Goal: Navigation & Orientation: Find specific page/section

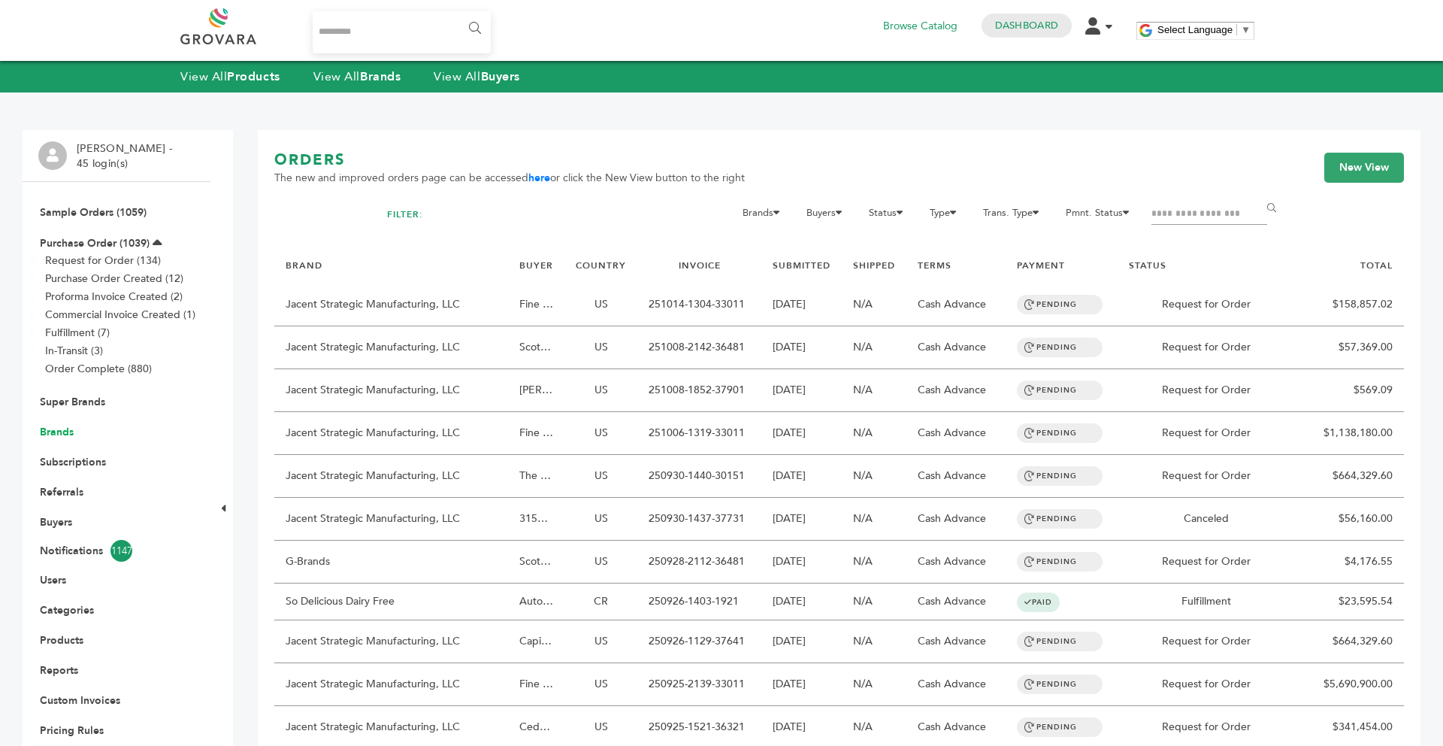
click at [57, 425] on link "Brands" at bounding box center [57, 432] width 34 height 14
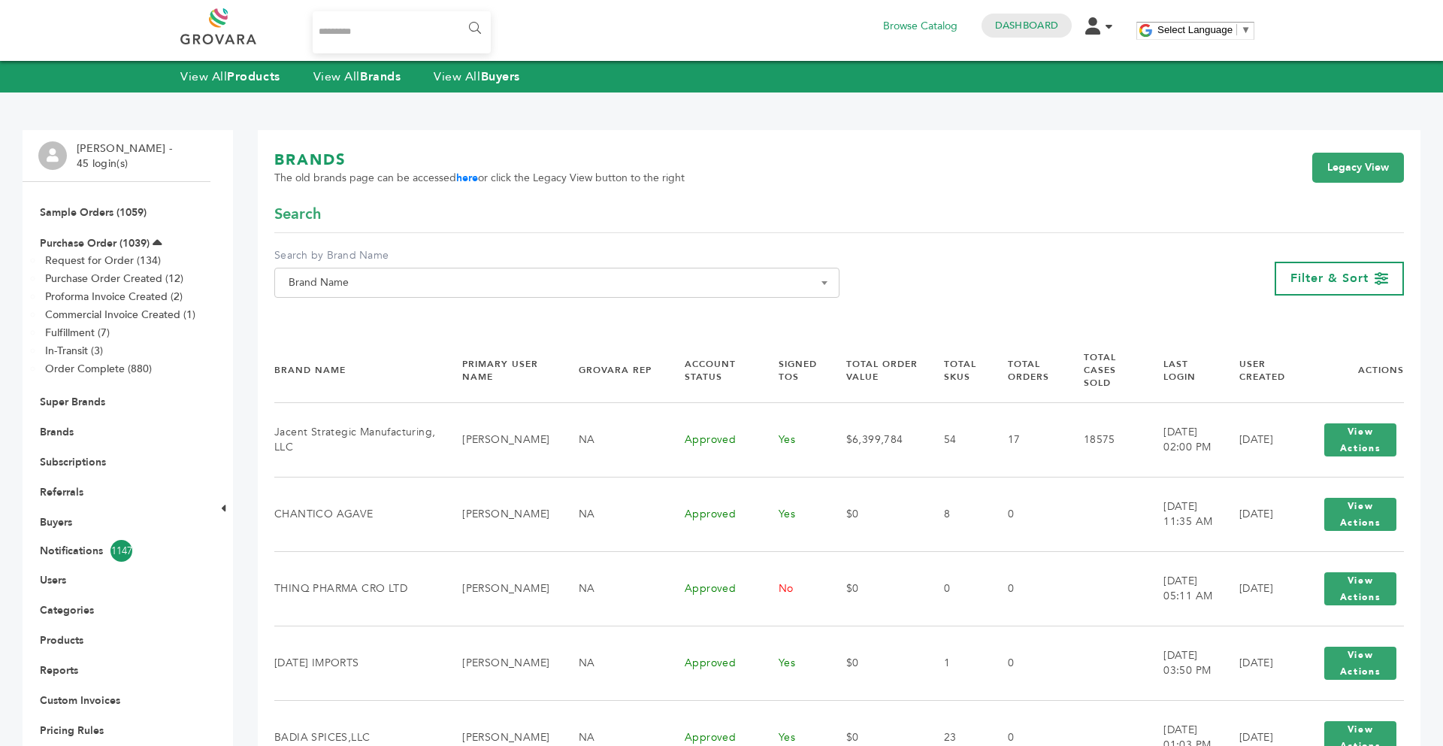
drag, startPoint x: 476, startPoint y: 439, endPoint x: 801, endPoint y: 341, distance: 339.8
click at [1185, 254] on div "**********" at bounding box center [839, 278] width 1130 height 61
click at [1333, 283] on span "Filter & Sort" at bounding box center [1330, 278] width 78 height 17
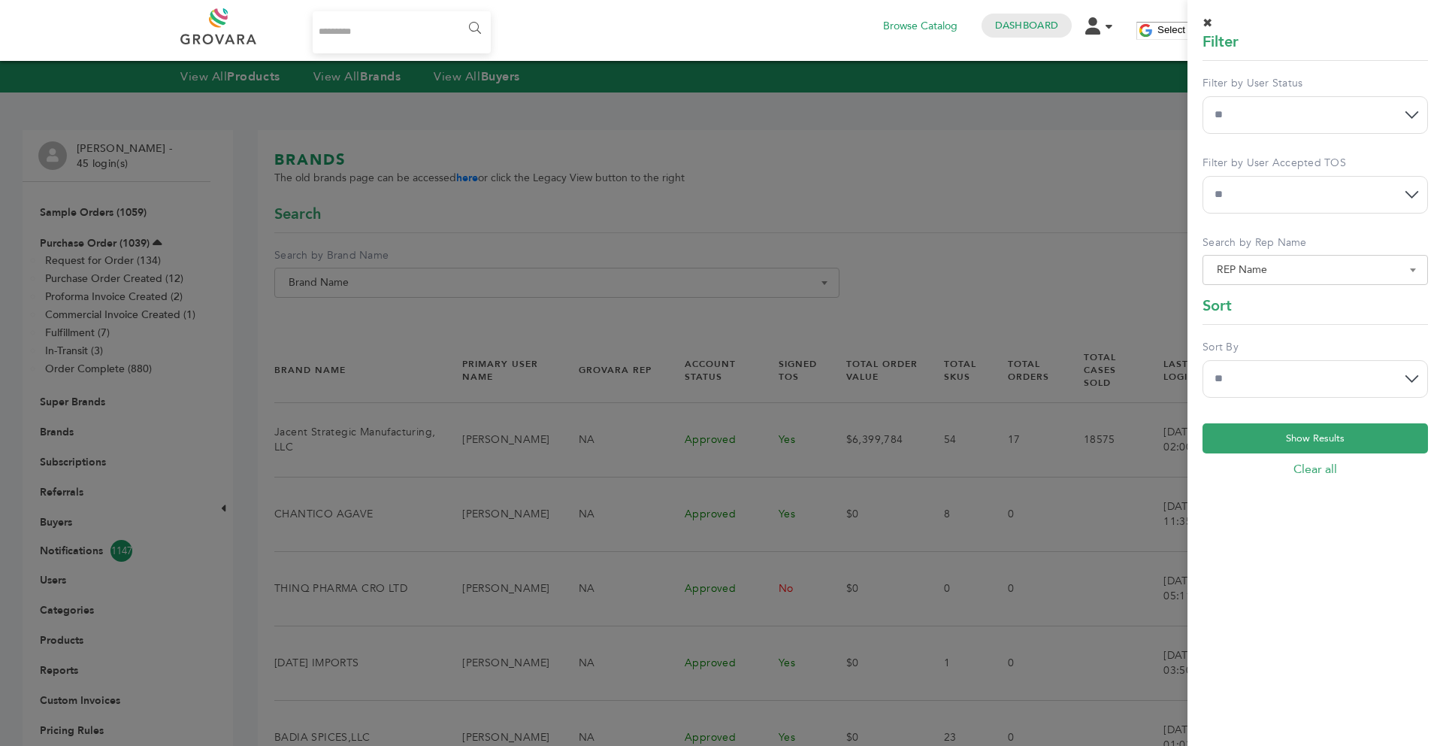
click at [1257, 131] on select "**********" at bounding box center [1315, 115] width 225 height 38
select select "*"
click at [1203, 96] on select "**********" at bounding box center [1315, 115] width 225 height 38
click at [1292, 383] on select "**********" at bounding box center [1315, 379] width 225 height 38
select select "******"
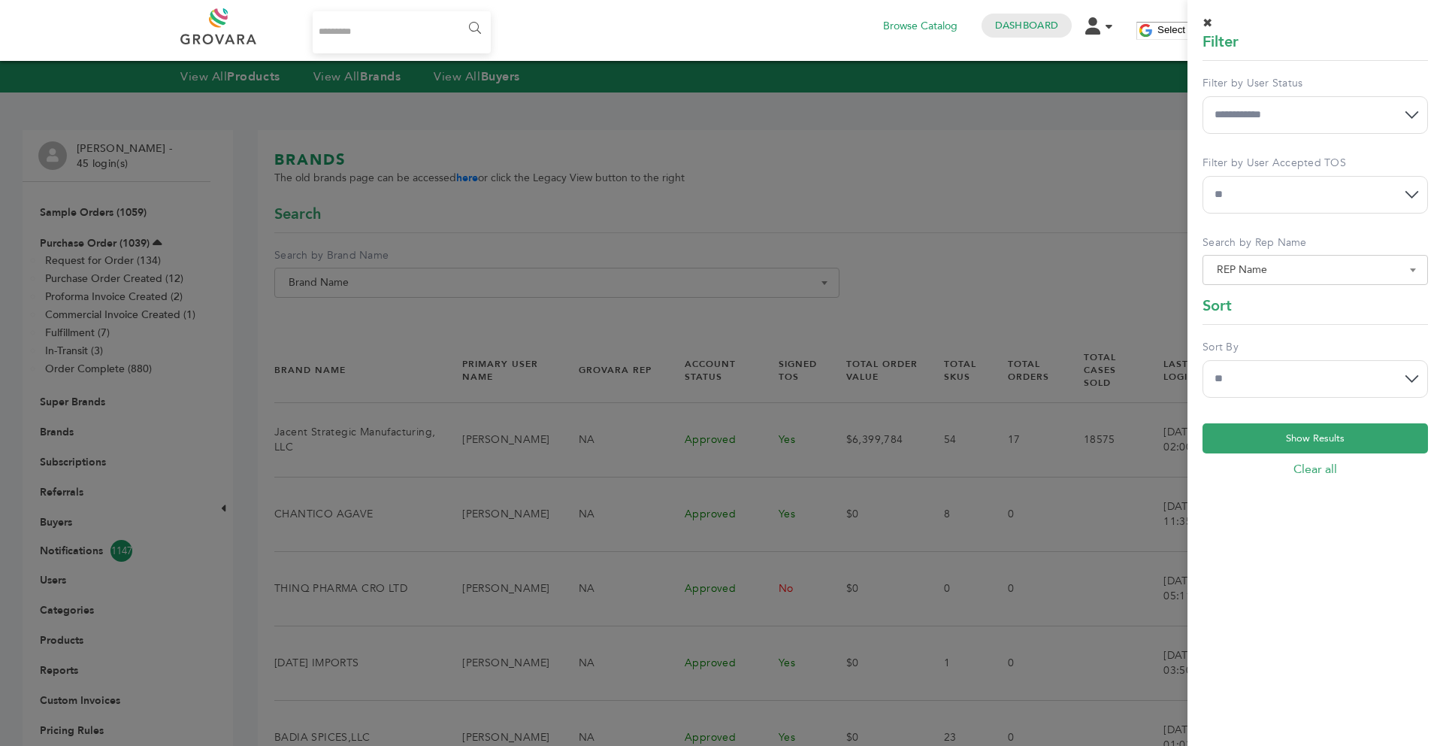
click at [1203, 360] on select "**********" at bounding box center [1315, 379] width 225 height 38
click at [1312, 440] on button "Show Results" at bounding box center [1315, 438] width 225 height 30
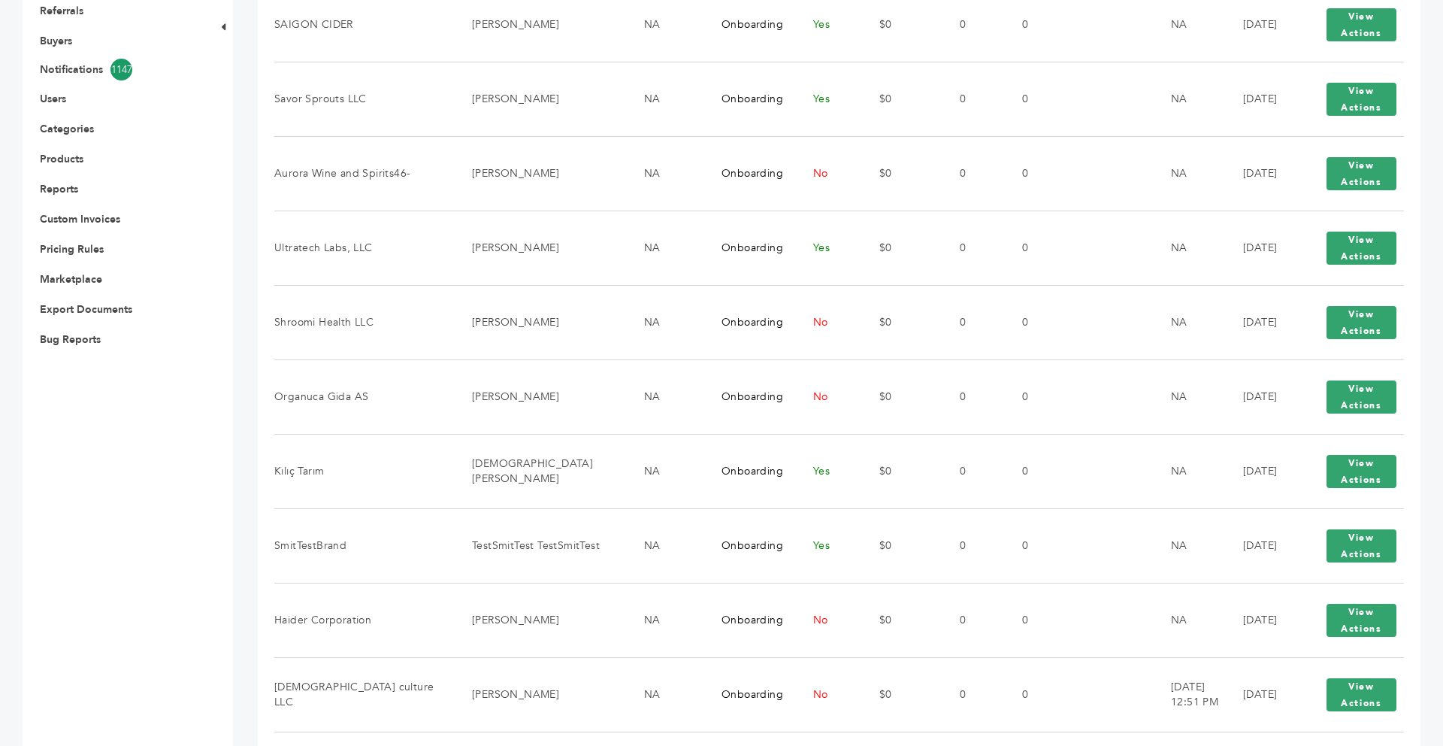
scroll to position [511, 0]
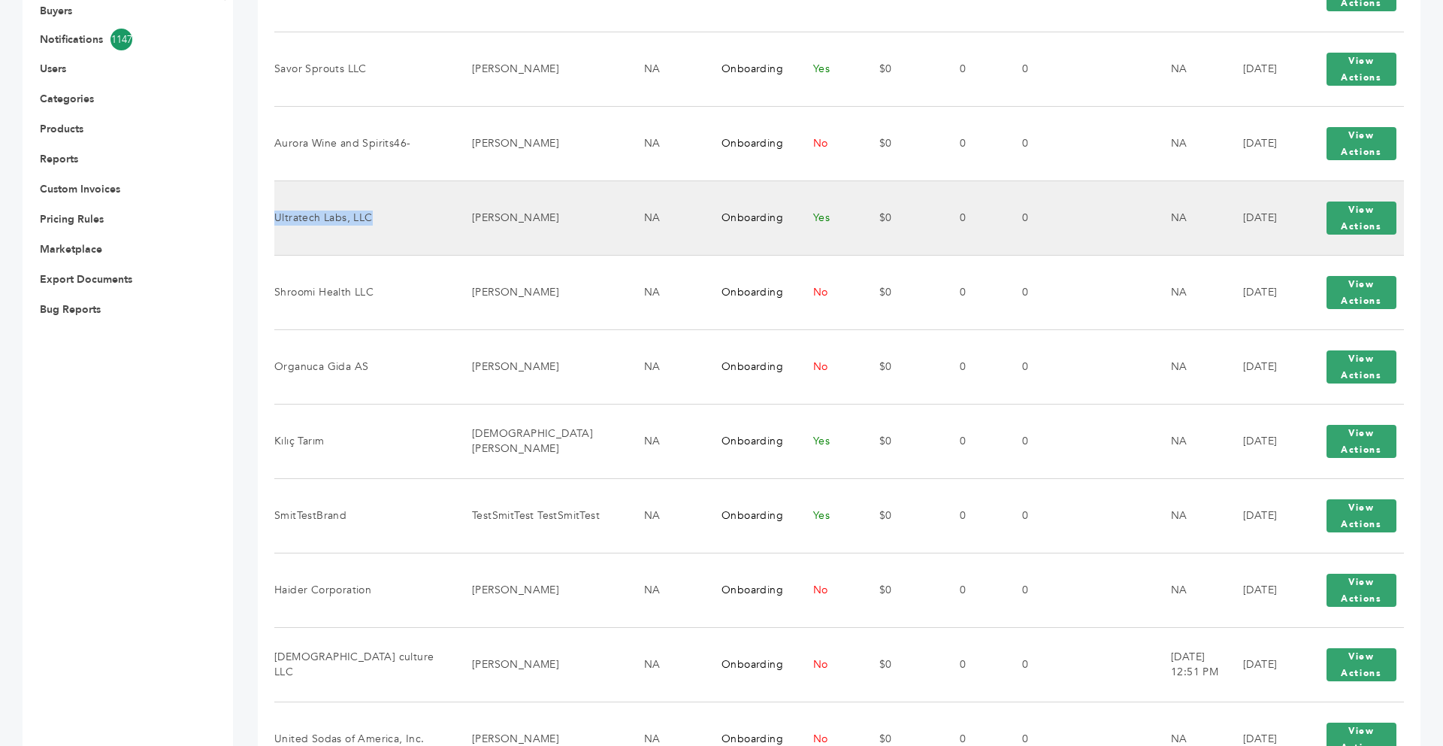
drag, startPoint x: 368, startPoint y: 219, endPoint x: 277, endPoint y: 218, distance: 90.9
click at [277, 218] on td "Ultratech Labs, LLC" at bounding box center [363, 217] width 179 height 74
copy td "Ultratech Labs, LLC"
click at [1343, 229] on button "View Actions" at bounding box center [1362, 217] width 70 height 33
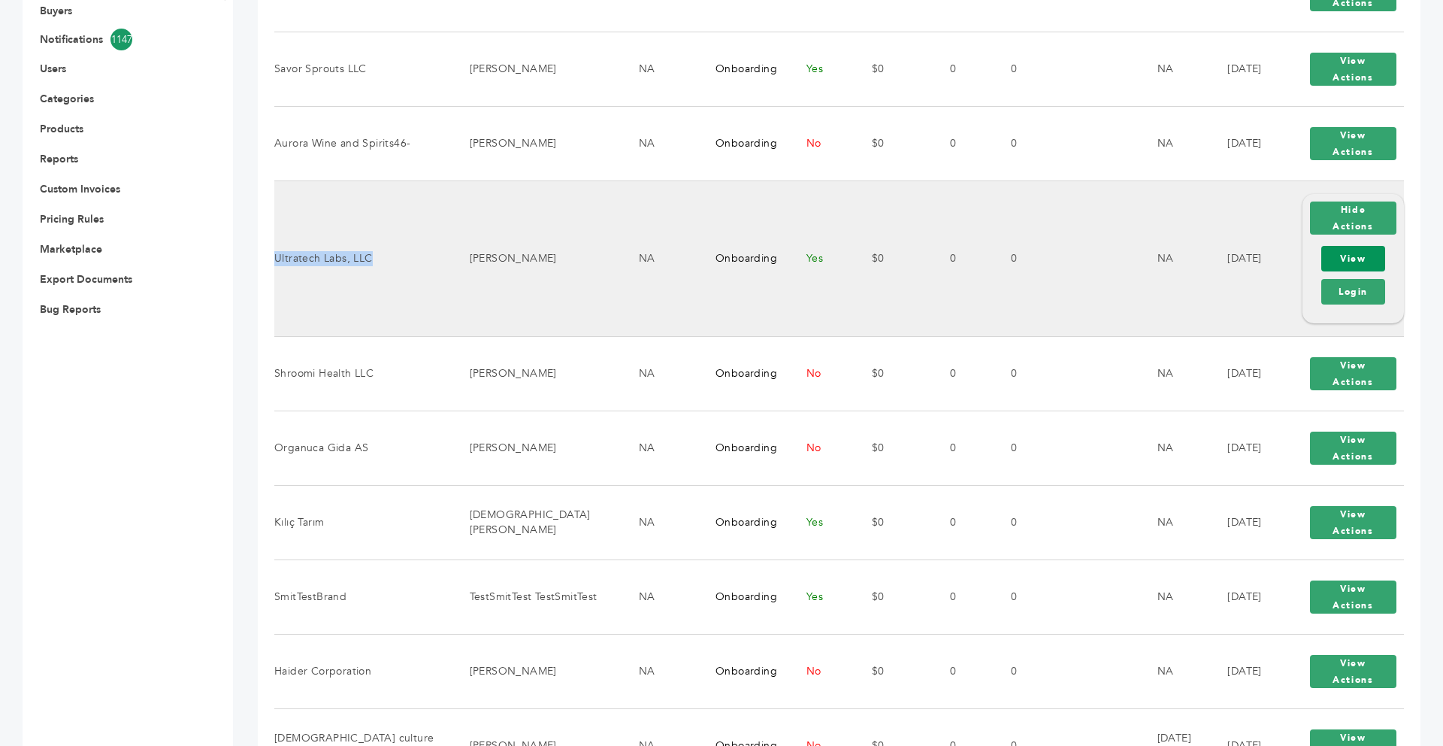
click at [1345, 258] on link "View" at bounding box center [1353, 259] width 64 height 26
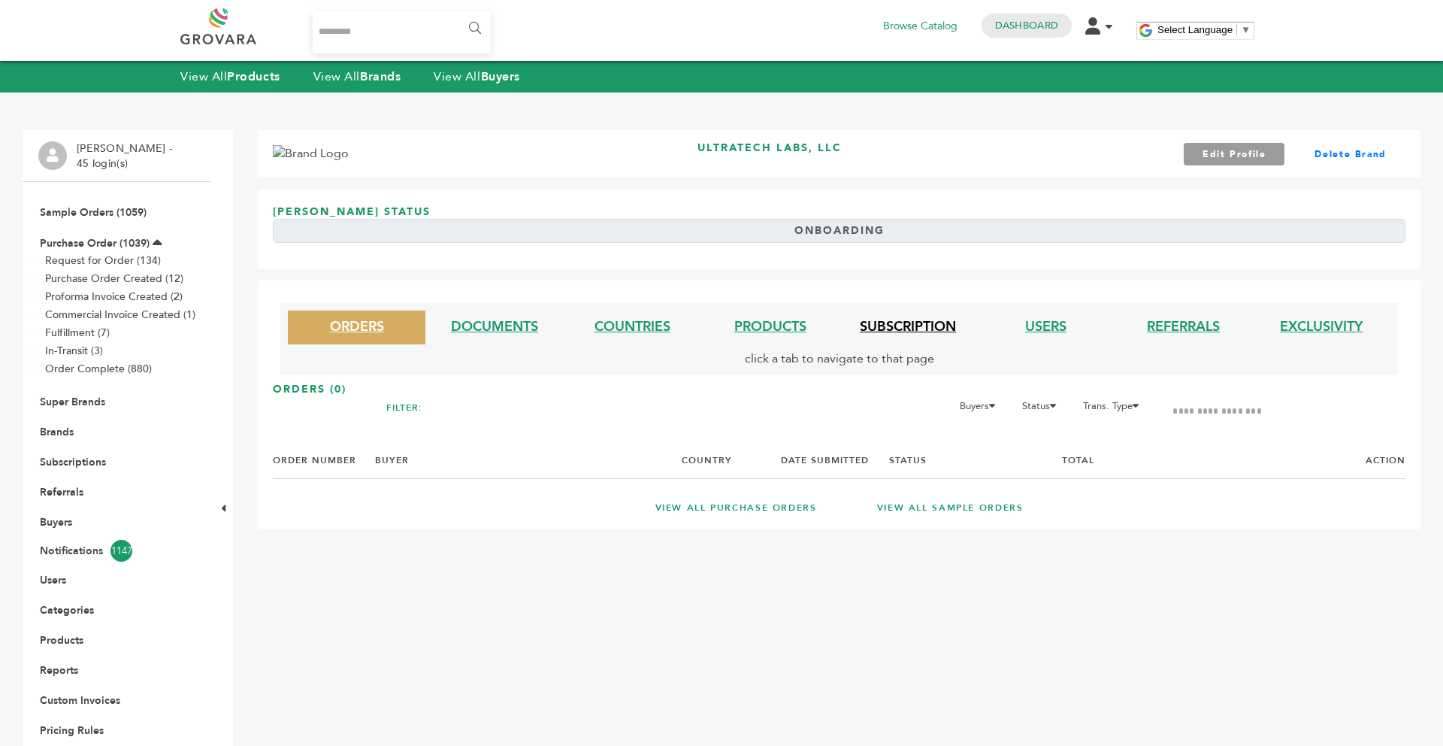
click at [884, 325] on link "SUBSCRIPTION" at bounding box center [908, 326] width 96 height 19
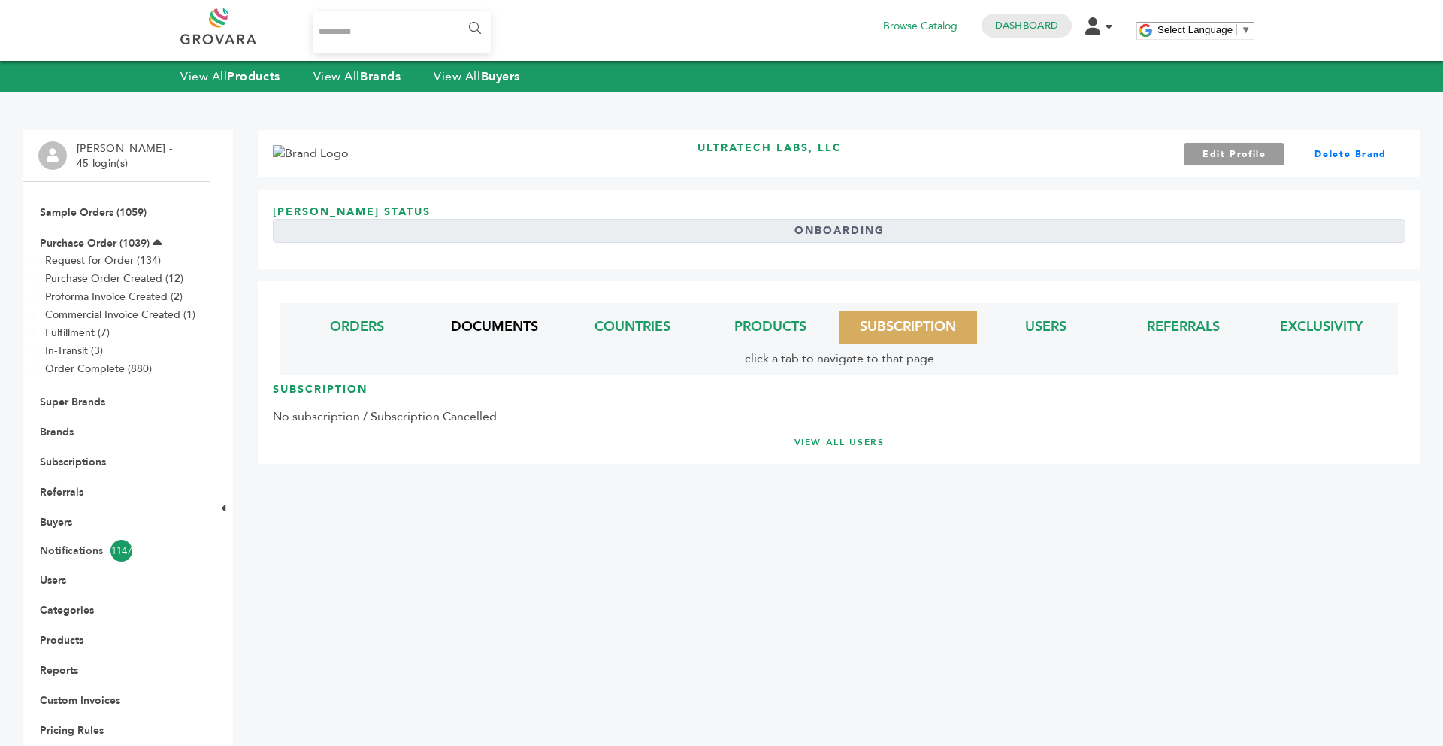
click at [532, 332] on link "DOCUMENTS" at bounding box center [494, 326] width 87 height 19
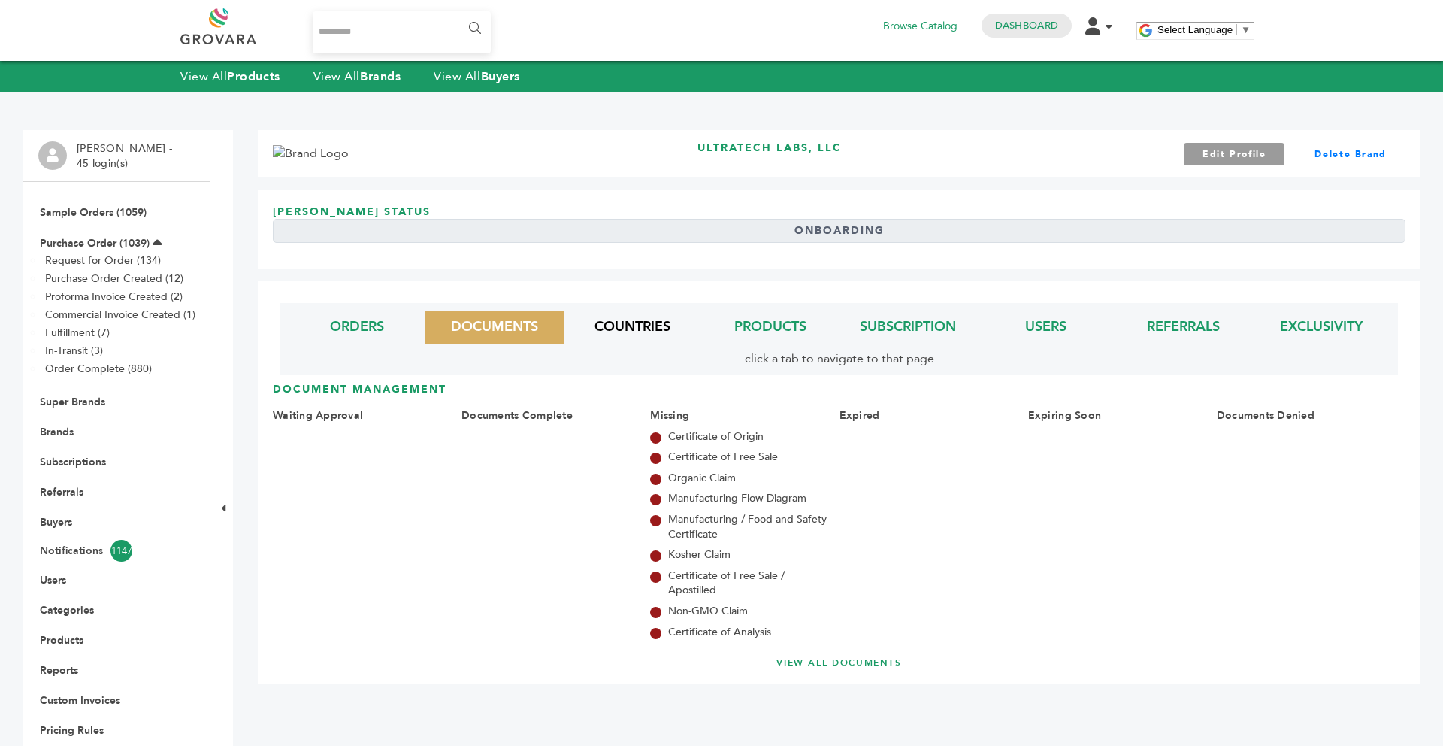
click at [607, 331] on link "COUNTRIES" at bounding box center [633, 326] width 76 height 19
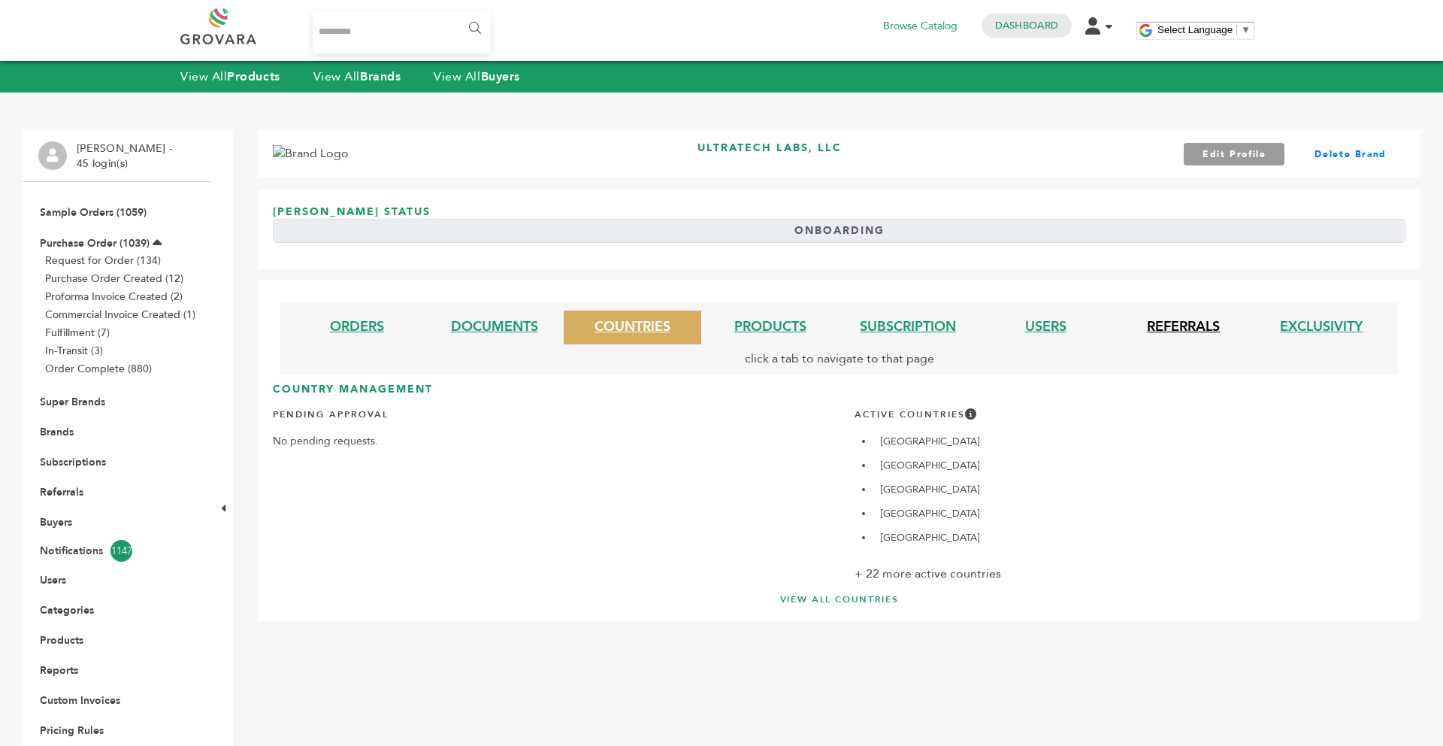
click at [1200, 328] on link "REFERRALS" at bounding box center [1183, 326] width 73 height 19
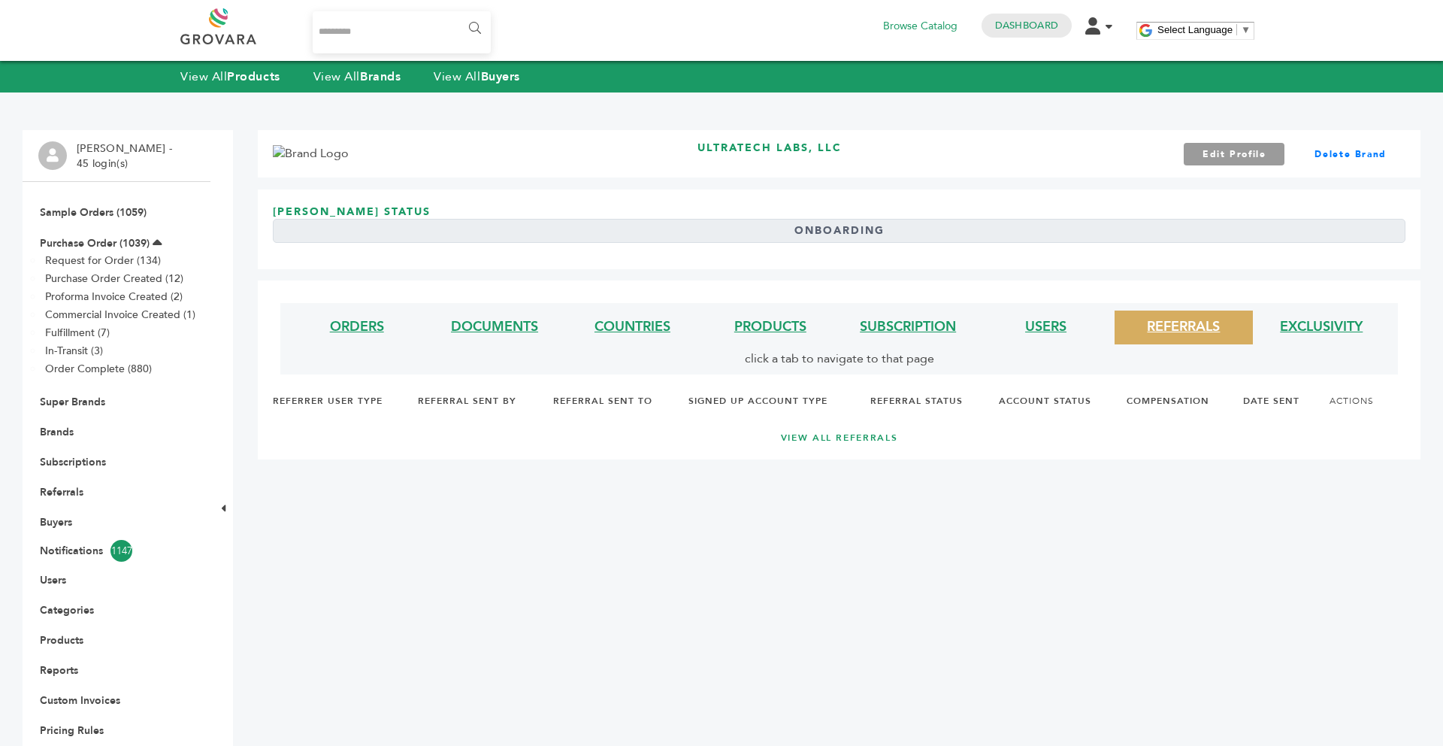
click at [1087, 316] on li "USERS" at bounding box center [1046, 327] width 138 height 34
click at [1043, 321] on link "USERS" at bounding box center [1045, 326] width 41 height 19
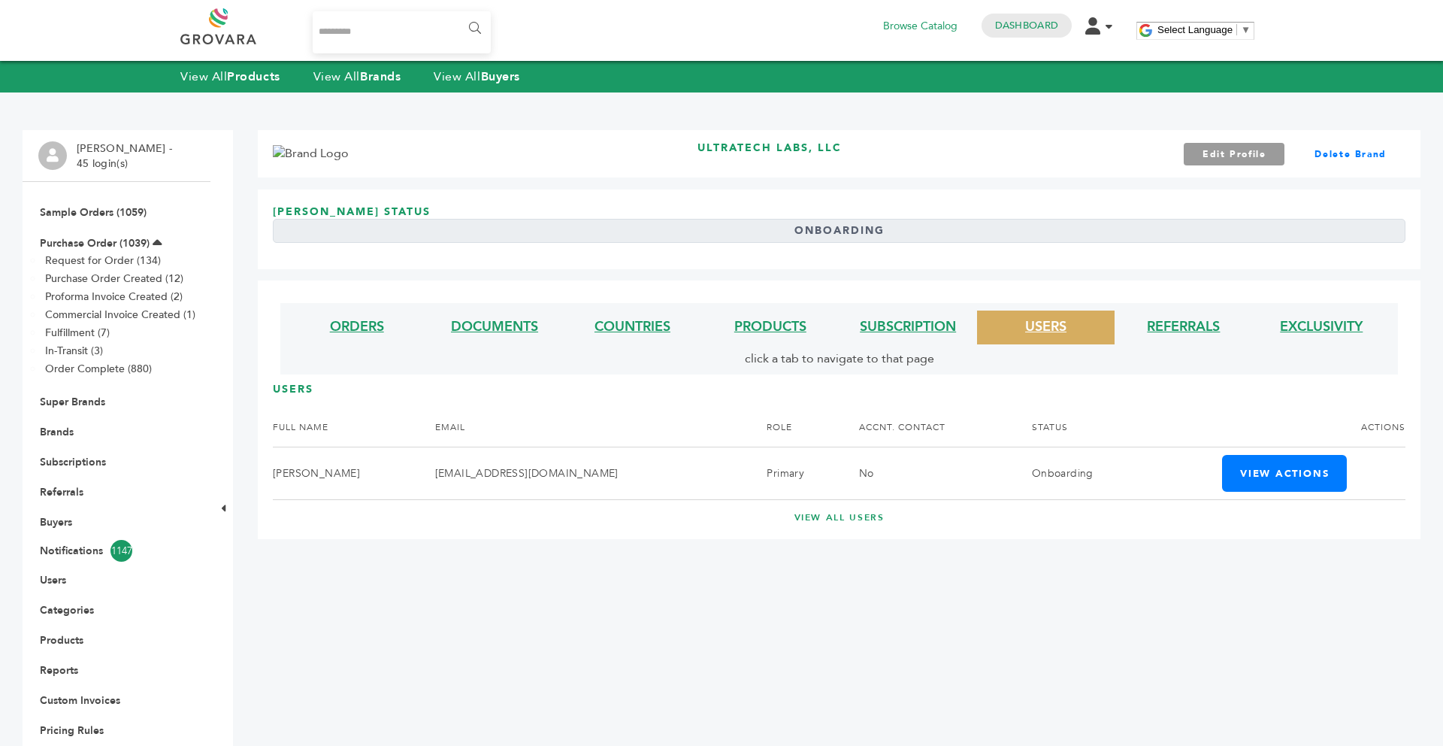
click at [910, 315] on li "SUBSCRIPTION" at bounding box center [909, 327] width 138 height 34
click at [899, 325] on link "SUBSCRIPTION" at bounding box center [908, 326] width 96 height 19
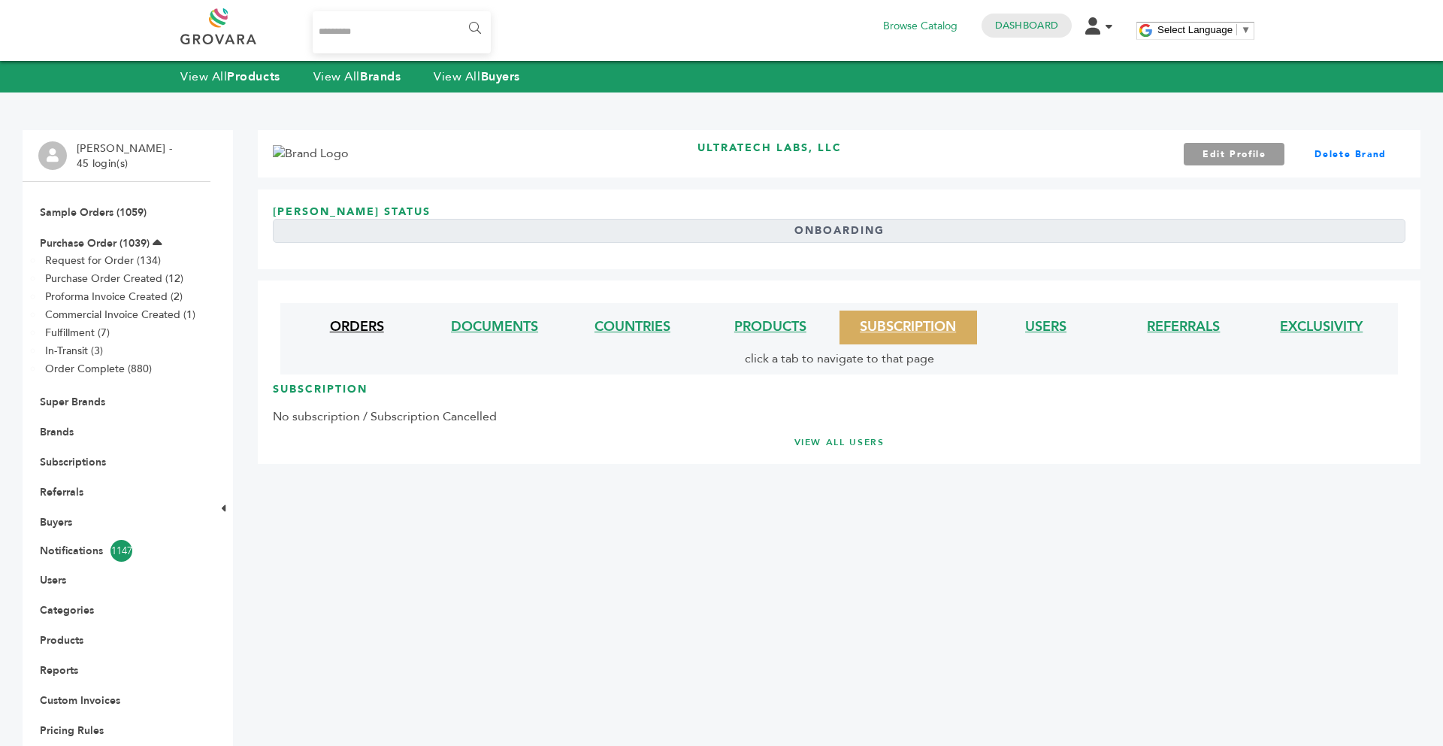
click at [371, 334] on link "ORDERS" at bounding box center [357, 326] width 54 height 19
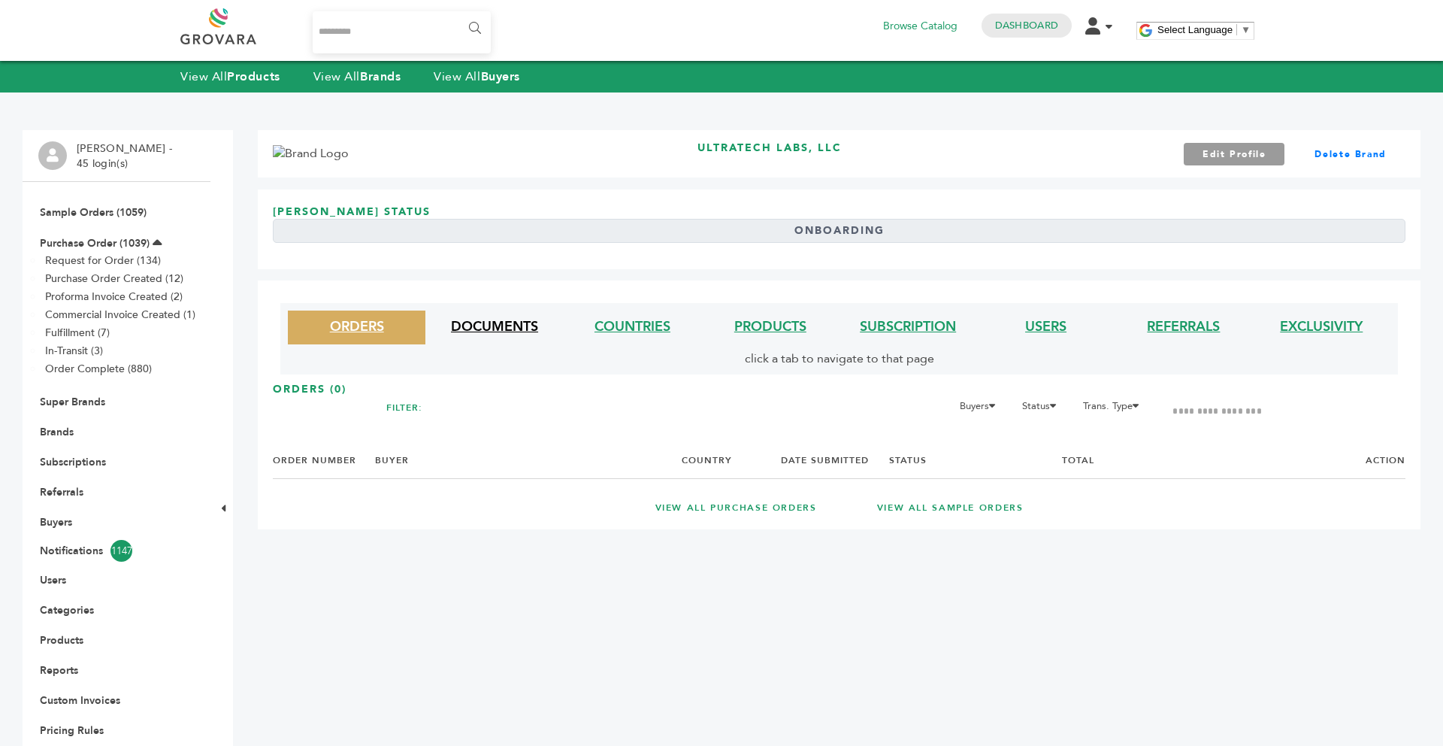
click at [519, 329] on link "DOCUMENTS" at bounding box center [494, 326] width 87 height 19
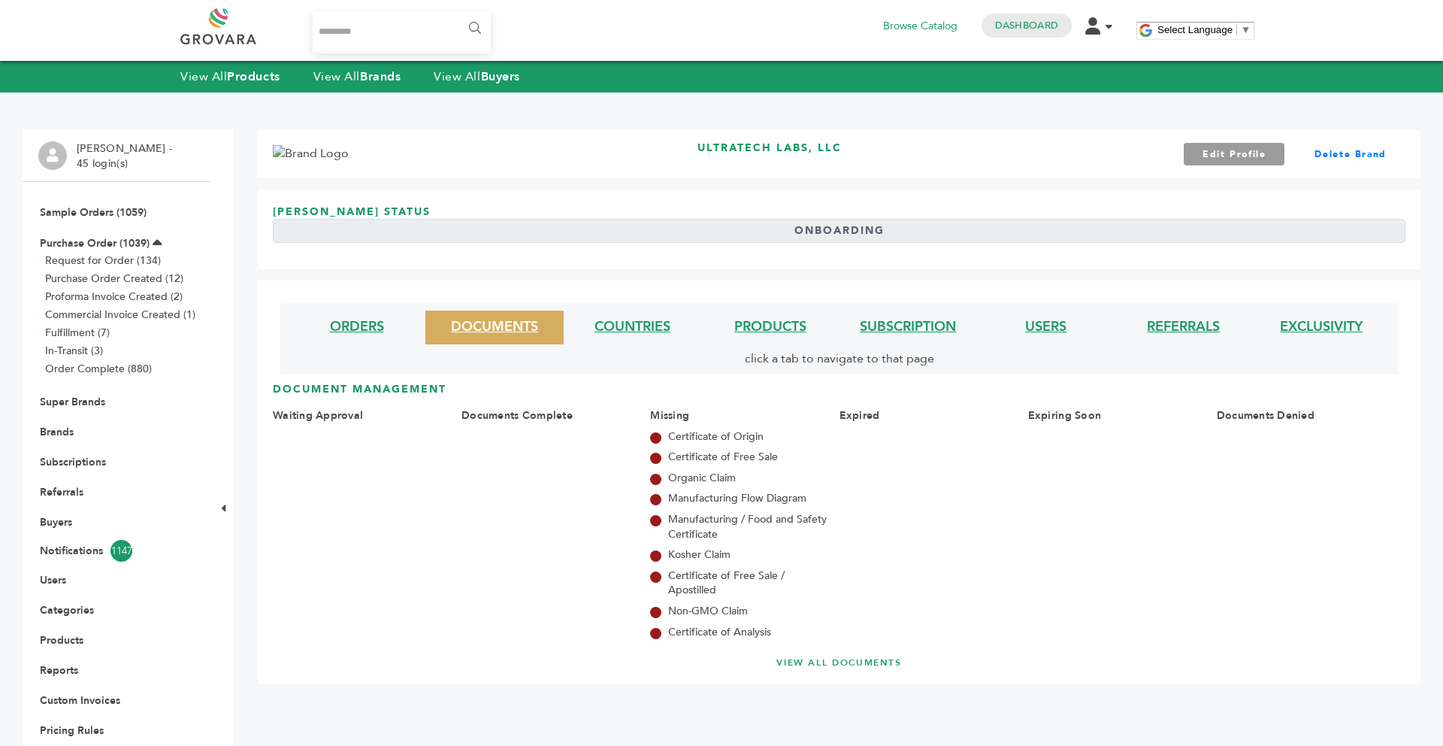
click at [503, 386] on h3 "DOCUMENT MANAGEMENT" at bounding box center [839, 395] width 1133 height 26
click at [366, 320] on link "ORDERS" at bounding box center [357, 326] width 54 height 19
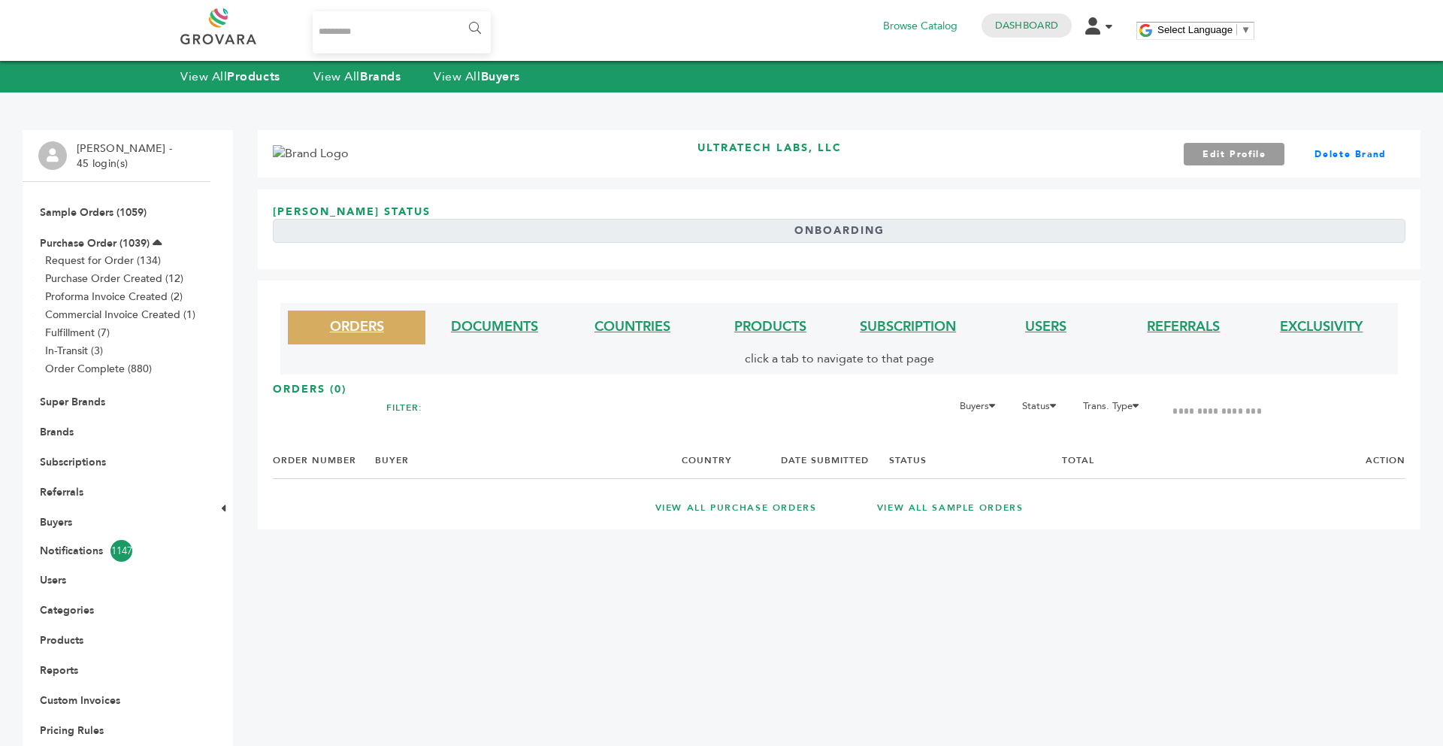
click at [476, 312] on li "DOCUMENTS" at bounding box center [494, 327] width 138 height 34
click at [474, 328] on link "DOCUMENTS" at bounding box center [494, 326] width 87 height 19
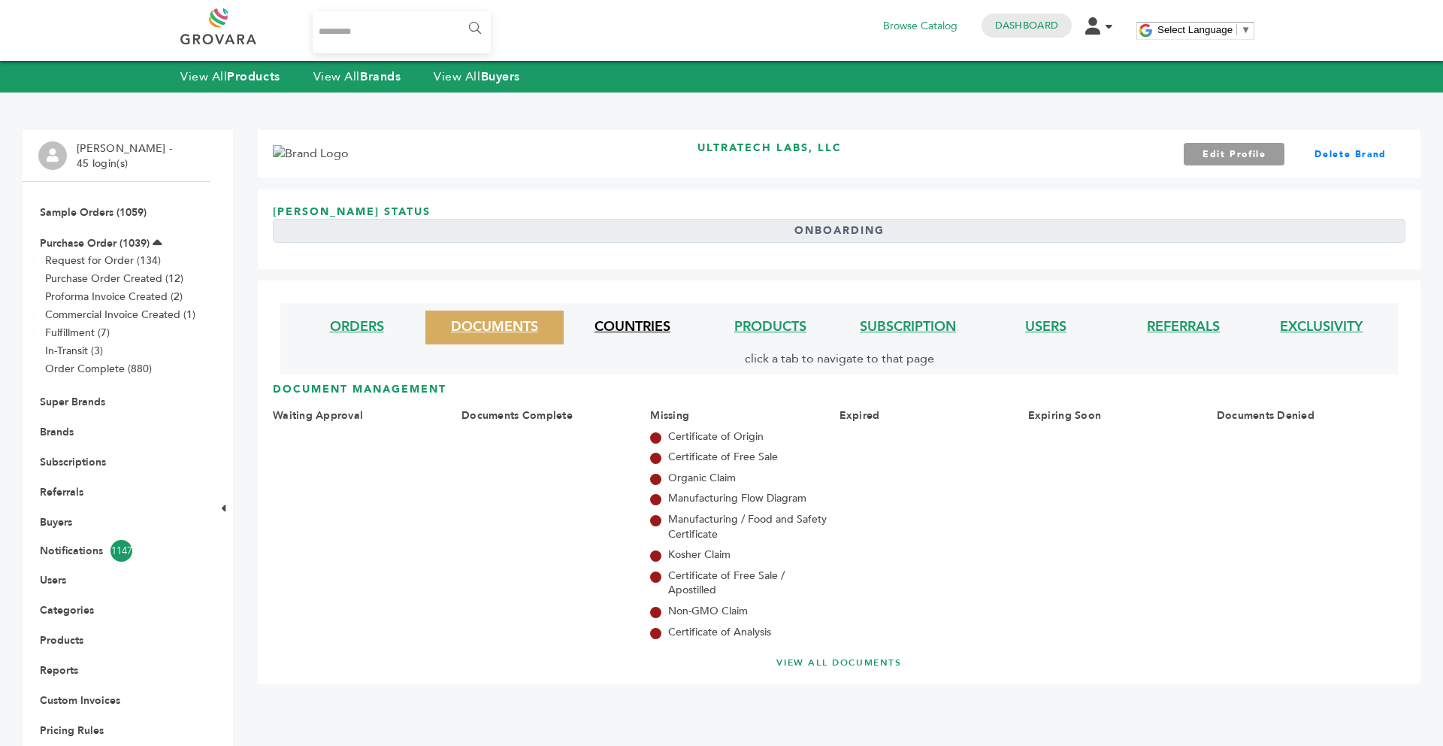
click at [629, 321] on link "COUNTRIES" at bounding box center [633, 326] width 76 height 19
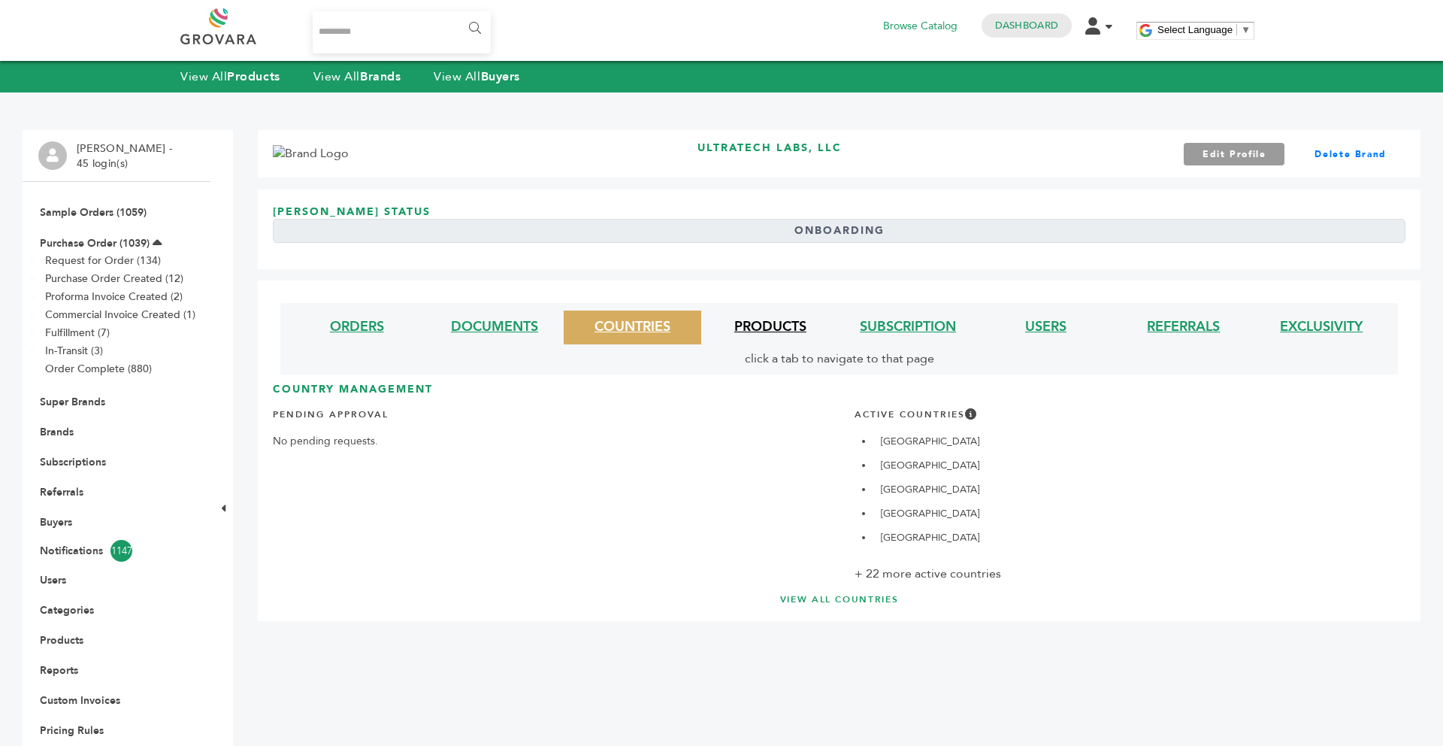
click at [775, 329] on link "PRODUCTS" at bounding box center [770, 326] width 72 height 19
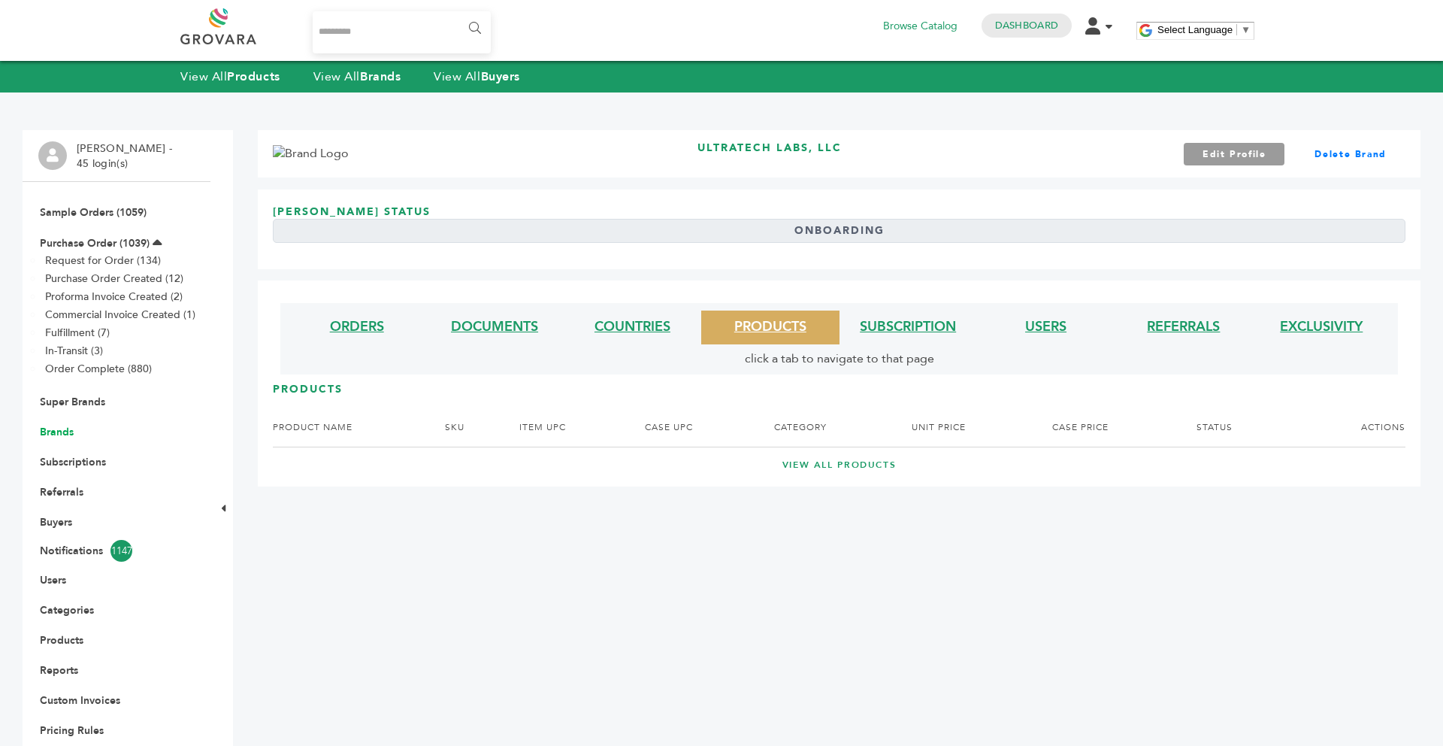
click at [68, 429] on link "Brands" at bounding box center [57, 432] width 34 height 14
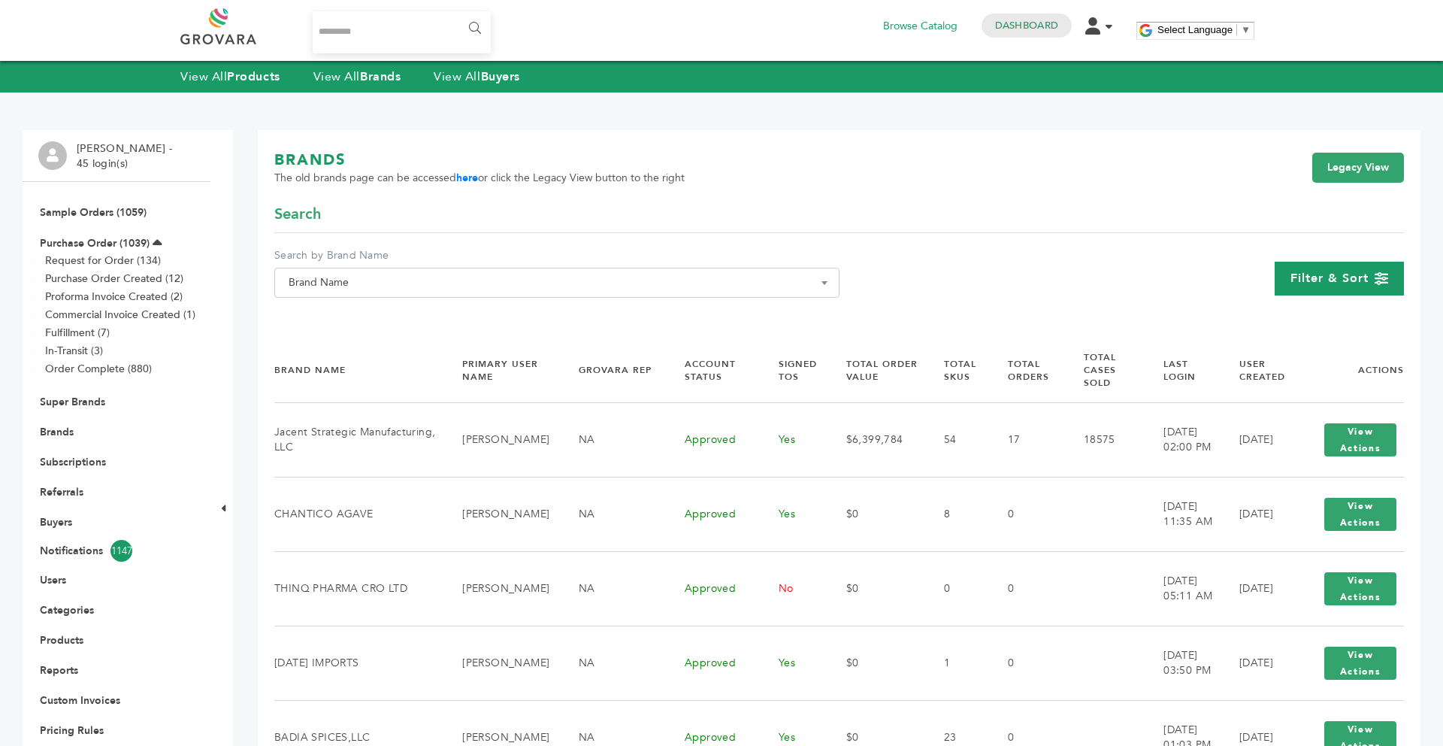
click at [1318, 292] on div "Filter & Sort" at bounding box center [1339, 279] width 129 height 34
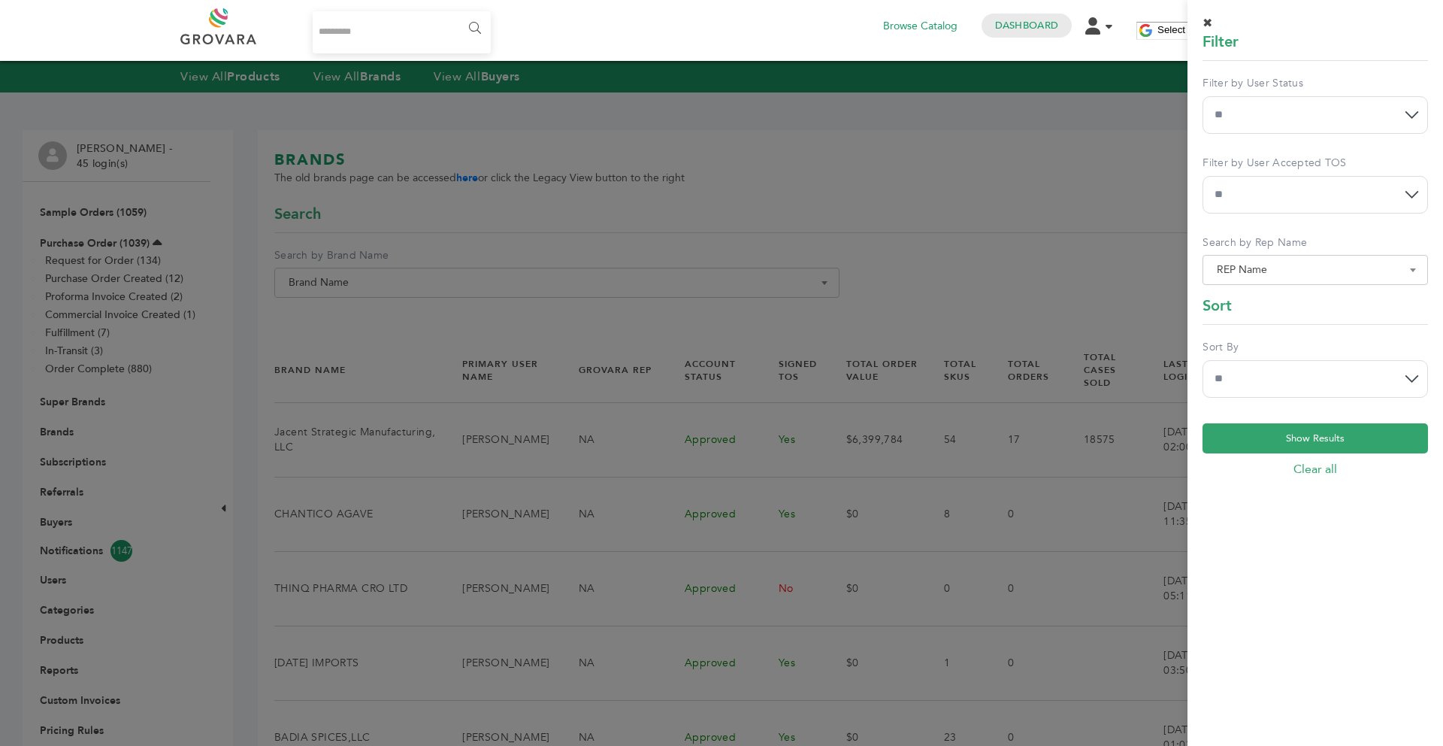
click at [1259, 132] on select "**********" at bounding box center [1315, 115] width 225 height 38
select select "*"
click at [1203, 96] on select "**********" at bounding box center [1315, 115] width 225 height 38
click at [1258, 365] on select "**********" at bounding box center [1315, 379] width 225 height 38
select select "******"
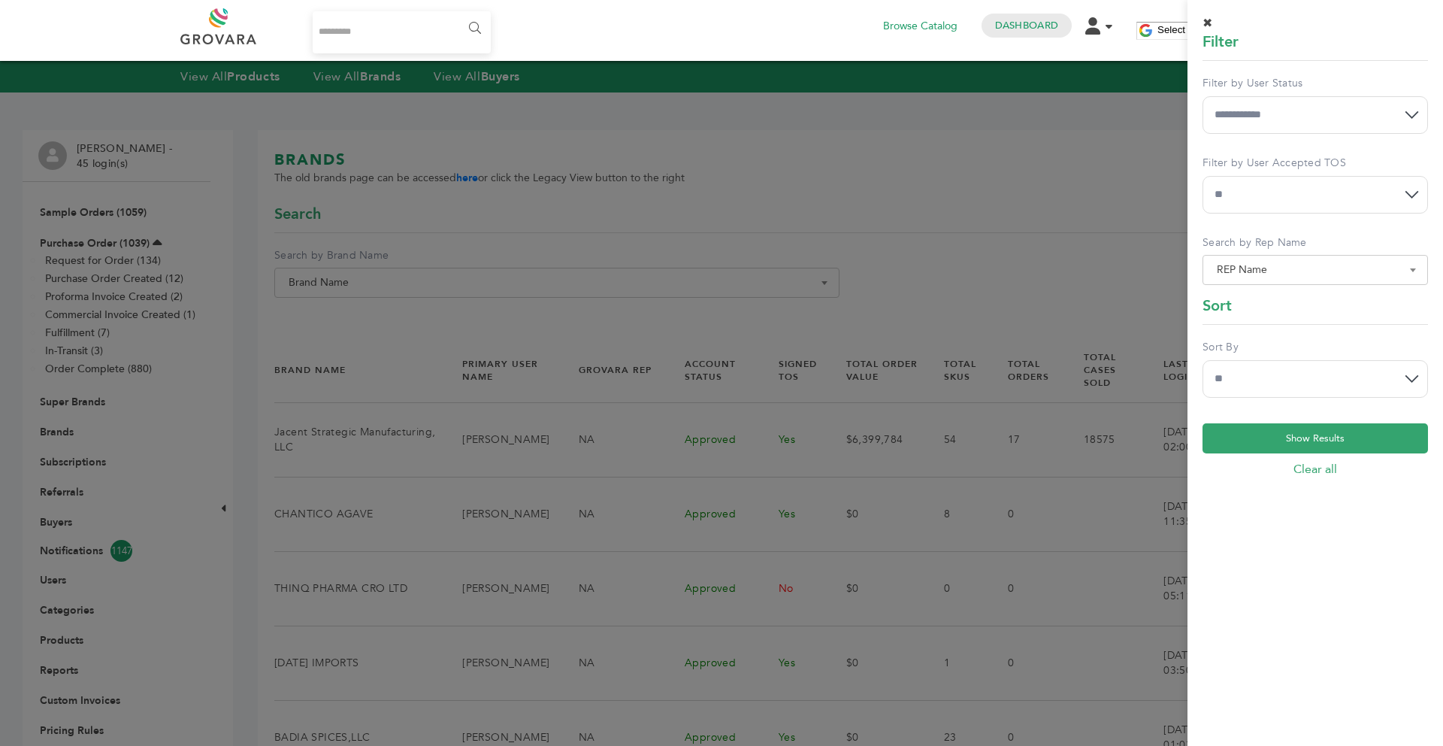
click at [1203, 360] on select "**********" at bounding box center [1315, 379] width 225 height 38
click at [1306, 449] on button "Show Results" at bounding box center [1315, 438] width 225 height 30
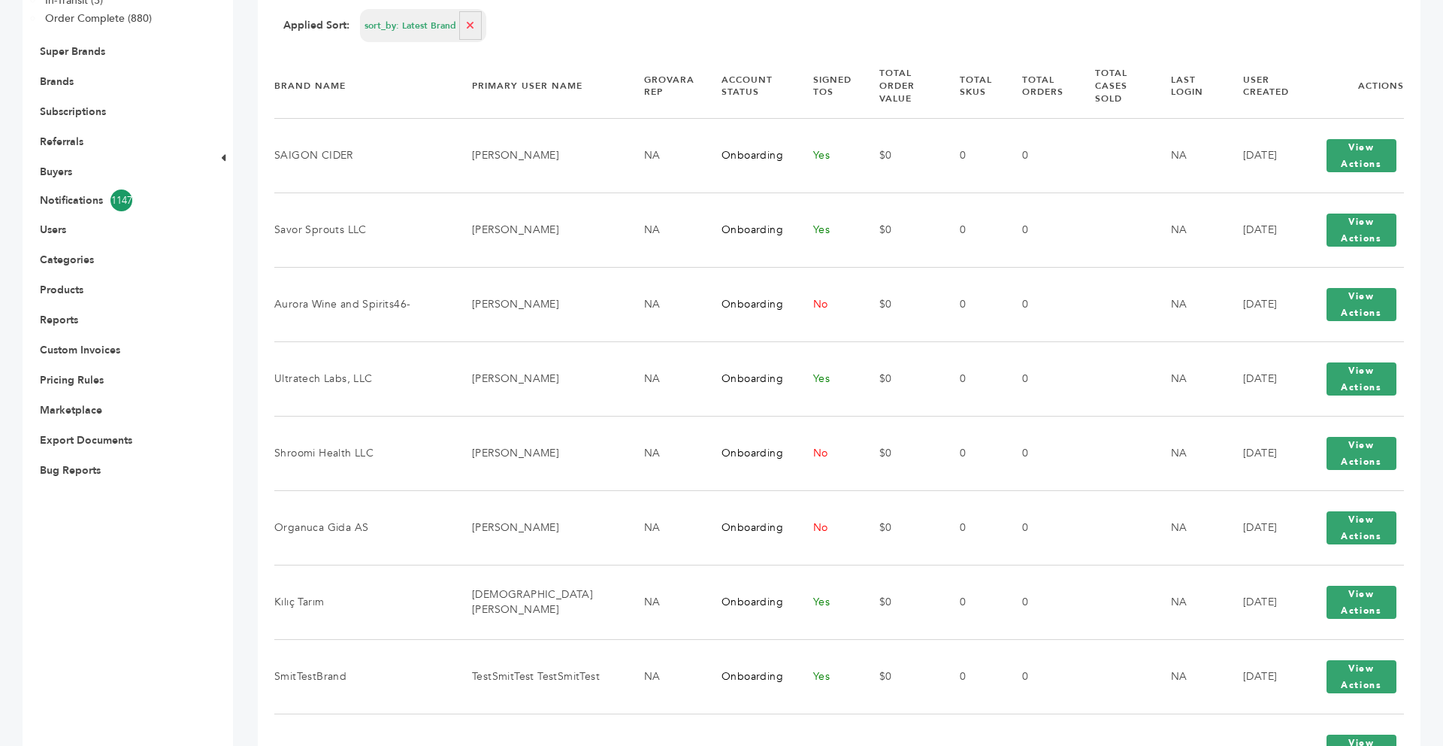
scroll to position [361, 0]
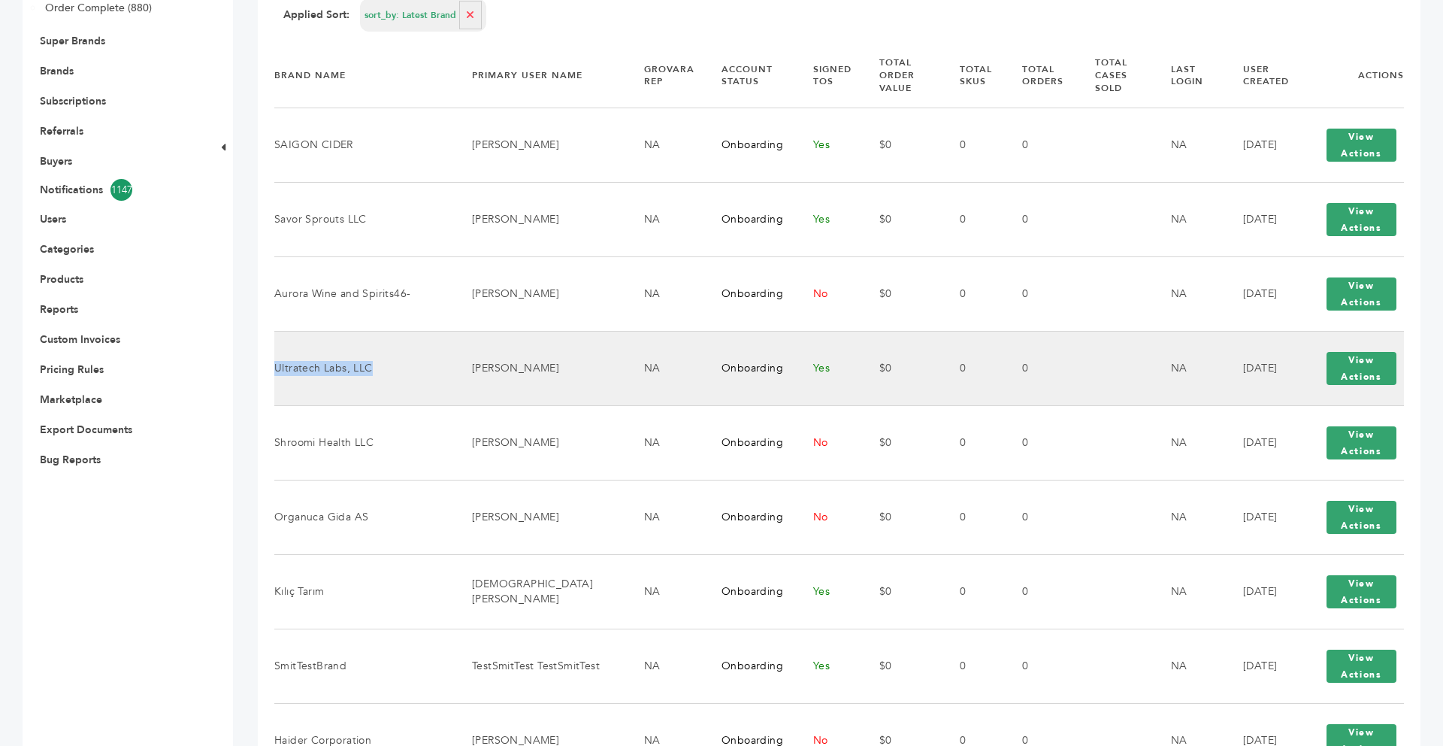
drag, startPoint x: 374, startPoint y: 368, endPoint x: 276, endPoint y: 370, distance: 97.7
click at [276, 370] on td "Ultratech Labs, LLC" at bounding box center [363, 368] width 179 height 74
copy td "Ultratech Labs, LLC"
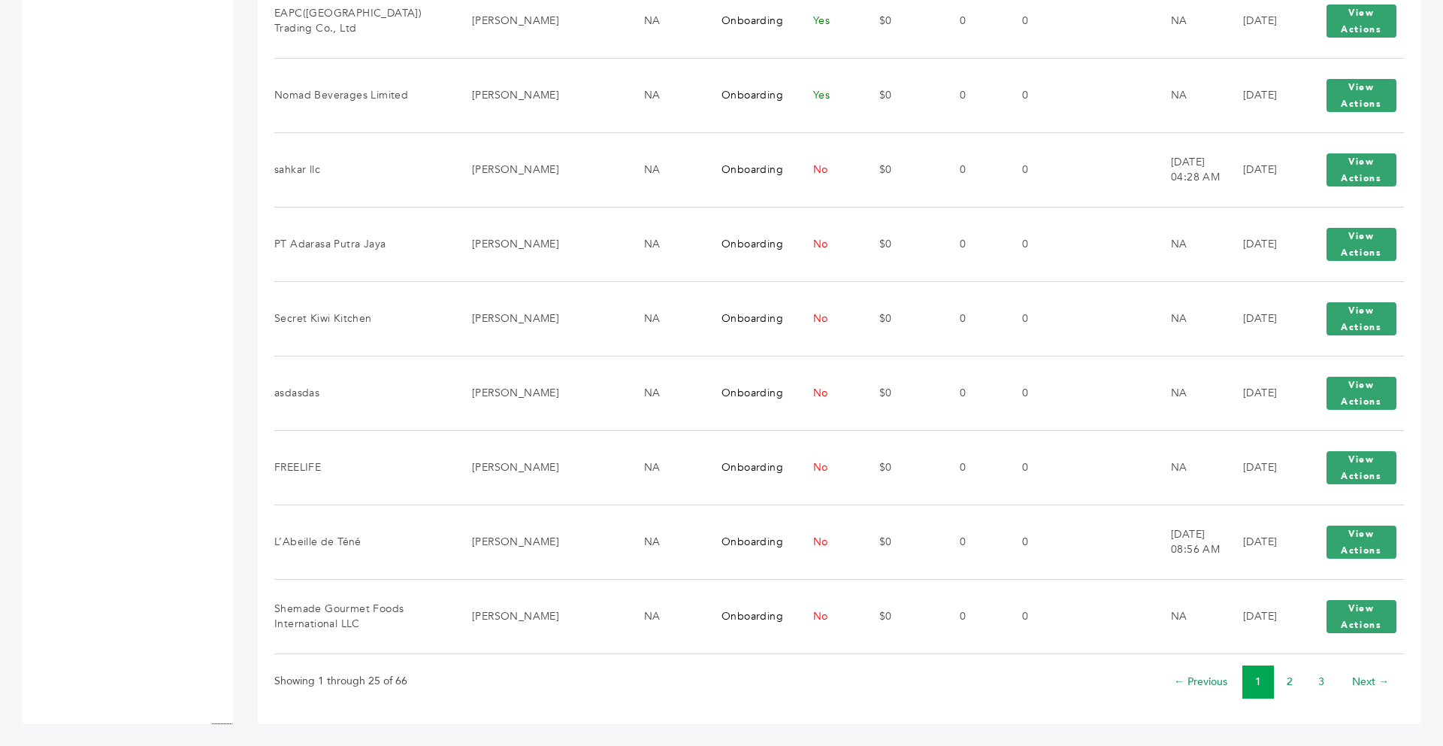
scroll to position [1676, 0]
click at [1372, 675] on link "Next →" at bounding box center [1370, 680] width 37 height 14
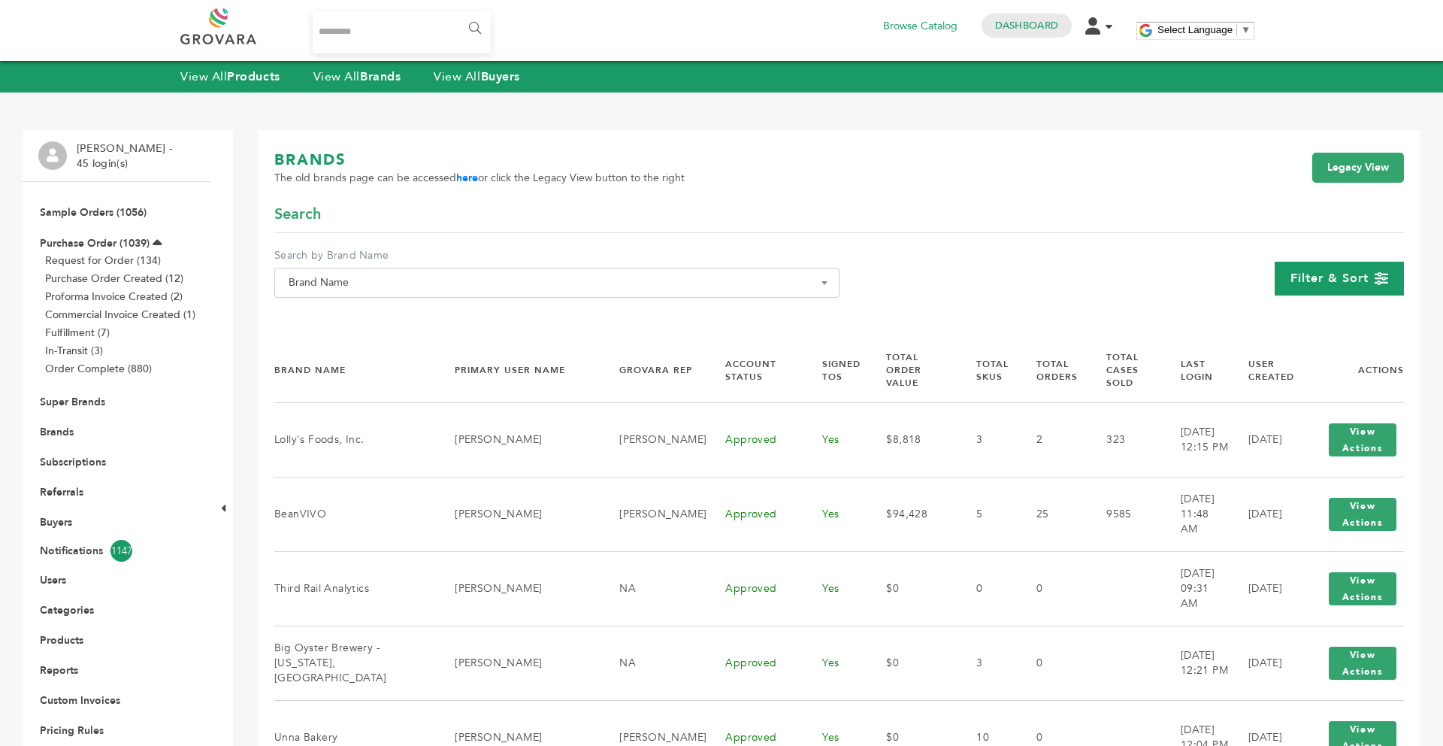
click at [1316, 277] on span "Filter & Sort" at bounding box center [1330, 278] width 78 height 17
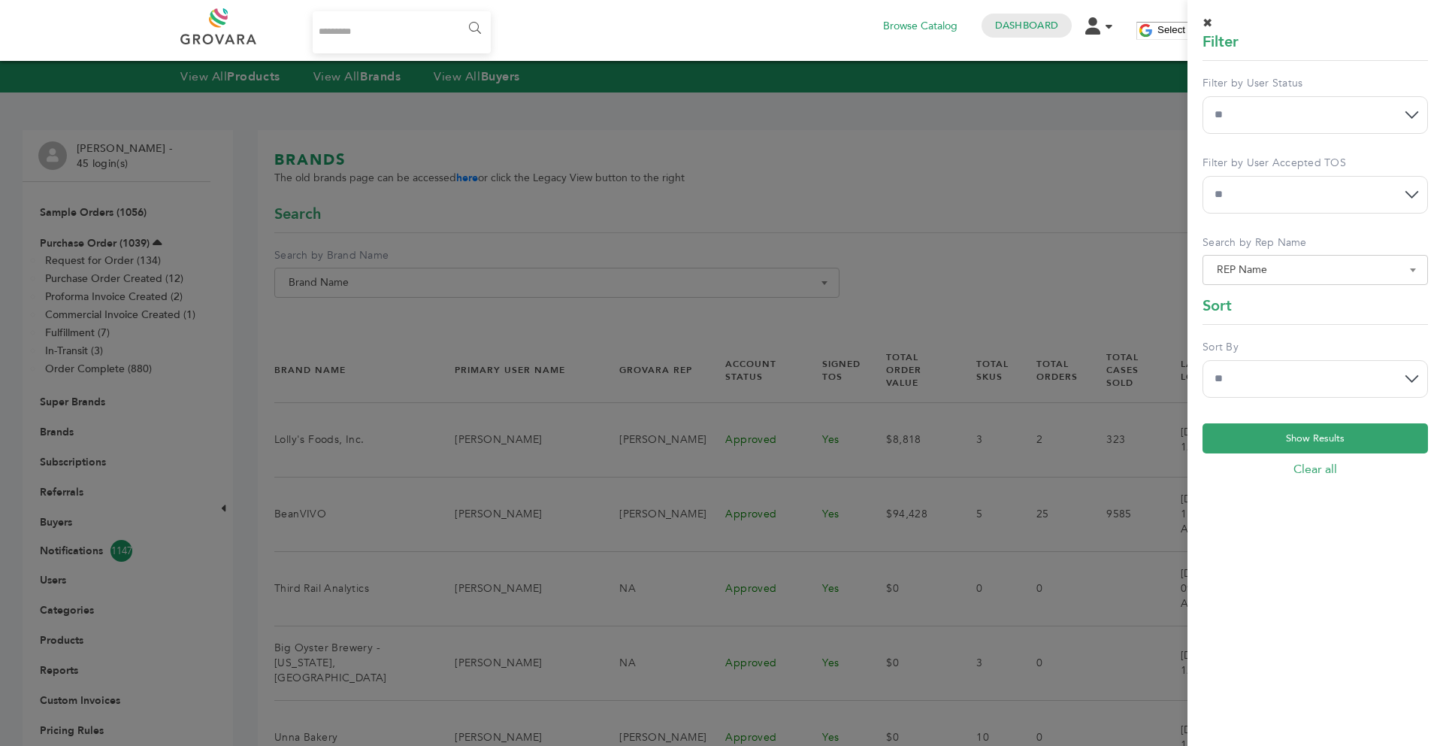
click at [1291, 201] on select "** *** **" at bounding box center [1315, 195] width 225 height 38
click at [1279, 123] on select "**********" at bounding box center [1315, 115] width 225 height 38
select select "*"
click at [1203, 96] on select "**********" at bounding box center [1315, 115] width 225 height 38
click at [1260, 369] on select "**********" at bounding box center [1315, 379] width 225 height 38
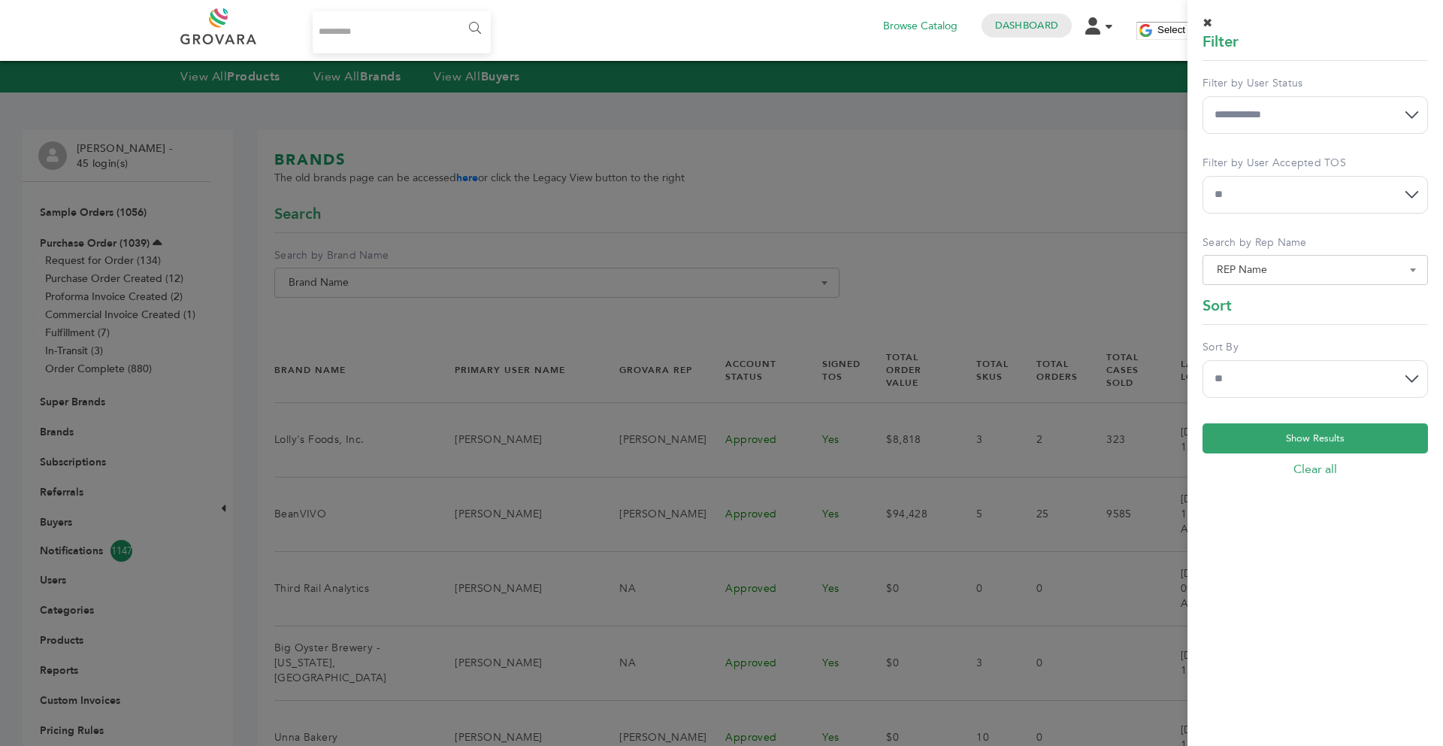
select select "******"
click at [1203, 360] on select "**********" at bounding box center [1315, 379] width 225 height 38
click at [1257, 421] on div "**********" at bounding box center [1316, 388] width 256 height 776
click at [1256, 430] on button "Show Results" at bounding box center [1315, 438] width 225 height 30
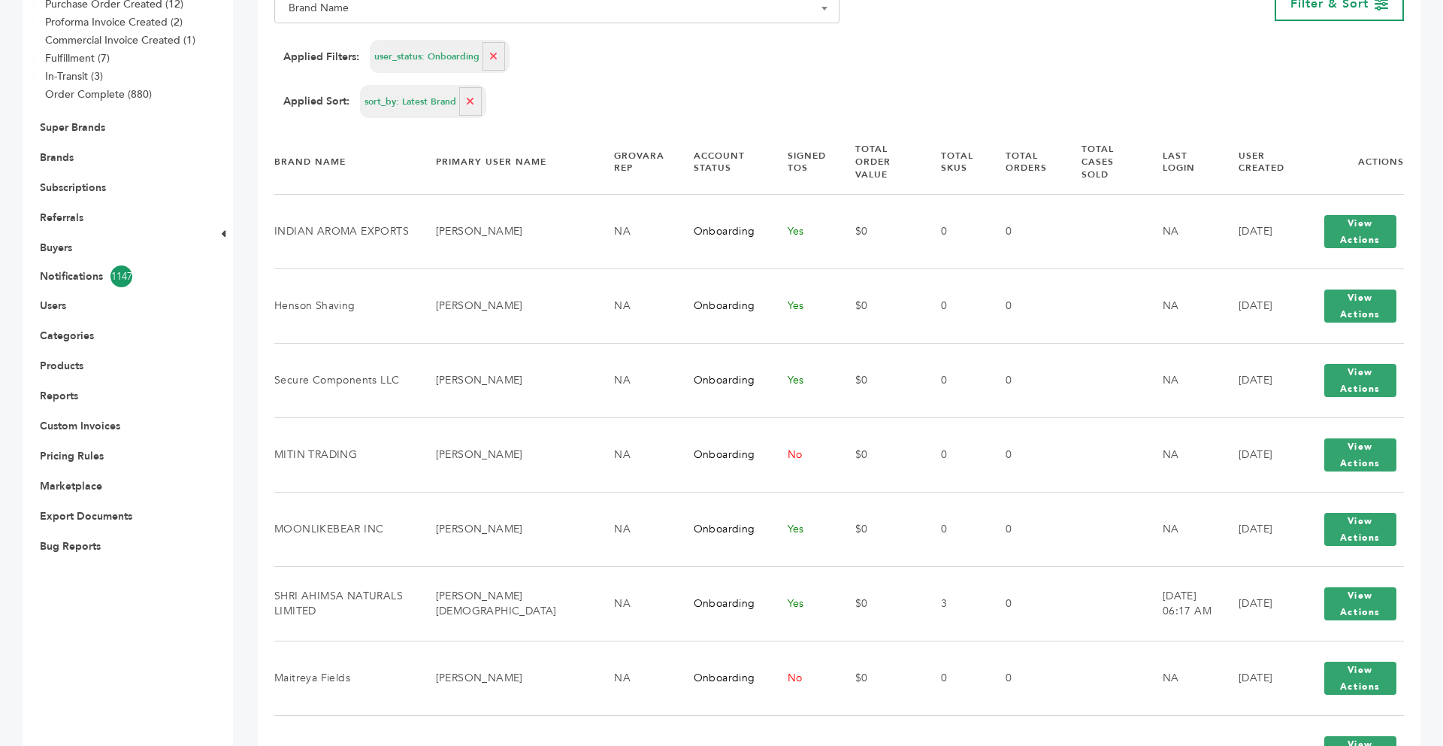
scroll to position [301, 0]
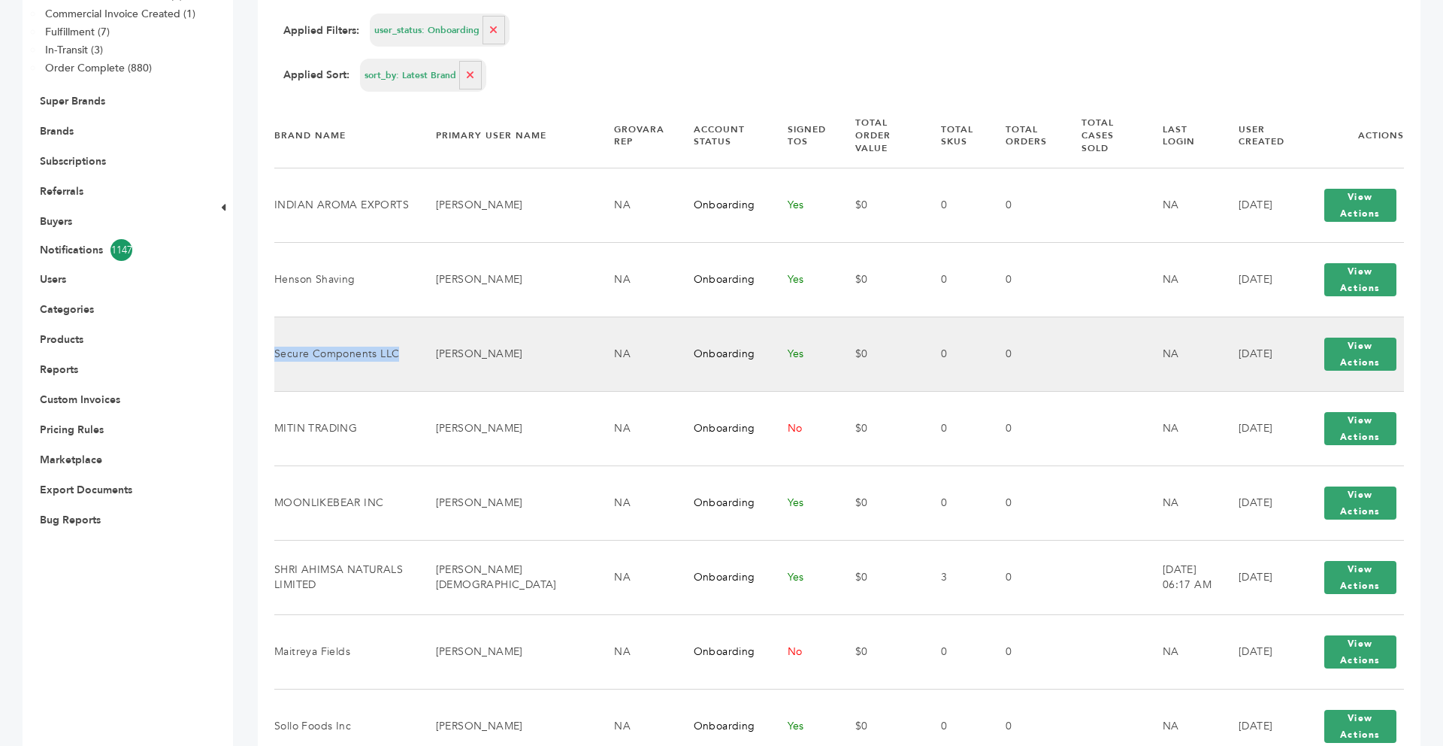
drag, startPoint x: 394, startPoint y: 336, endPoint x: 276, endPoint y: 343, distance: 118.2
click at [276, 343] on td "Secure Components LLC" at bounding box center [345, 353] width 143 height 74
copy td "Secure Components LLC"
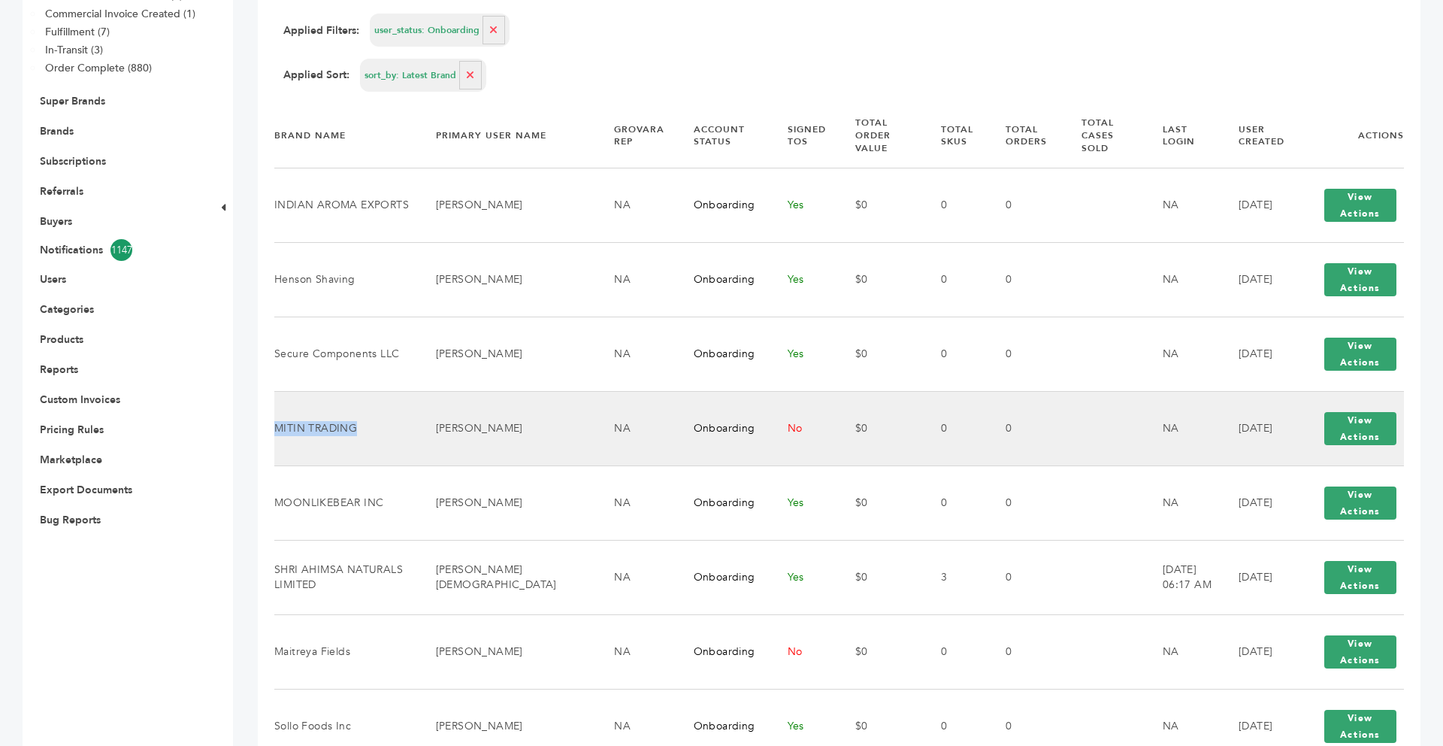
drag, startPoint x: 355, startPoint y: 415, endPoint x: 277, endPoint y: 417, distance: 78.2
click at [277, 417] on td "MITIN TRADING" at bounding box center [345, 428] width 143 height 74
copy td "MITIN TRADING"
click at [1346, 424] on button "View Actions" at bounding box center [1360, 428] width 72 height 33
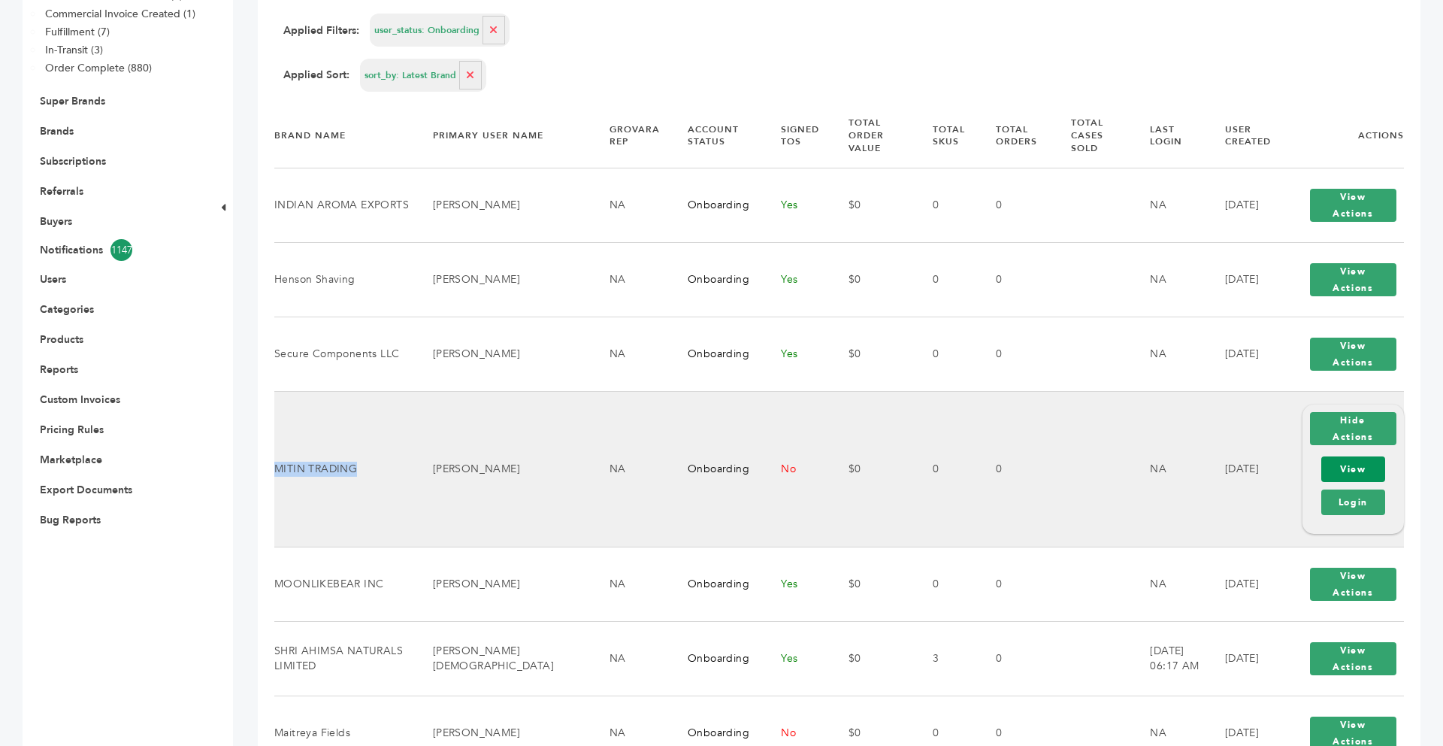
click at [1353, 456] on link "View" at bounding box center [1353, 469] width 64 height 26
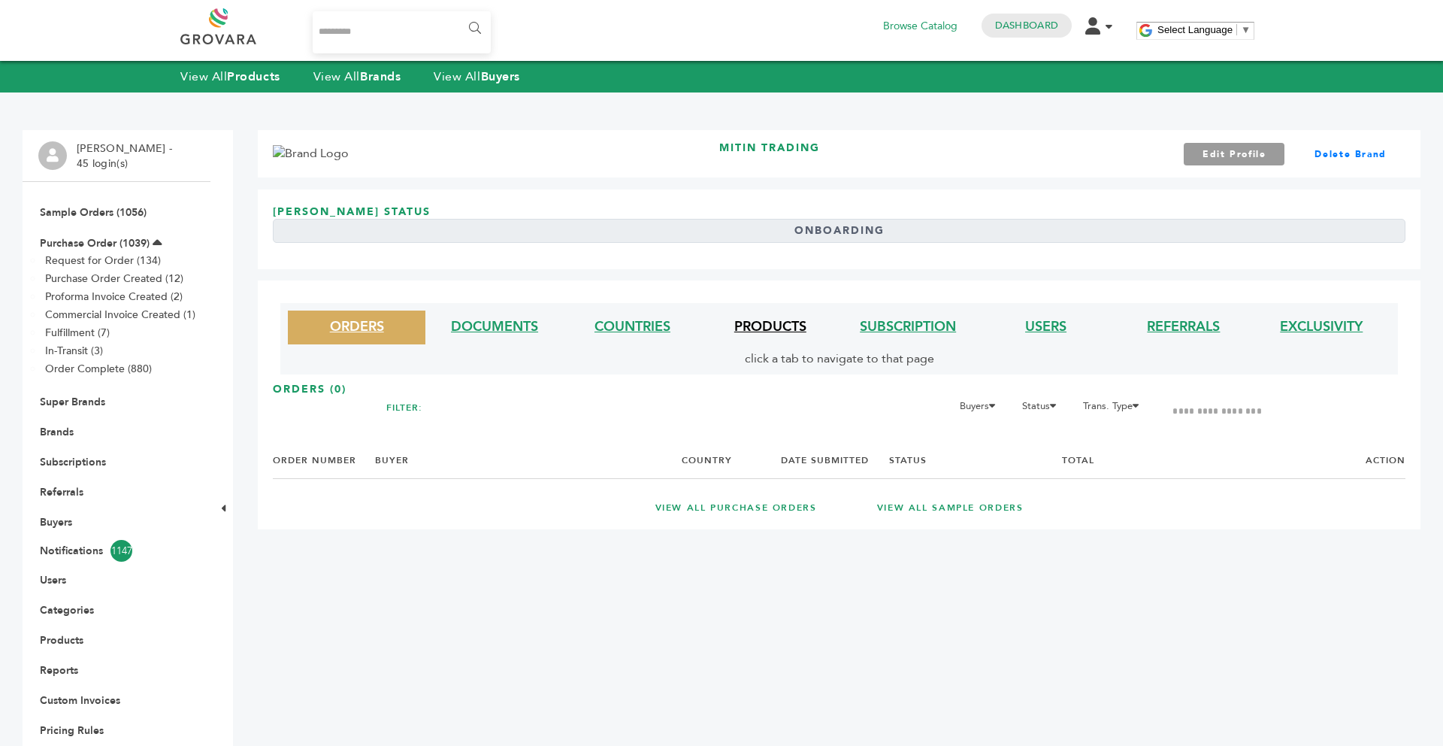
click at [758, 328] on link "PRODUCTS" at bounding box center [770, 326] width 72 height 19
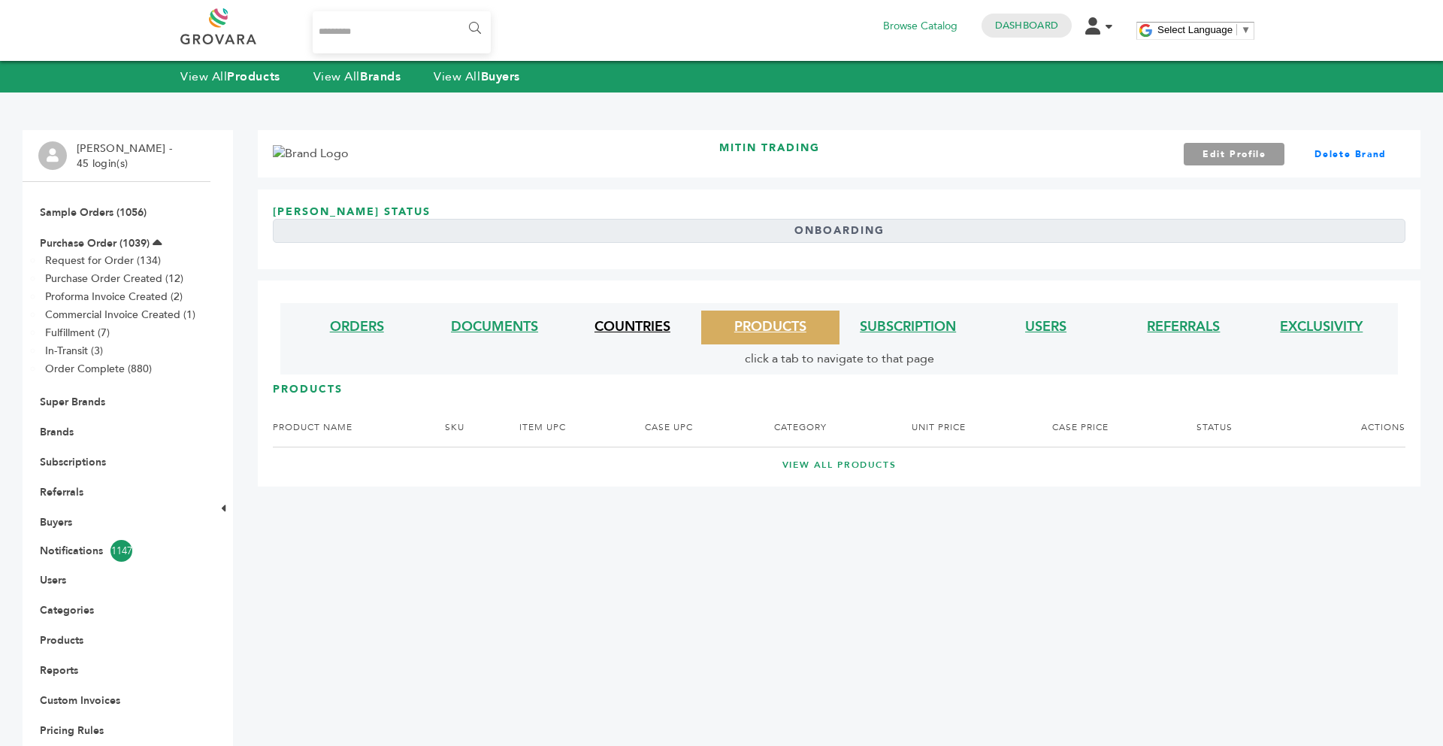
click at [630, 332] on link "COUNTRIES" at bounding box center [633, 326] width 76 height 19
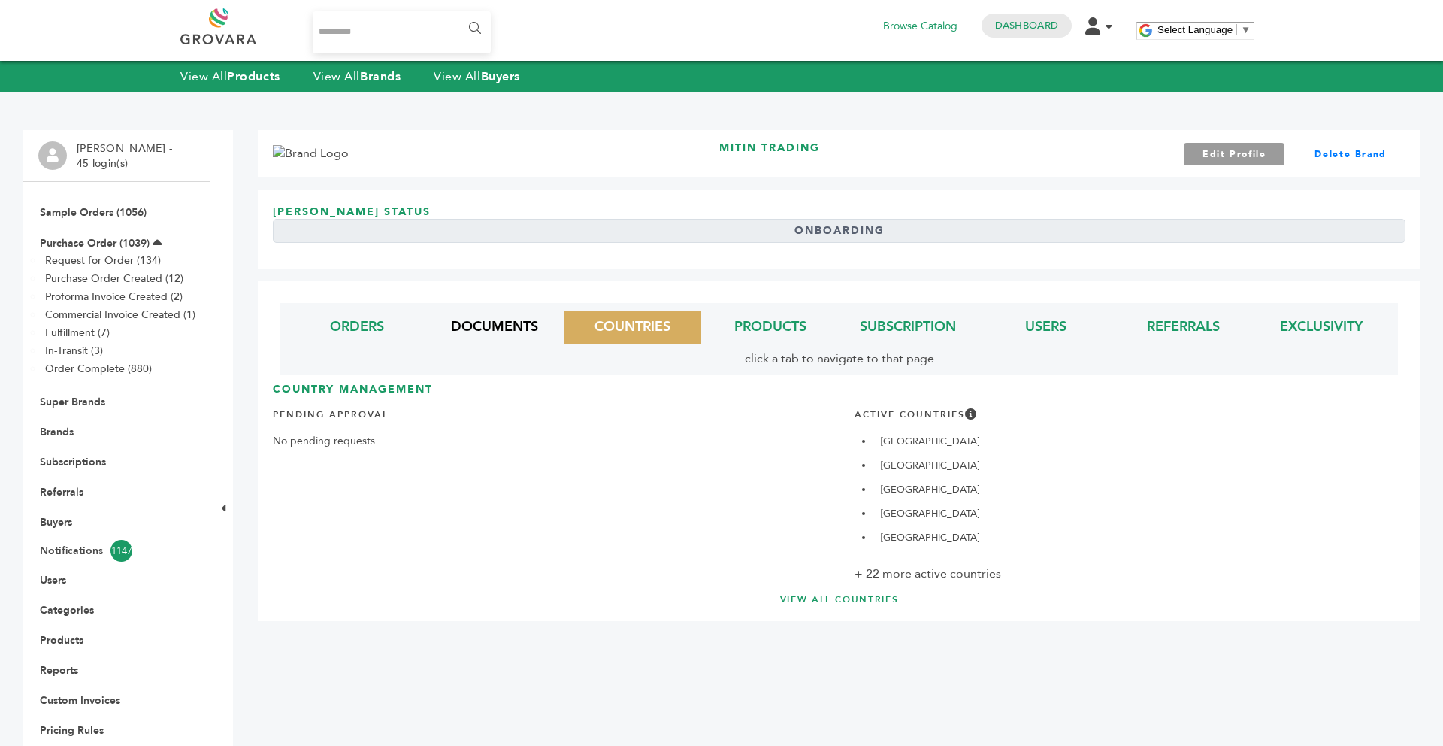
click at [510, 327] on link "DOCUMENTS" at bounding box center [494, 326] width 87 height 19
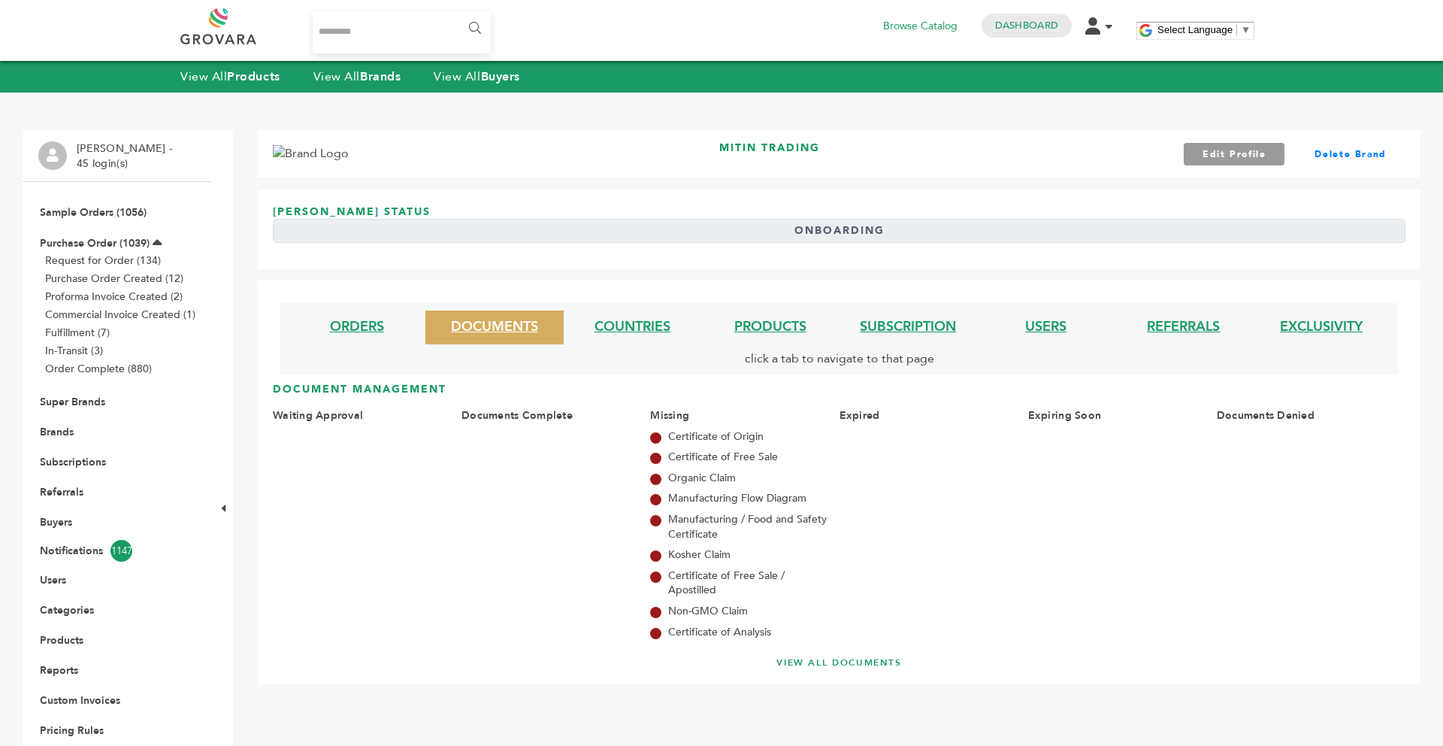
click at [952, 338] on li "SUBSCRIPTION" at bounding box center [909, 327] width 138 height 34
click at [934, 330] on link "SUBSCRIPTION" at bounding box center [908, 326] width 96 height 19
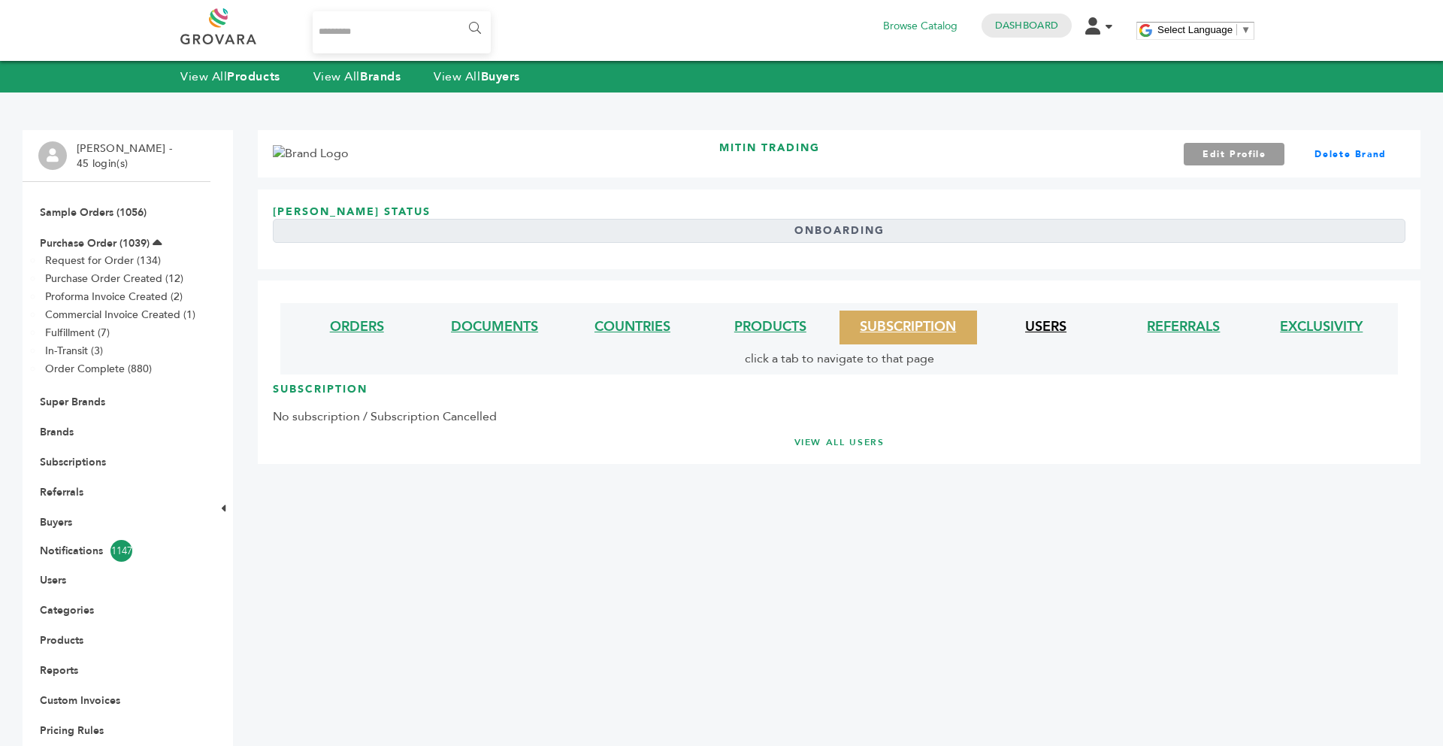
click at [1058, 325] on link "USERS" at bounding box center [1045, 326] width 41 height 19
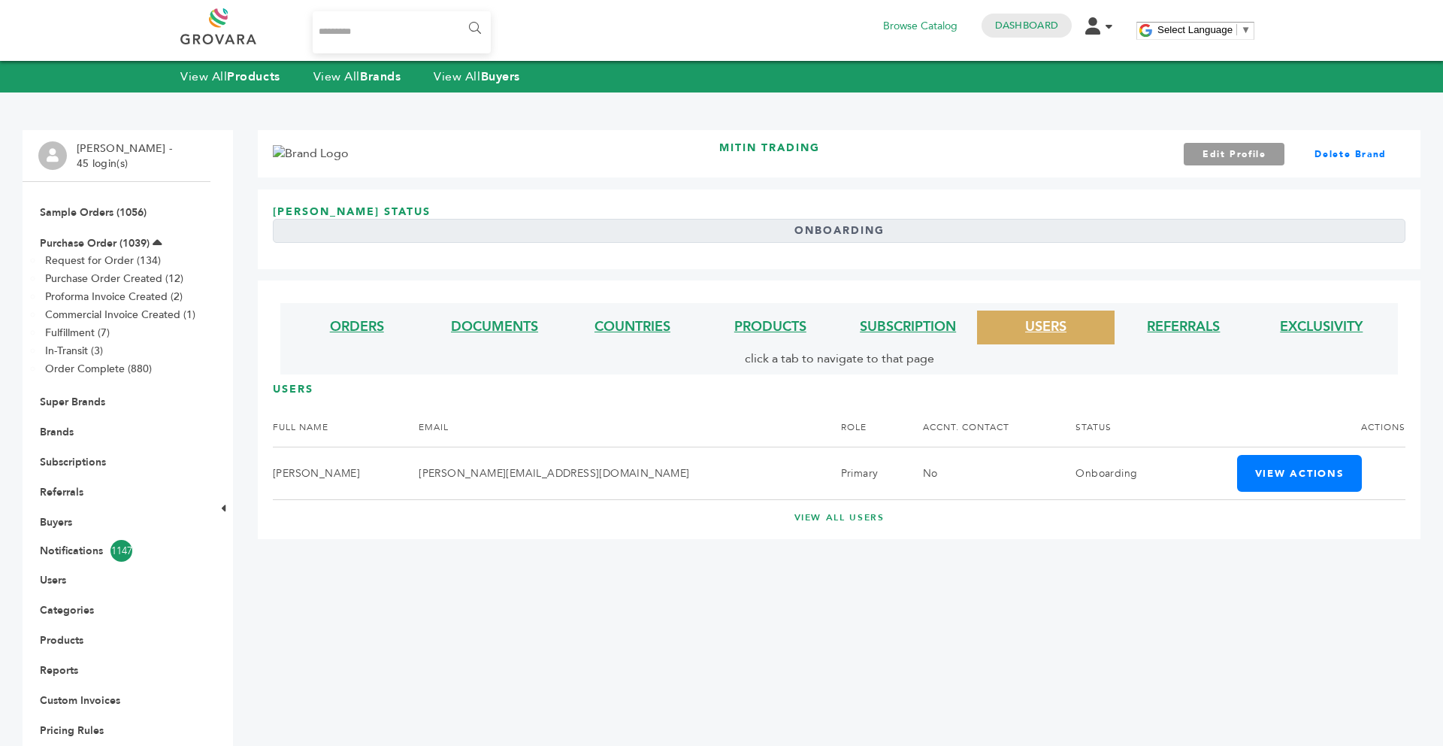
click at [1147, 340] on li "REFERRALS" at bounding box center [1184, 327] width 138 height 34
click at [1189, 328] on link "REFERRALS" at bounding box center [1183, 326] width 73 height 19
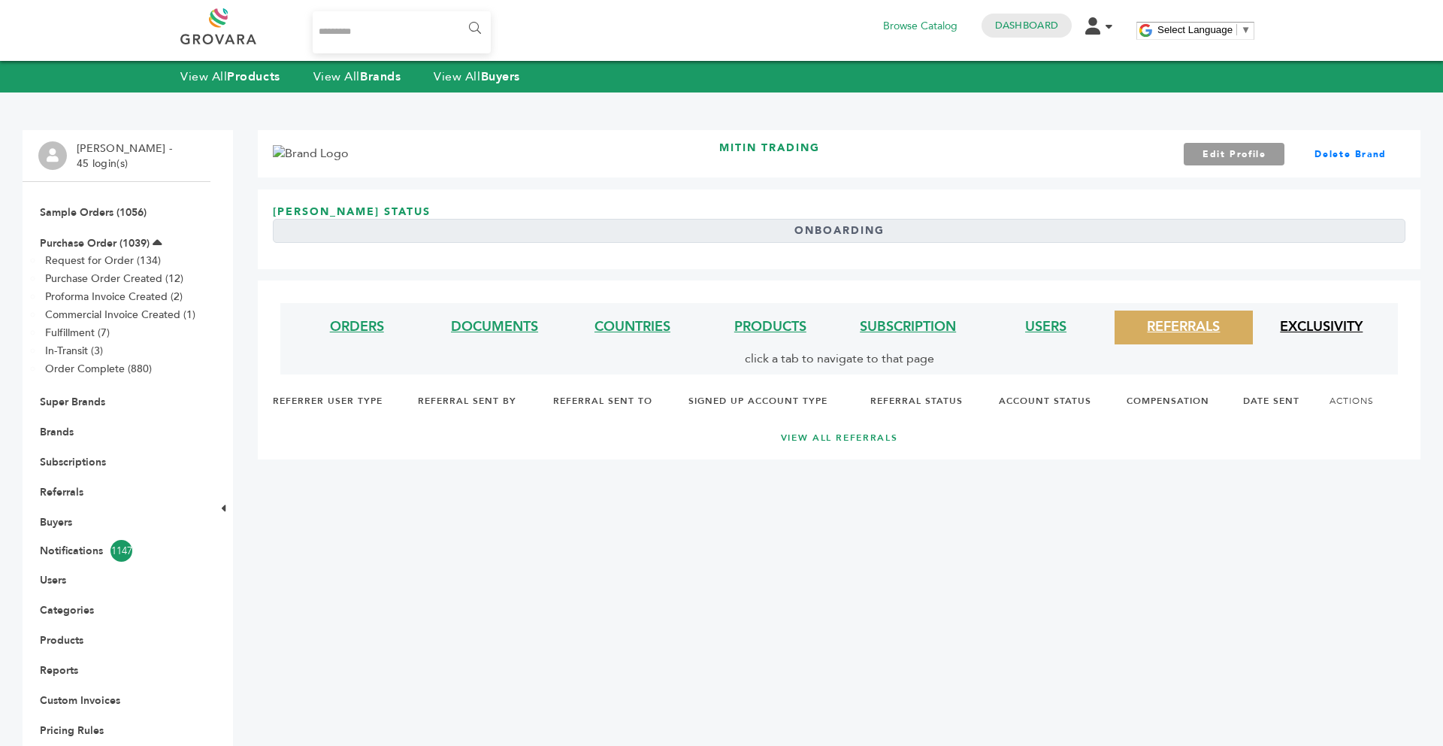
click at [1300, 331] on link "EXCLUSIVITY" at bounding box center [1321, 326] width 83 height 19
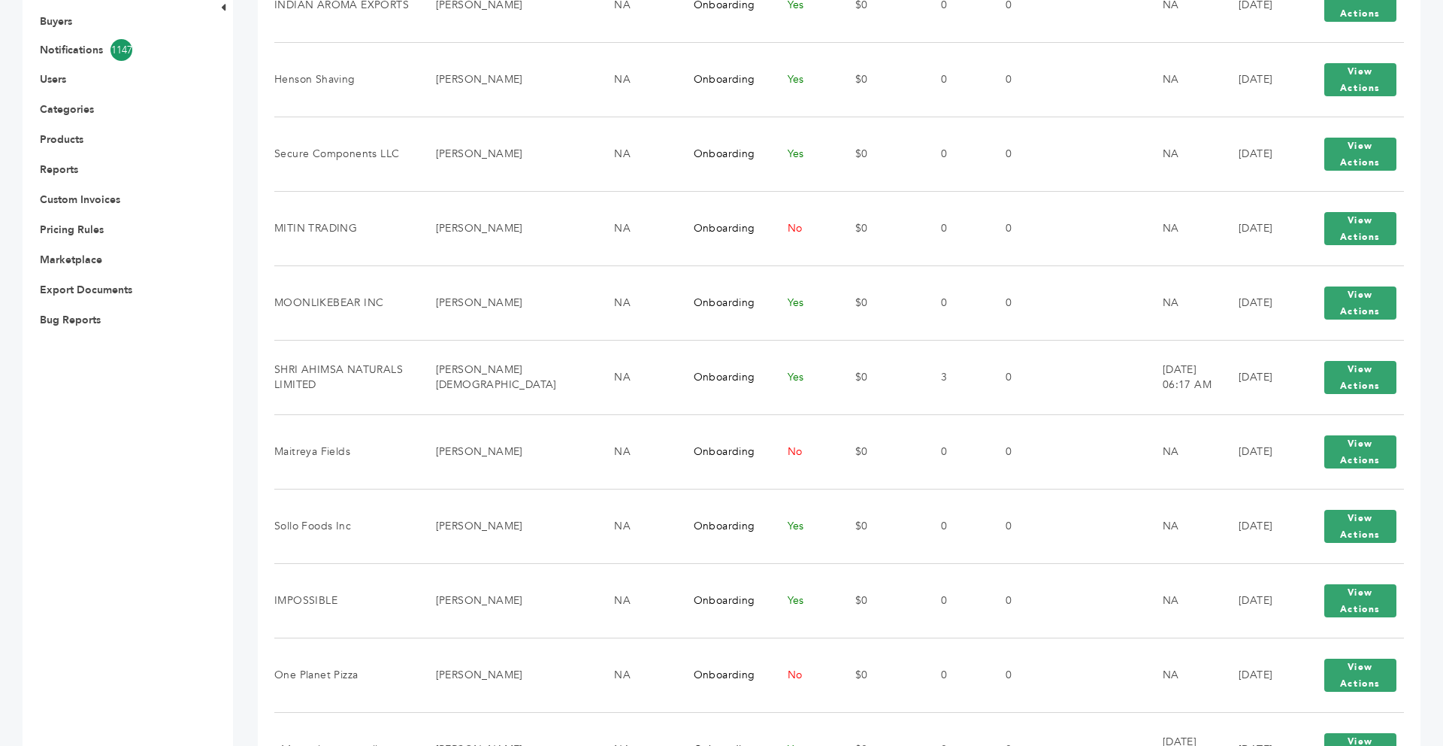
scroll to position [511, 0]
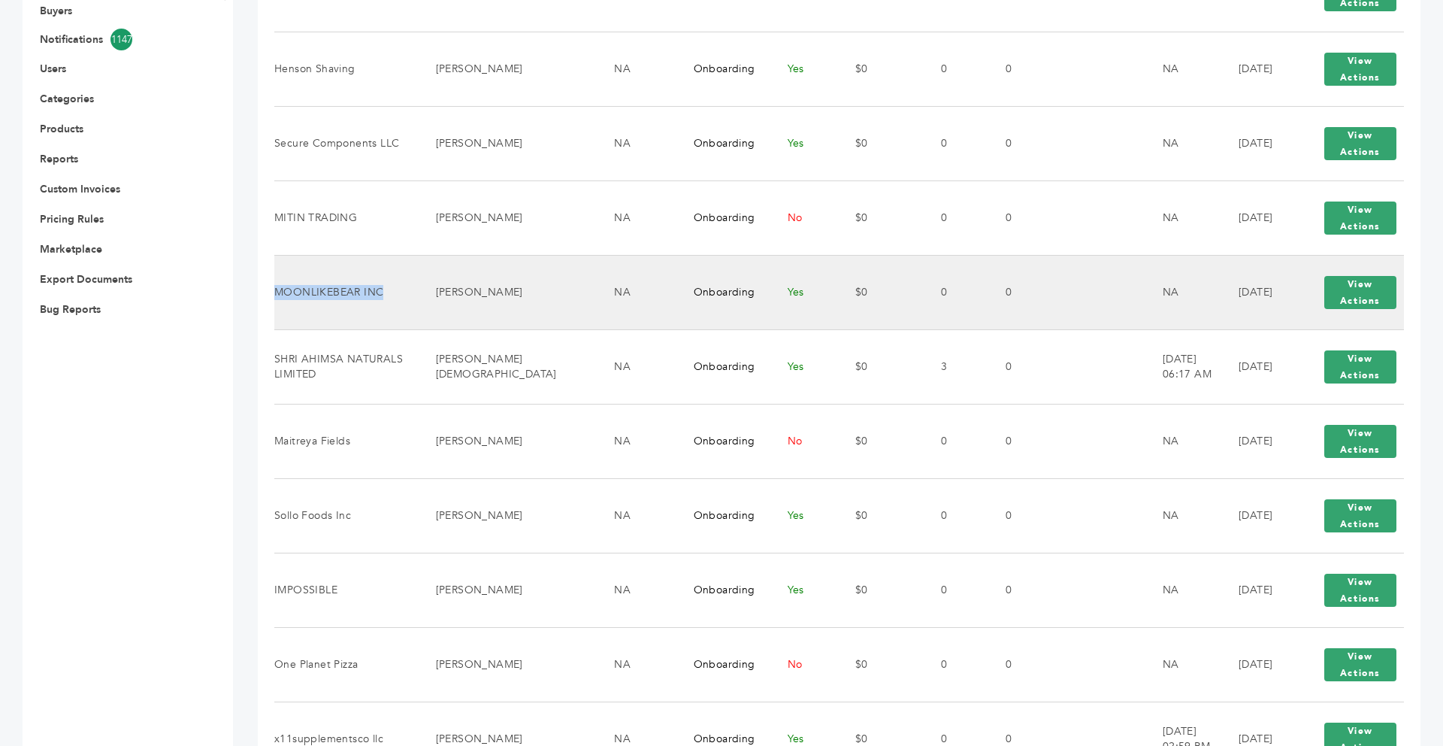
drag, startPoint x: 389, startPoint y: 280, endPoint x: 277, endPoint y: 285, distance: 111.3
click at [277, 285] on td "MOONLIKEBEAR INC" at bounding box center [345, 292] width 143 height 74
copy td "MOONLIKEBEAR INC"
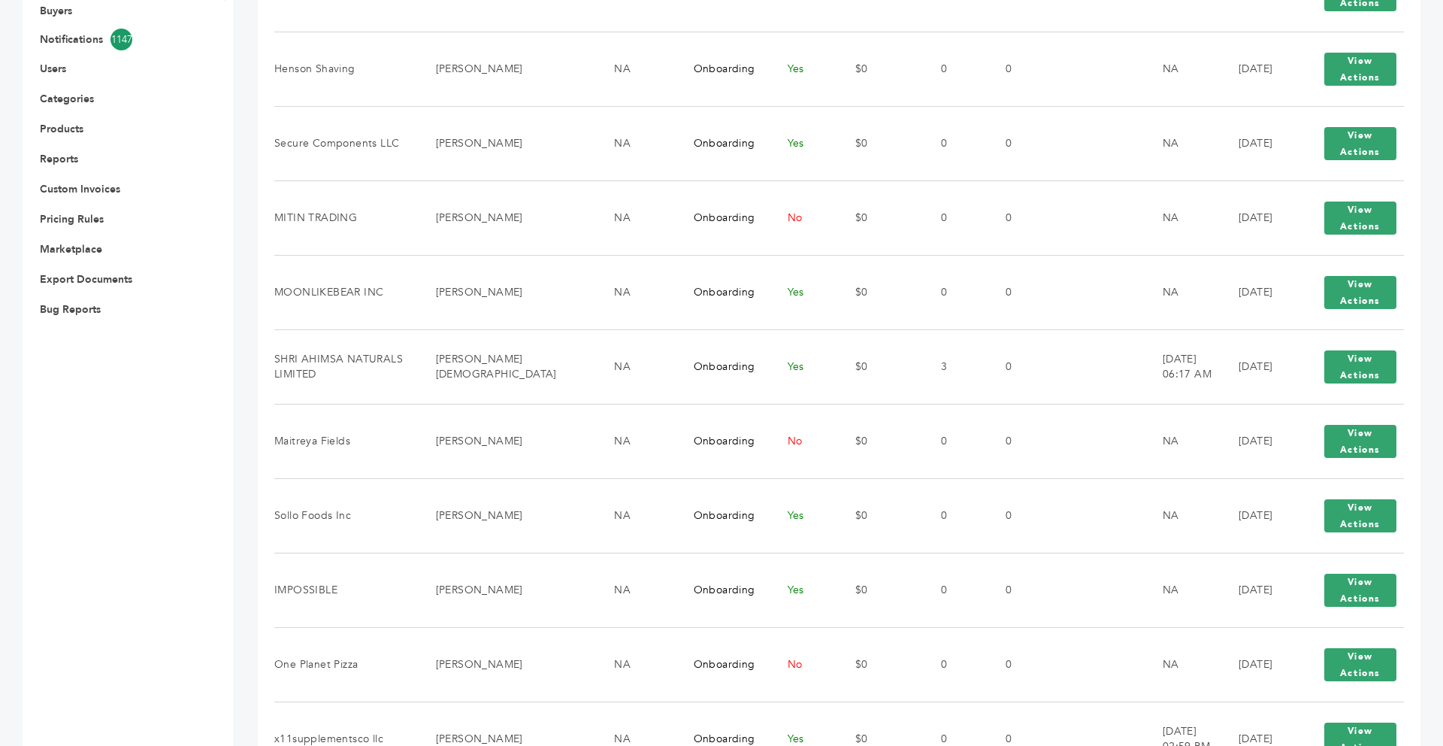
click at [261, 348] on div "**********" at bounding box center [839, 753] width 1163 height 2268
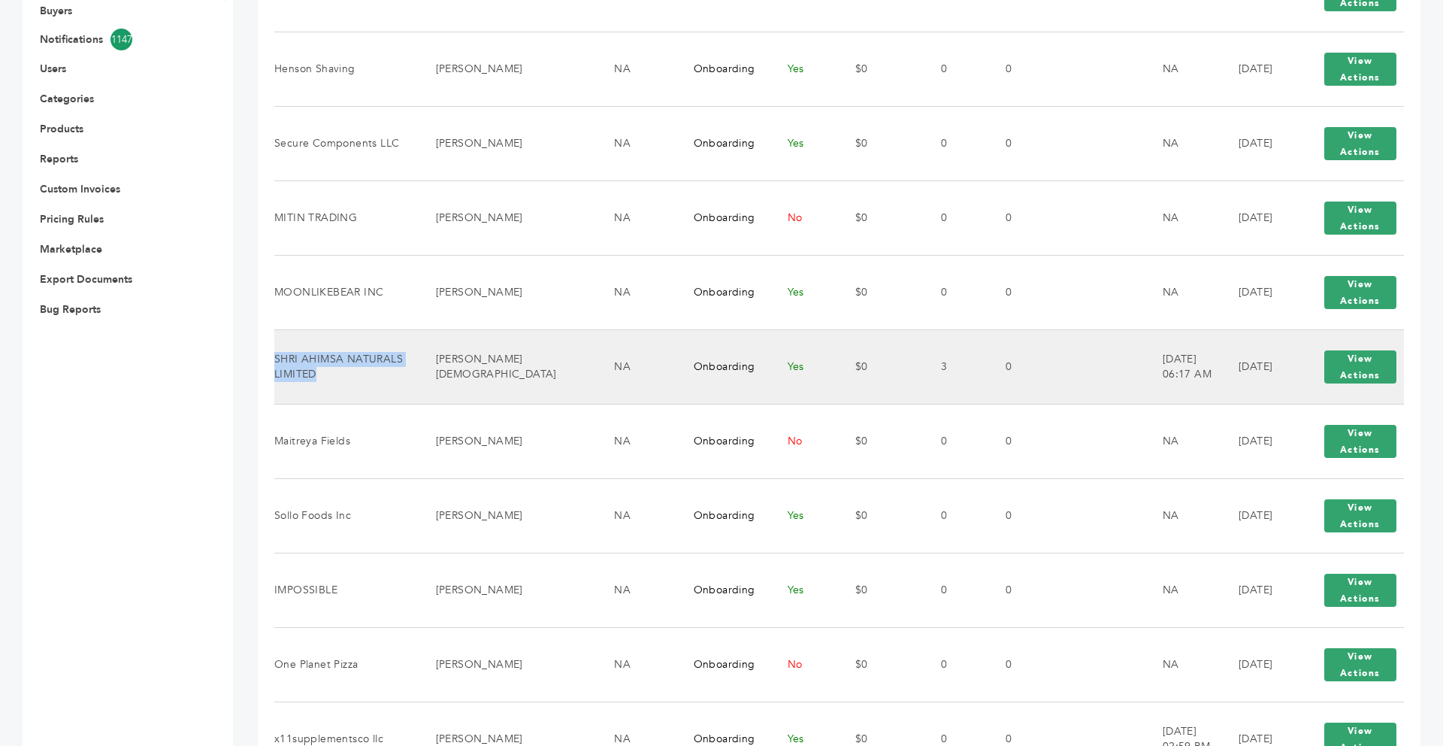
drag, startPoint x: 317, startPoint y: 365, endPoint x: 275, endPoint y: 350, distance: 44.4
click at [275, 350] on td "SHRI AHIMSA NATURALS LIMITED" at bounding box center [345, 366] width 143 height 74
copy td "SHRI AHIMSA NATURALS LIMITED"
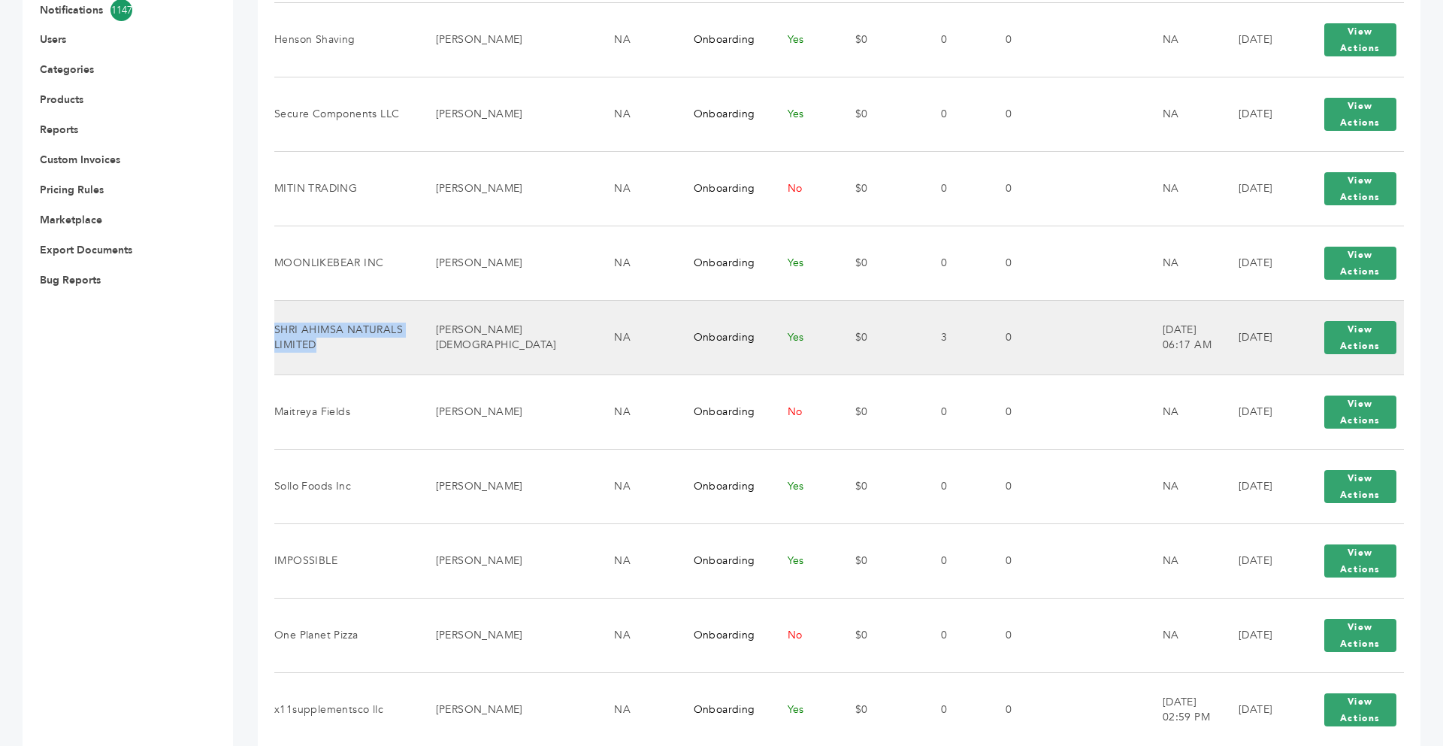
scroll to position [541, 0]
click at [1366, 329] on button "View Actions" at bounding box center [1360, 336] width 72 height 33
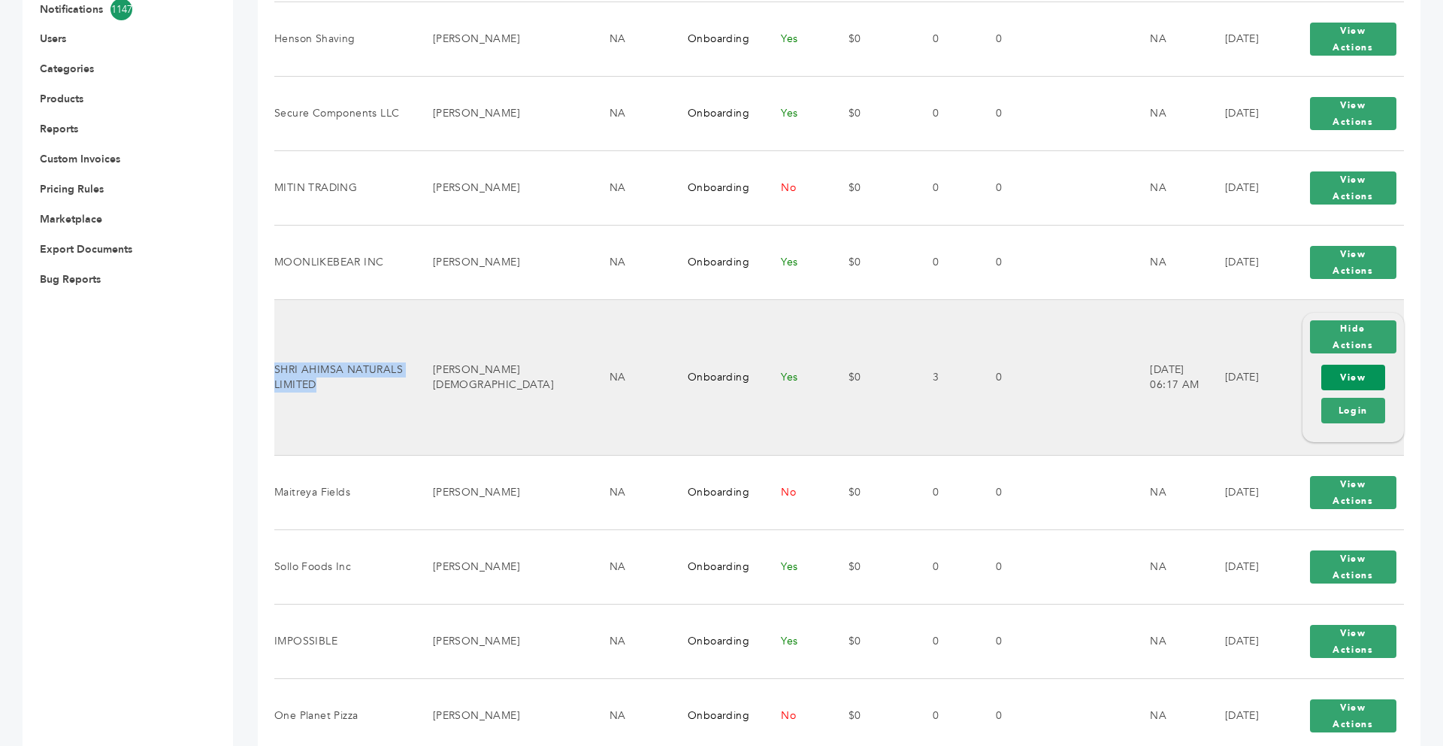
click at [1343, 368] on link "View" at bounding box center [1353, 378] width 64 height 26
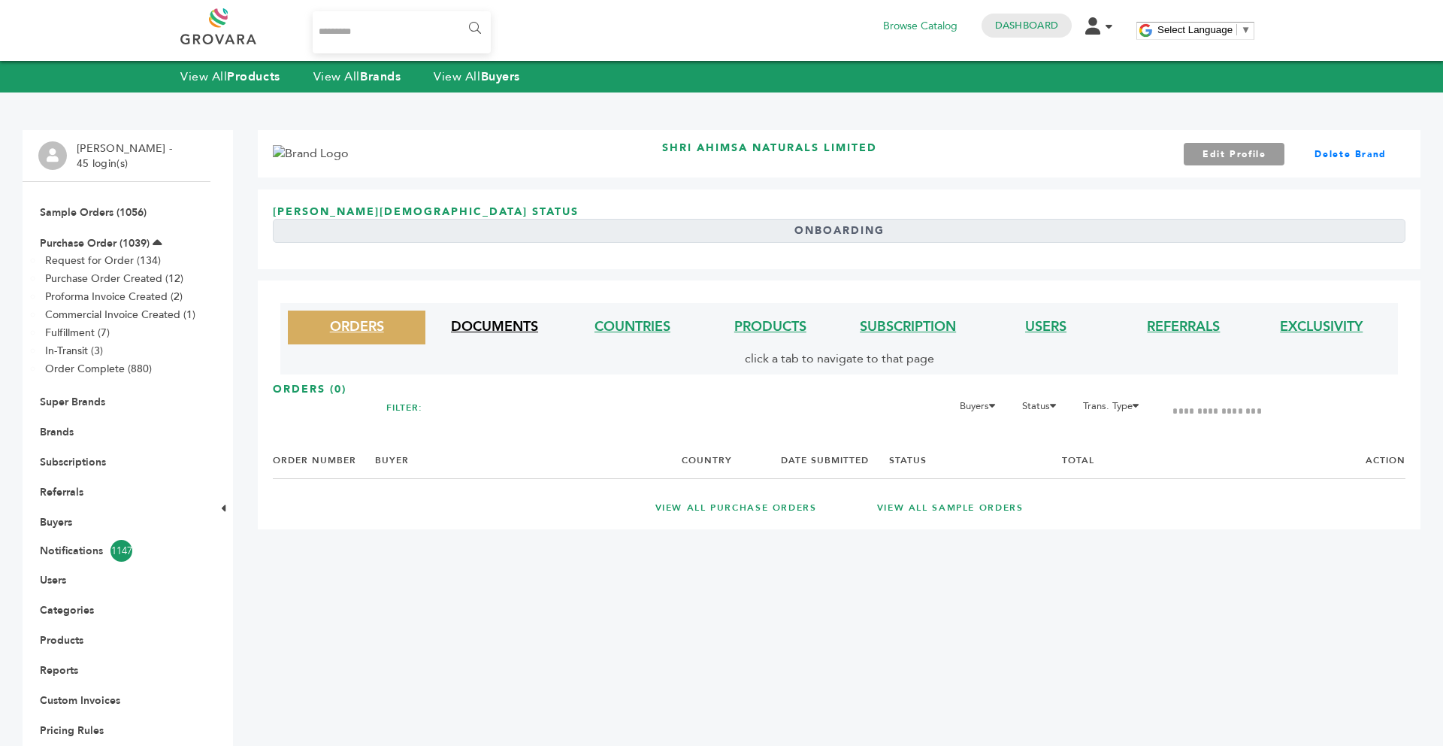
click at [517, 325] on link "DOCUMENTS" at bounding box center [494, 326] width 87 height 19
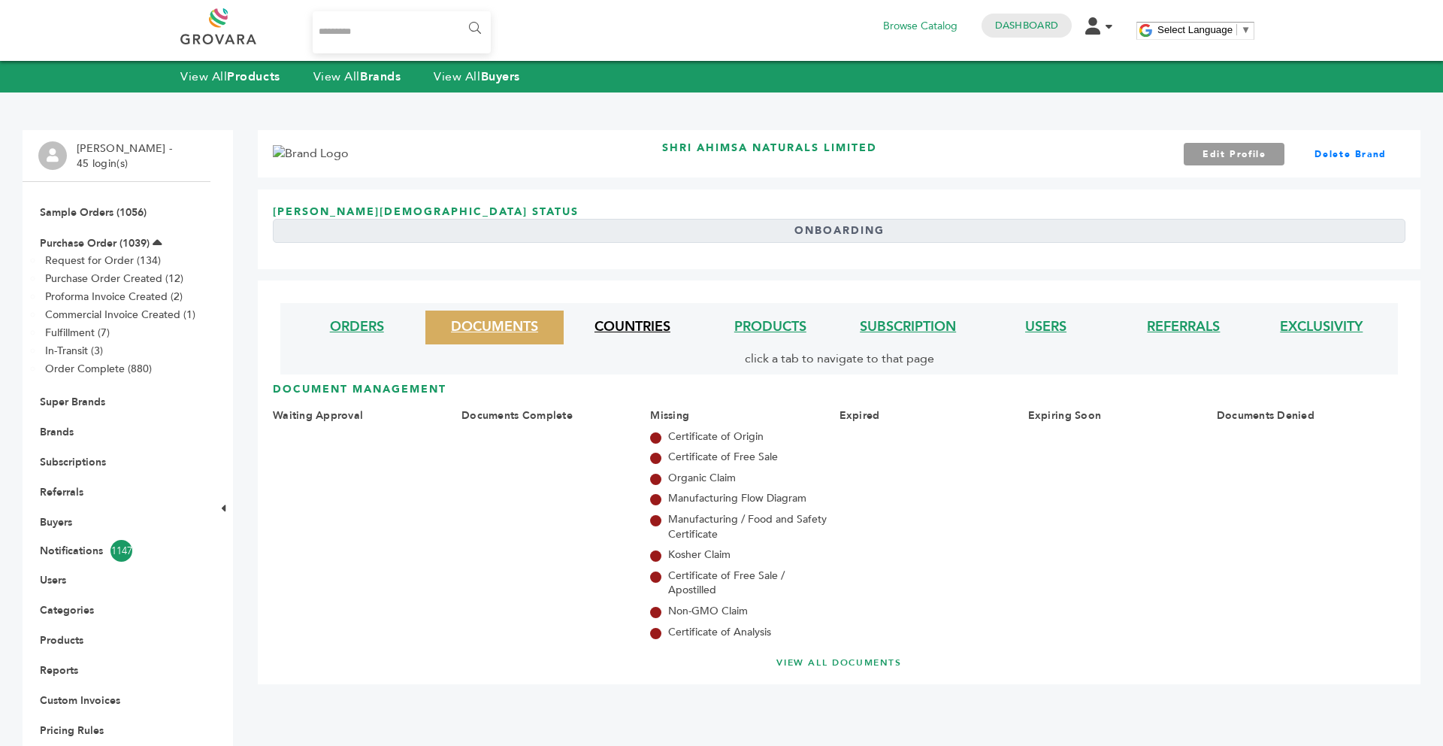
click at [629, 325] on link "COUNTRIES" at bounding box center [633, 326] width 76 height 19
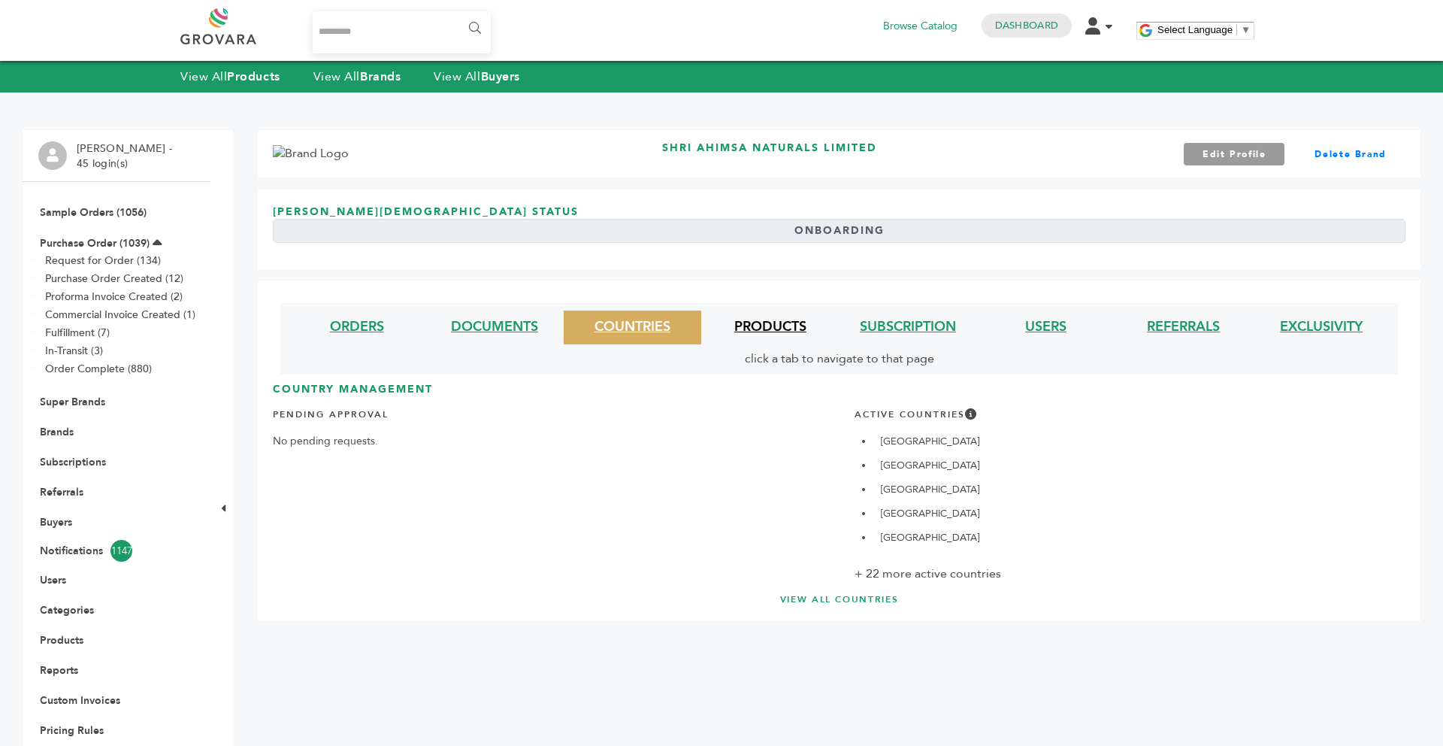
click at [759, 328] on link "PRODUCTS" at bounding box center [770, 326] width 72 height 19
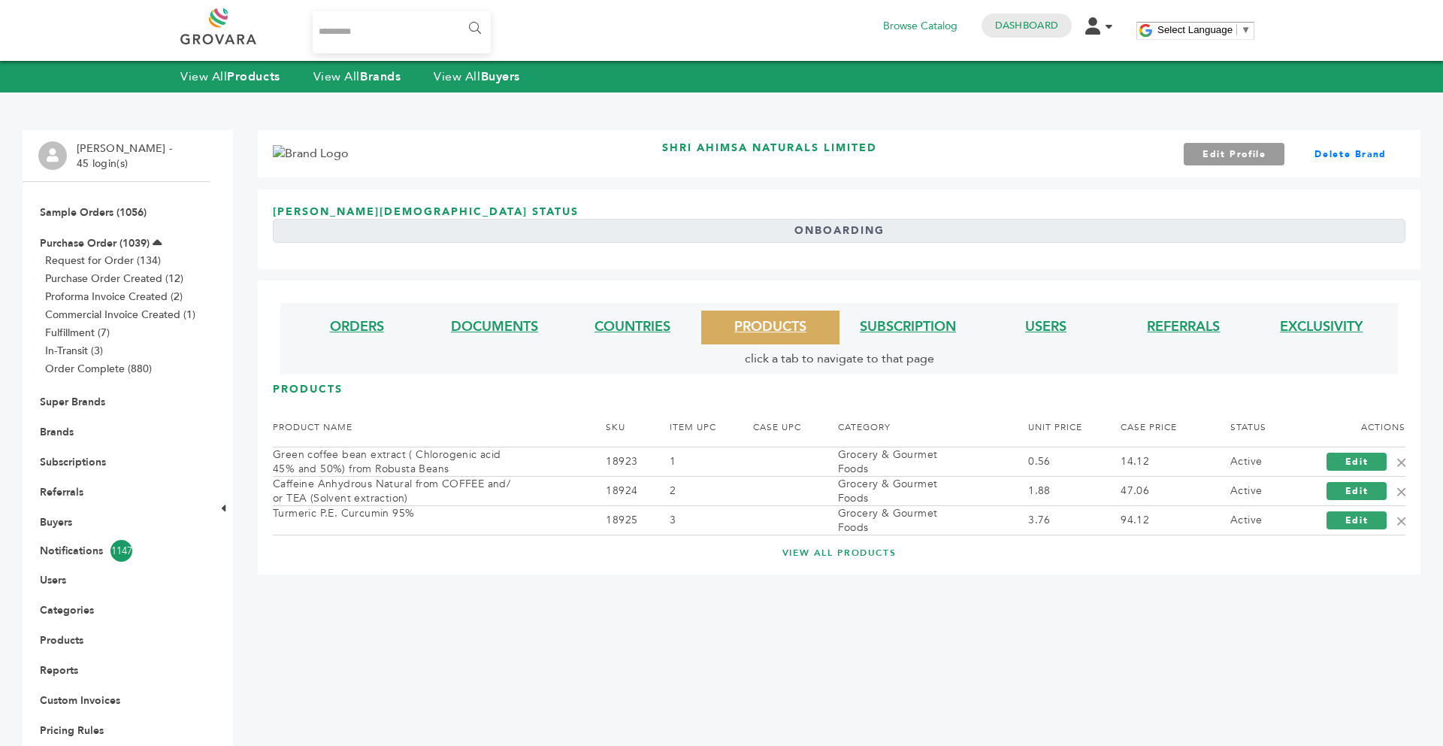
click at [881, 316] on li "SUBSCRIPTION" at bounding box center [909, 327] width 138 height 34
click at [897, 324] on link "SUBSCRIPTION" at bounding box center [908, 326] width 96 height 19
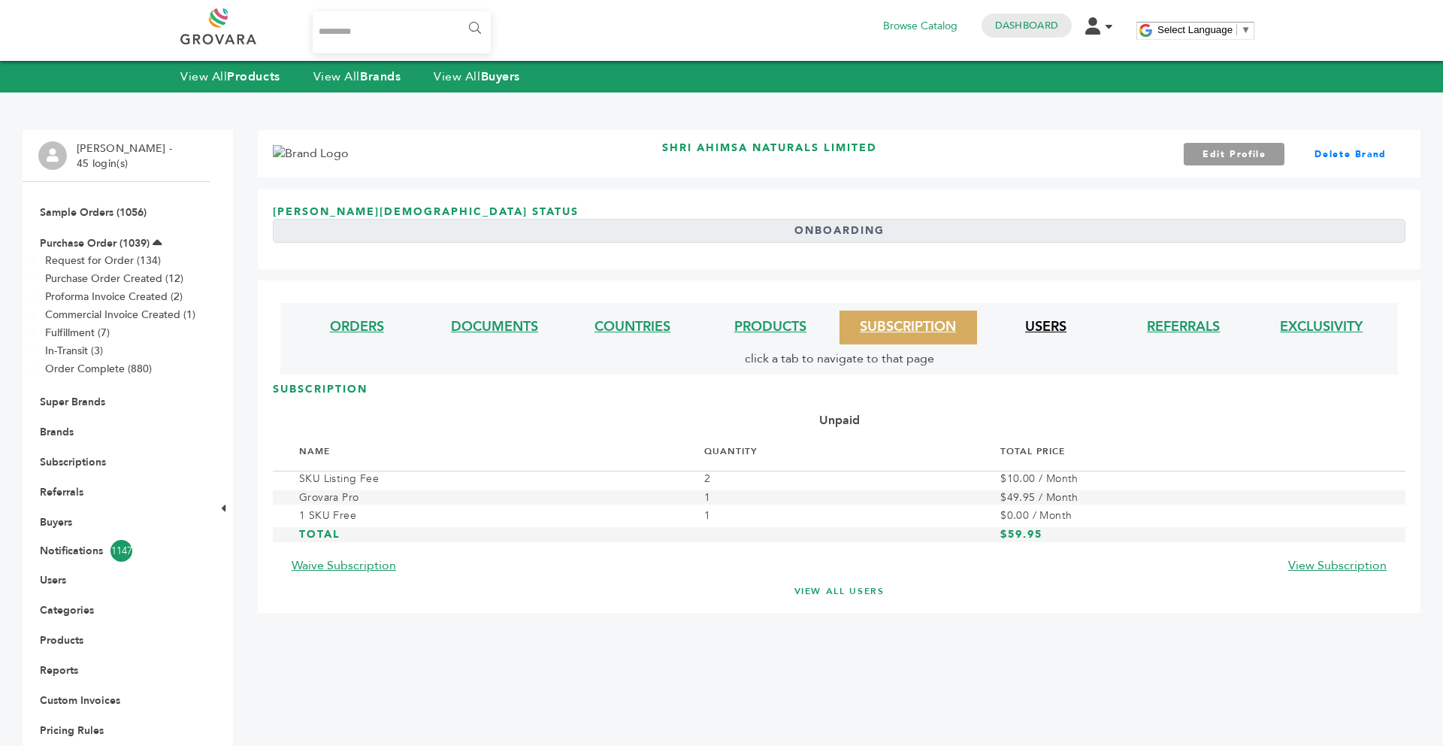
click at [1042, 330] on link "USERS" at bounding box center [1045, 326] width 41 height 19
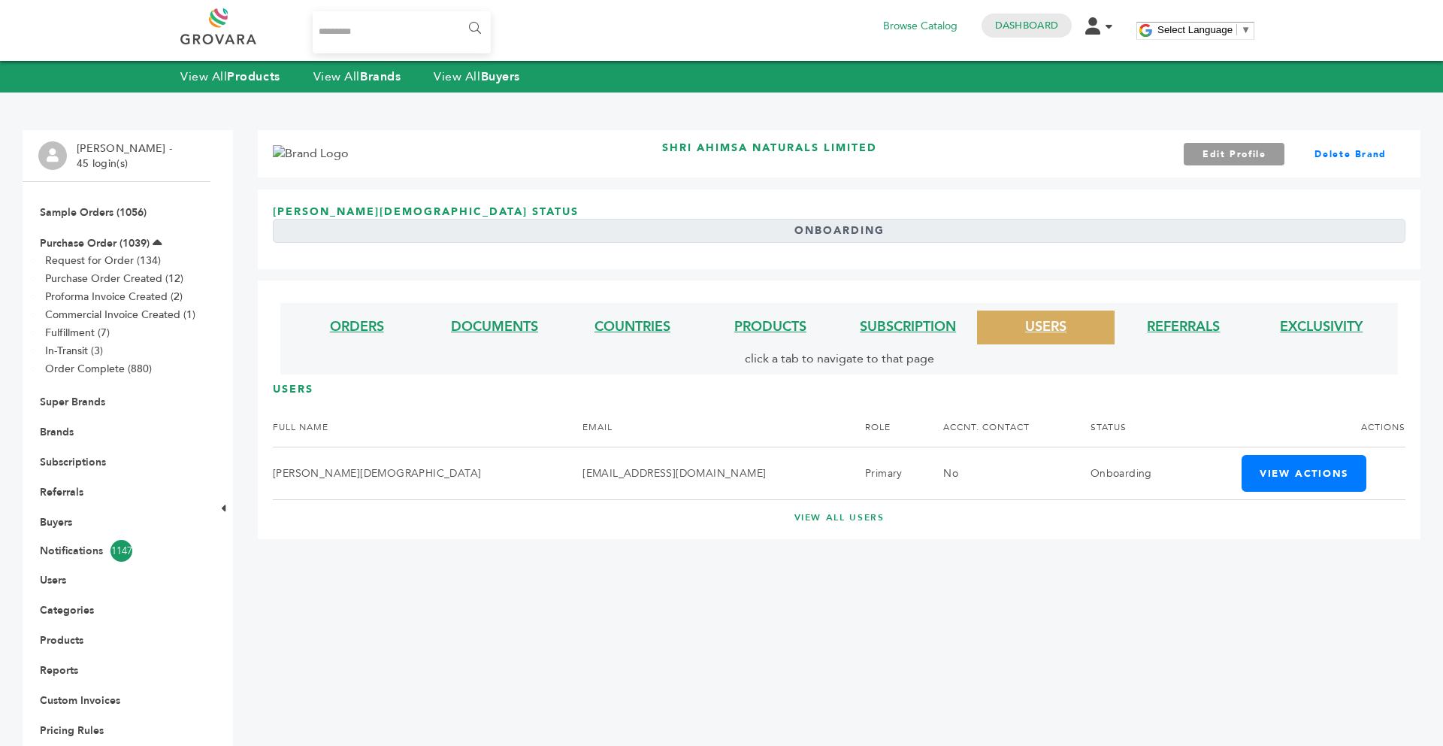
click at [1140, 332] on li "REFERRALS" at bounding box center [1184, 327] width 138 height 34
click at [1158, 334] on link "REFERRALS" at bounding box center [1183, 326] width 73 height 19
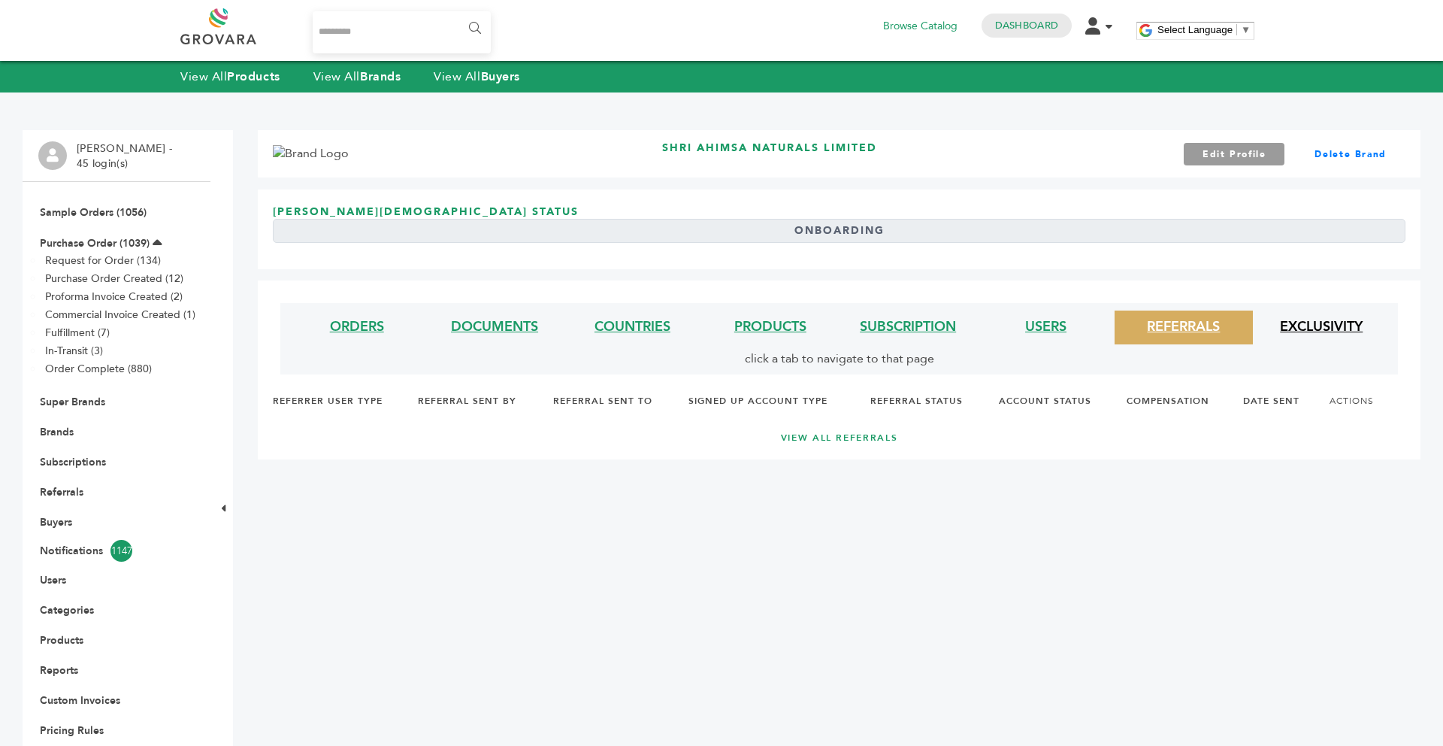
click at [1333, 334] on link "EXCLUSIVITY" at bounding box center [1321, 326] width 83 height 19
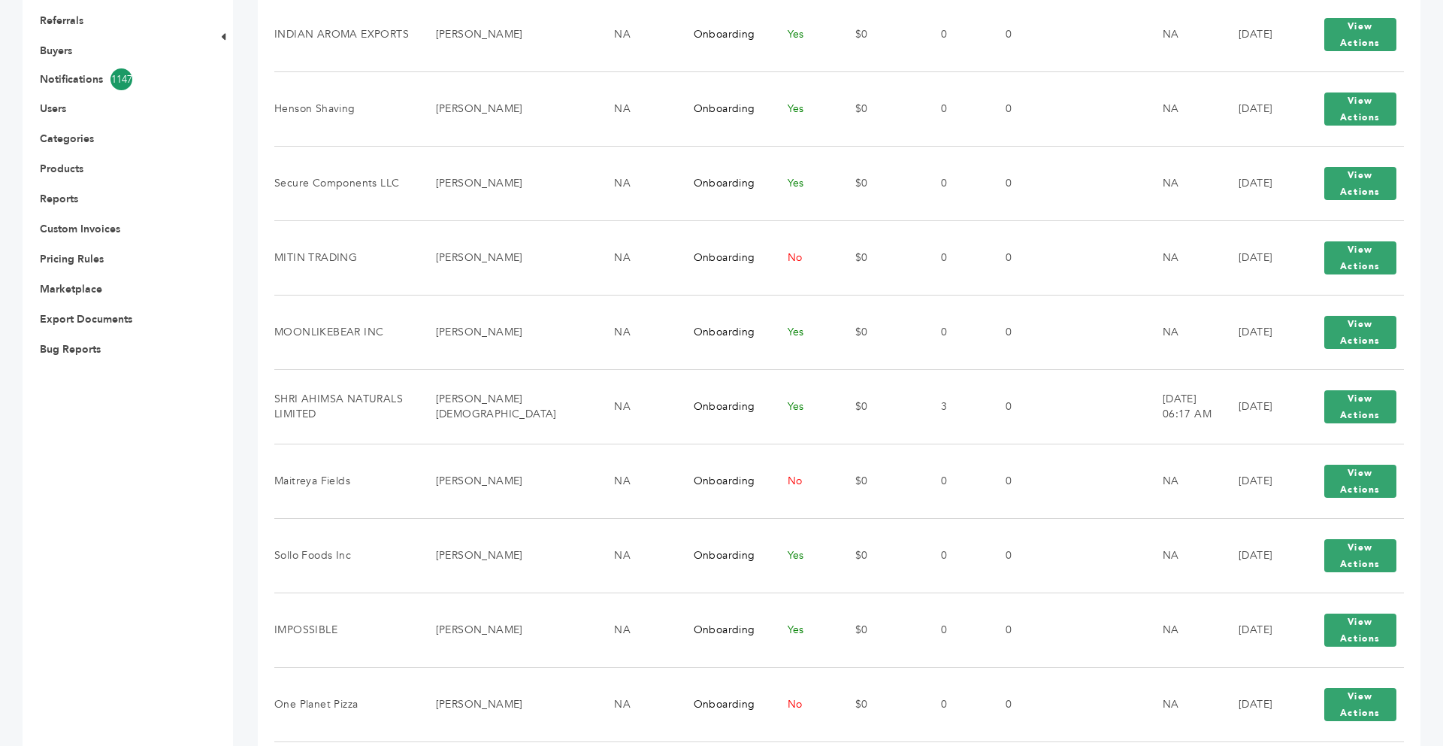
scroll to position [481, 0]
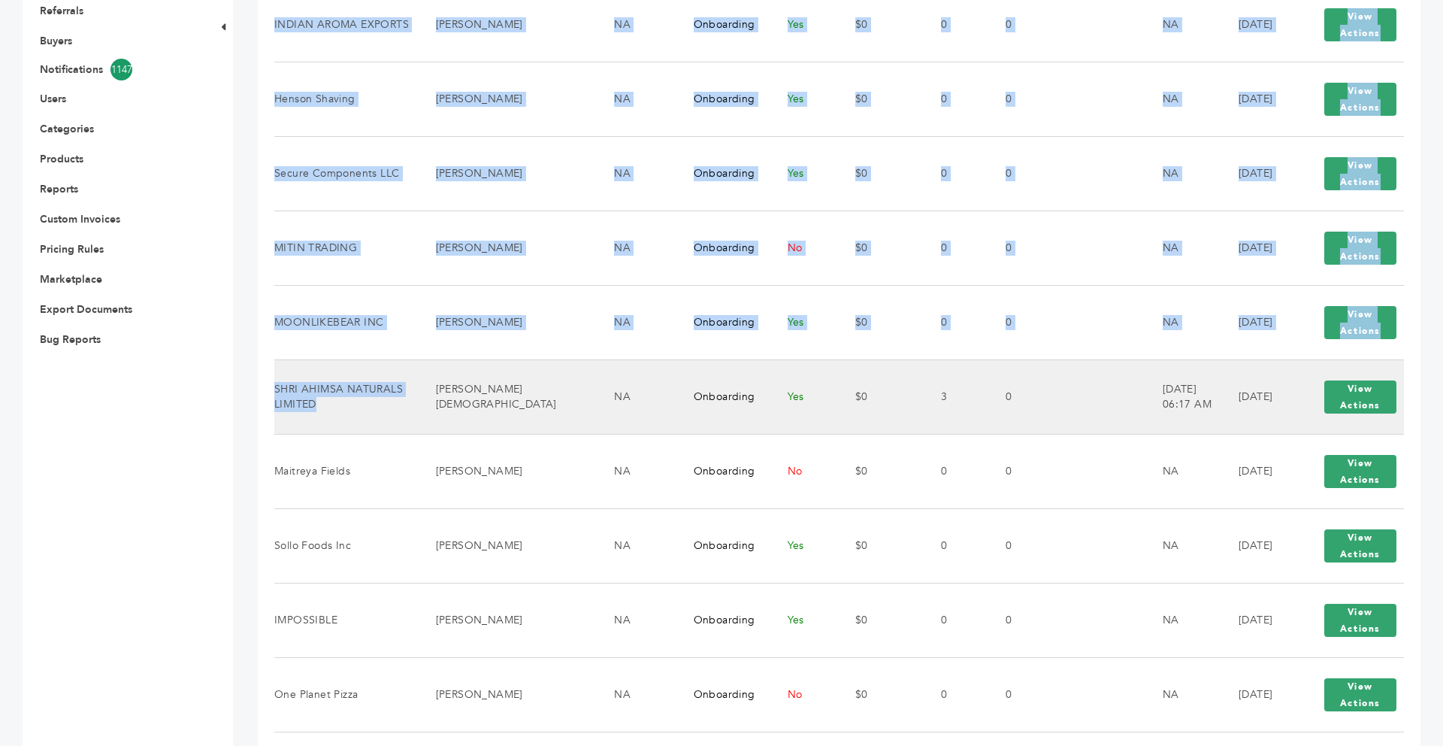
drag, startPoint x: 324, startPoint y: 392, endPoint x: 274, endPoint y: 372, distance: 54.3
click at [274, 372] on td "SHRI AHIMSA NATURALS LIMITED" at bounding box center [345, 396] width 143 height 74
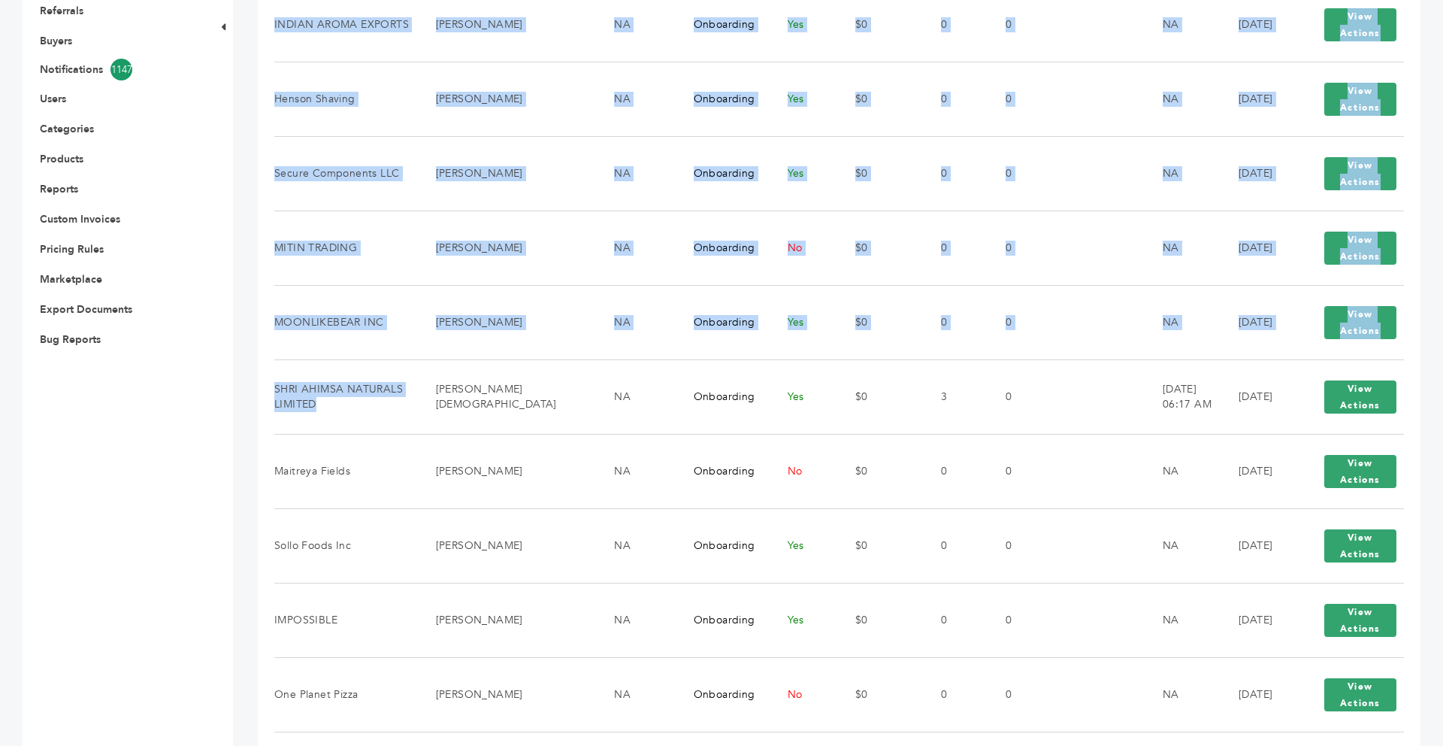
drag, startPoint x: 314, startPoint y: 391, endPoint x: 273, endPoint y: 377, distance: 43.7
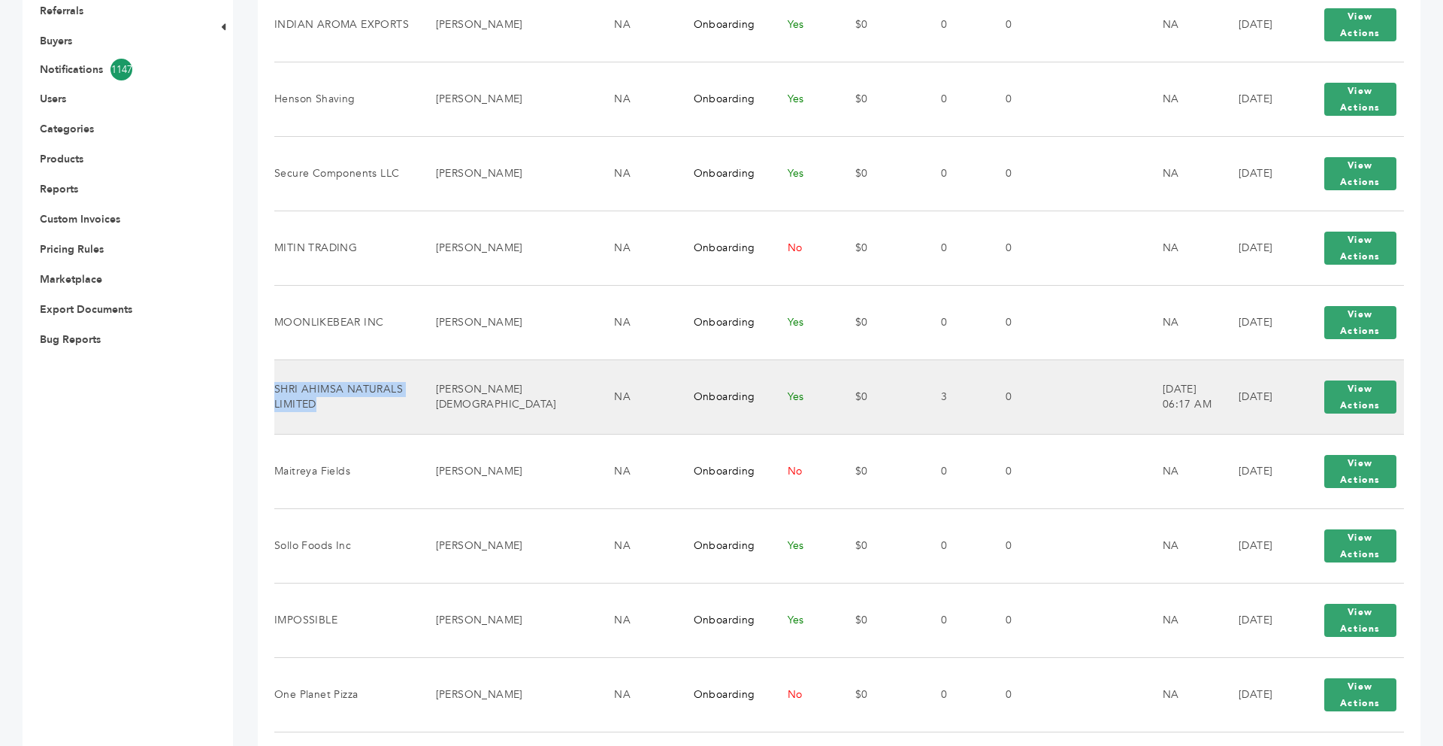
drag, startPoint x: 316, startPoint y: 392, endPoint x: 274, endPoint y: 380, distance: 43.1
click at [274, 380] on td "SHRI AHIMSA NATURALS LIMITED" at bounding box center [345, 396] width 143 height 74
copy td "SHRI AHIMSA NATURALS LIMITED"
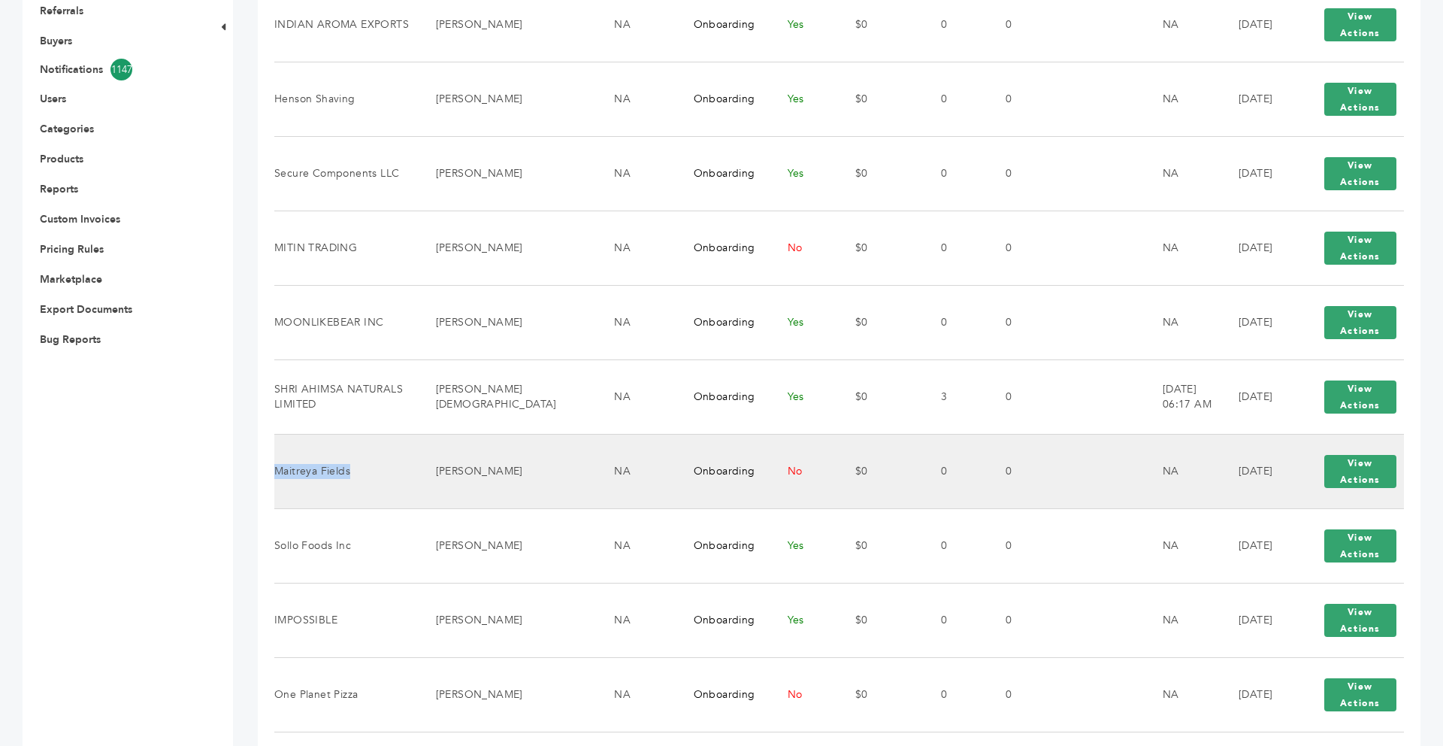
drag, startPoint x: 353, startPoint y: 458, endPoint x: 275, endPoint y: 461, distance: 77.4
click at [275, 461] on td "Maitreya Fields" at bounding box center [345, 471] width 143 height 74
copy td "Maitreya Fields"
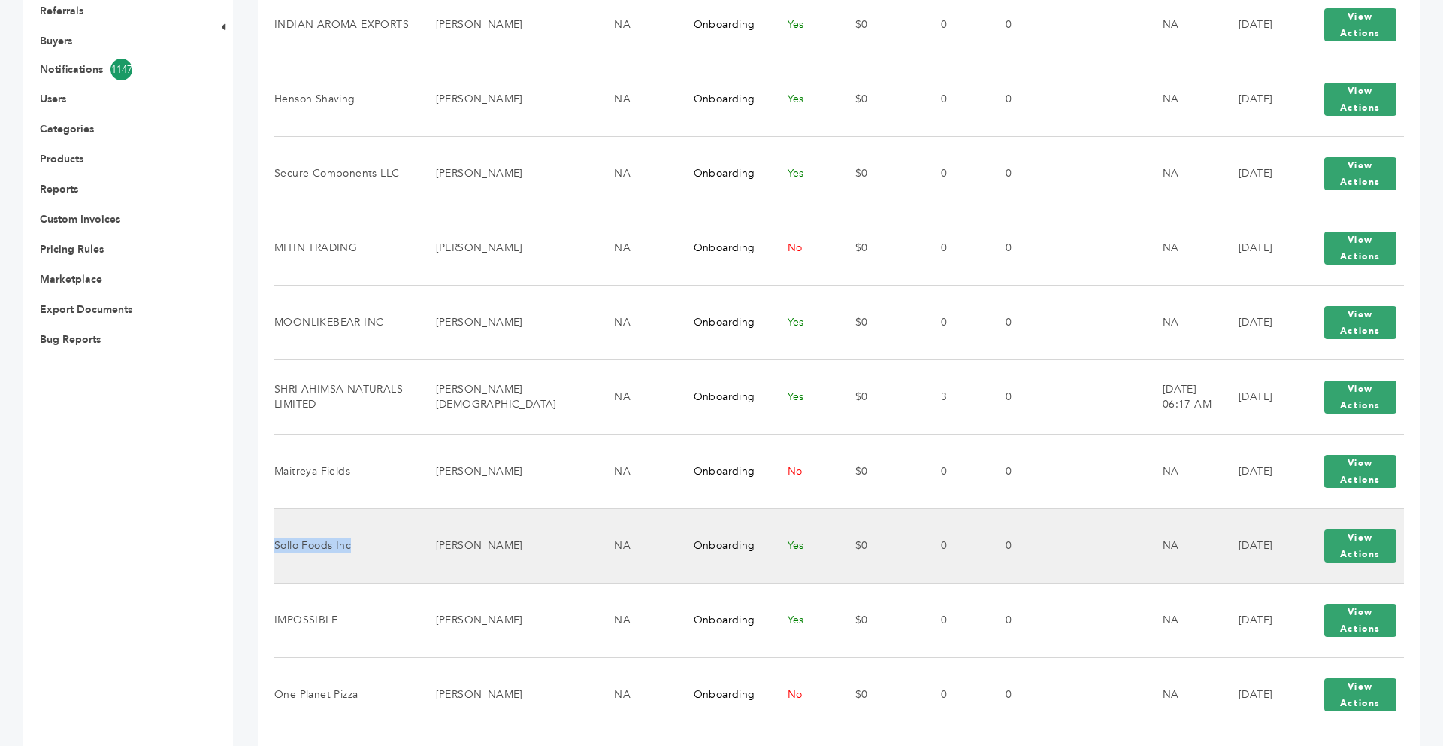
drag, startPoint x: 354, startPoint y: 536, endPoint x: 277, endPoint y: 534, distance: 76.7
click at [277, 534] on td "Sollo Foods Inc" at bounding box center [345, 545] width 143 height 74
copy td "Sollo Foods Inc"
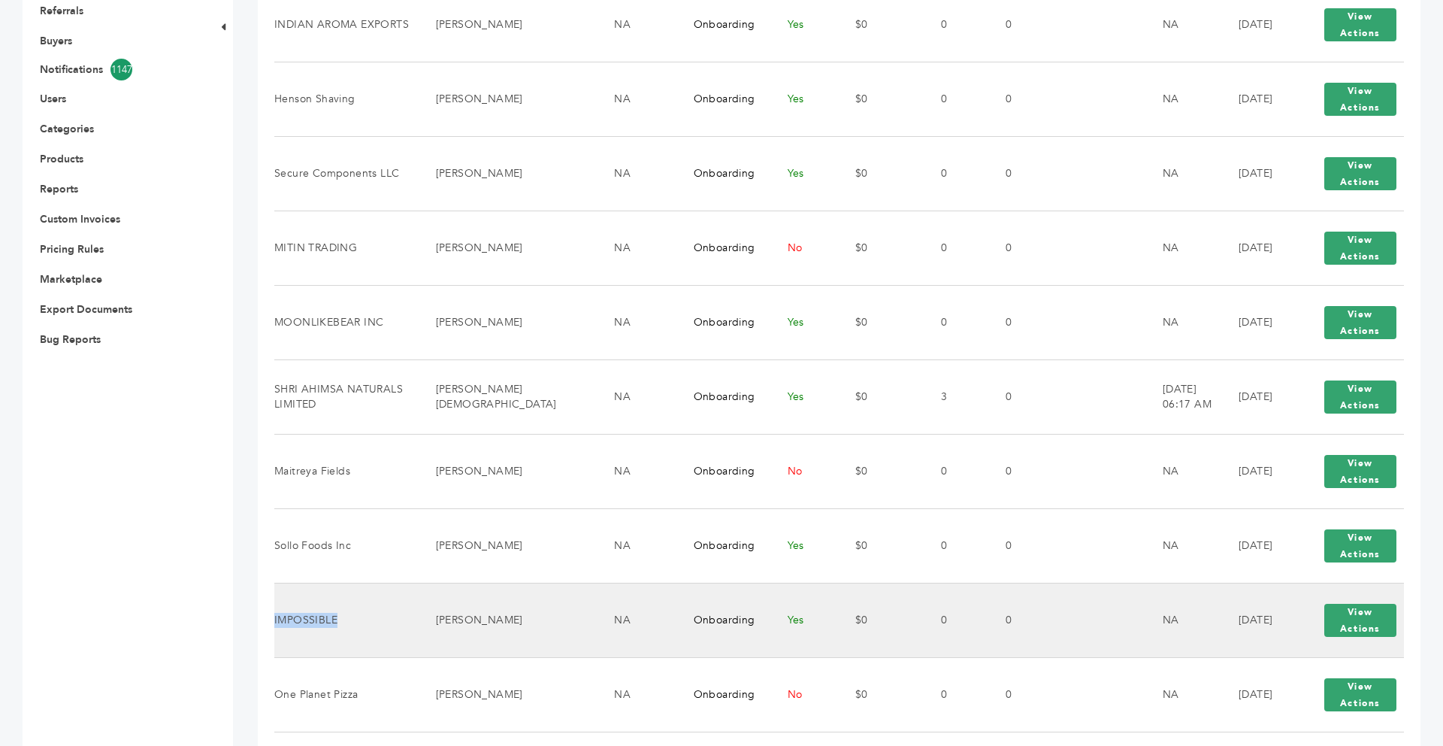
drag, startPoint x: 337, startPoint y: 609, endPoint x: 274, endPoint y: 607, distance: 63.2
click at [274, 607] on td "IMPOSSIBLE" at bounding box center [345, 620] width 143 height 74
copy td "IMPOSSIBLE"
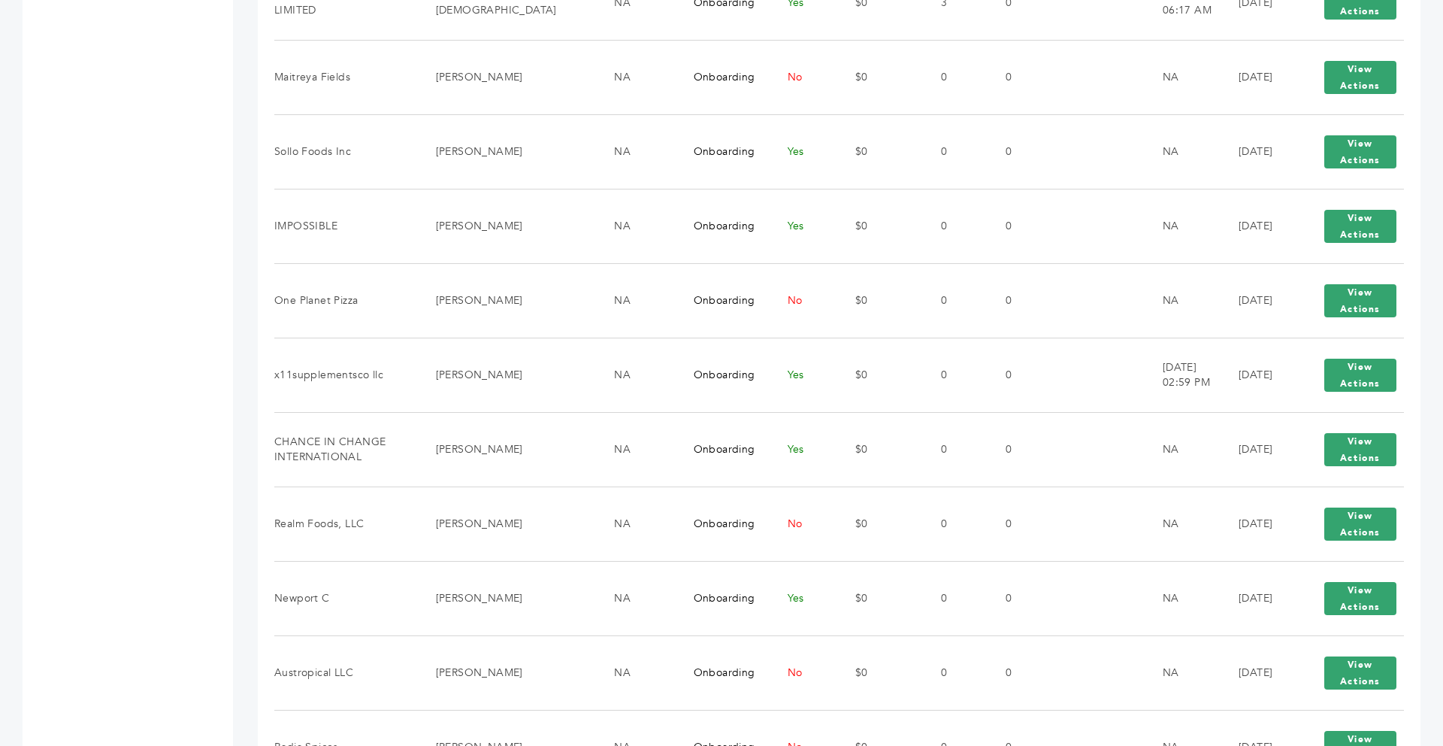
scroll to position [902, 0]
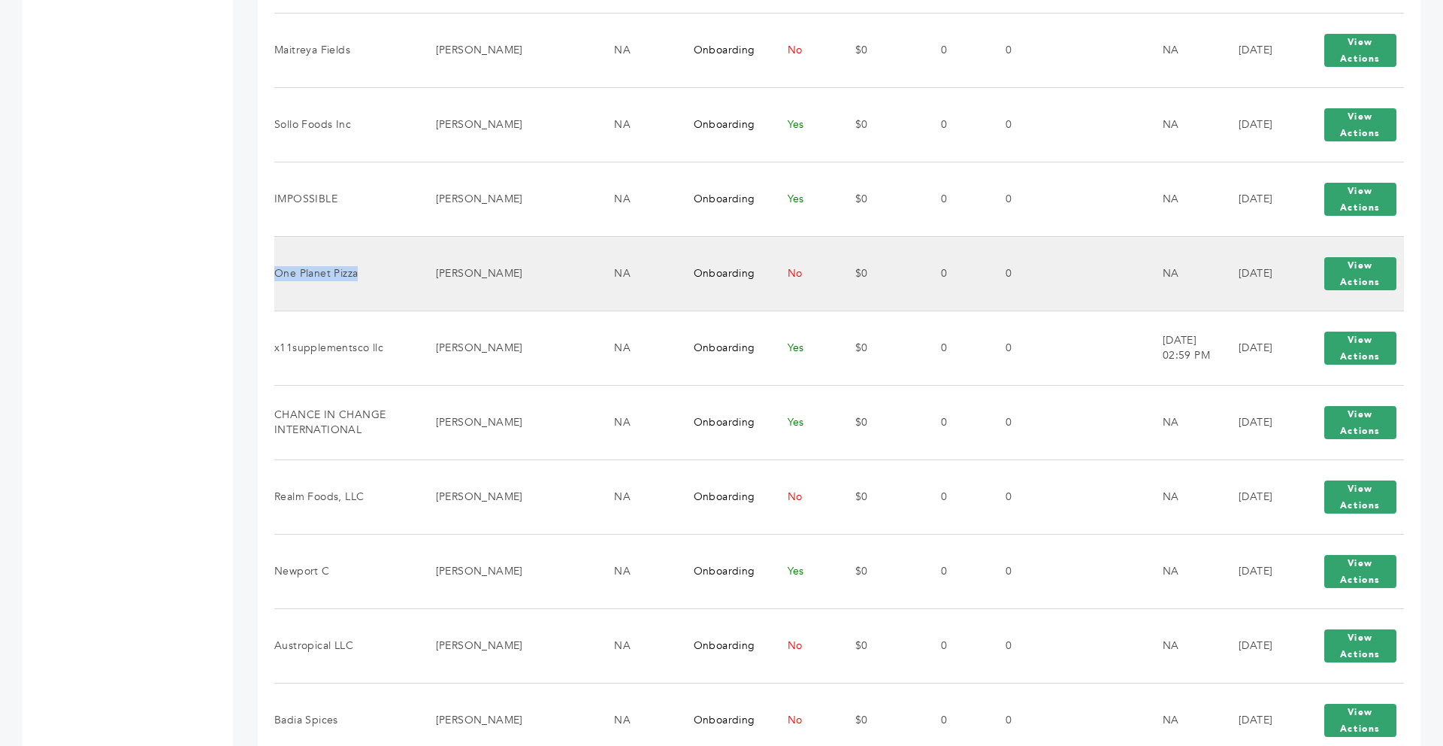
drag, startPoint x: 357, startPoint y: 263, endPoint x: 277, endPoint y: 263, distance: 79.7
click at [277, 263] on td "One Planet Pizza" at bounding box center [345, 273] width 143 height 74
copy td "One Planet Pizza"
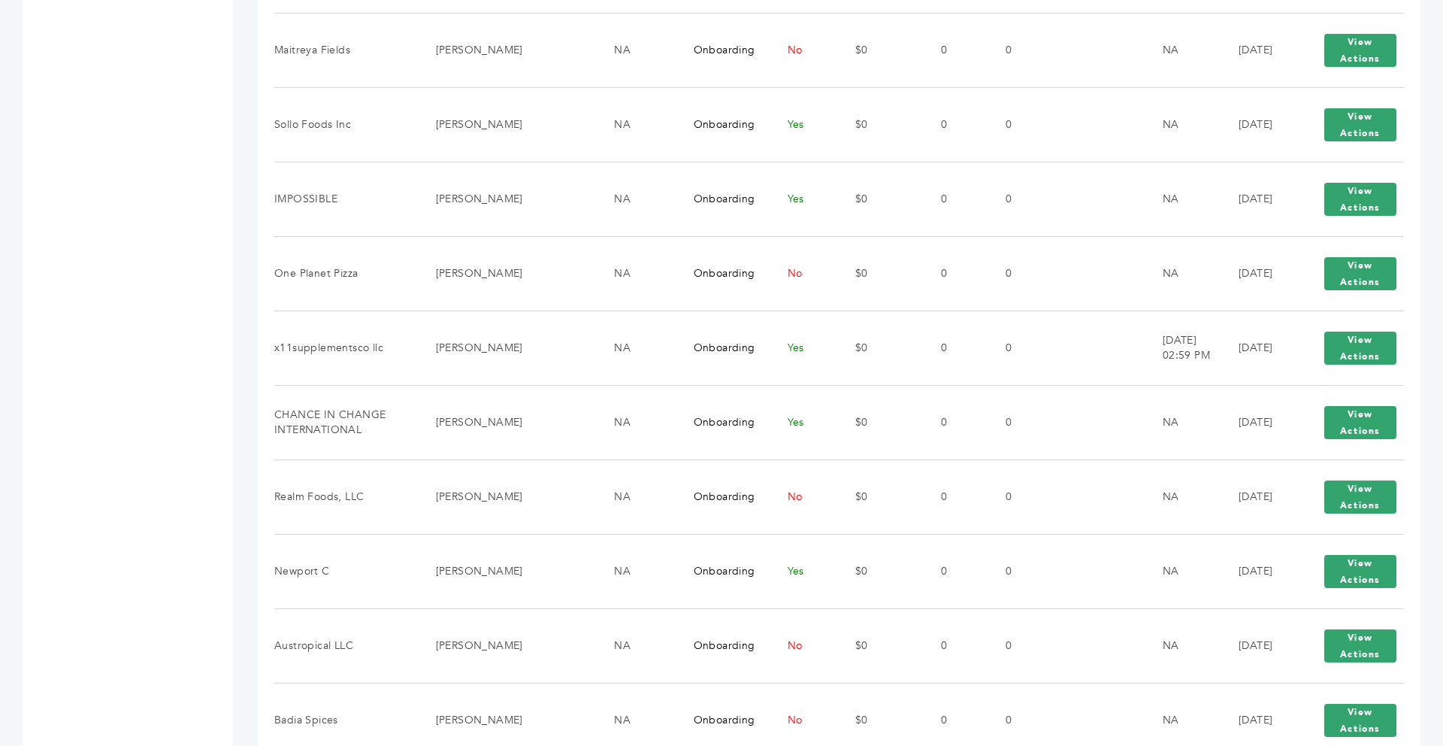
click at [244, 264] on div "[PERSON_NAME] - 45 login(s) Sample Orders (1056) Purchase Order (1039) Request …" at bounding box center [721, 362] width 1443 height 2313
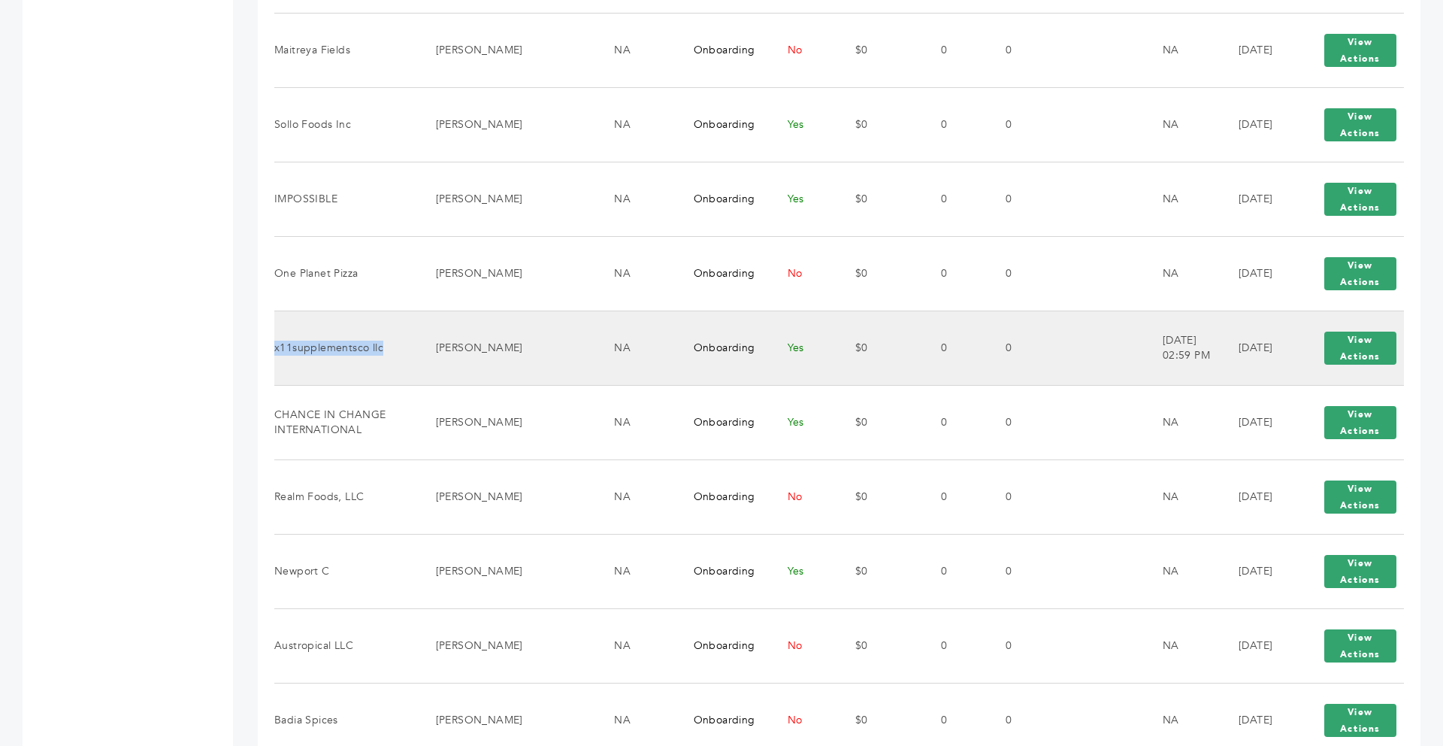
drag, startPoint x: 380, startPoint y: 335, endPoint x: 277, endPoint y: 337, distance: 103.0
click at [277, 337] on td "x11supplementsco llc" at bounding box center [345, 347] width 143 height 74
copy td "x11supplementsco llc"
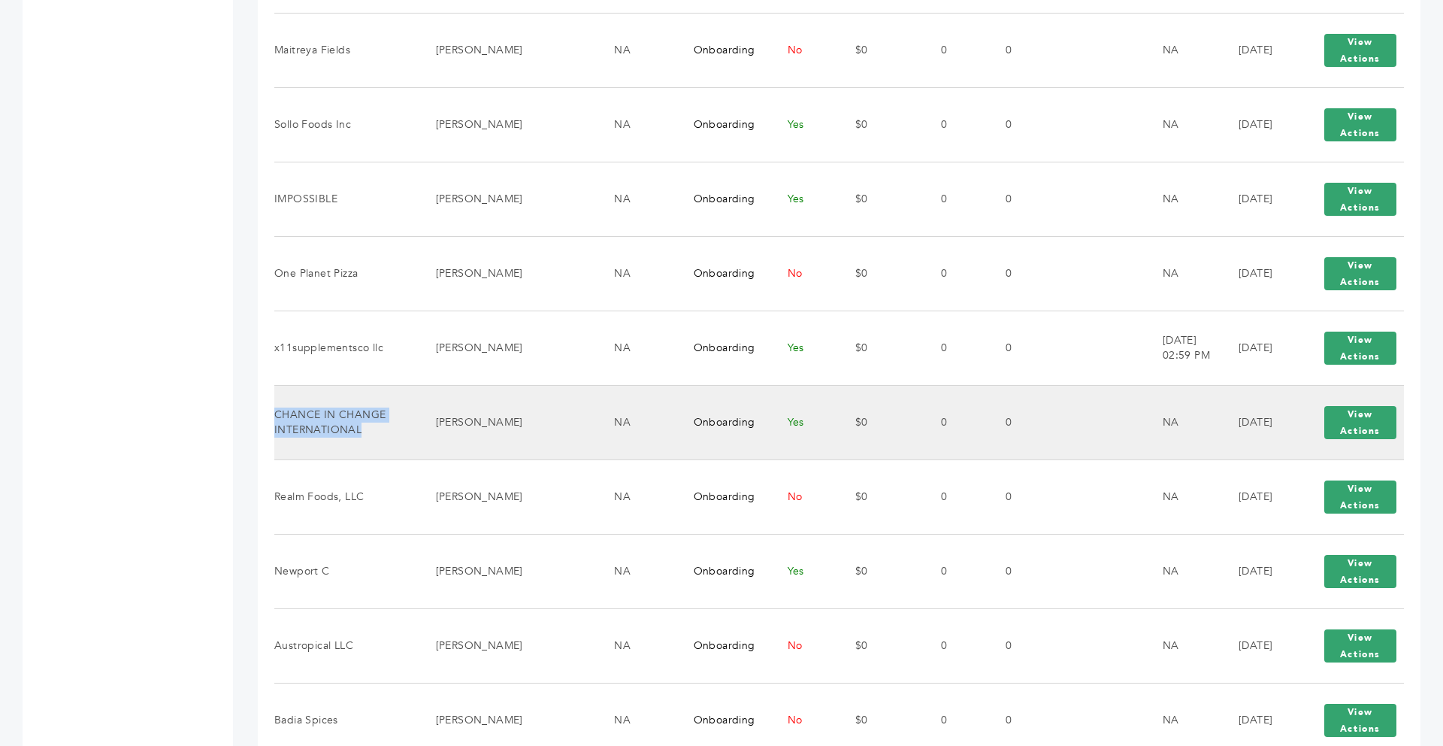
drag, startPoint x: 362, startPoint y: 422, endPoint x: 277, endPoint y: 401, distance: 87.5
click at [277, 401] on td "CHANCE IN CHANGE INTERNATIONAL" at bounding box center [345, 422] width 143 height 74
copy td "CHANCE IN CHANGE INTERNATIONAL"
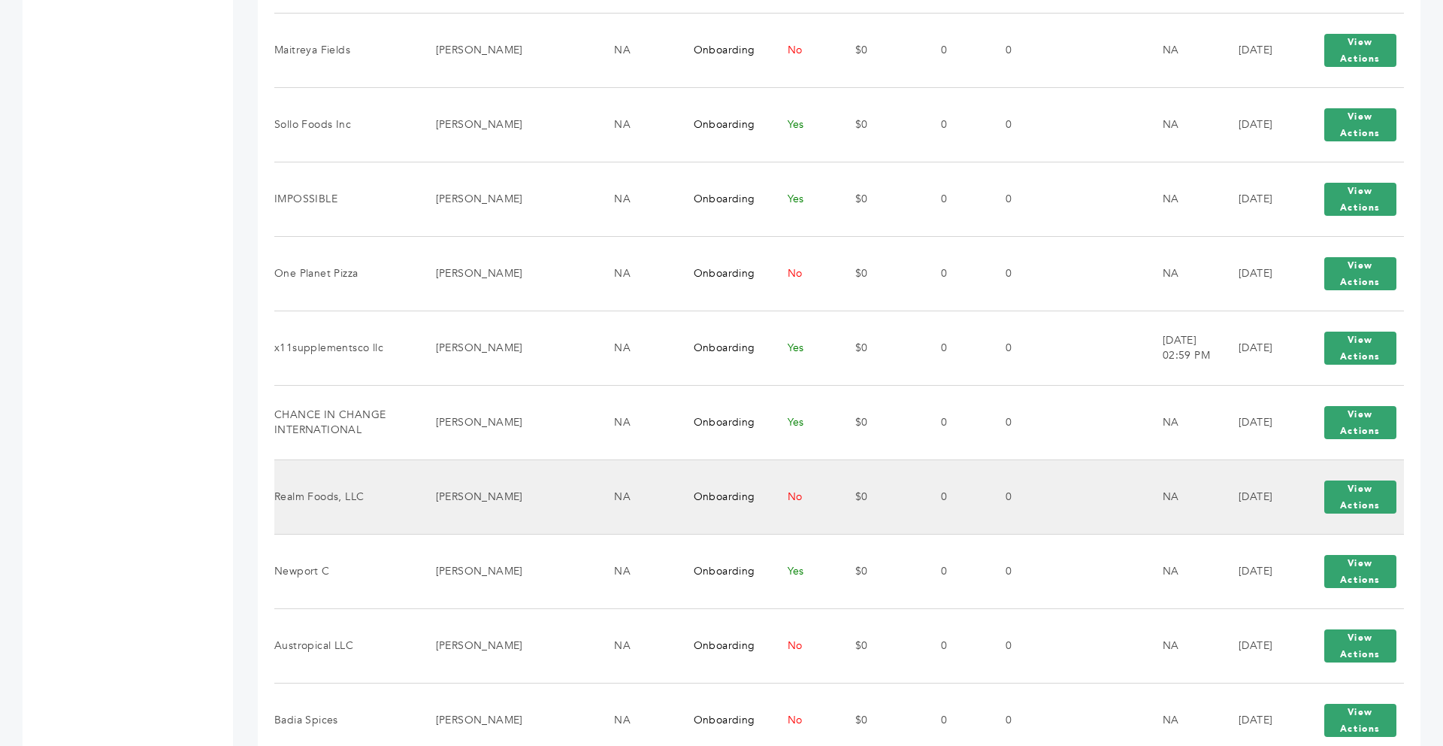
drag, startPoint x: 364, startPoint y: 487, endPoint x: 279, endPoint y: 483, distance: 85.0
click at [279, 483] on td "Realm Foods, LLC" at bounding box center [345, 496] width 143 height 74
drag, startPoint x: 366, startPoint y: 483, endPoint x: 278, endPoint y: 480, distance: 88.0
click at [278, 480] on td "Realm Foods, LLC" at bounding box center [345, 496] width 143 height 74
copy td "ealm Foods, LLC"
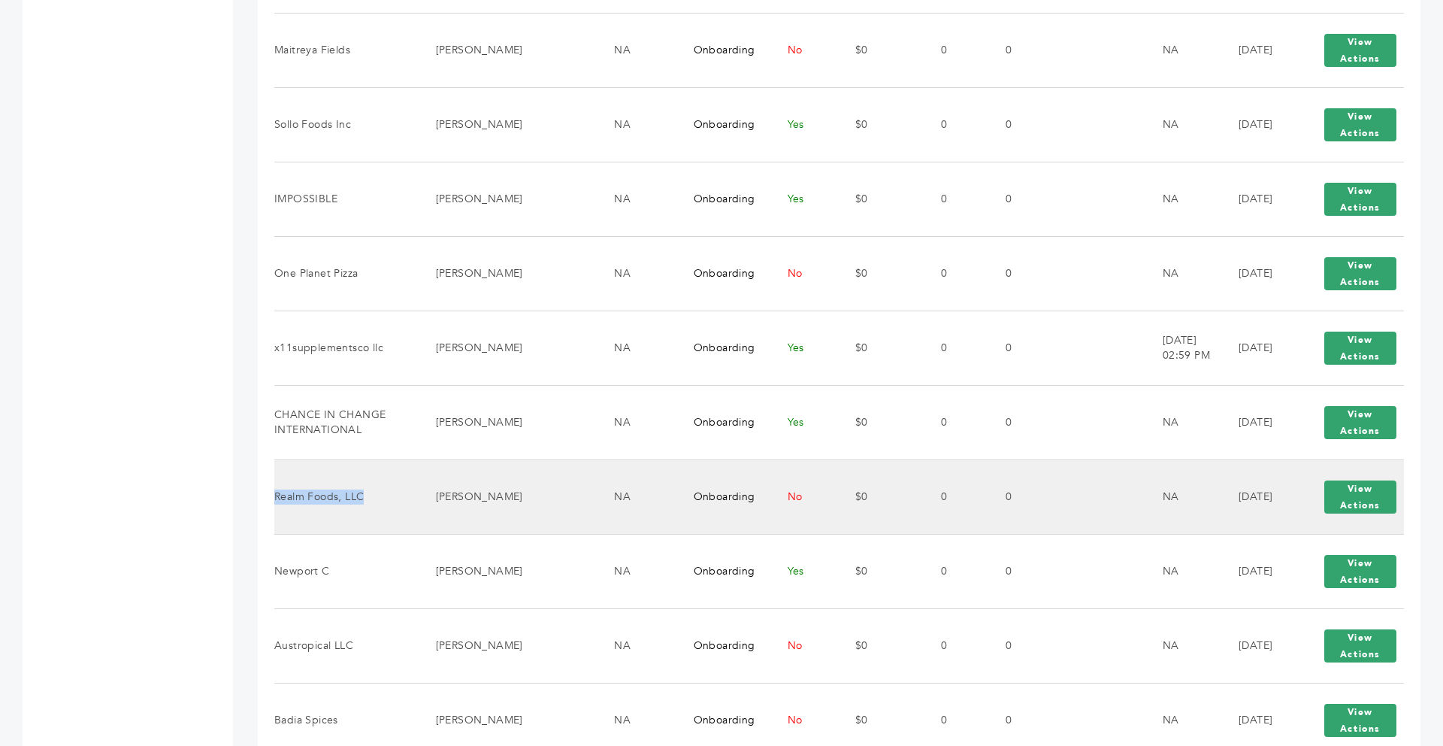
drag, startPoint x: 383, startPoint y: 492, endPoint x: 276, endPoint y: 490, distance: 106.8
click at [276, 490] on td "Realm Foods, LLC" at bounding box center [345, 496] width 143 height 74
copy td "Realm Foods, LLC"
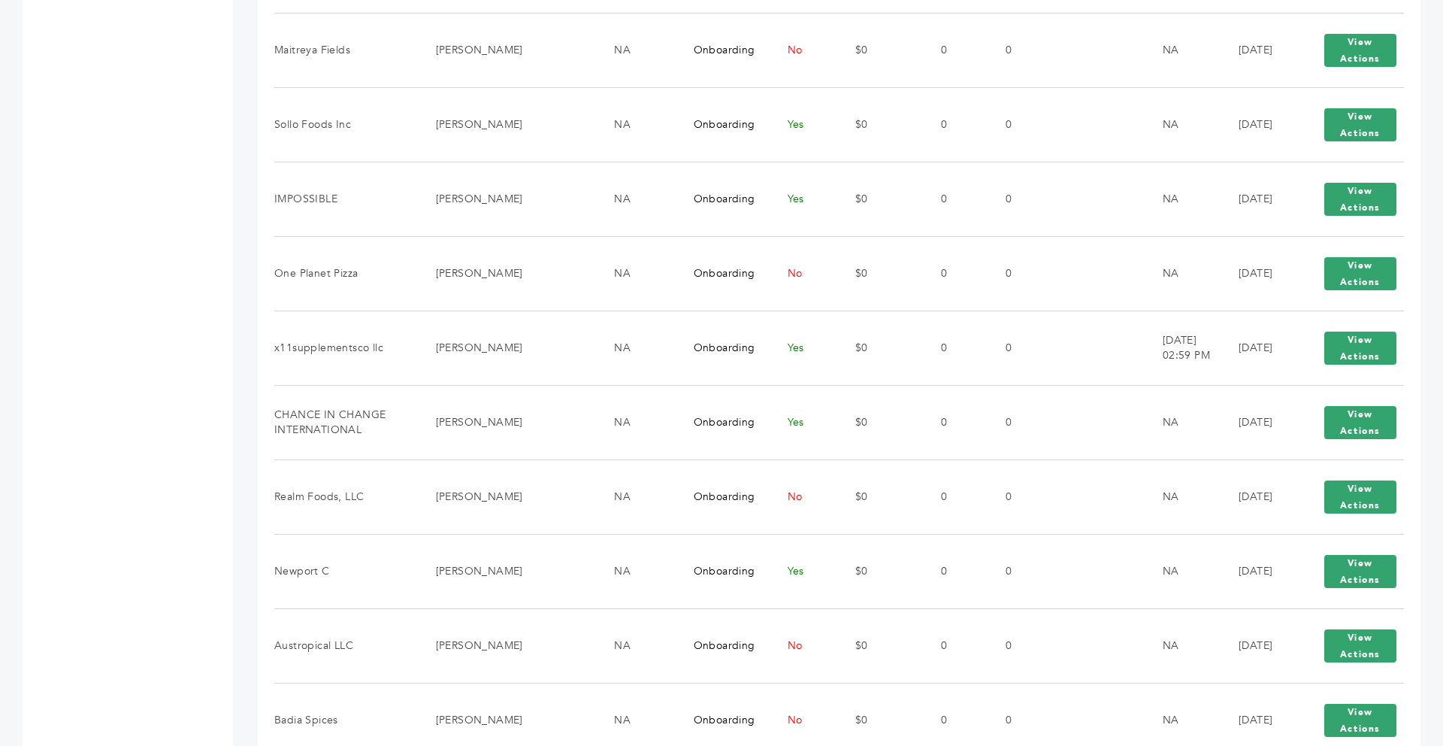
click at [255, 421] on div "[PERSON_NAME] - 45 login(s) Sample Orders (1056) Purchase Order (1039) Request …" at bounding box center [721, 362] width 1443 height 2313
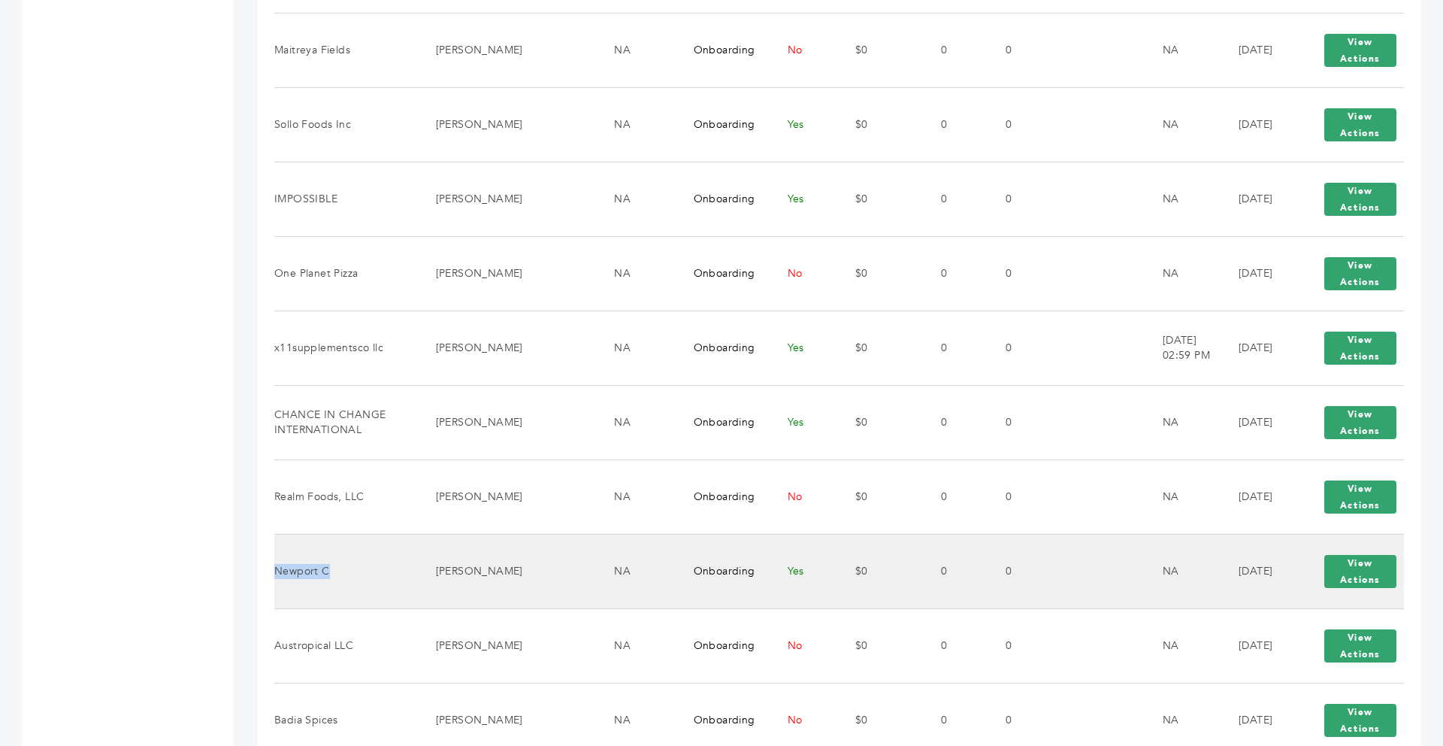
drag, startPoint x: 331, startPoint y: 564, endPoint x: 276, endPoint y: 559, distance: 55.1
click at [276, 559] on td "Newport C" at bounding box center [345, 571] width 143 height 74
copy td "Newport C"
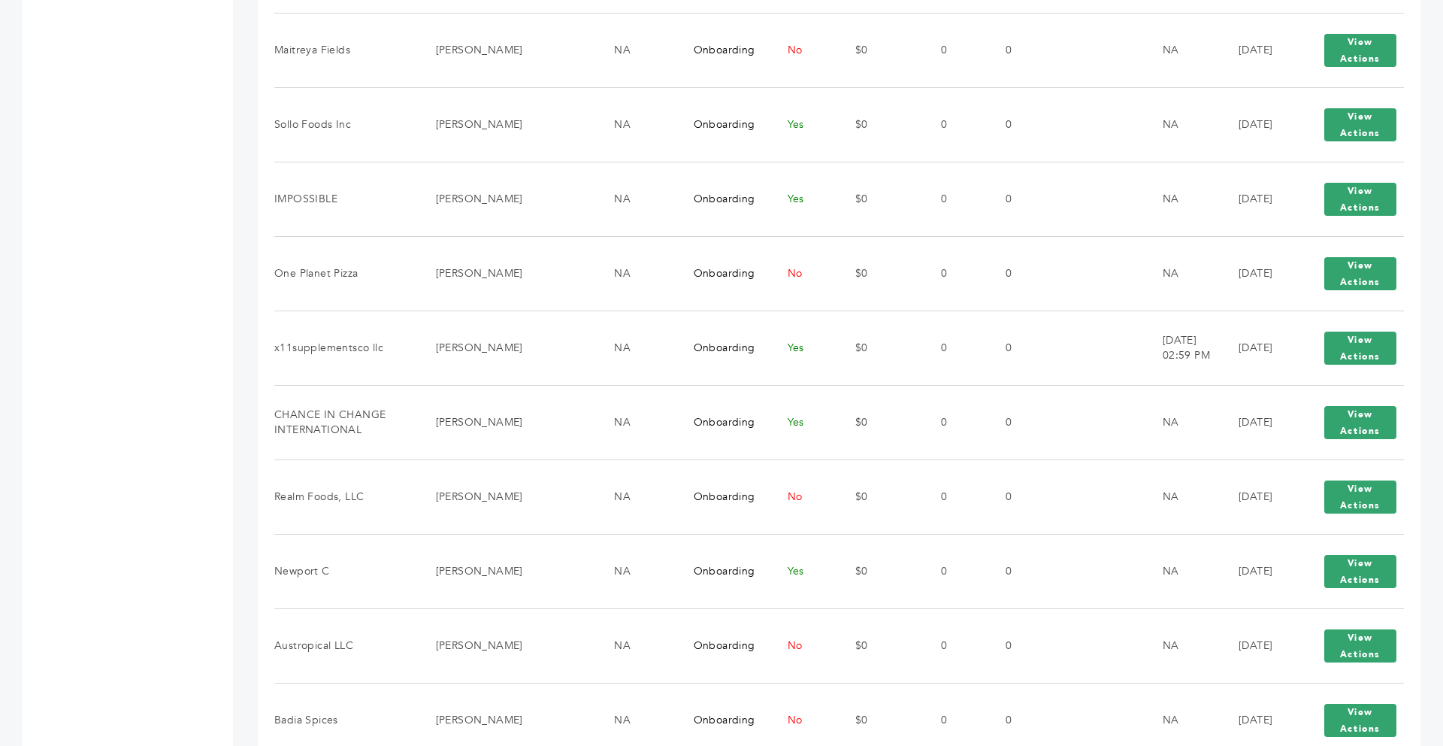
click at [265, 561] on div "**********" at bounding box center [839, 362] width 1163 height 2268
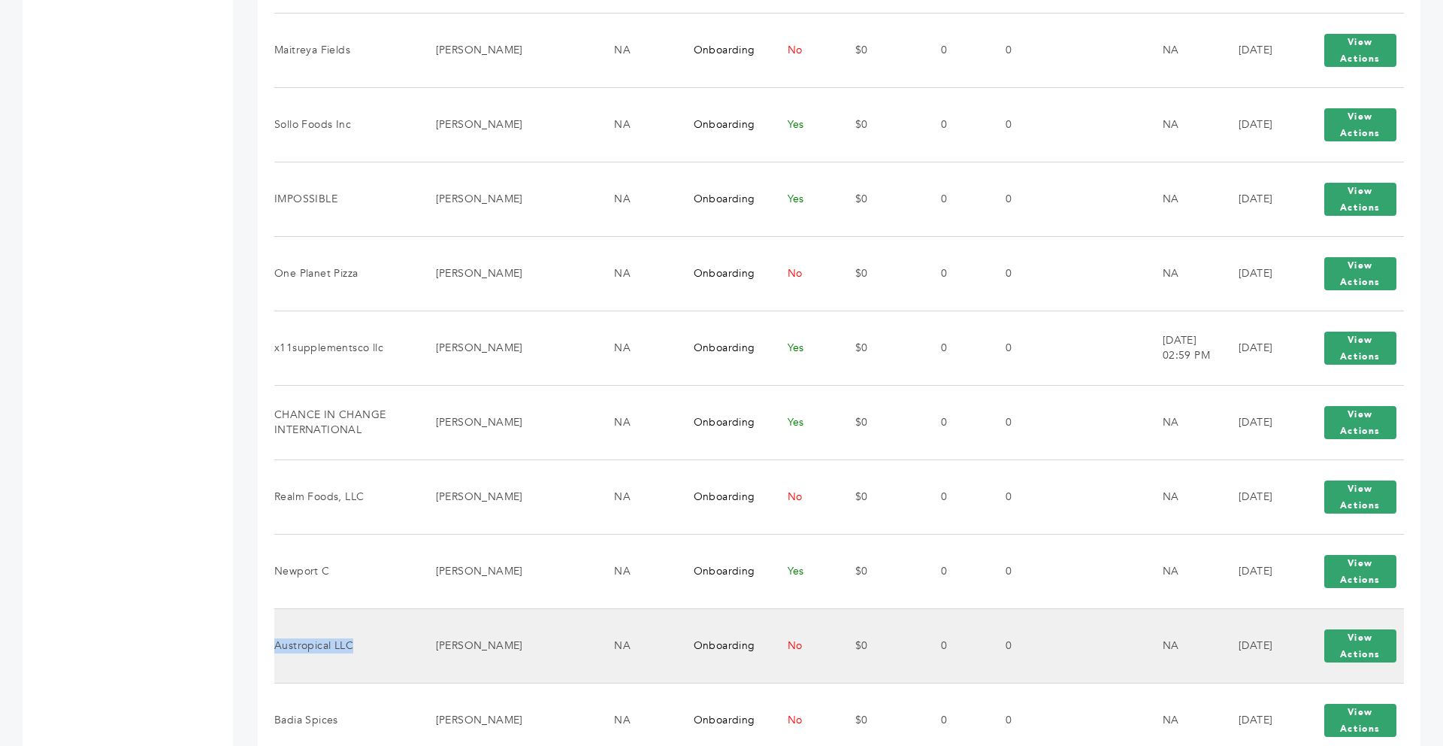
drag, startPoint x: 353, startPoint y: 634, endPoint x: 277, endPoint y: 634, distance: 75.9
click at [277, 634] on td "Austropical LLC" at bounding box center [345, 645] width 143 height 74
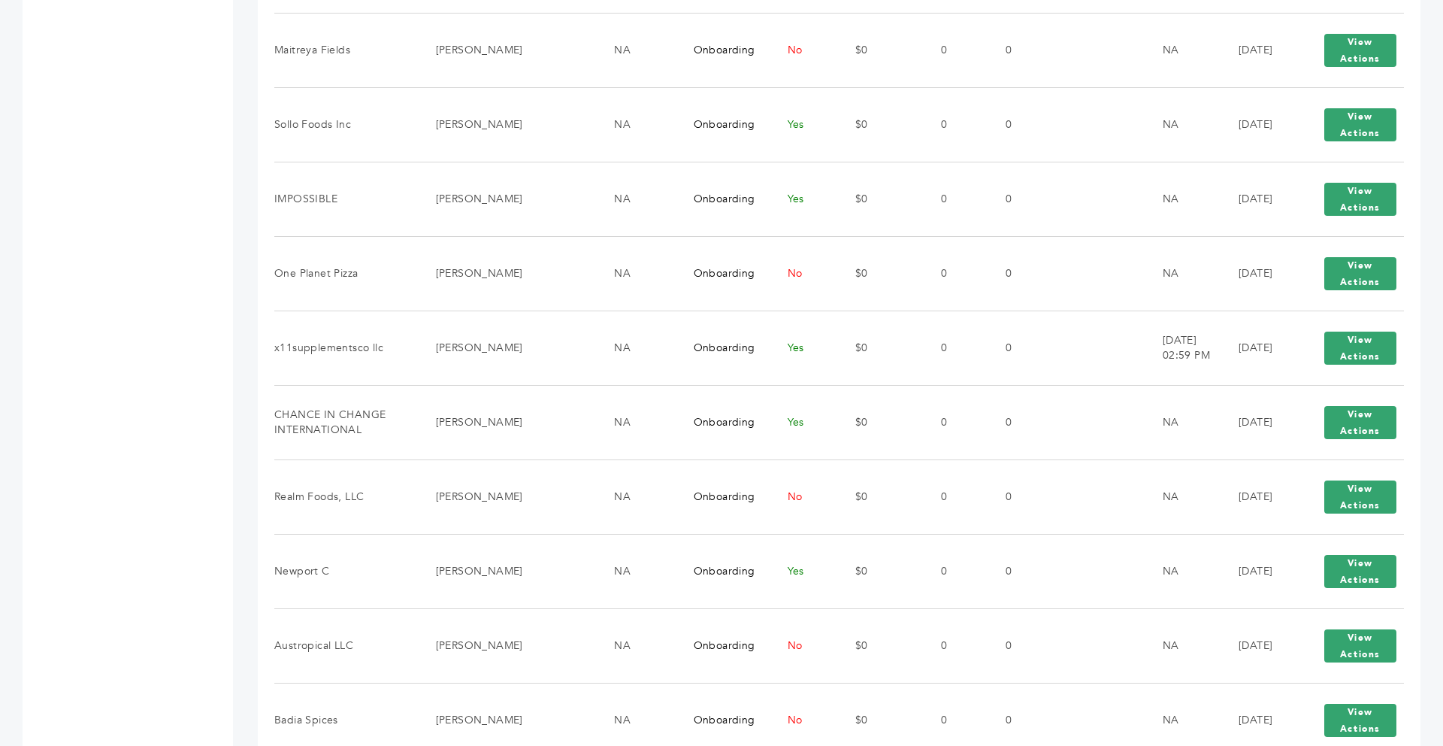
click at [247, 347] on div "Max Stein - 45 login(s) Sample Orders (1056) Purchase Order (1039) Request for …" at bounding box center [721, 362] width 1443 height 2313
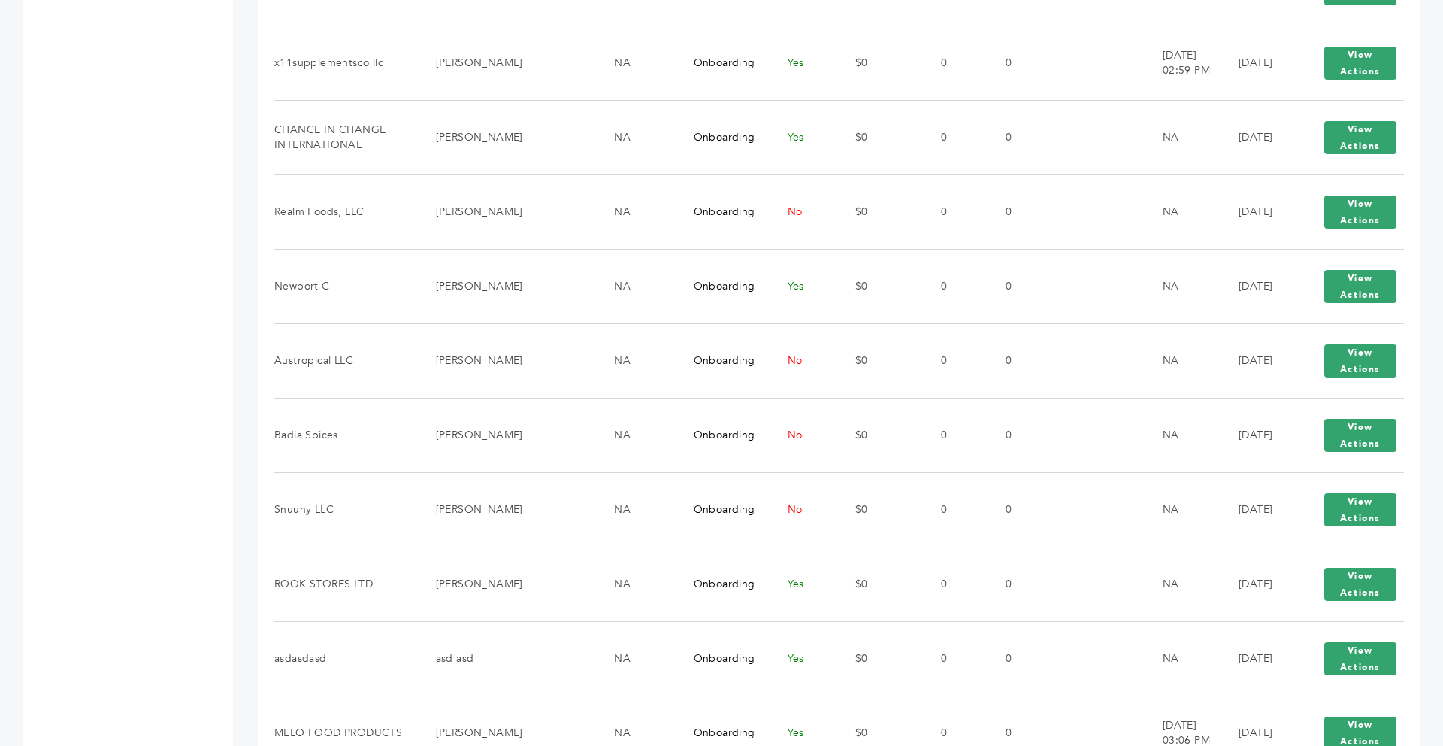
scroll to position [1203, 0]
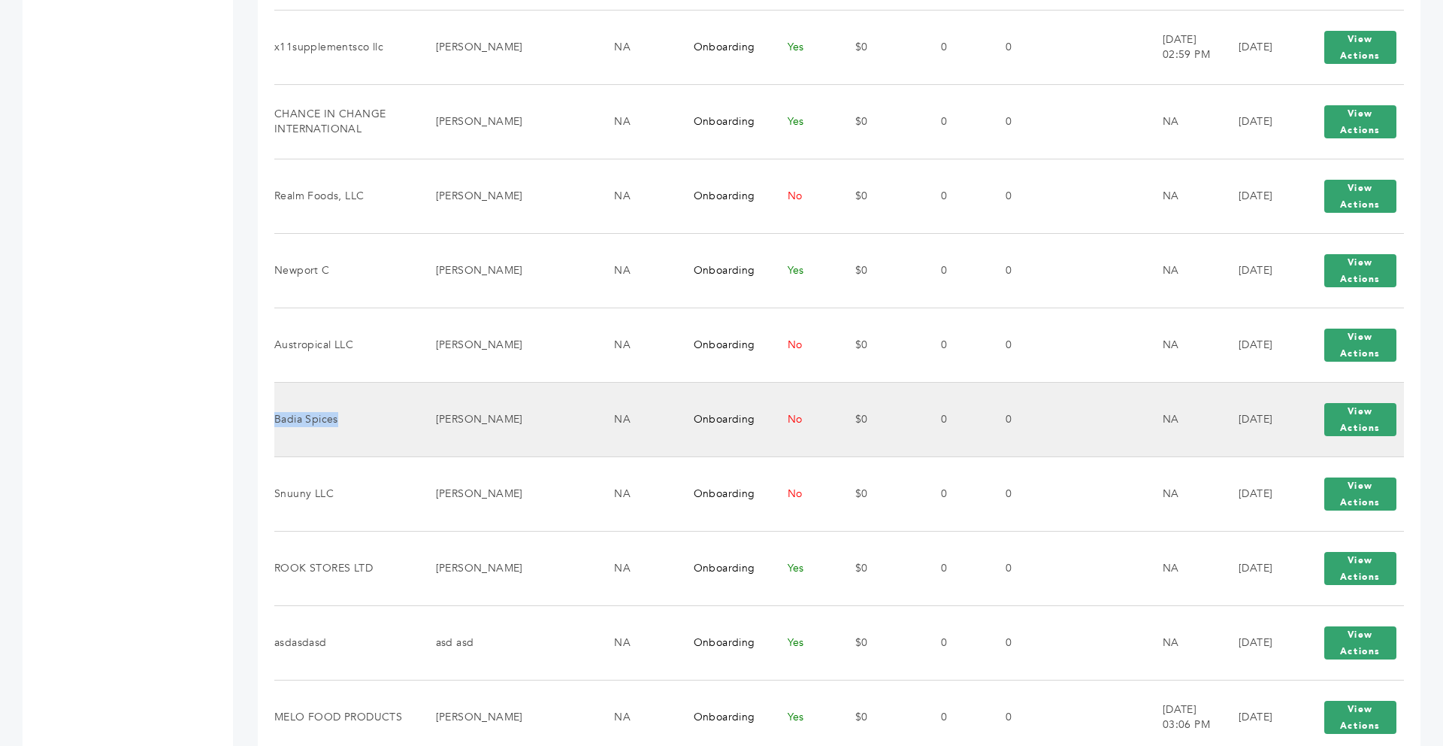
drag, startPoint x: 337, startPoint y: 411, endPoint x: 275, endPoint y: 406, distance: 61.9
click at [275, 406] on td "Badia Spices" at bounding box center [345, 419] width 143 height 74
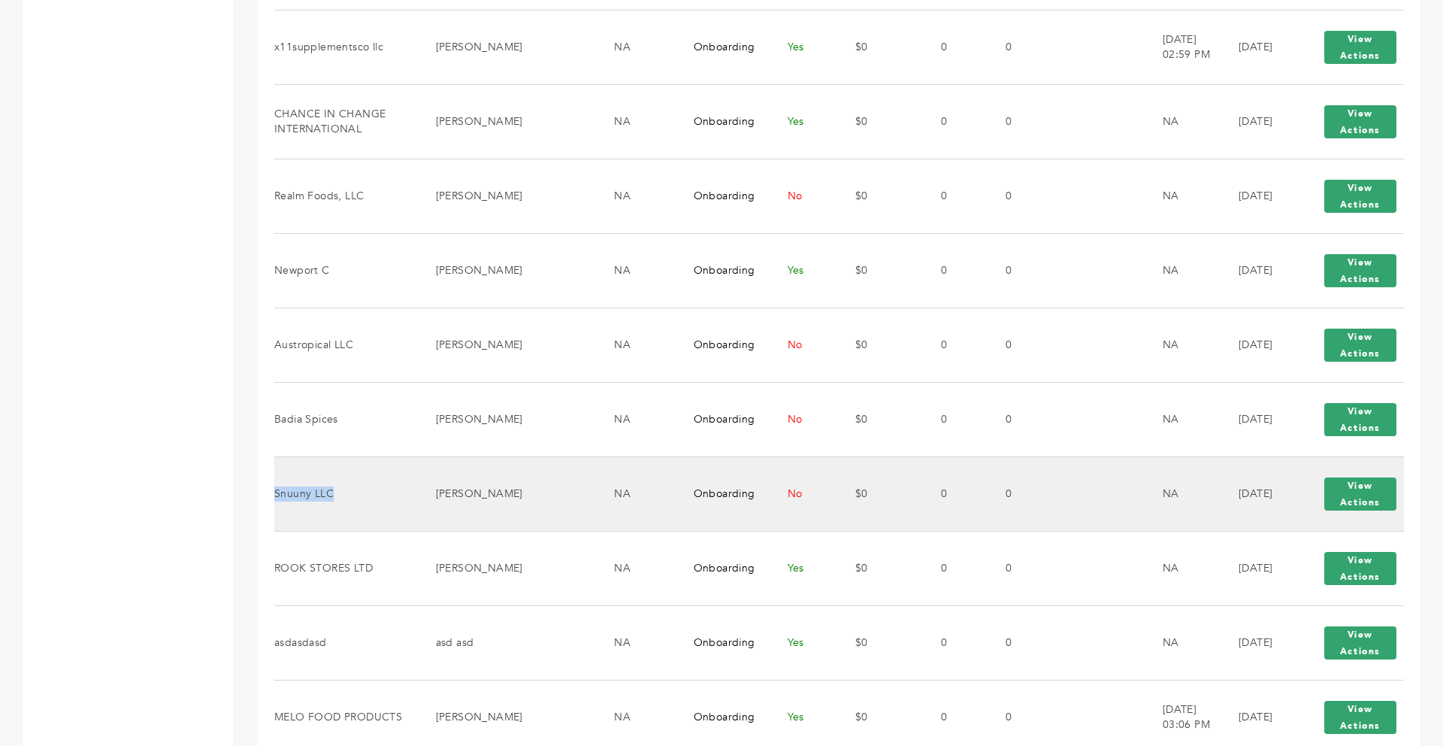
drag, startPoint x: 334, startPoint y: 486, endPoint x: 275, endPoint y: 483, distance: 58.7
click at [275, 483] on td "Snuuny LLC" at bounding box center [345, 493] width 143 height 74
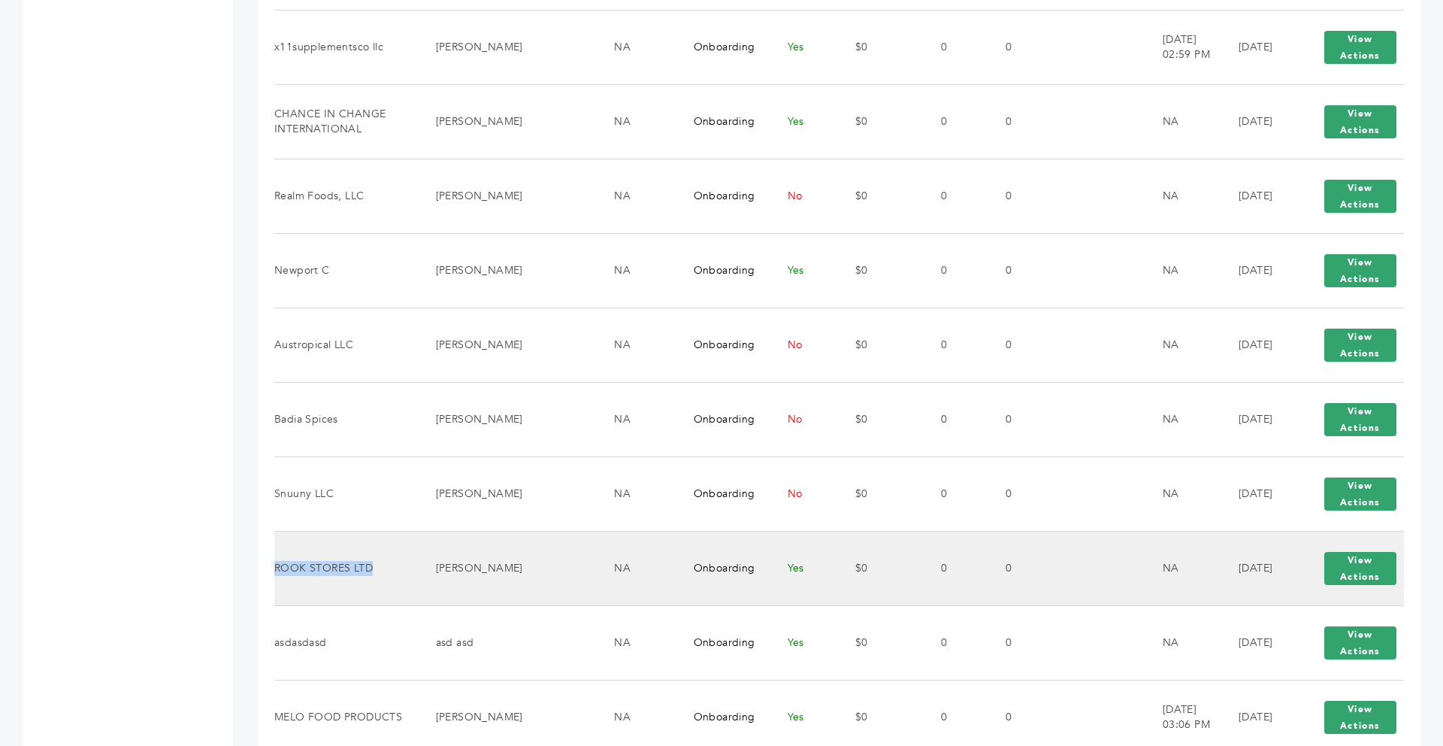
drag, startPoint x: 371, startPoint y: 556, endPoint x: 275, endPoint y: 558, distance: 96.2
click at [275, 558] on td "ROOK STORES LTD" at bounding box center [345, 568] width 143 height 74
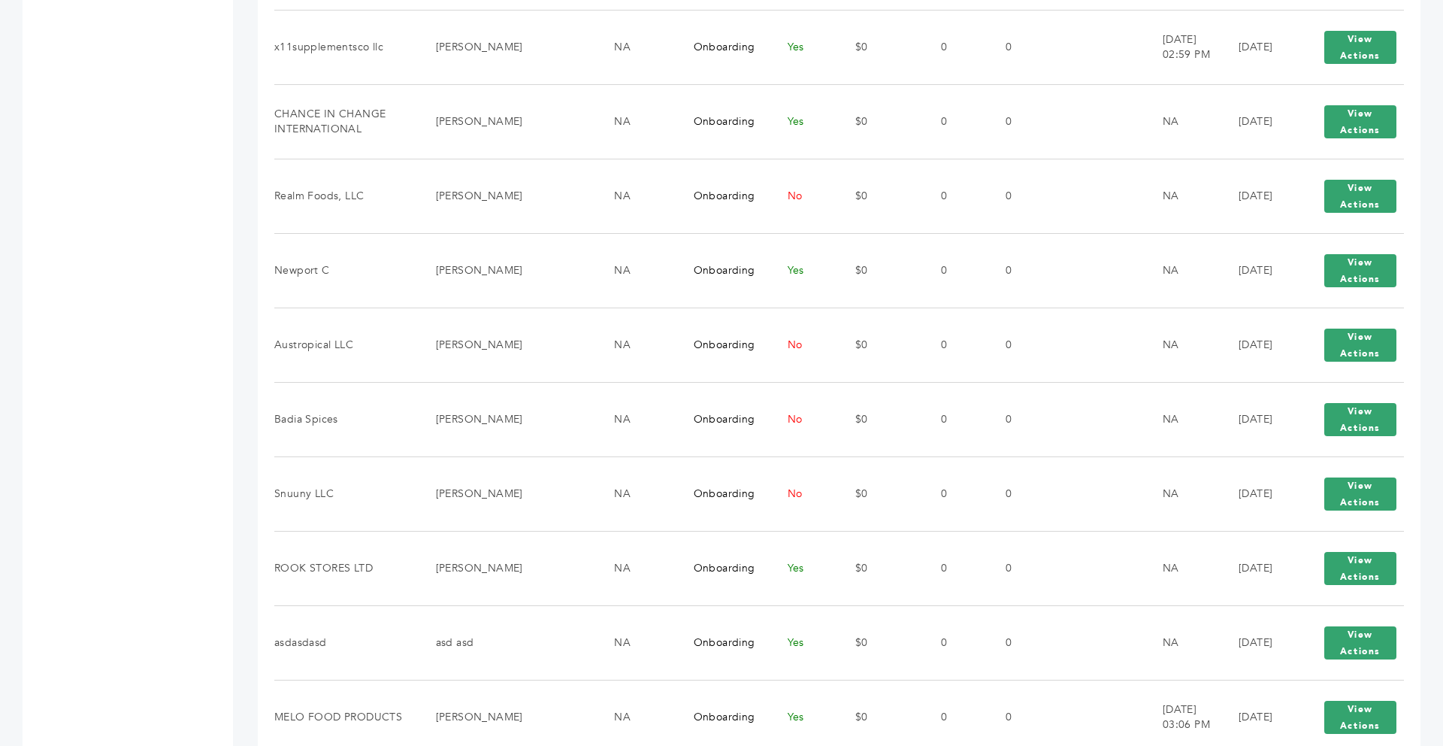
click at [250, 547] on div "Max Stein - 45 login(s) Sample Orders (1056) Purchase Order (1039) Request for …" at bounding box center [721, 61] width 1443 height 2313
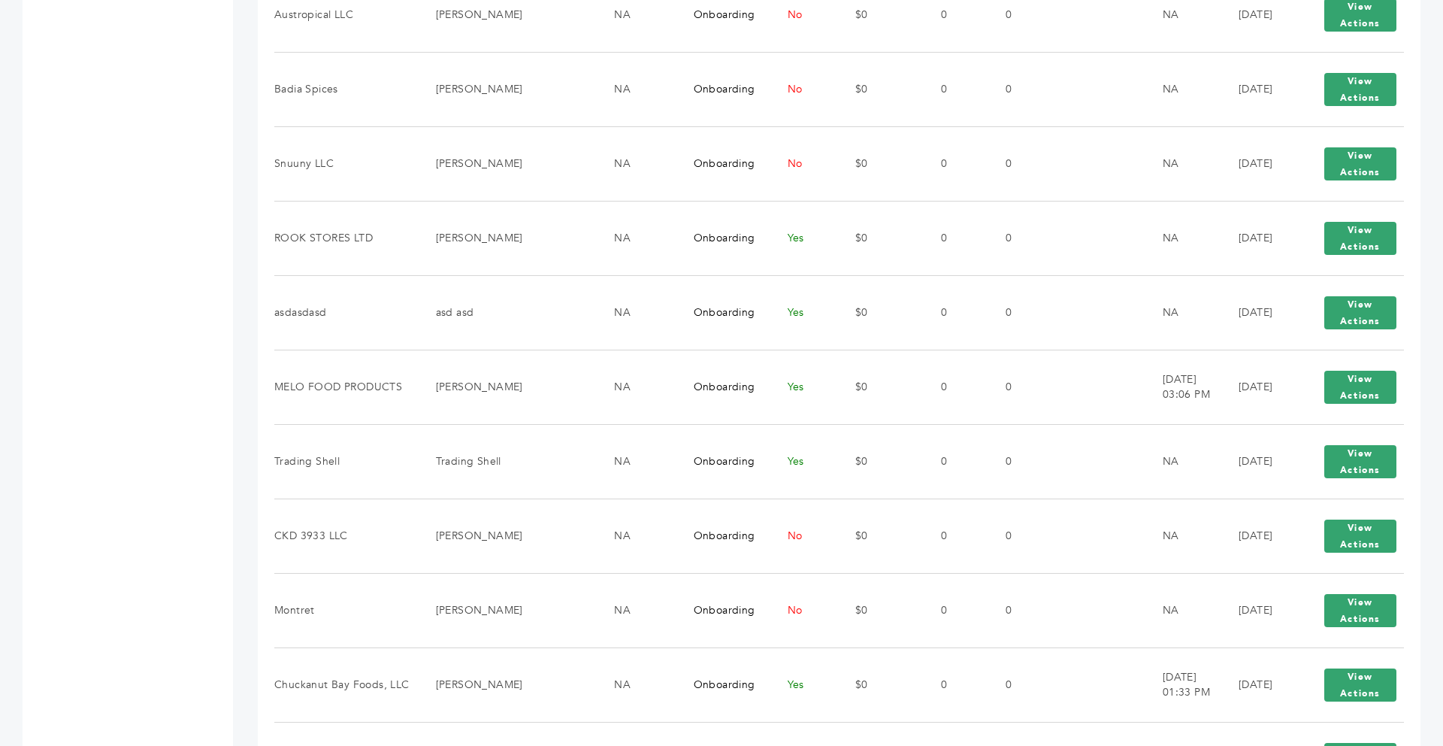
scroll to position [1533, 0]
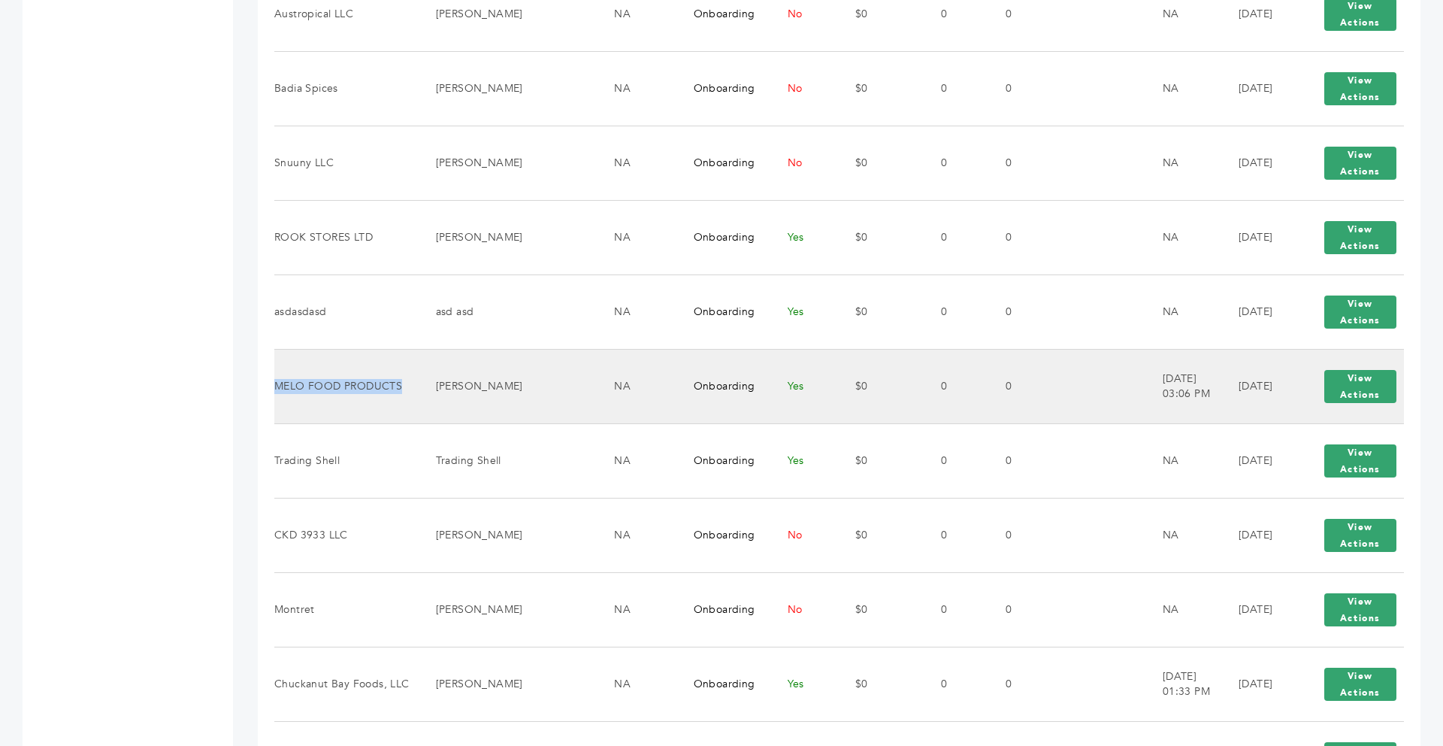
drag, startPoint x: 400, startPoint y: 372, endPoint x: 277, endPoint y: 372, distance: 123.3
click at [277, 372] on td "MELO FOOD PRODUCTS" at bounding box center [345, 386] width 143 height 74
click at [1327, 391] on div "View Actions View Login" at bounding box center [1360, 386] width 87 height 48
click at [1354, 377] on button "View Actions" at bounding box center [1360, 386] width 72 height 33
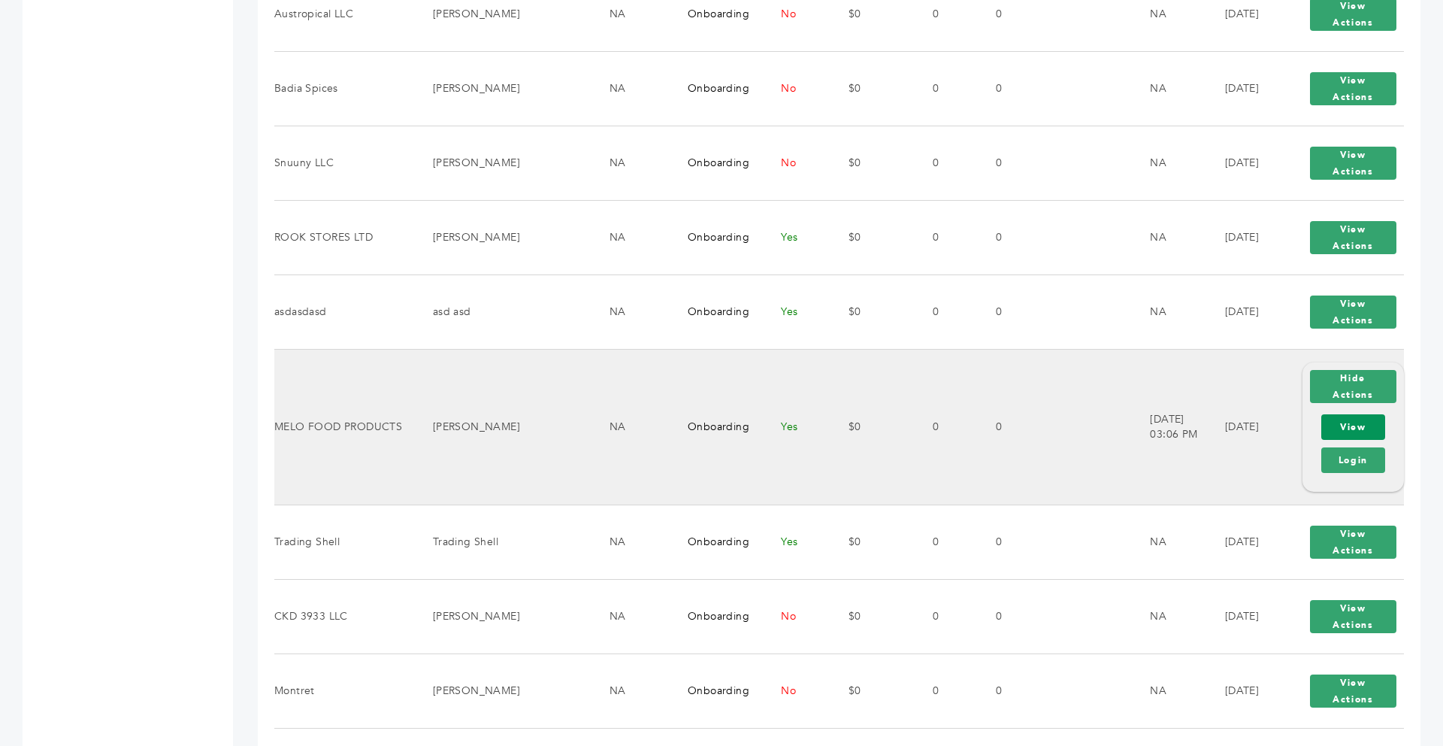
click at [1360, 421] on link "View" at bounding box center [1353, 427] width 64 height 26
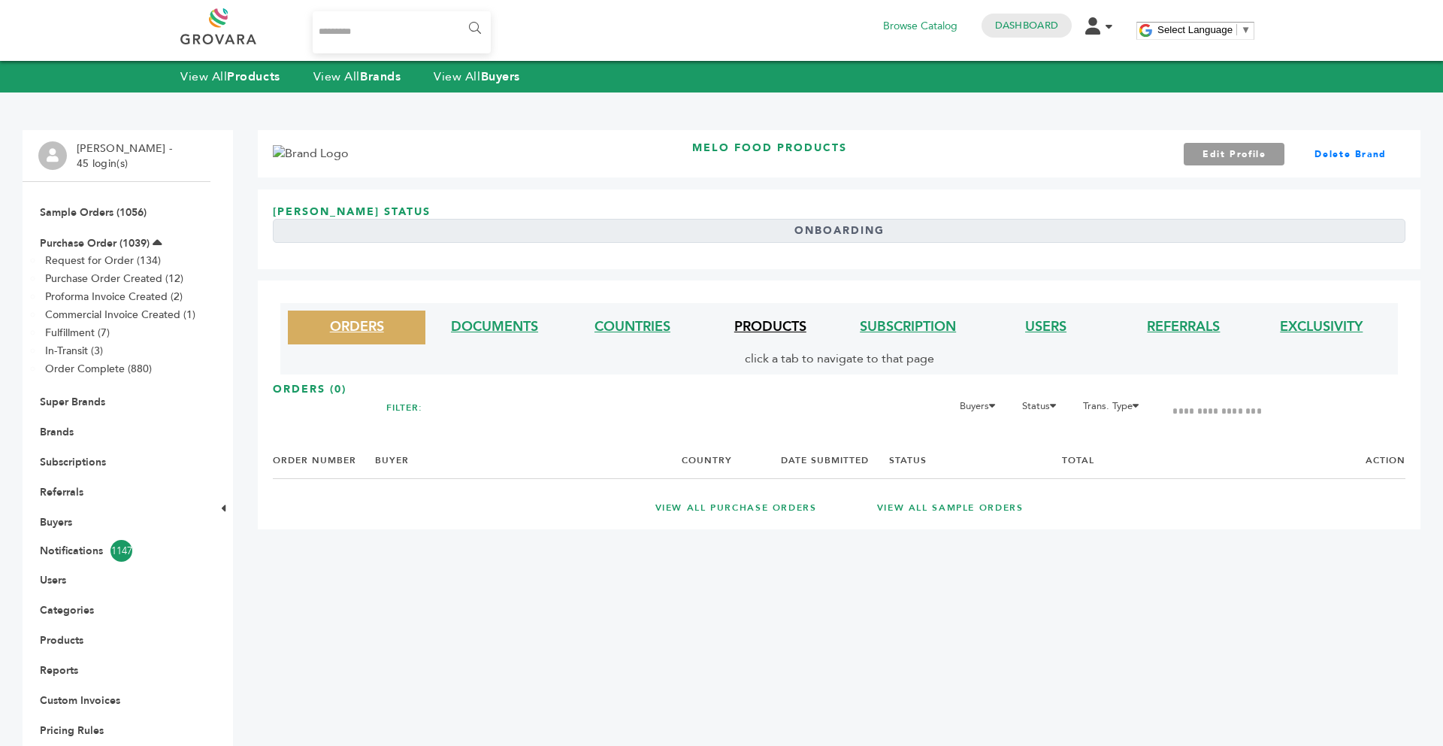
click at [741, 321] on link "PRODUCTS" at bounding box center [770, 326] width 72 height 19
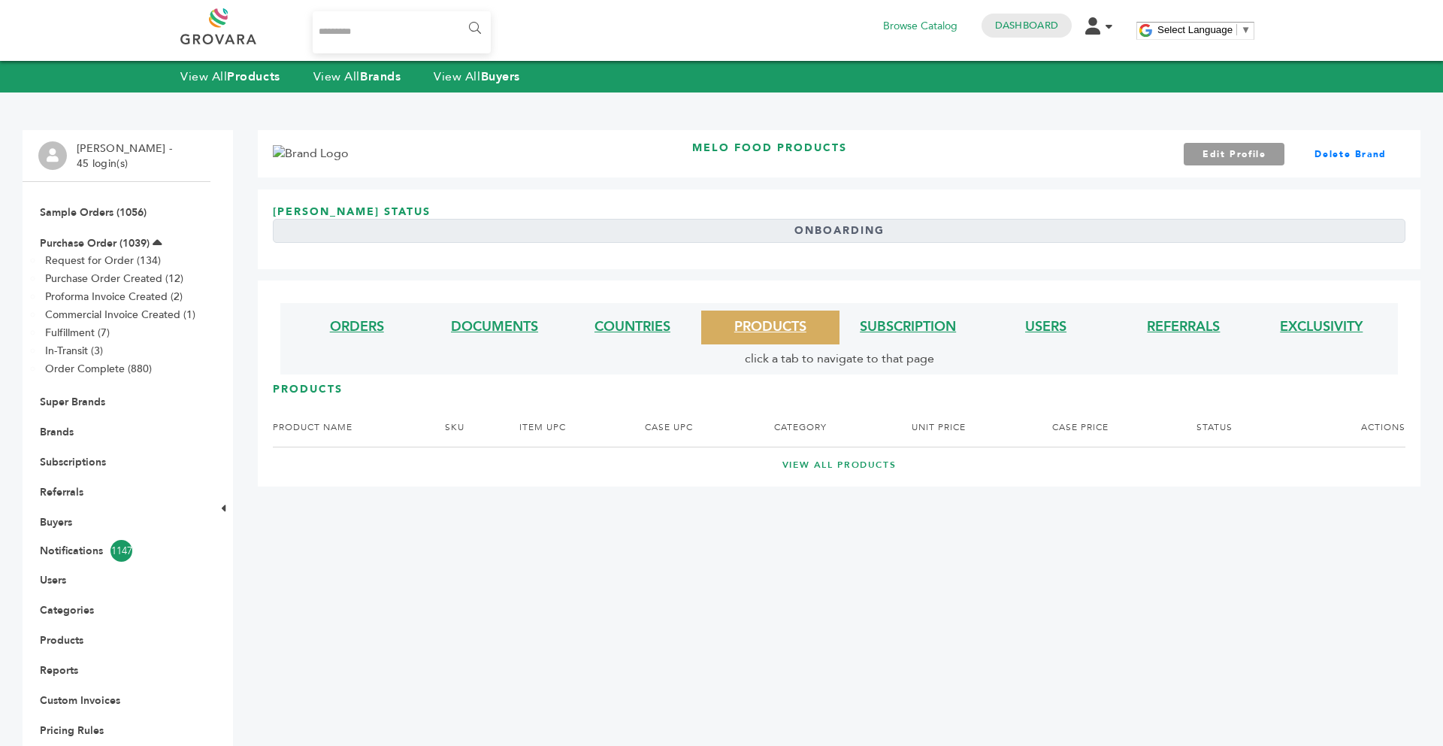
click at [855, 465] on link "VIEW ALL PRODUCTS" at bounding box center [839, 464] width 1073 height 13
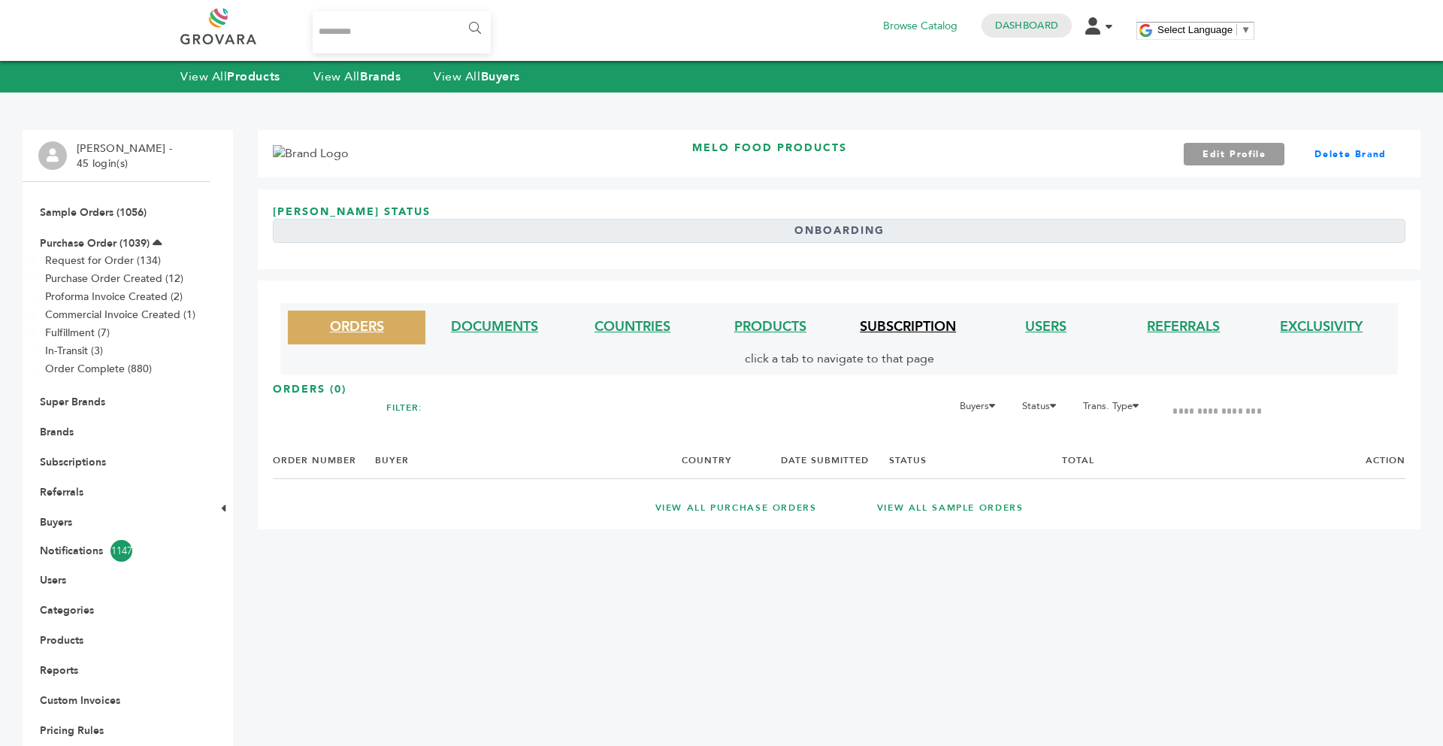
click at [882, 330] on link "SUBSCRIPTION" at bounding box center [908, 326] width 96 height 19
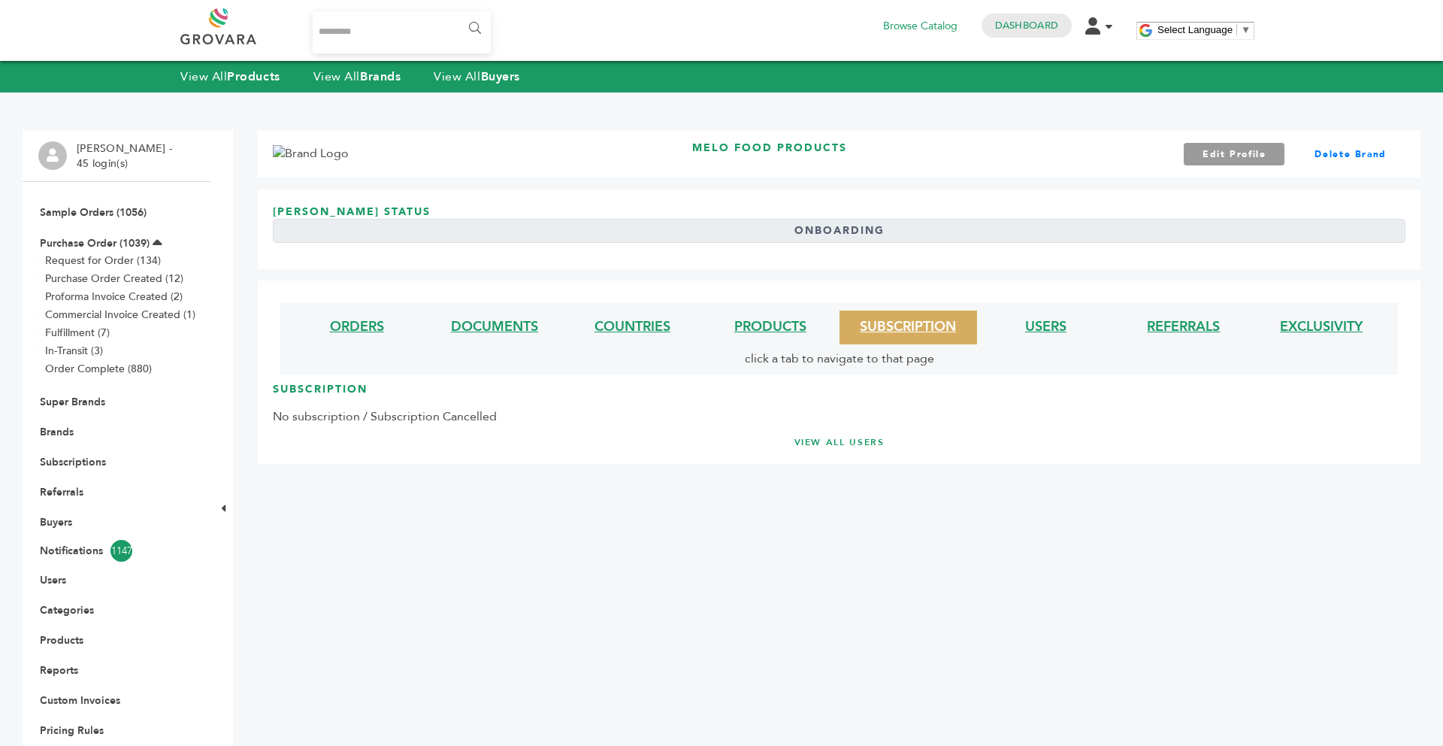
click at [1055, 336] on li "USERS" at bounding box center [1046, 327] width 138 height 34
click at [1046, 324] on link "USERS" at bounding box center [1045, 326] width 41 height 19
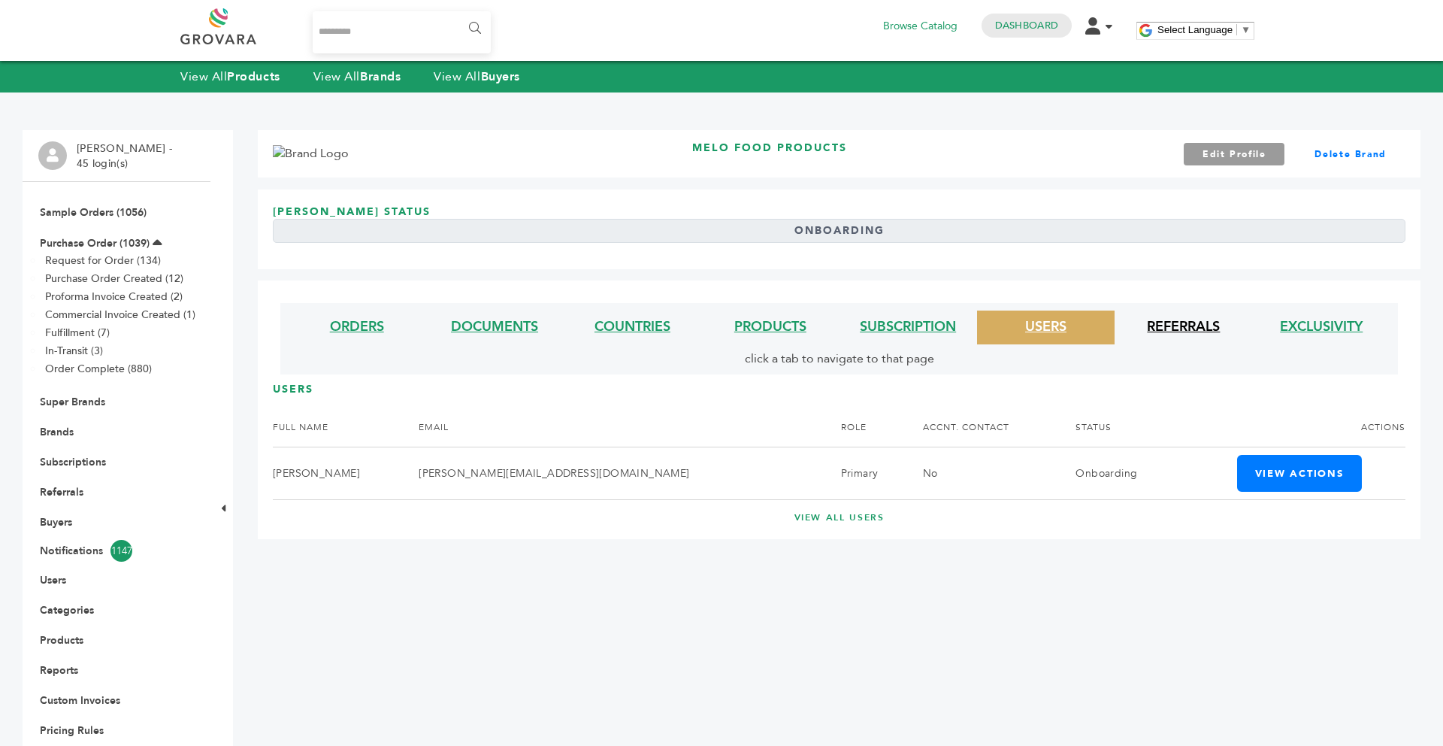
click at [1173, 325] on link "REFERRALS" at bounding box center [1183, 326] width 73 height 19
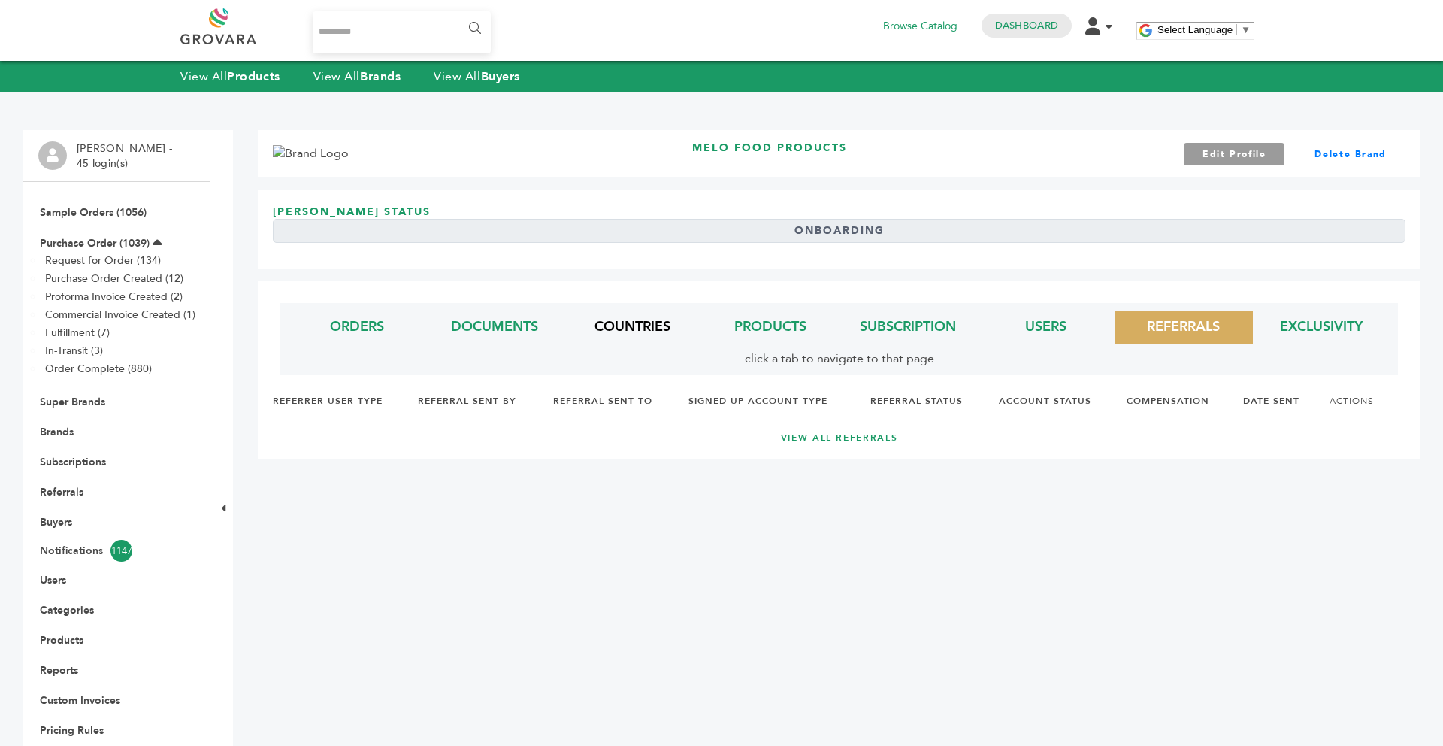
click at [639, 335] on link "COUNTRIES" at bounding box center [633, 326] width 76 height 19
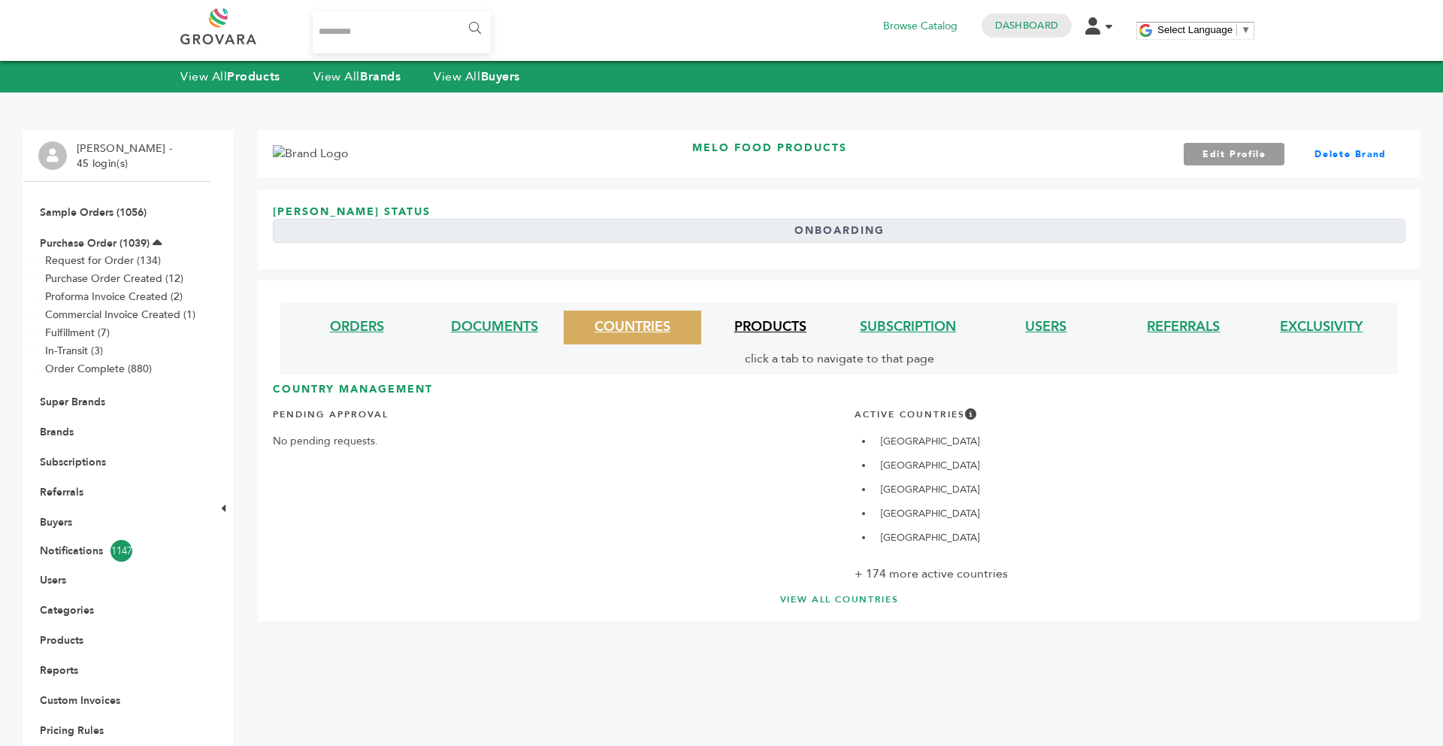
click at [764, 317] on link "PRODUCTS" at bounding box center [770, 326] width 72 height 19
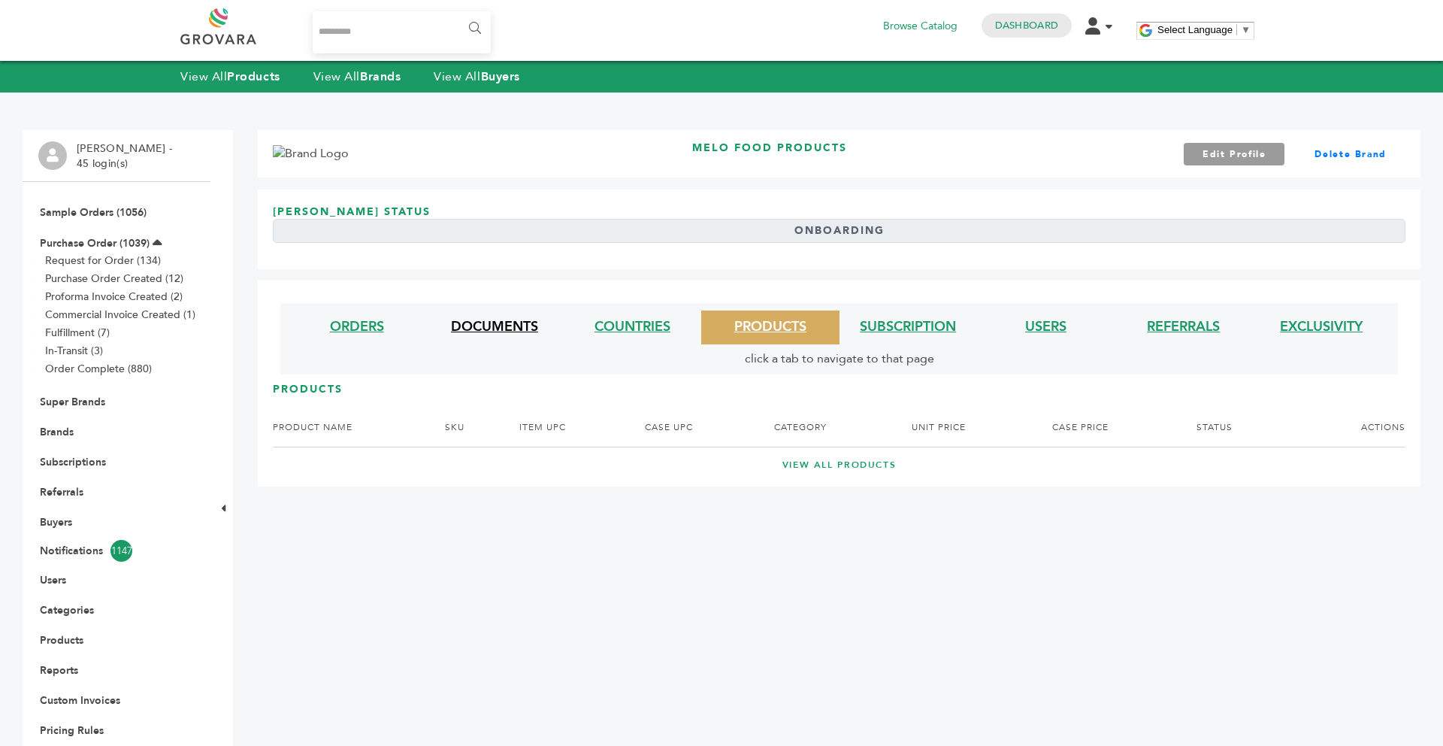
click at [520, 328] on link "DOCUMENTS" at bounding box center [494, 326] width 87 height 19
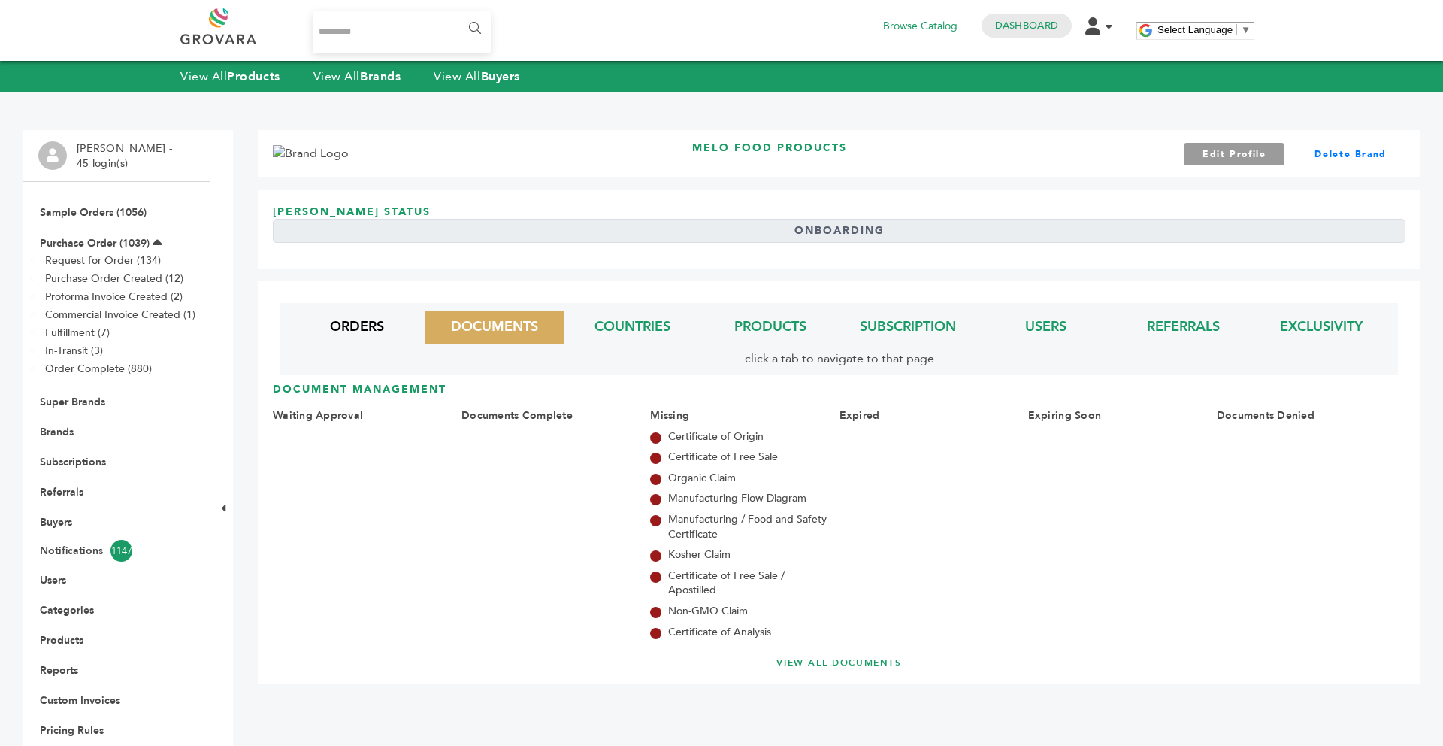
click at [352, 328] on link "ORDERS" at bounding box center [357, 326] width 54 height 19
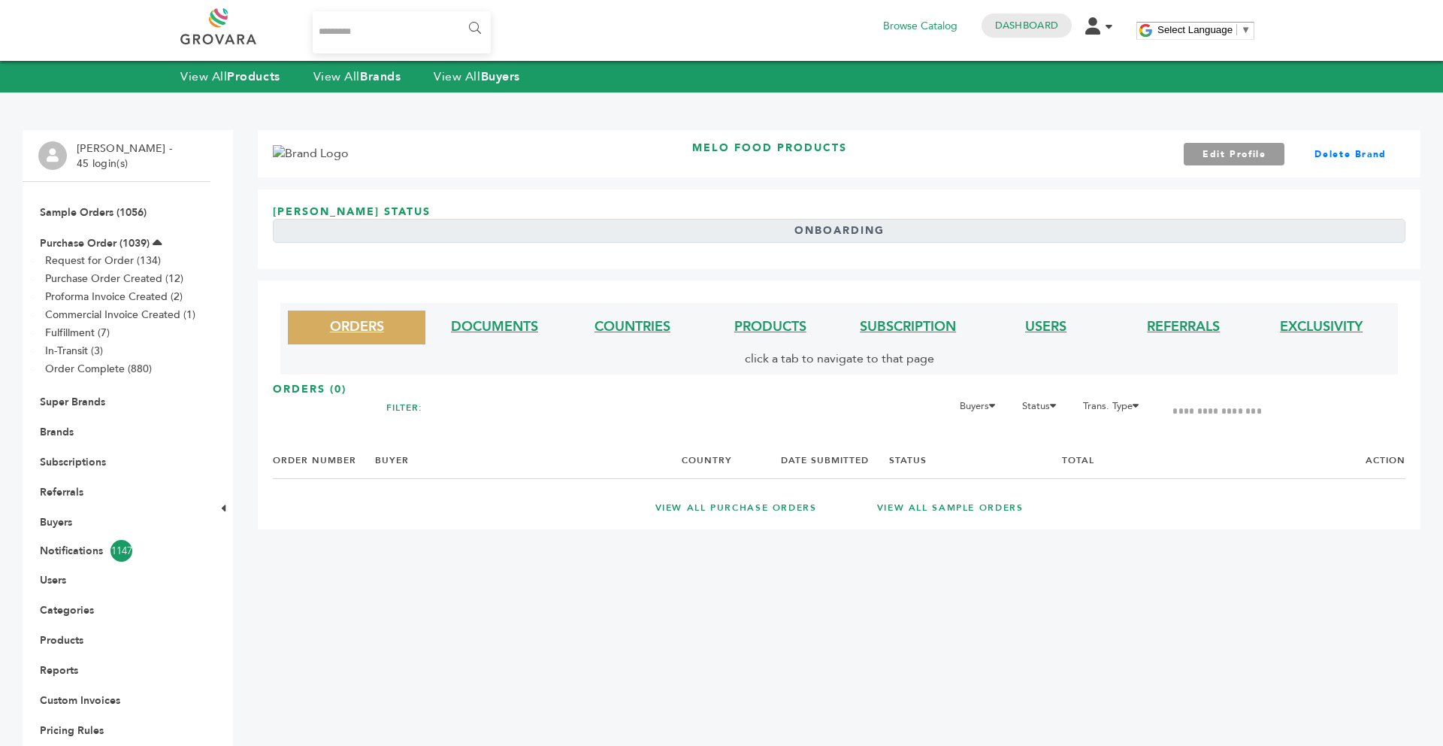
click at [742, 512] on link "VIEW ALL PURCHASE ORDERS" at bounding box center [736, 507] width 162 height 13
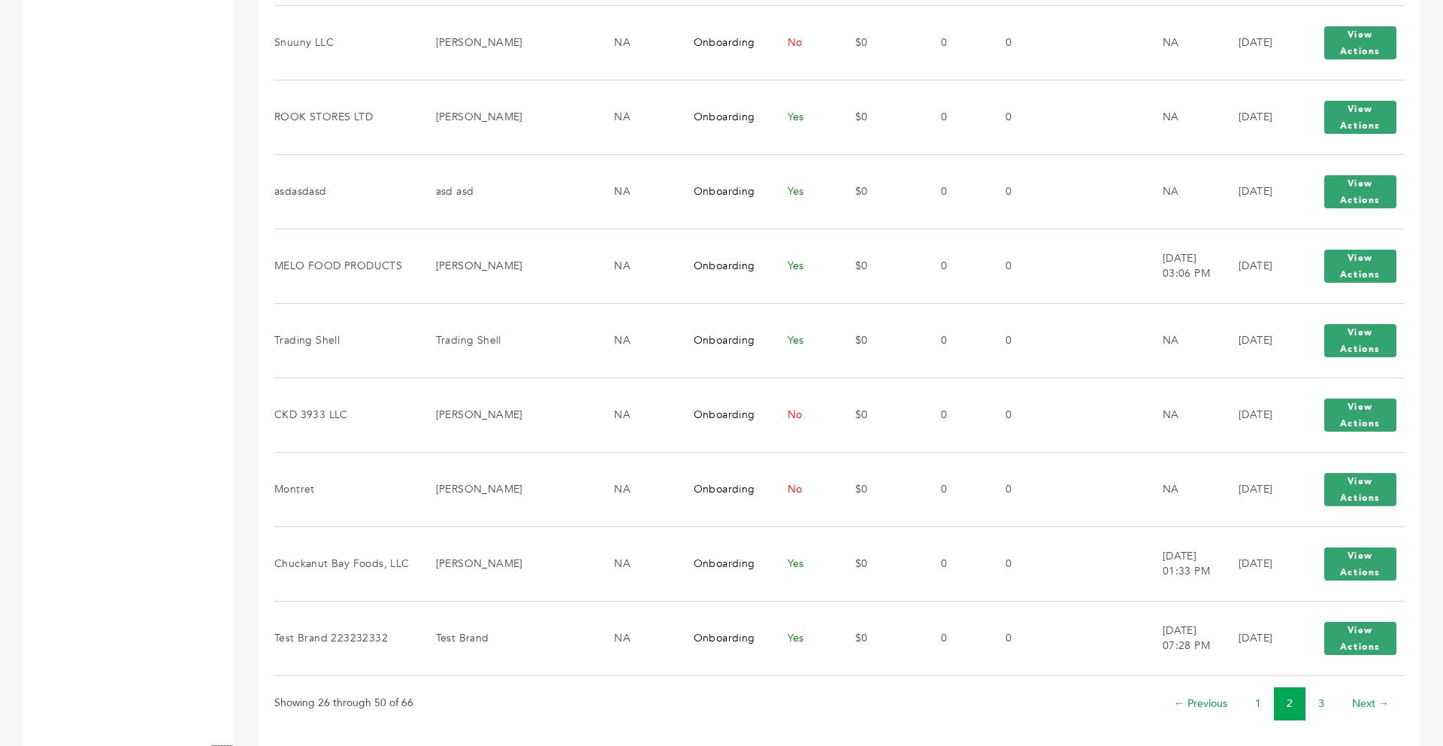
scroll to position [1663, 0]
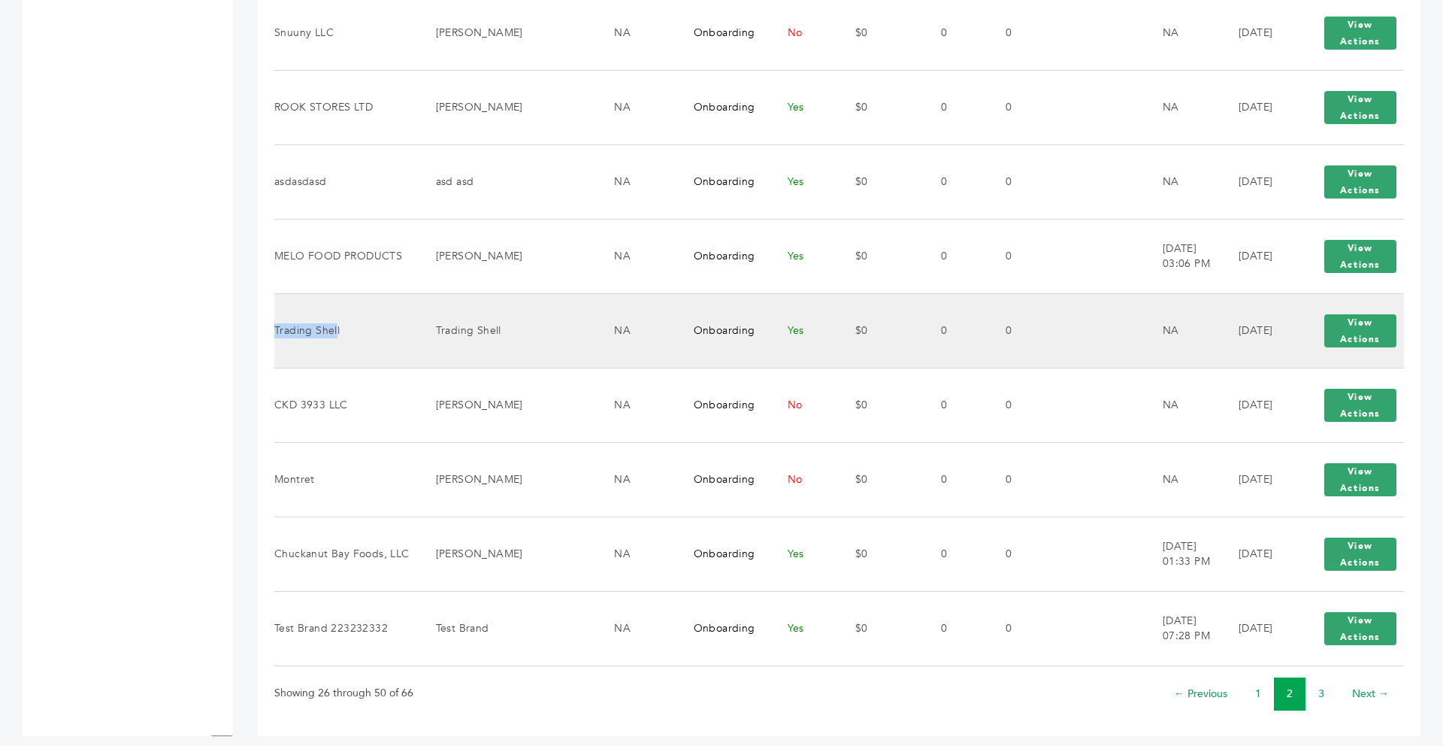
drag, startPoint x: 337, startPoint y: 321, endPoint x: 276, endPoint y: 315, distance: 61.9
click at [276, 315] on td "Trading Shell" at bounding box center [345, 330] width 143 height 74
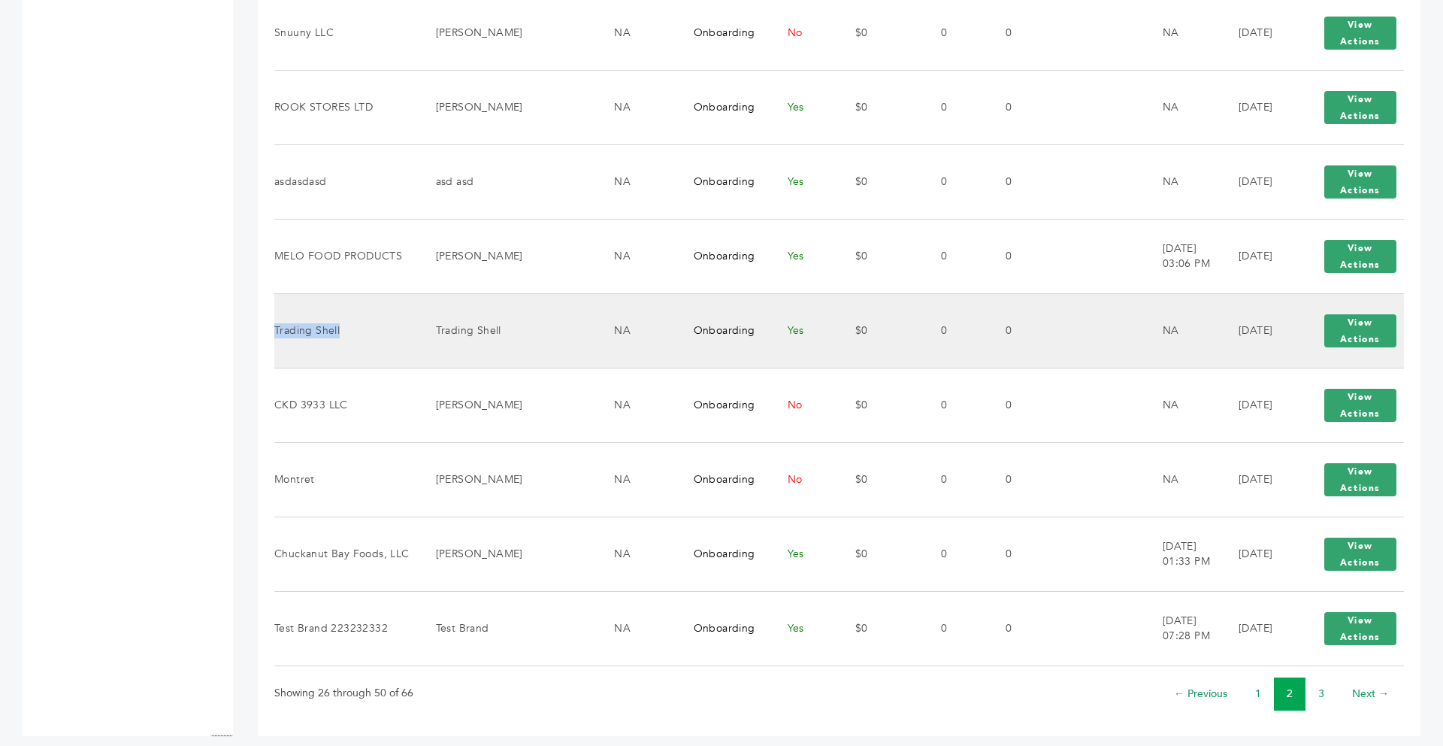
drag, startPoint x: 340, startPoint y: 317, endPoint x: 274, endPoint y: 319, distance: 66.2
click at [274, 319] on td "Trading Shell" at bounding box center [345, 330] width 143 height 74
copy td "Trading Shell"
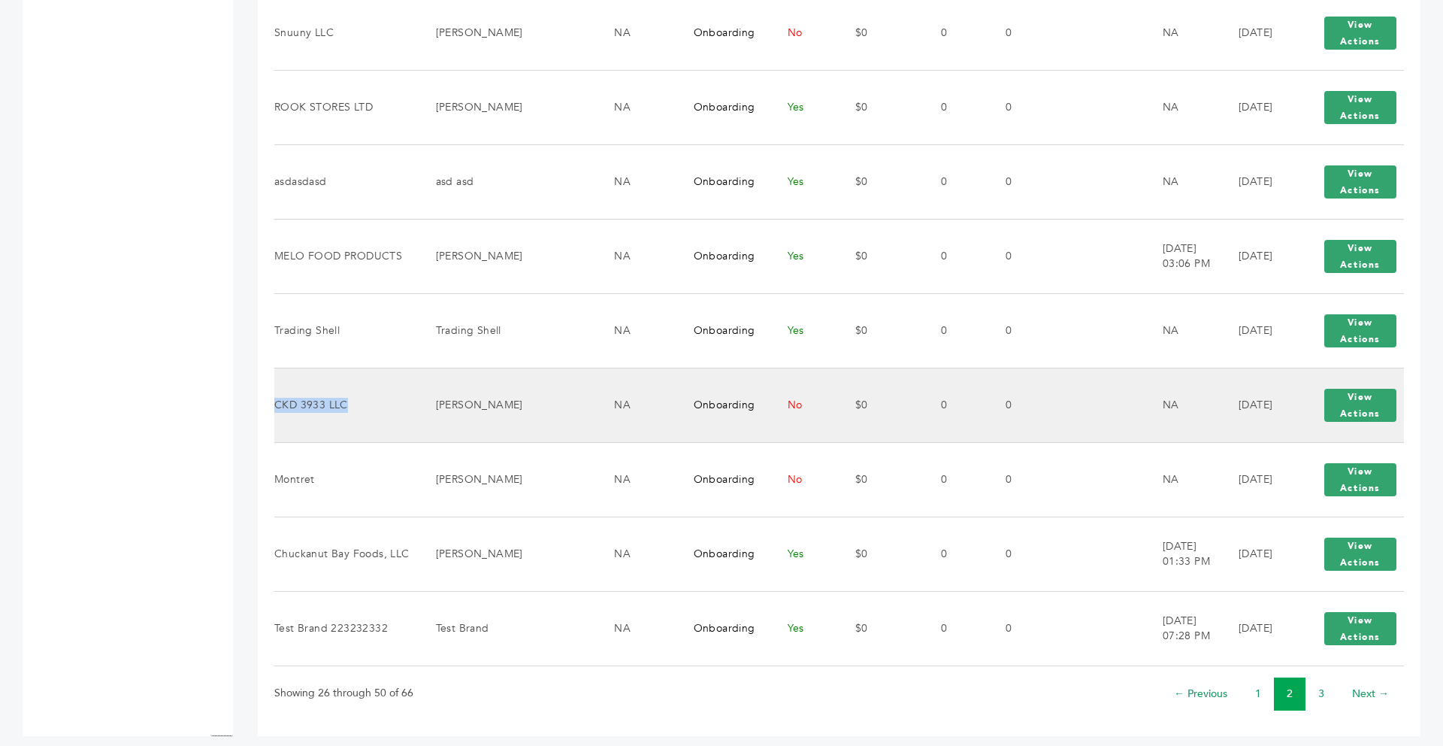
drag, startPoint x: 347, startPoint y: 394, endPoint x: 276, endPoint y: 393, distance: 71.4
click at [276, 393] on td "CKD 3933 LLC" at bounding box center [345, 405] width 143 height 74
copy td "CKD 3933 LLC"
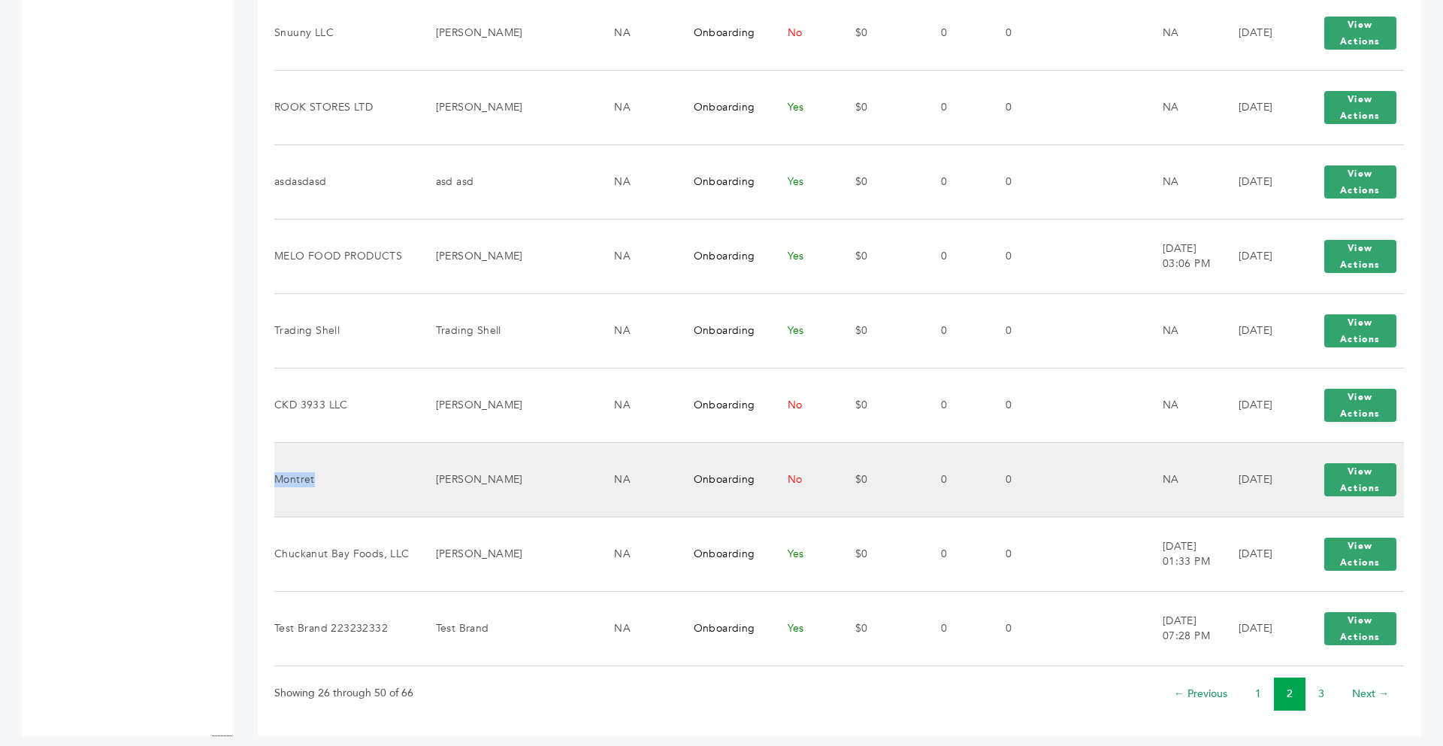
drag, startPoint x: 316, startPoint y: 467, endPoint x: 279, endPoint y: 467, distance: 37.6
click at [279, 467] on td "Montret" at bounding box center [345, 479] width 143 height 74
copy td "Montret"
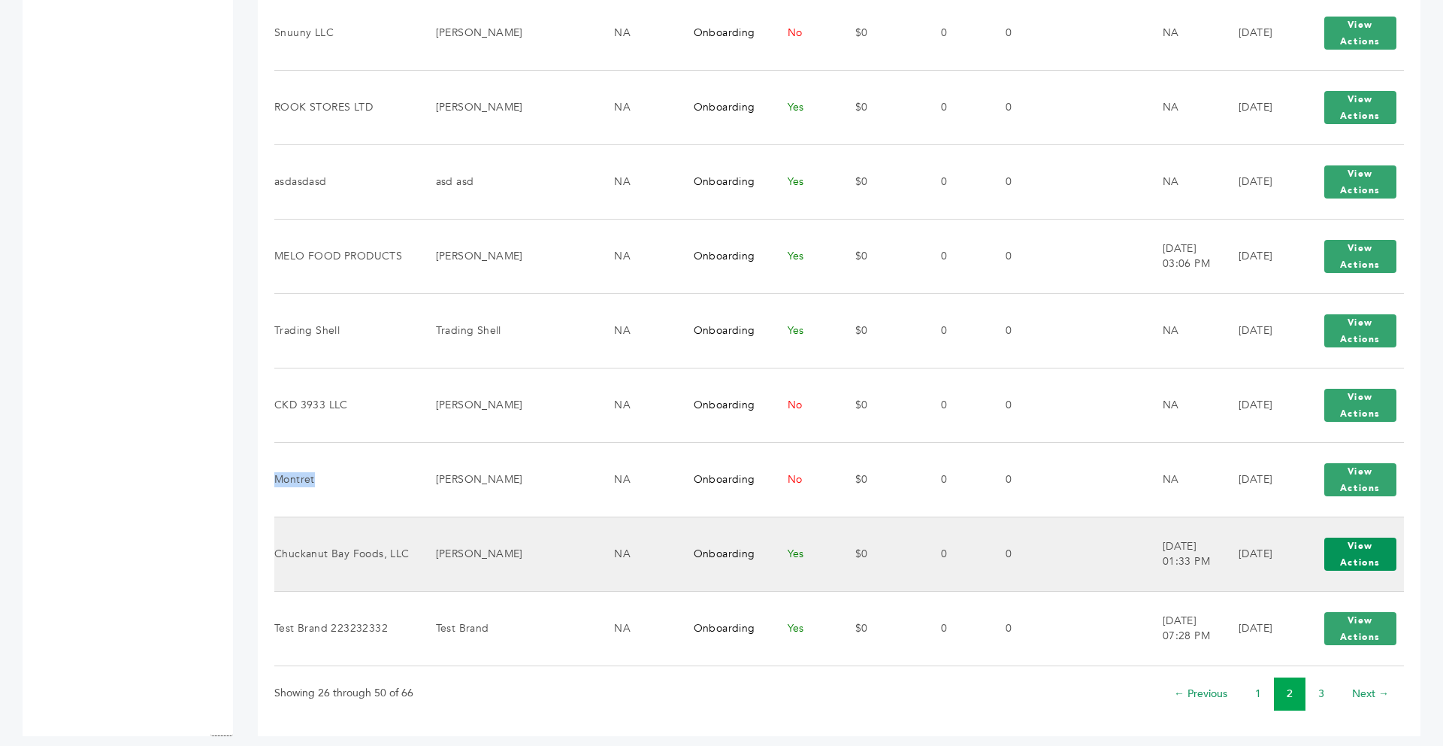
click at [1355, 548] on button "View Actions" at bounding box center [1360, 553] width 72 height 33
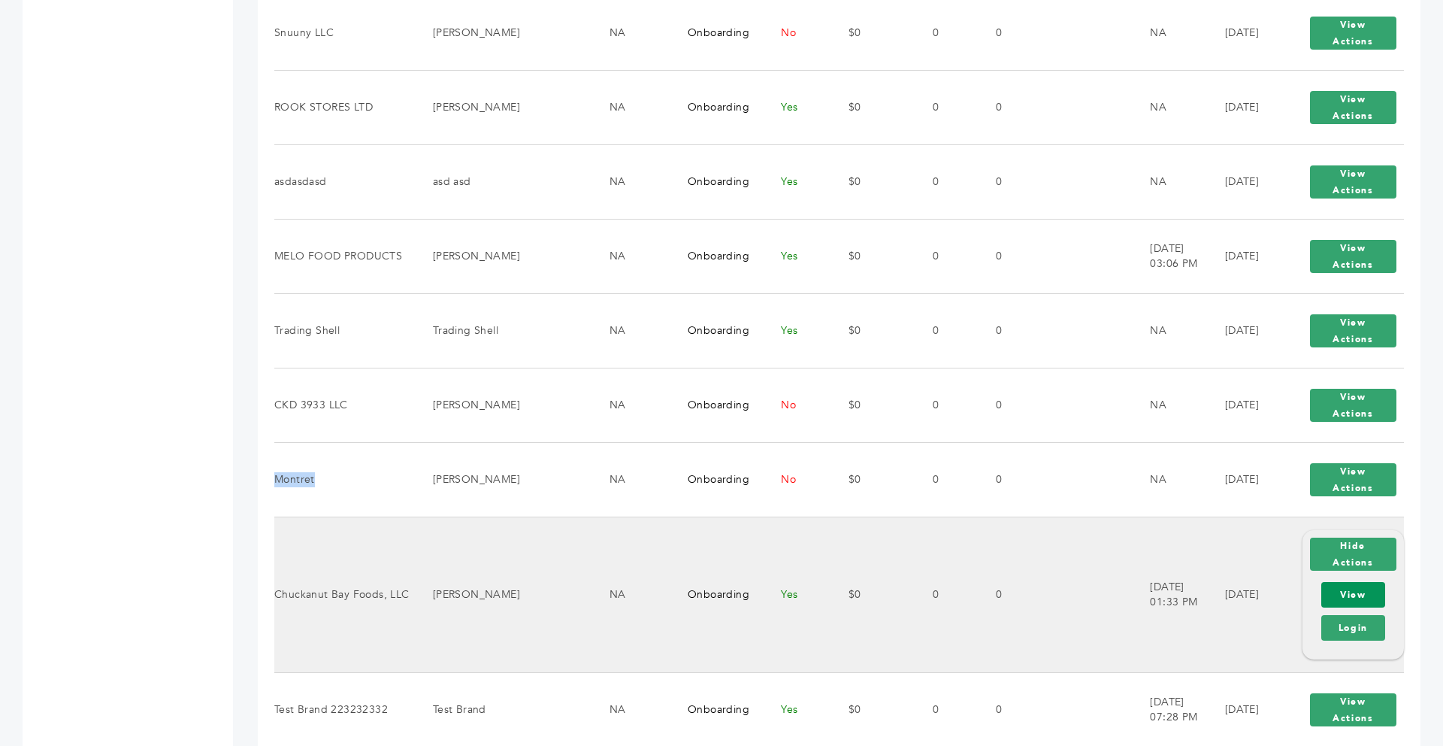
click at [1351, 582] on link "View" at bounding box center [1353, 595] width 64 height 26
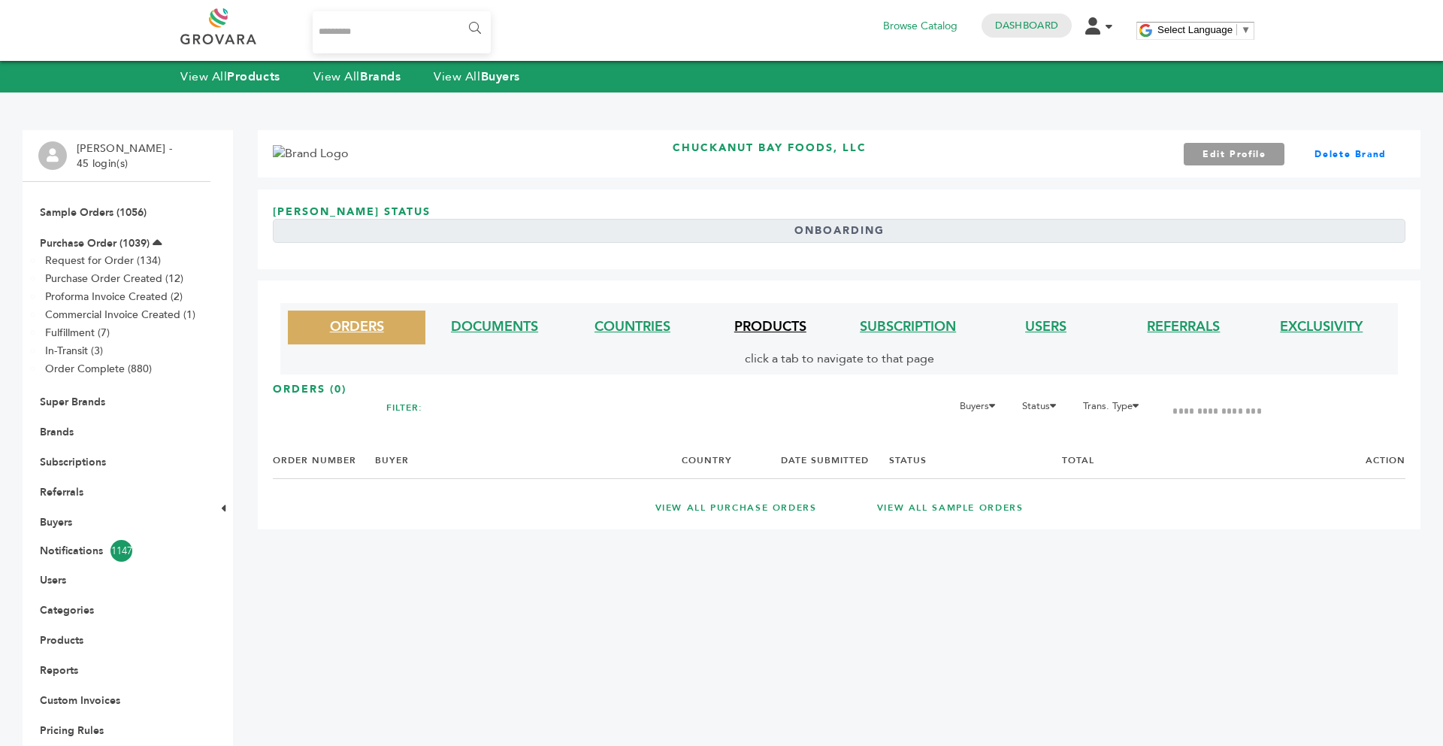
click at [755, 332] on link "PRODUCTS" at bounding box center [770, 326] width 72 height 19
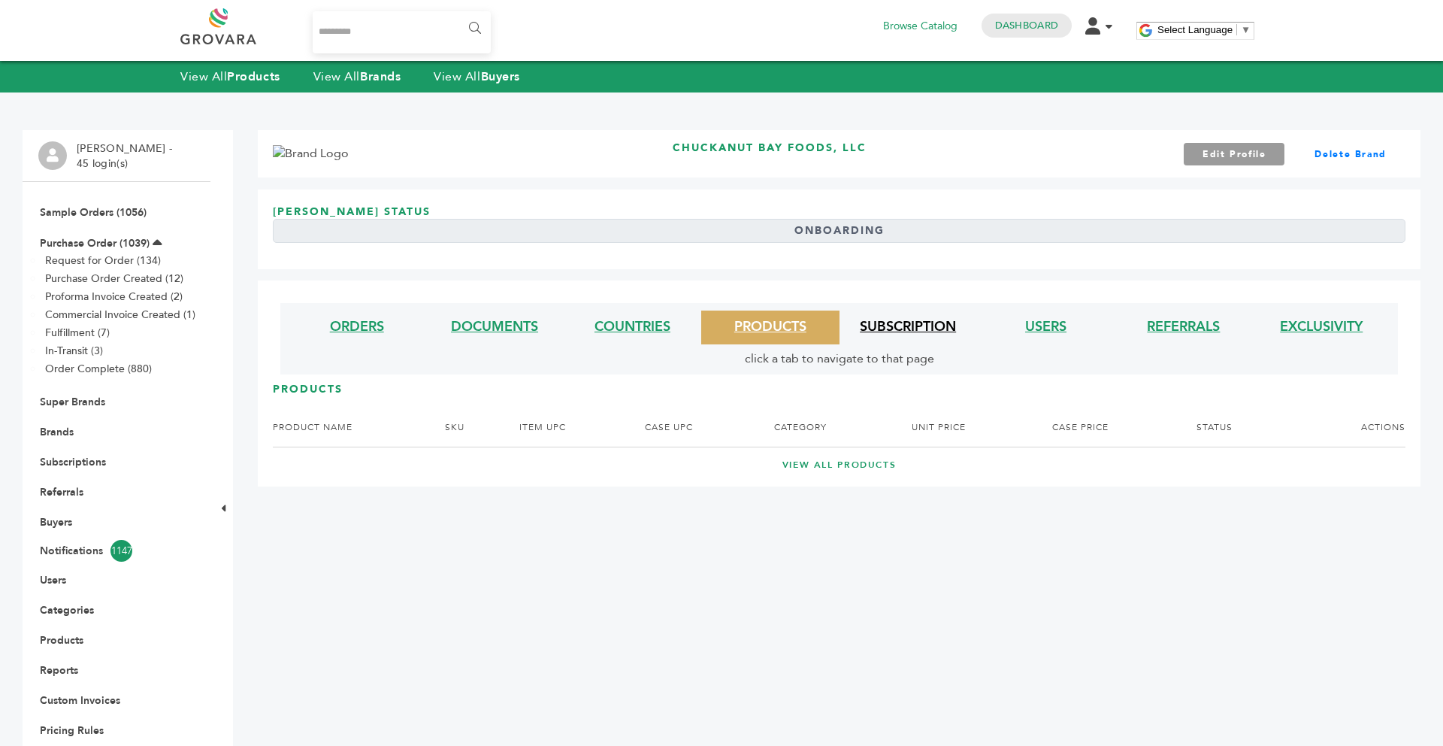
click at [882, 327] on link "SUBSCRIPTION" at bounding box center [908, 326] width 96 height 19
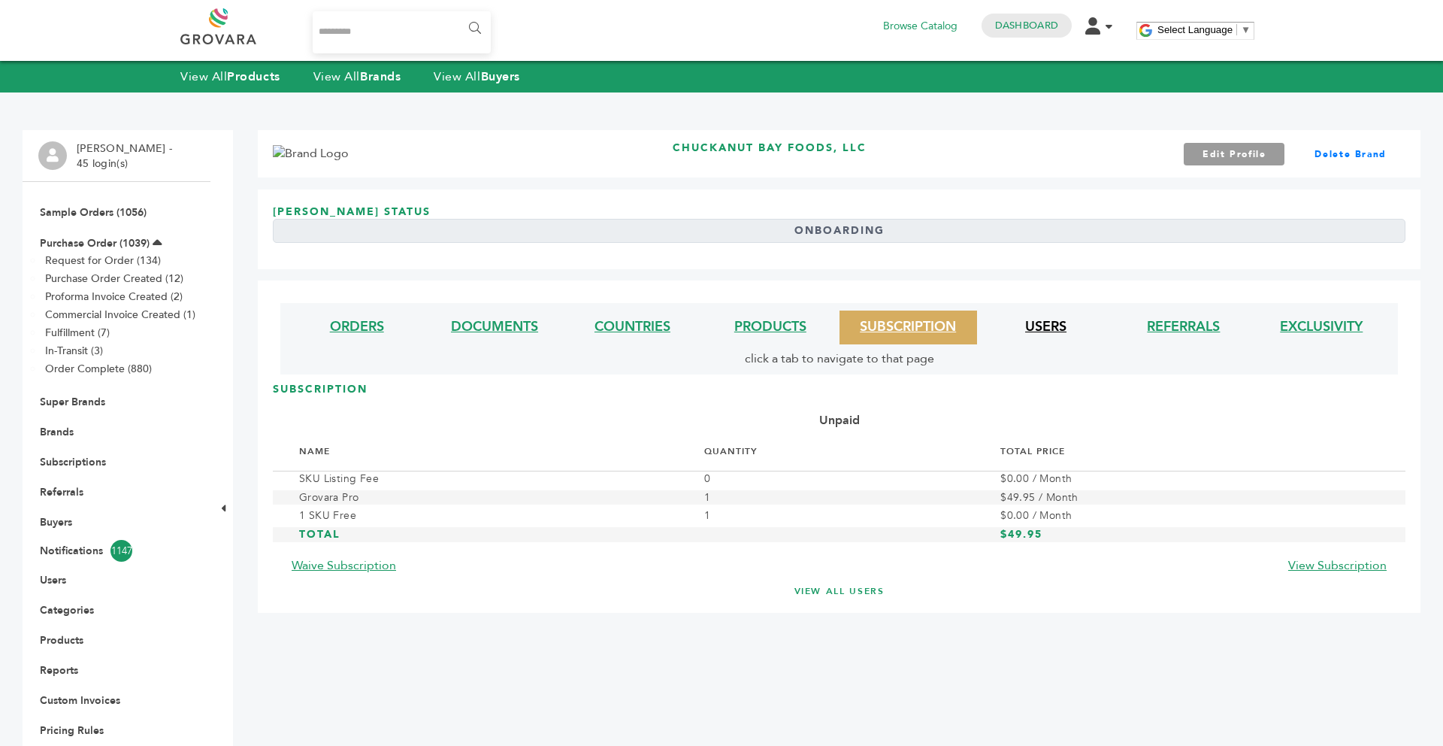
click at [1030, 319] on link "USERS" at bounding box center [1045, 326] width 41 height 19
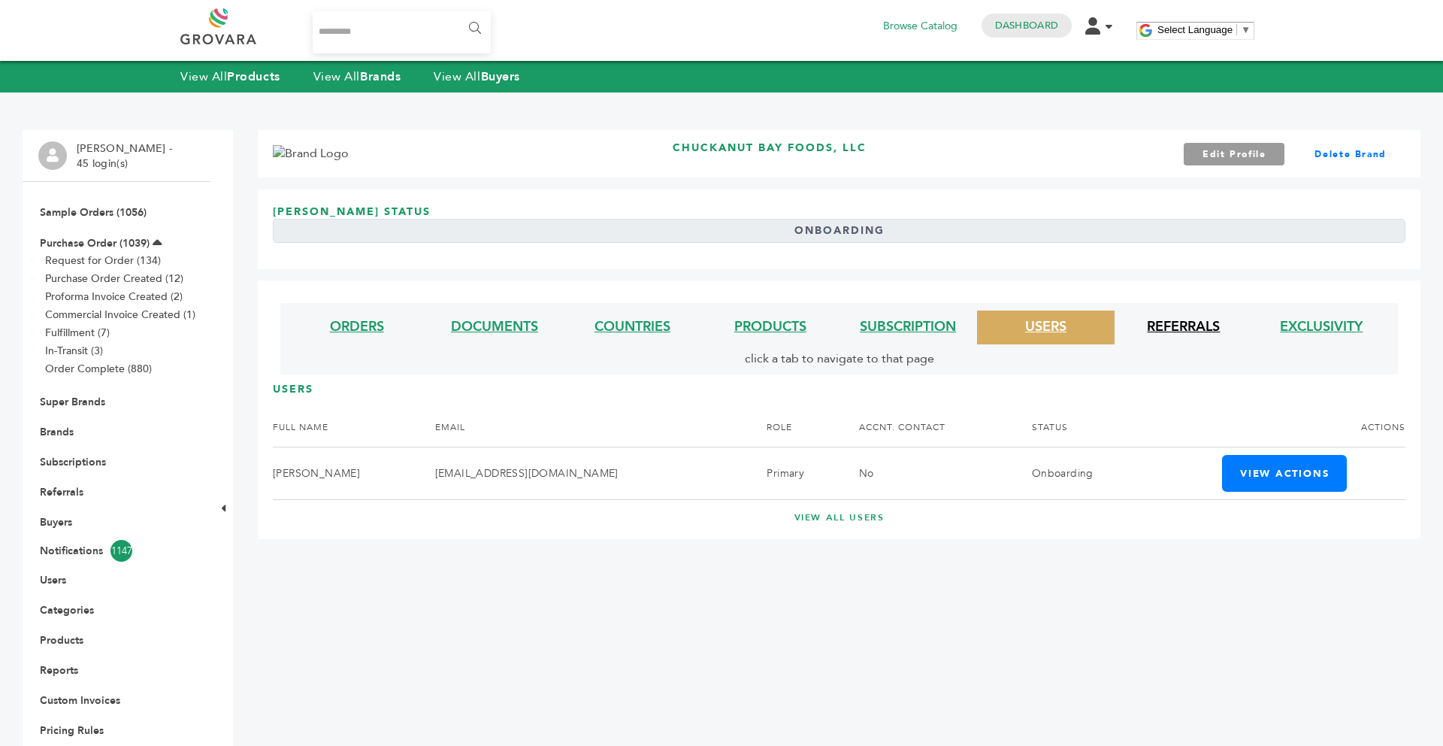
click at [1183, 331] on link "REFERRALS" at bounding box center [1183, 326] width 73 height 19
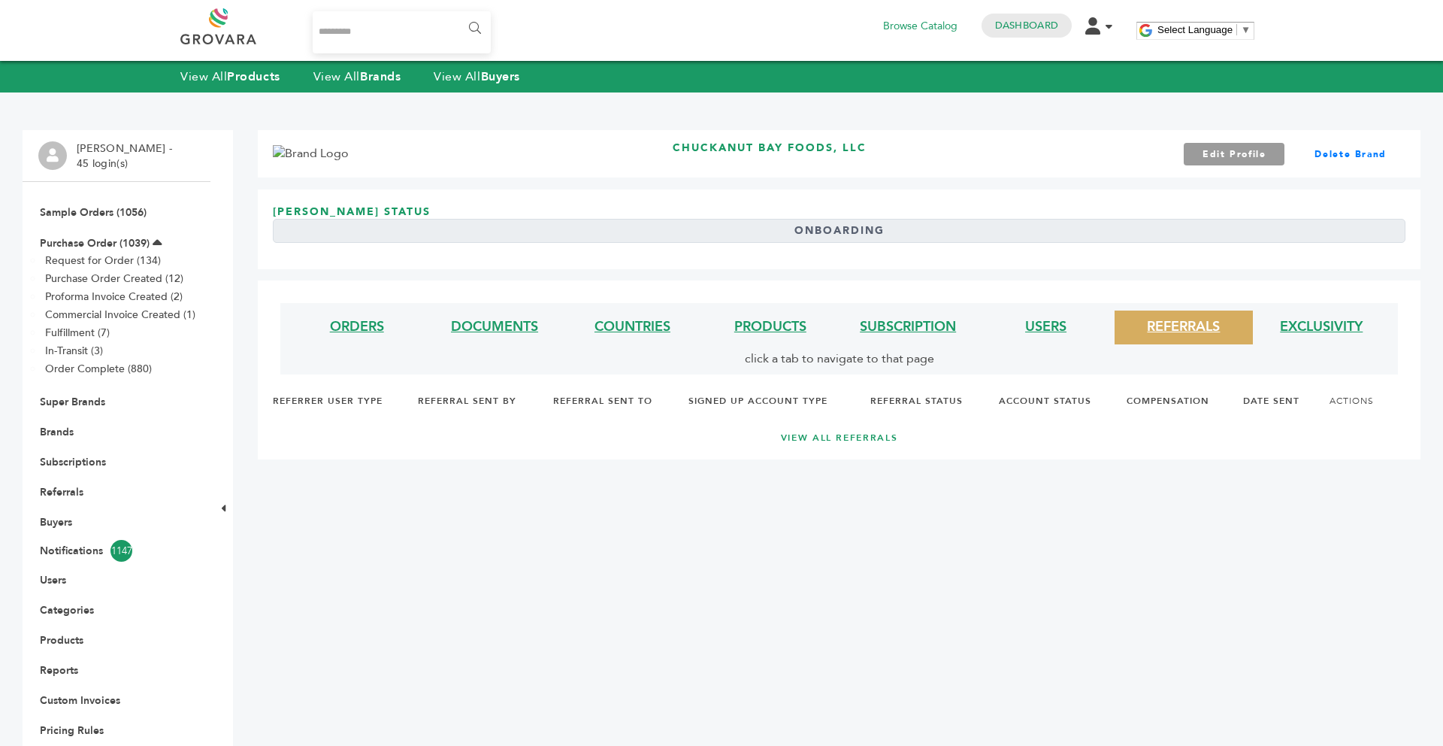
click at [1272, 340] on li "EXCLUSIVITY" at bounding box center [1322, 327] width 138 height 34
click at [652, 316] on li "COUNTRIES" at bounding box center [633, 327] width 138 height 34
click at [725, 331] on li "PRODUCTS" at bounding box center [770, 327] width 138 height 34
click at [754, 332] on link "PRODUCTS" at bounding box center [770, 326] width 72 height 19
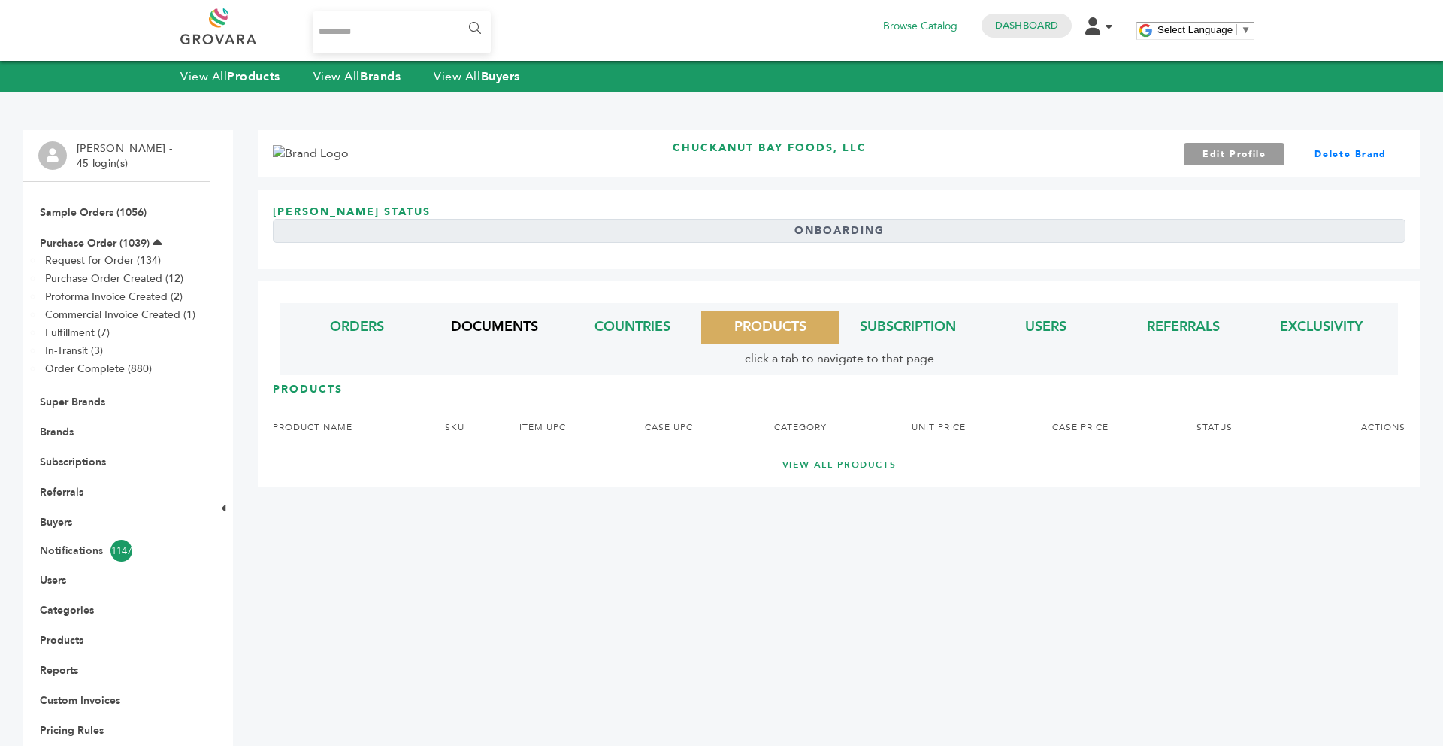
click at [516, 332] on link "DOCUMENTS" at bounding box center [494, 326] width 87 height 19
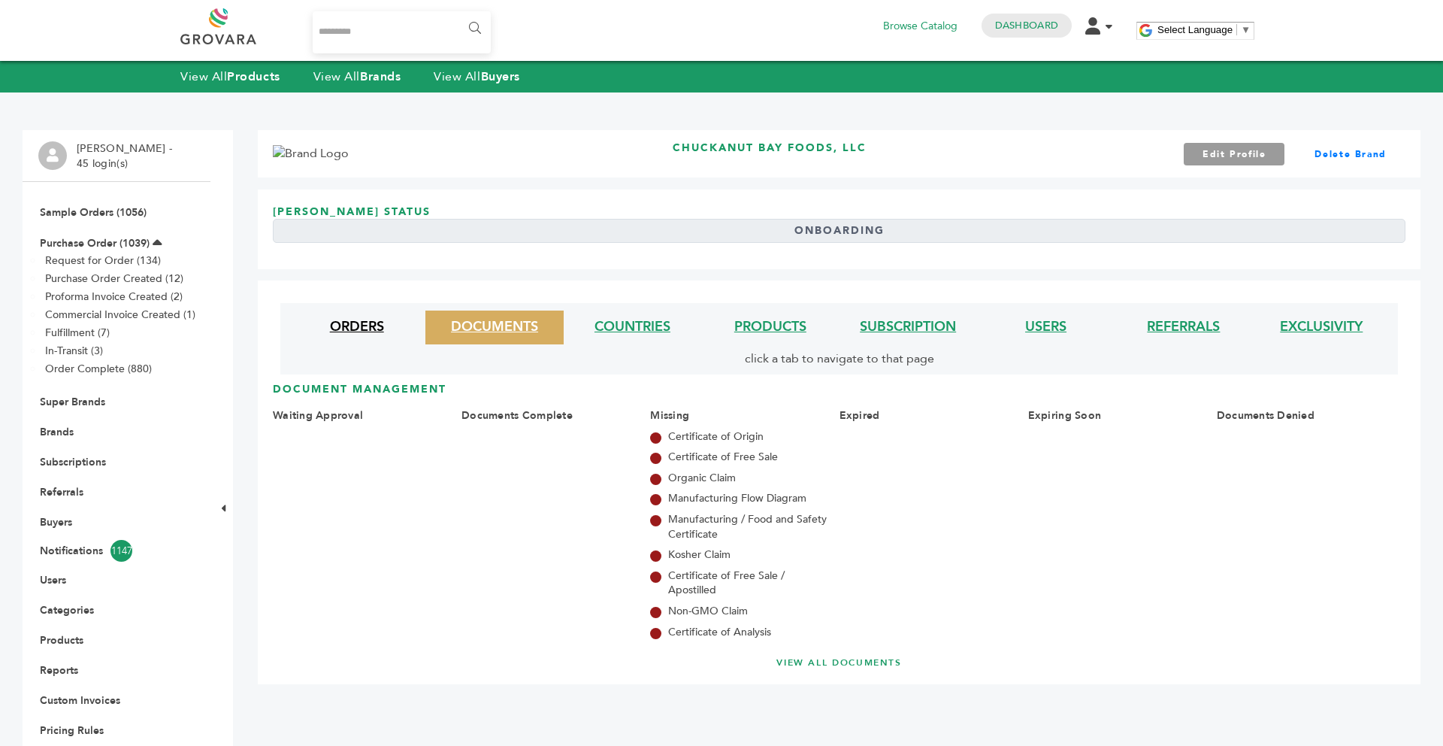
click at [360, 326] on link "ORDERS" at bounding box center [357, 326] width 54 height 19
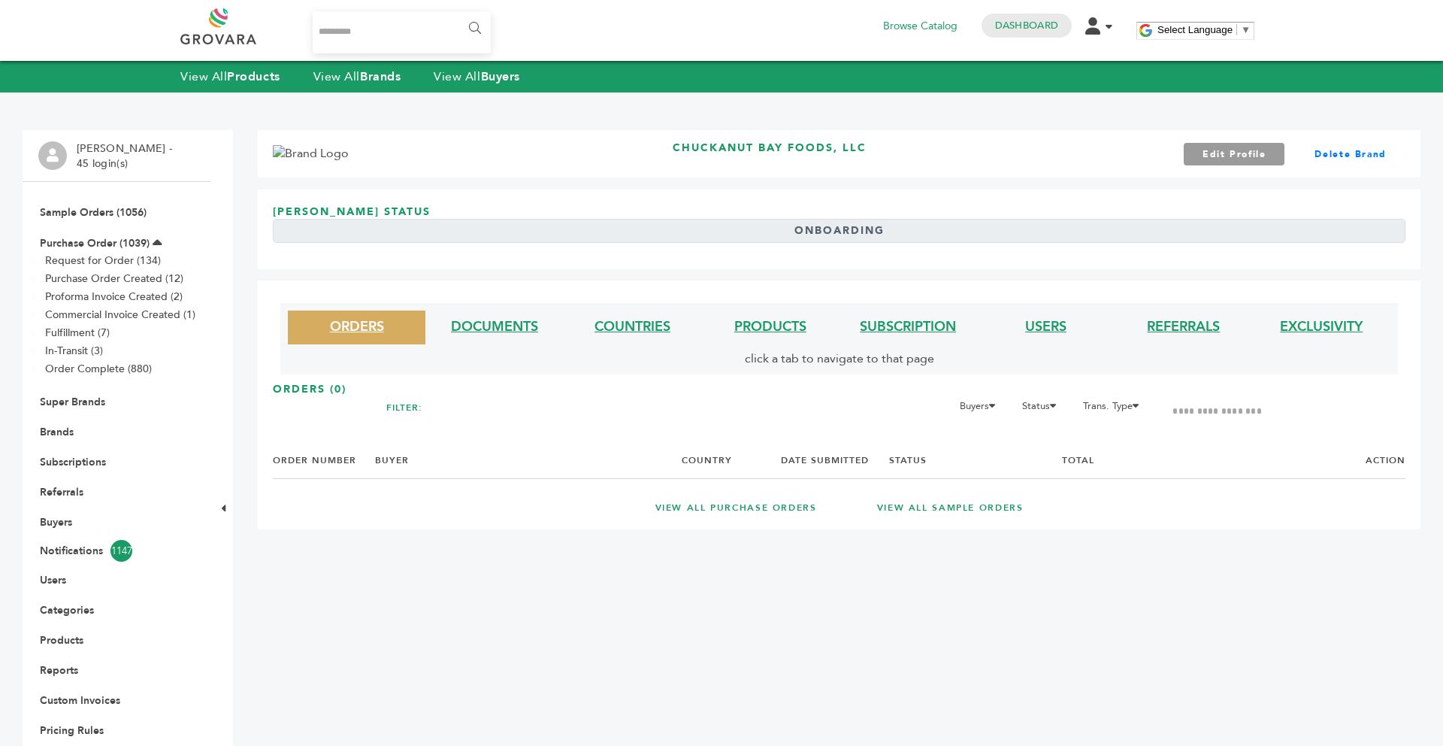
click at [761, 510] on link "VIEW ALL PURCHASE ORDERS" at bounding box center [736, 507] width 162 height 13
click at [508, 332] on link "DOCUMENTS" at bounding box center [494, 326] width 87 height 19
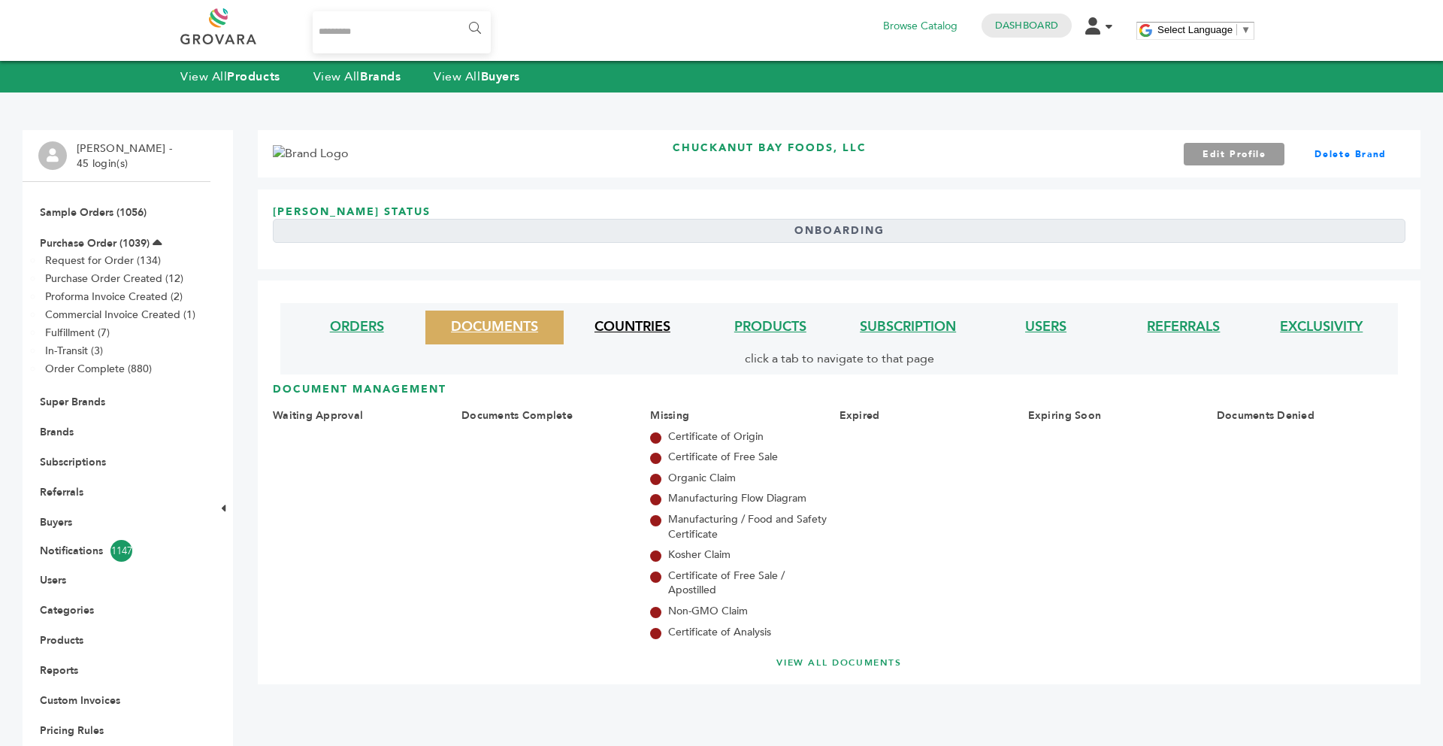
click at [621, 327] on link "COUNTRIES" at bounding box center [633, 326] width 76 height 19
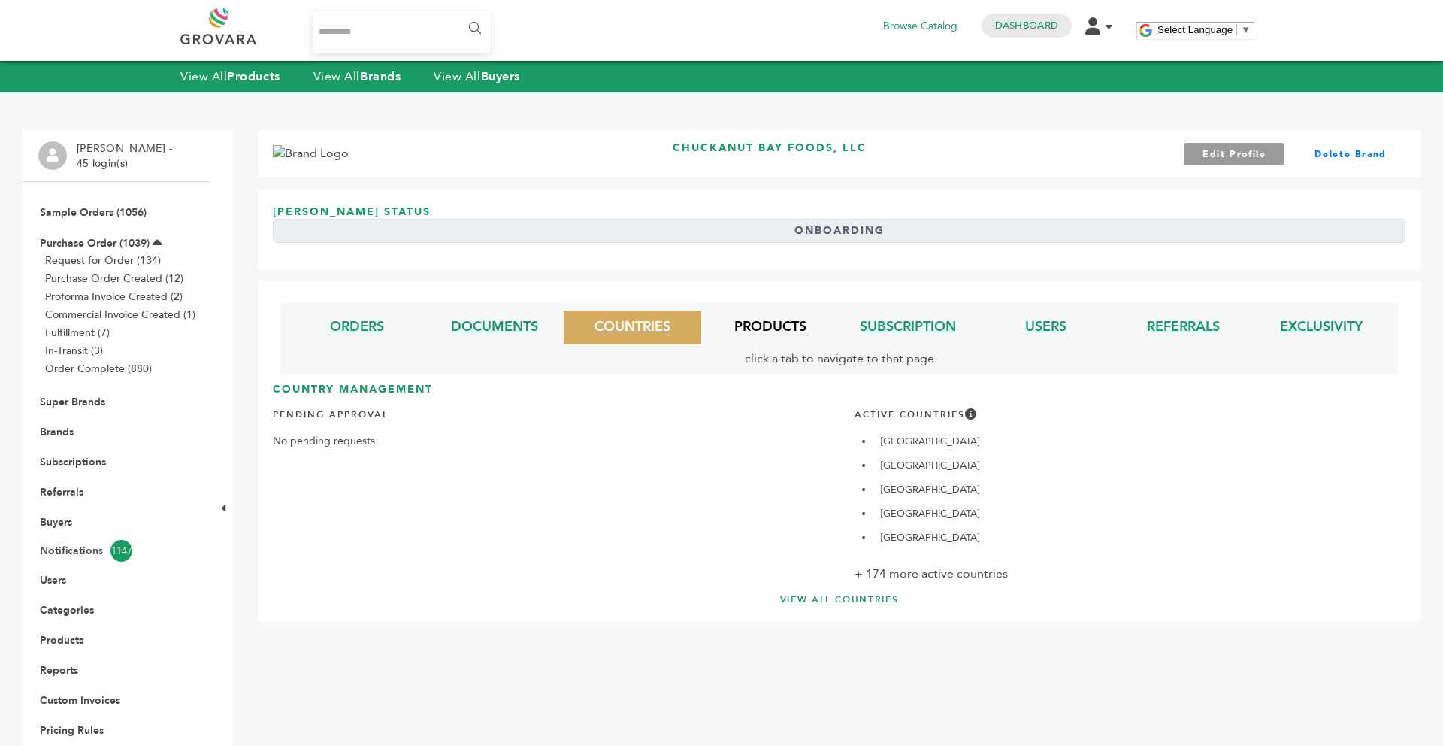
click at [767, 329] on link "PRODUCTS" at bounding box center [770, 326] width 72 height 19
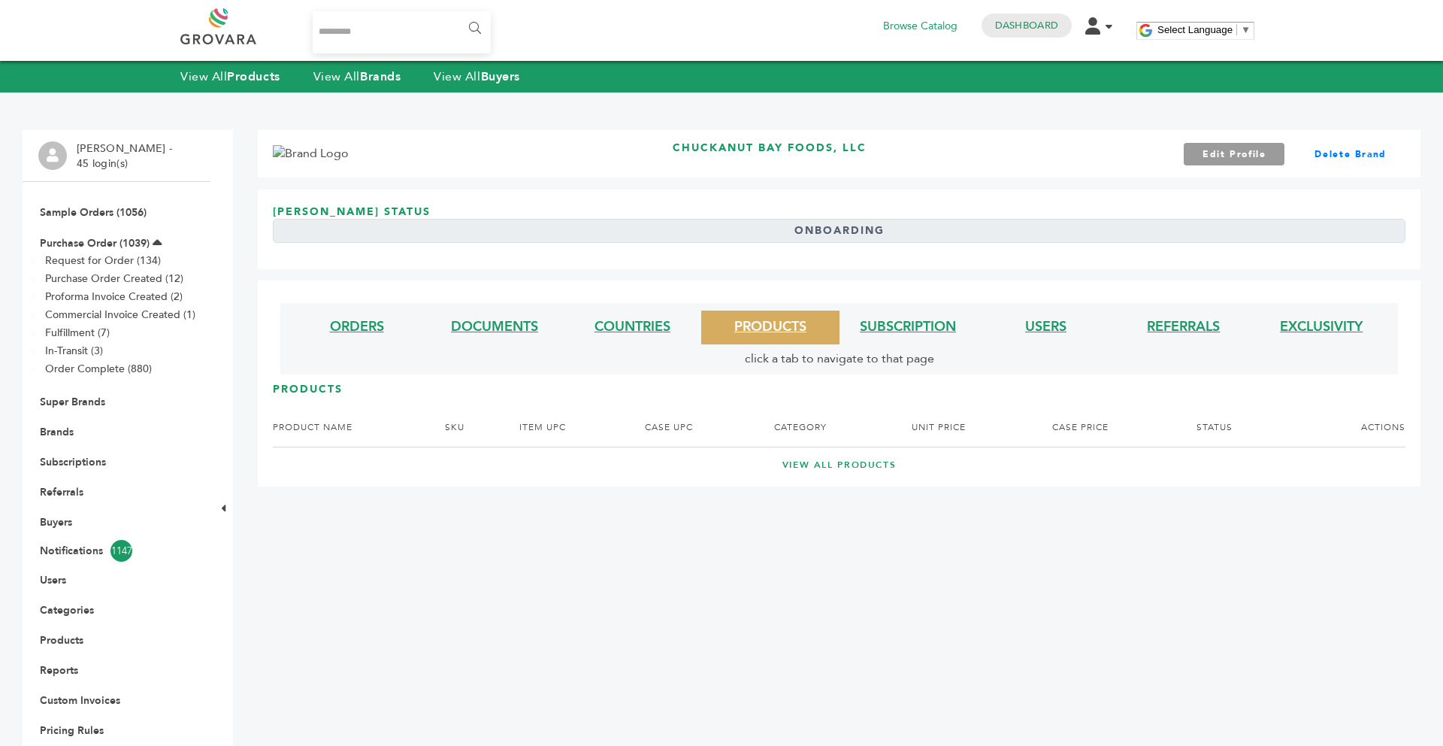
click at [857, 468] on link "VIEW ALL PRODUCTS" at bounding box center [839, 464] width 1073 height 13
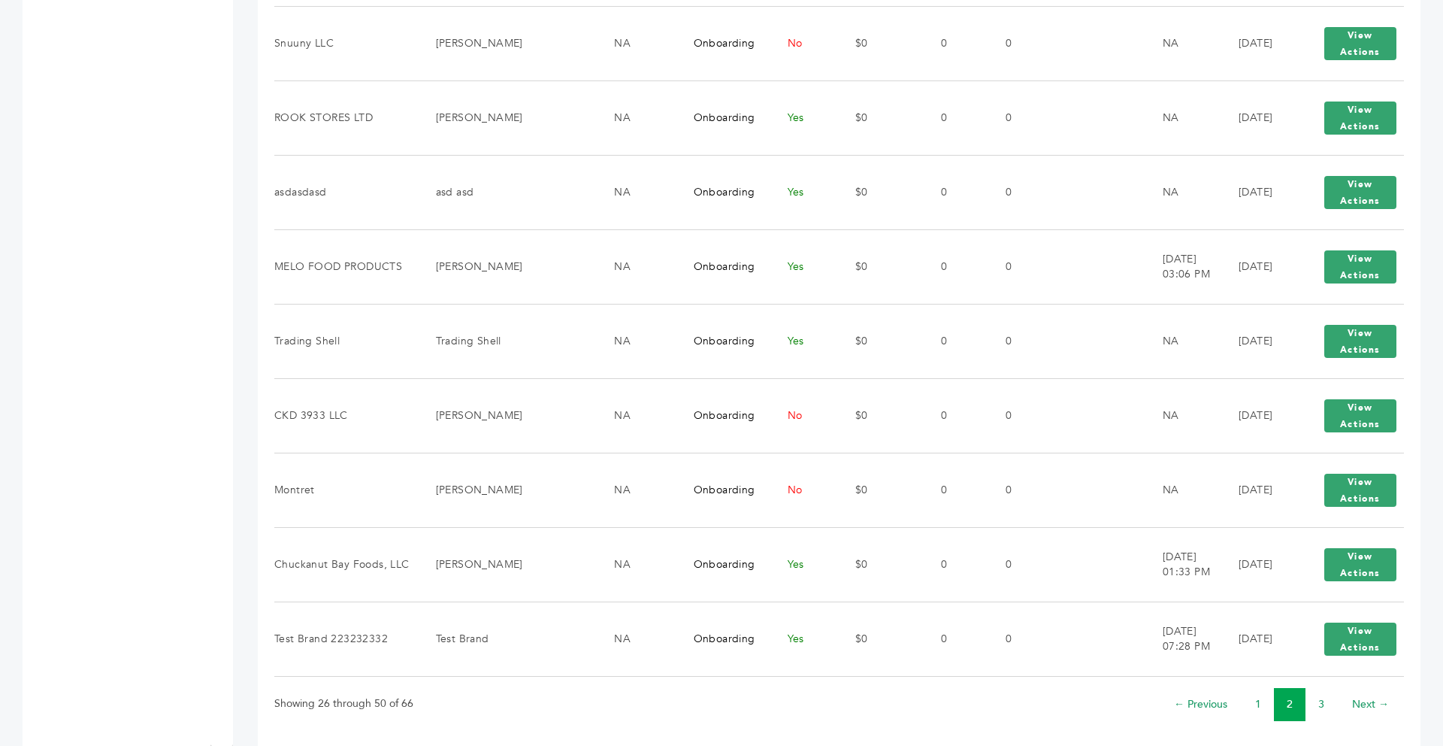
scroll to position [1663, 0]
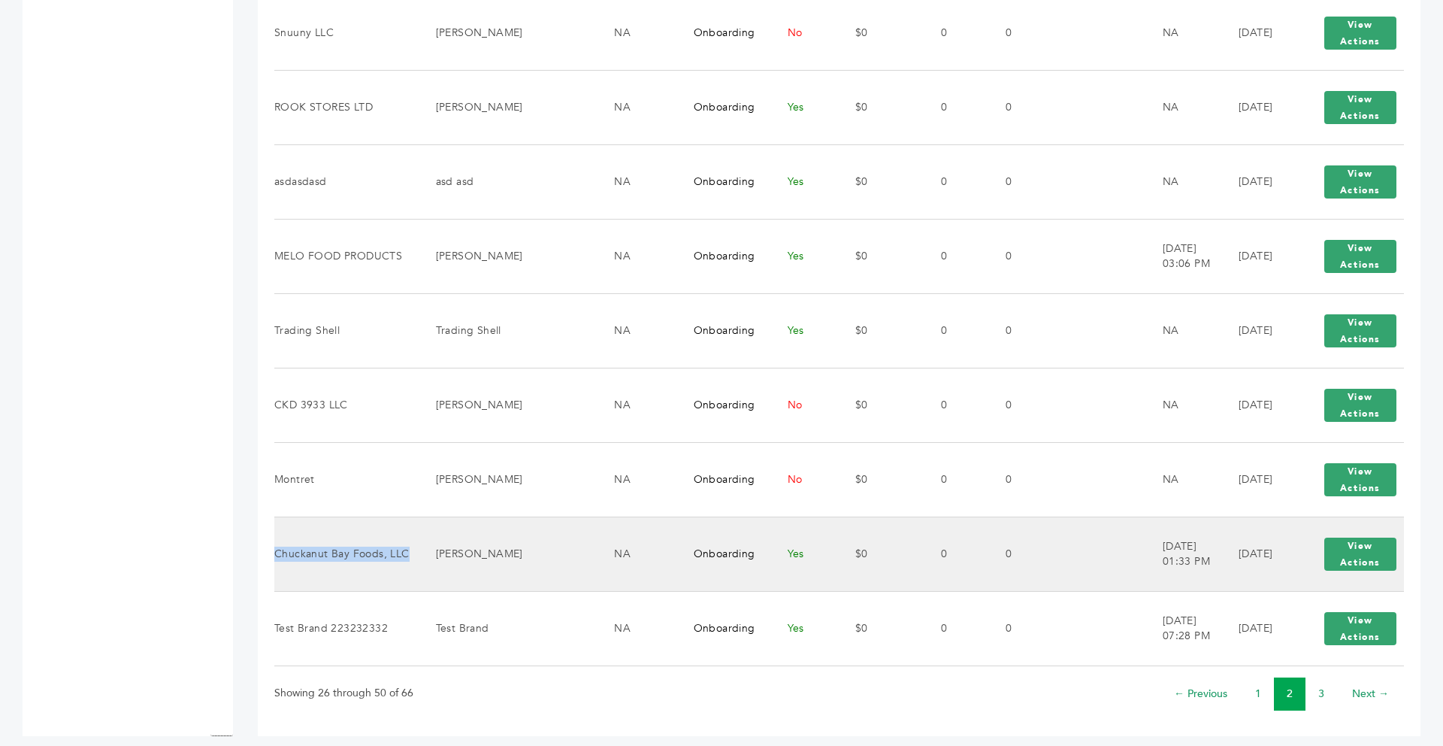
drag, startPoint x: 406, startPoint y: 542, endPoint x: 277, endPoint y: 540, distance: 128.5
click at [277, 540] on td "Chuckanut Bay Foods, LLC" at bounding box center [345, 553] width 143 height 74
copy td "Chuckanut Bay Foods, LLC"
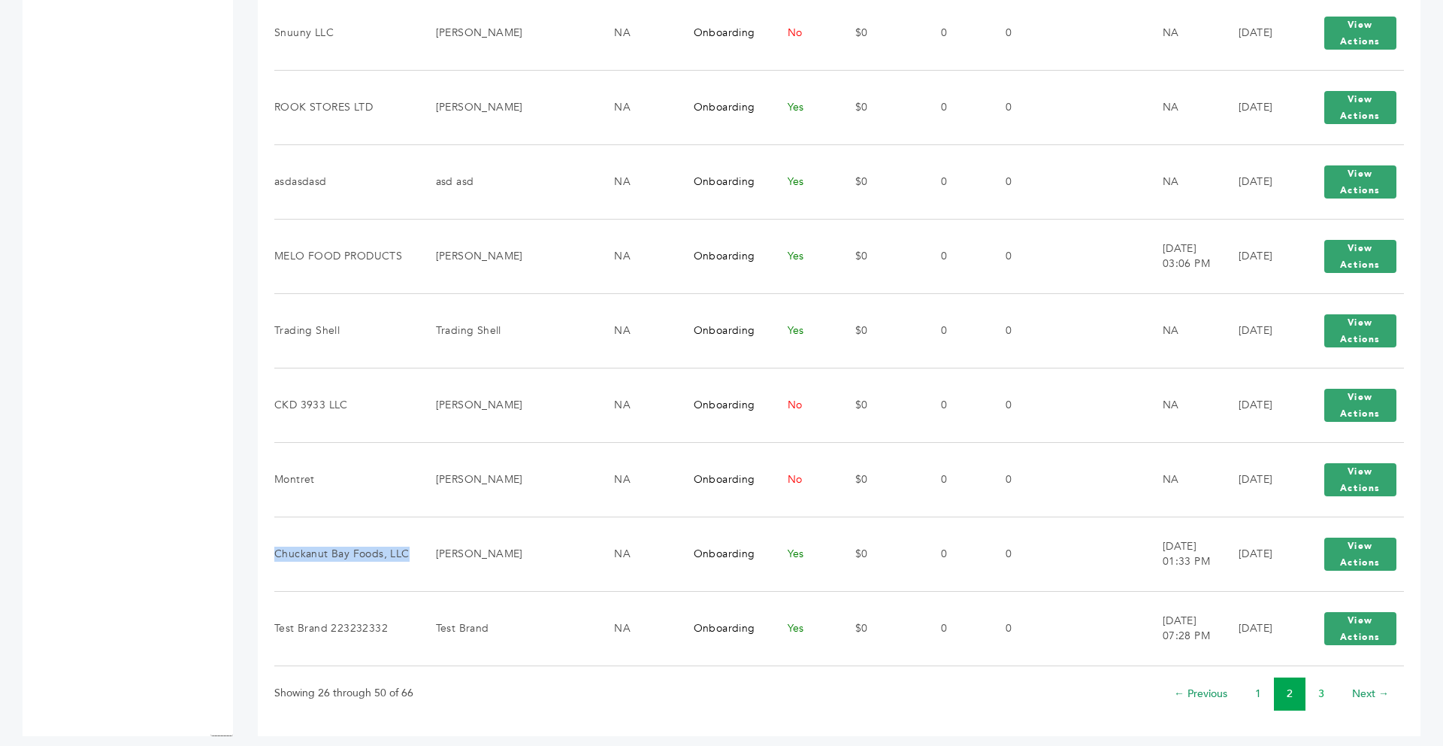
click at [1318, 686] on link "3" at bounding box center [1321, 693] width 6 height 14
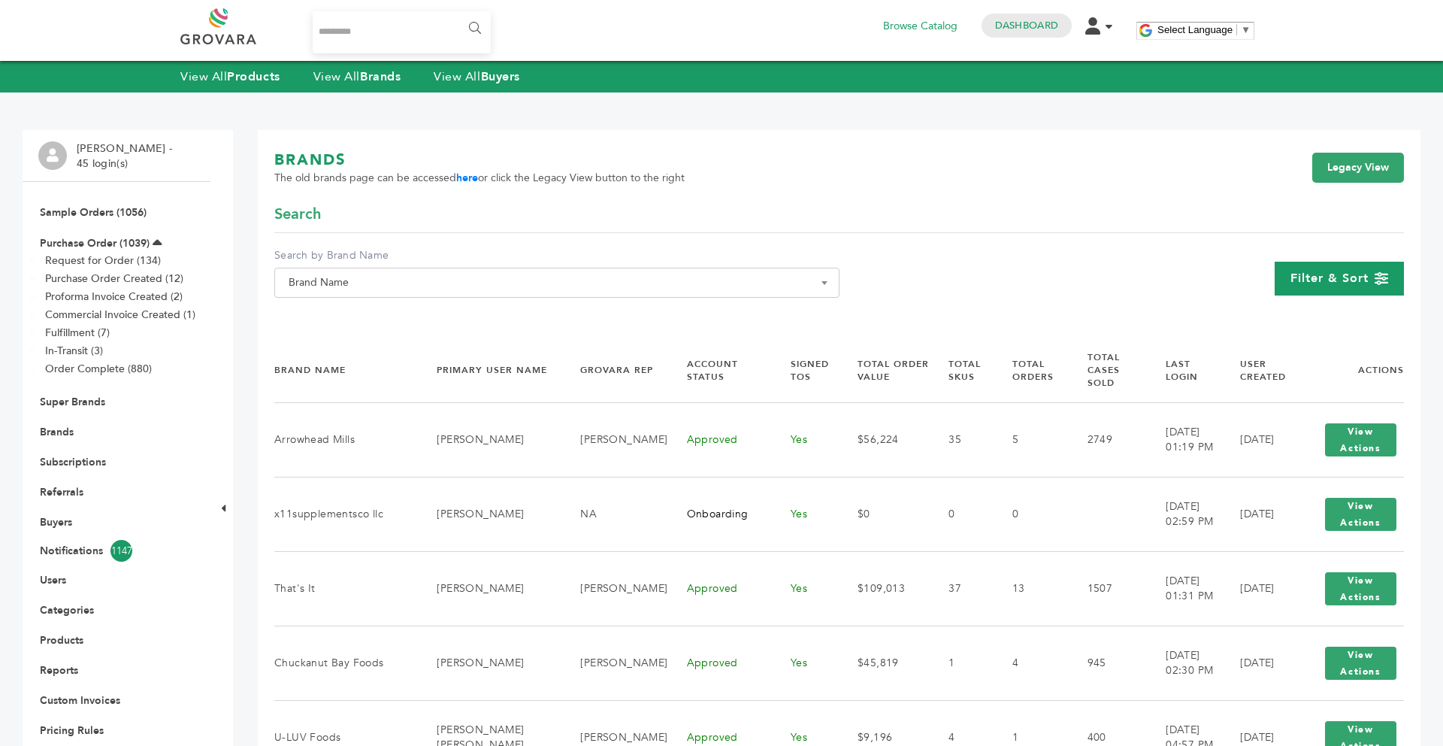
click at [1311, 286] on span "Filter & Sort" at bounding box center [1330, 278] width 78 height 17
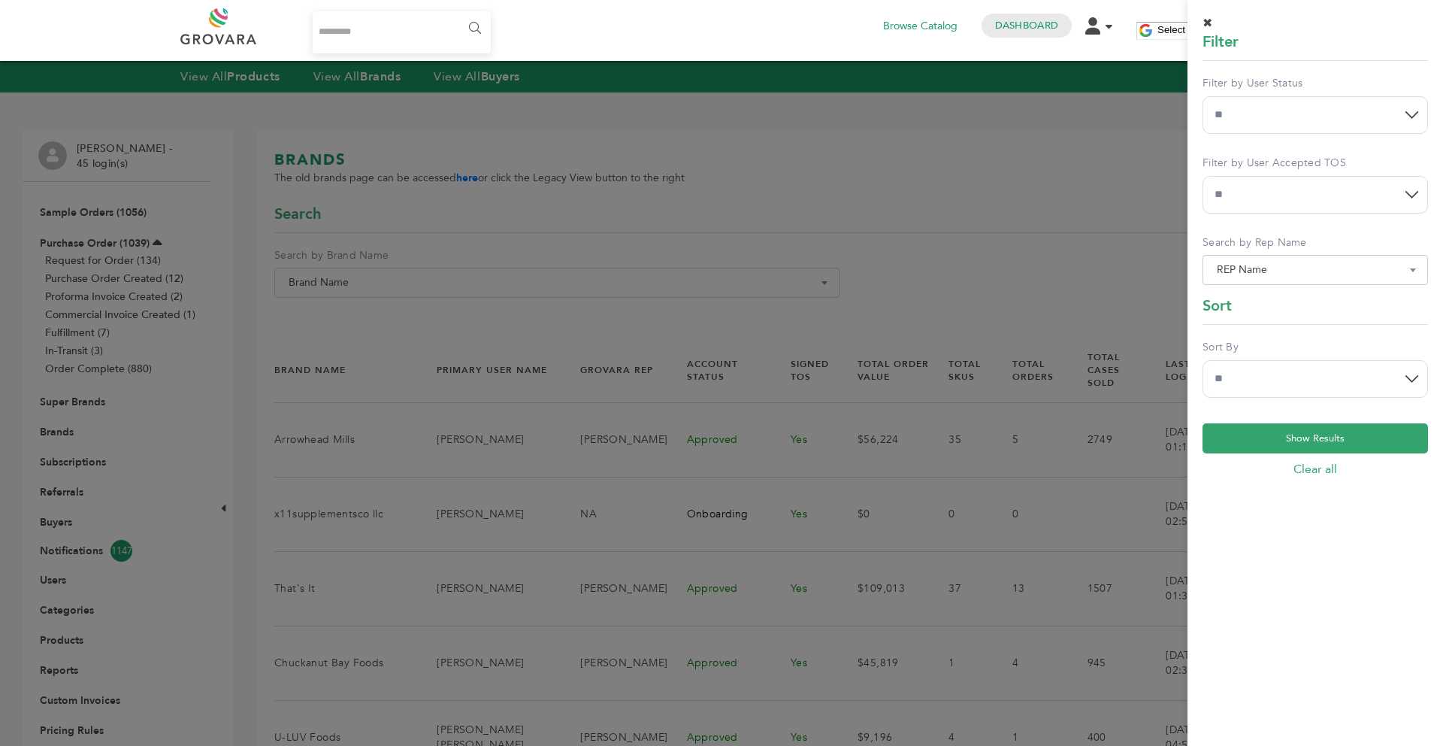
click at [1292, 120] on select "**********" at bounding box center [1315, 115] width 225 height 38
select select "*"
click at [1203, 96] on select "**********" at bounding box center [1315, 115] width 225 height 38
click at [1244, 370] on select "**********" at bounding box center [1315, 379] width 225 height 38
select select "******"
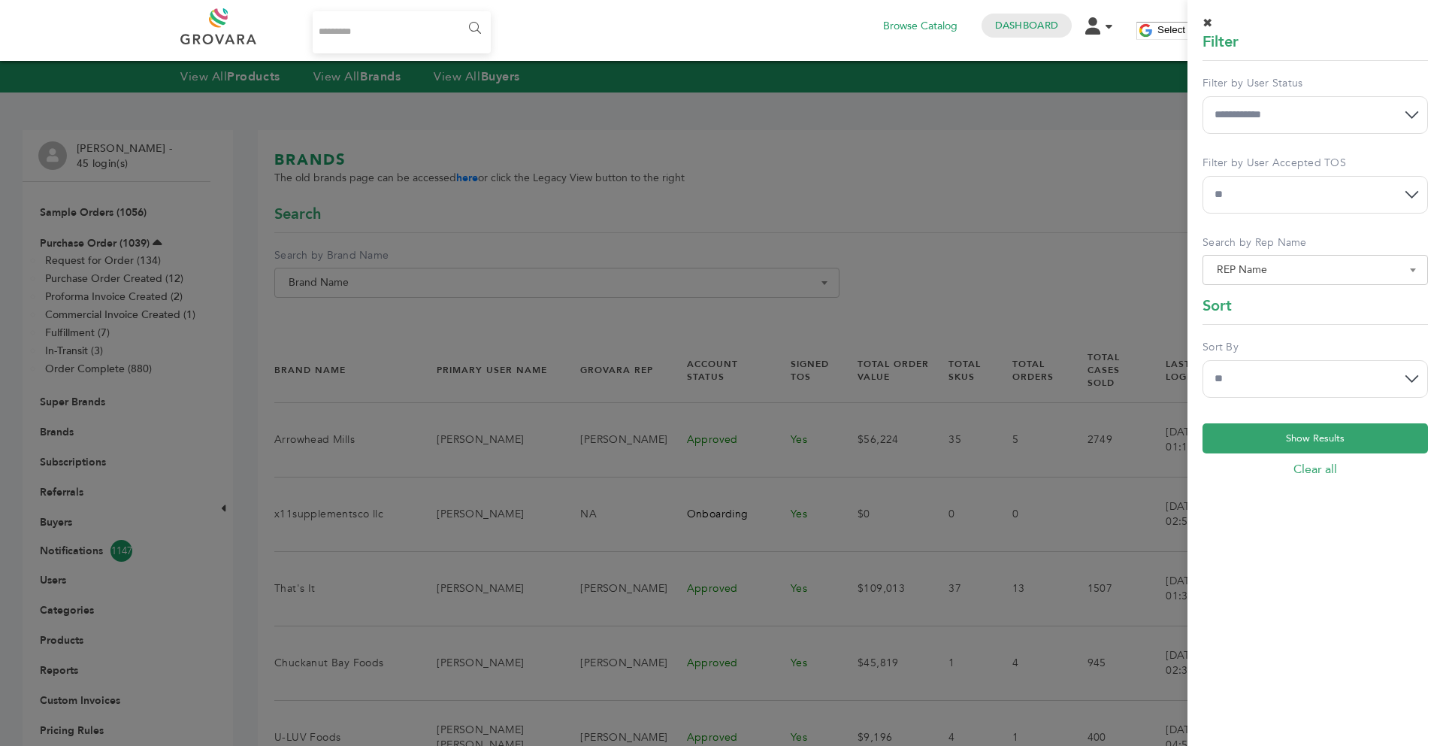
click at [1203, 360] on select "**********" at bounding box center [1315, 379] width 225 height 38
click at [1248, 429] on button "Show Results" at bounding box center [1315, 438] width 225 height 30
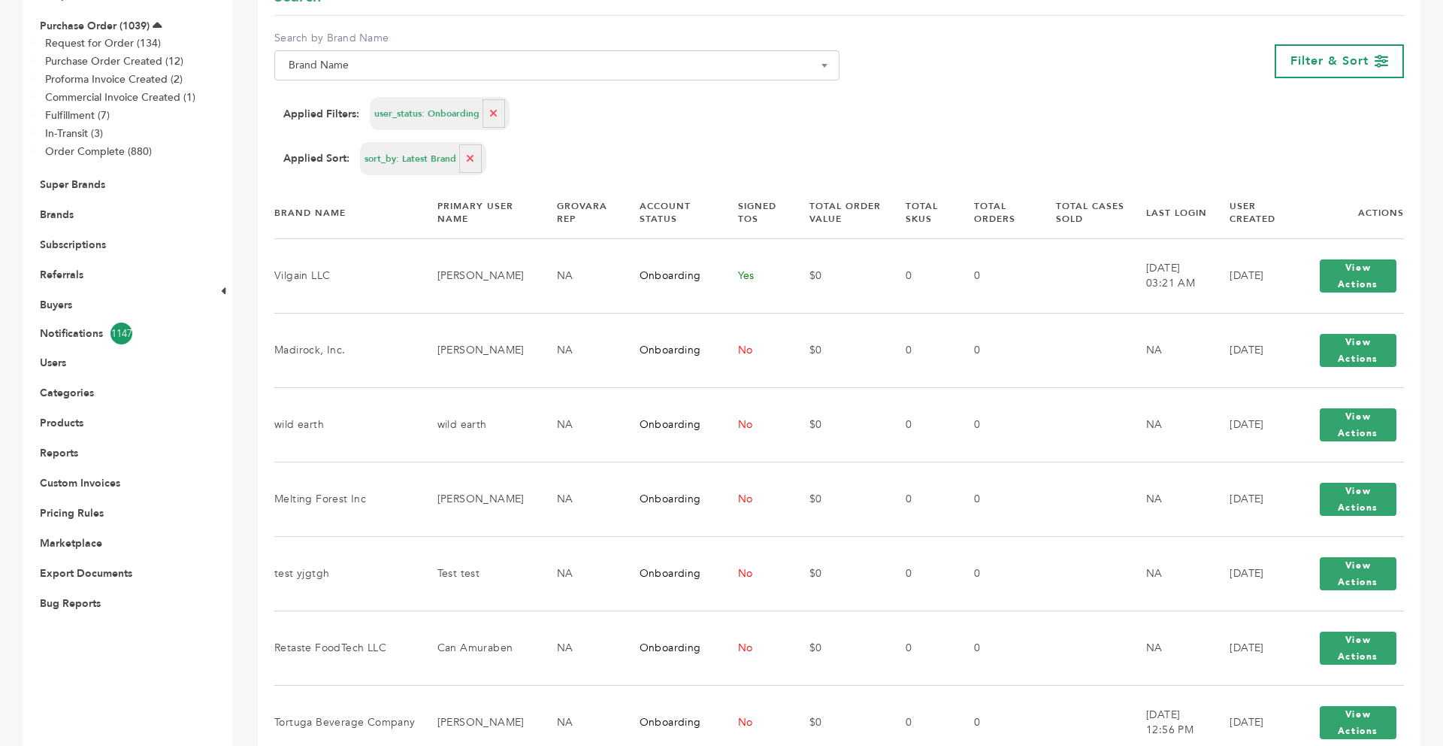
scroll to position [210, 0]
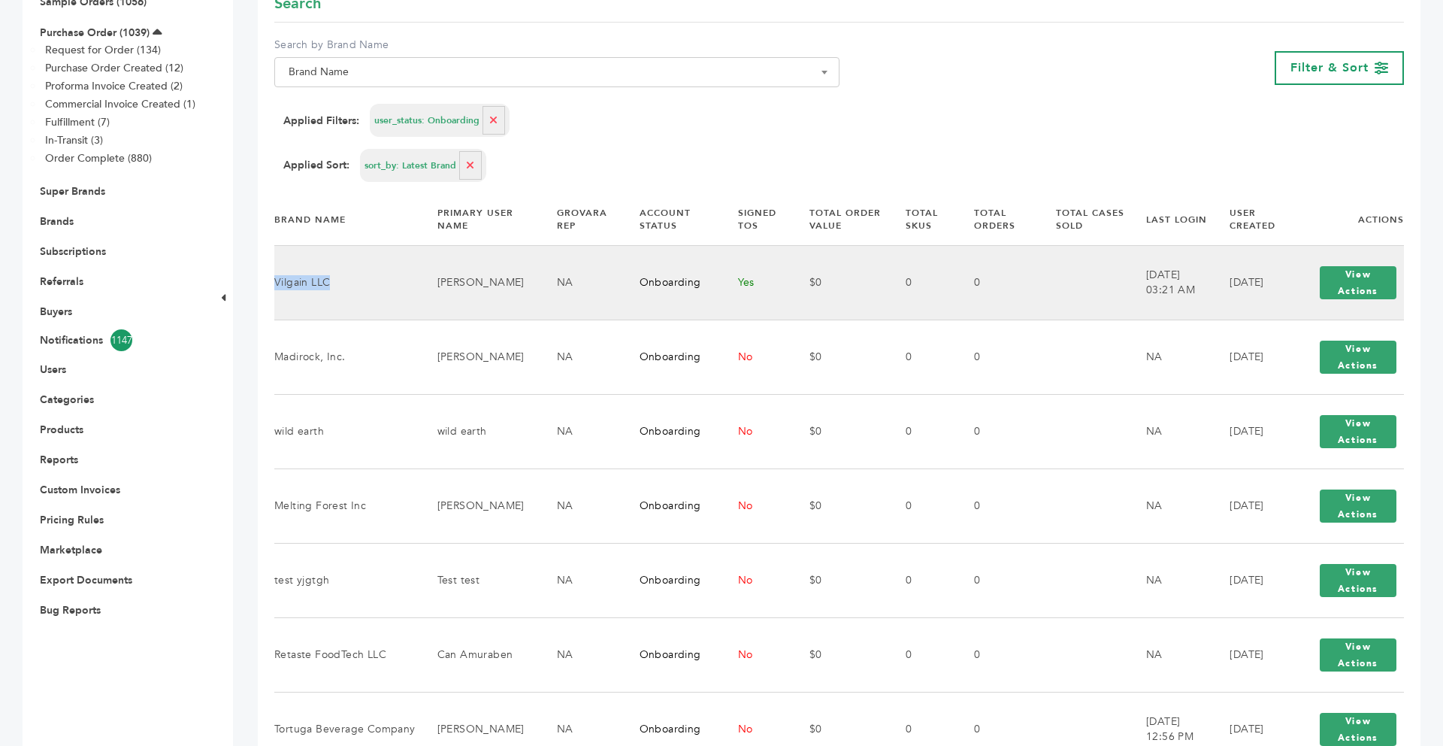
drag, startPoint x: 331, startPoint y: 283, endPoint x: 277, endPoint y: 283, distance: 53.4
click at [277, 283] on td "Vilgain LLC" at bounding box center [346, 282] width 144 height 74
copy td "Vilgain LLC"
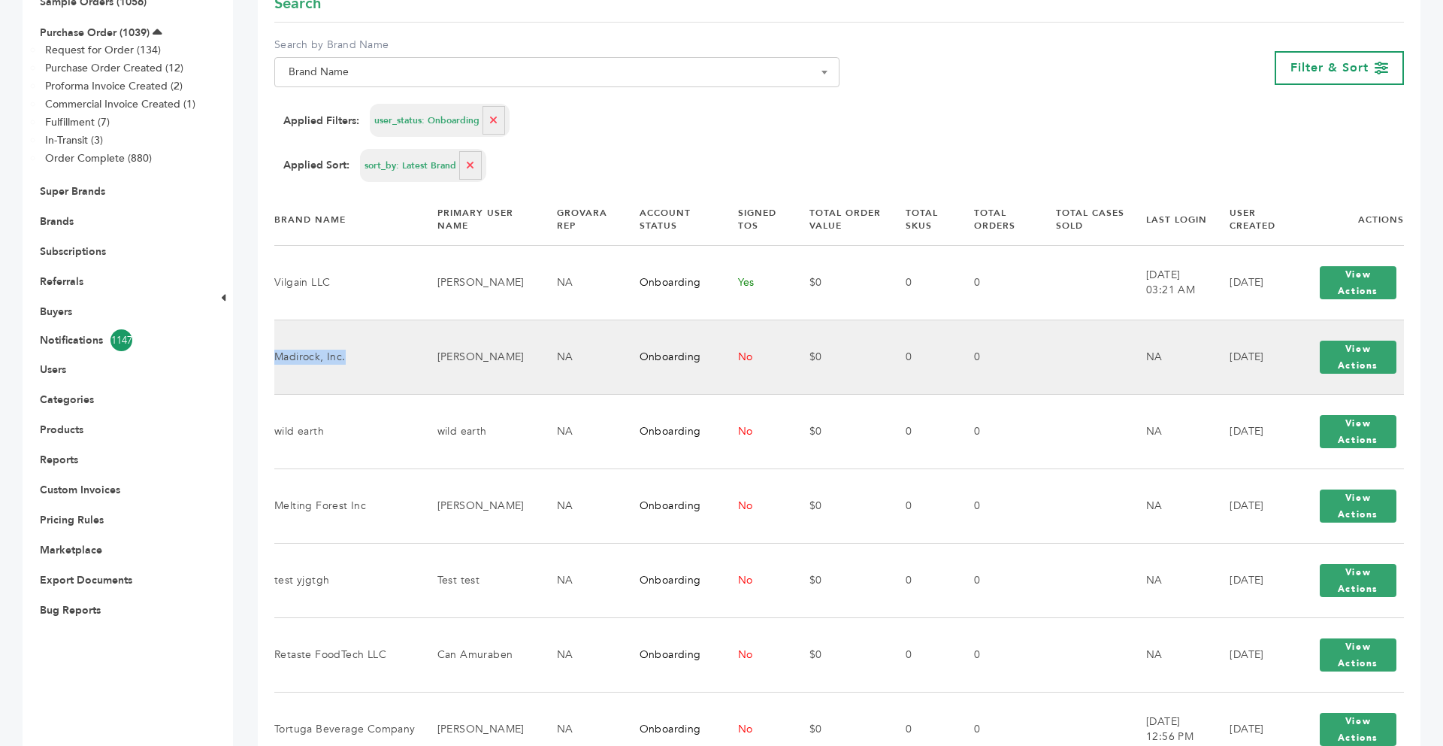
drag, startPoint x: 345, startPoint y: 355, endPoint x: 278, endPoint y: 359, distance: 67.0
click at [278, 359] on td "Madirock, Inc." at bounding box center [346, 356] width 144 height 74
copy td "Madirock, Inc."
click at [1357, 359] on button "View Actions" at bounding box center [1358, 356] width 77 height 33
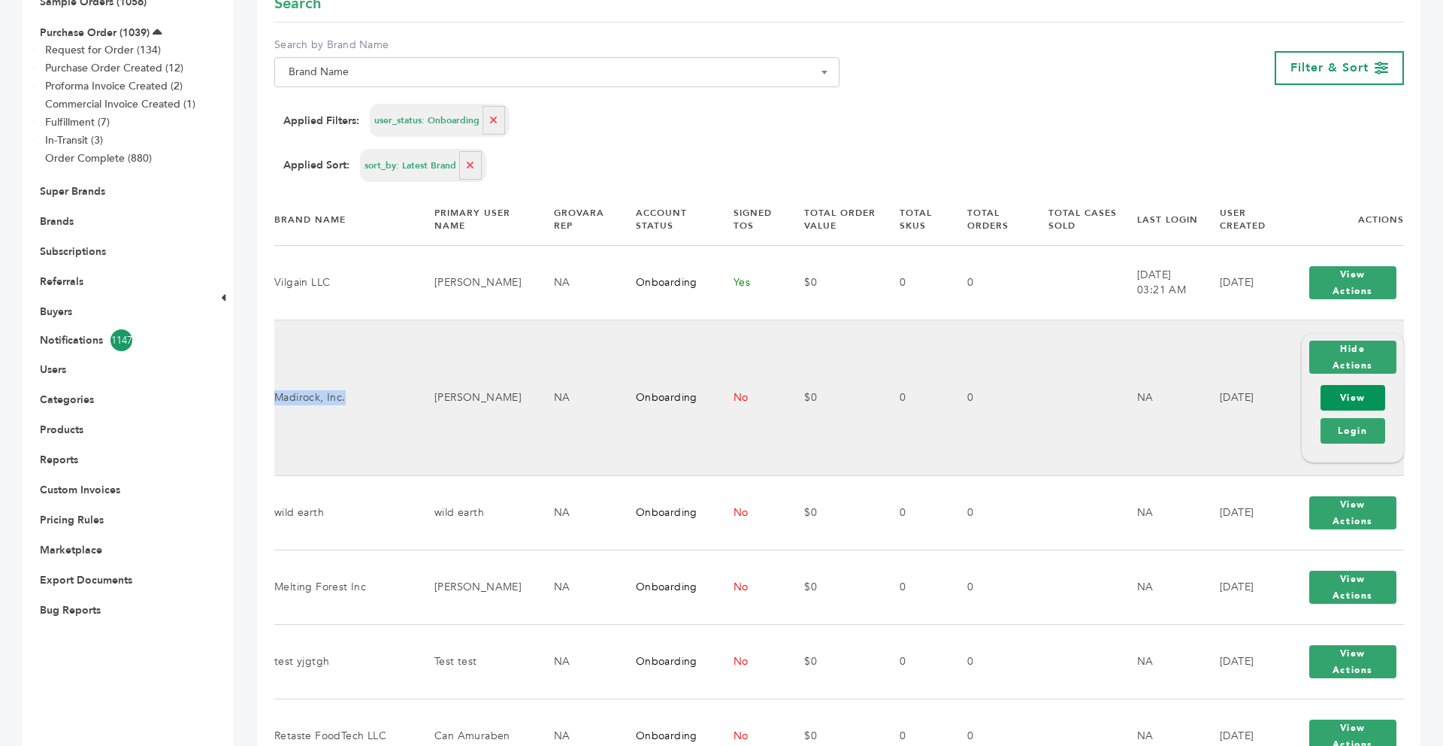
click at [1378, 398] on link "View" at bounding box center [1353, 398] width 65 height 26
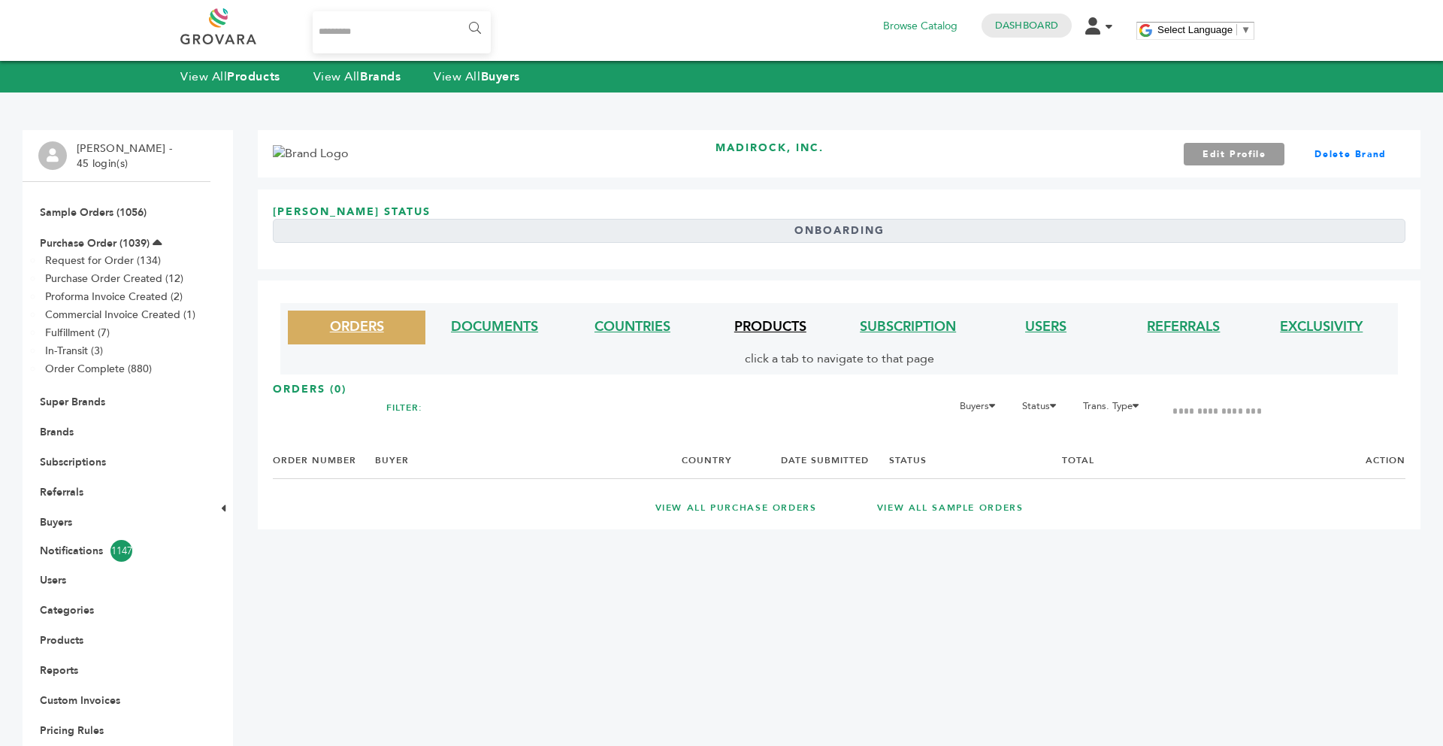
click at [769, 330] on link "PRODUCTS" at bounding box center [770, 326] width 72 height 19
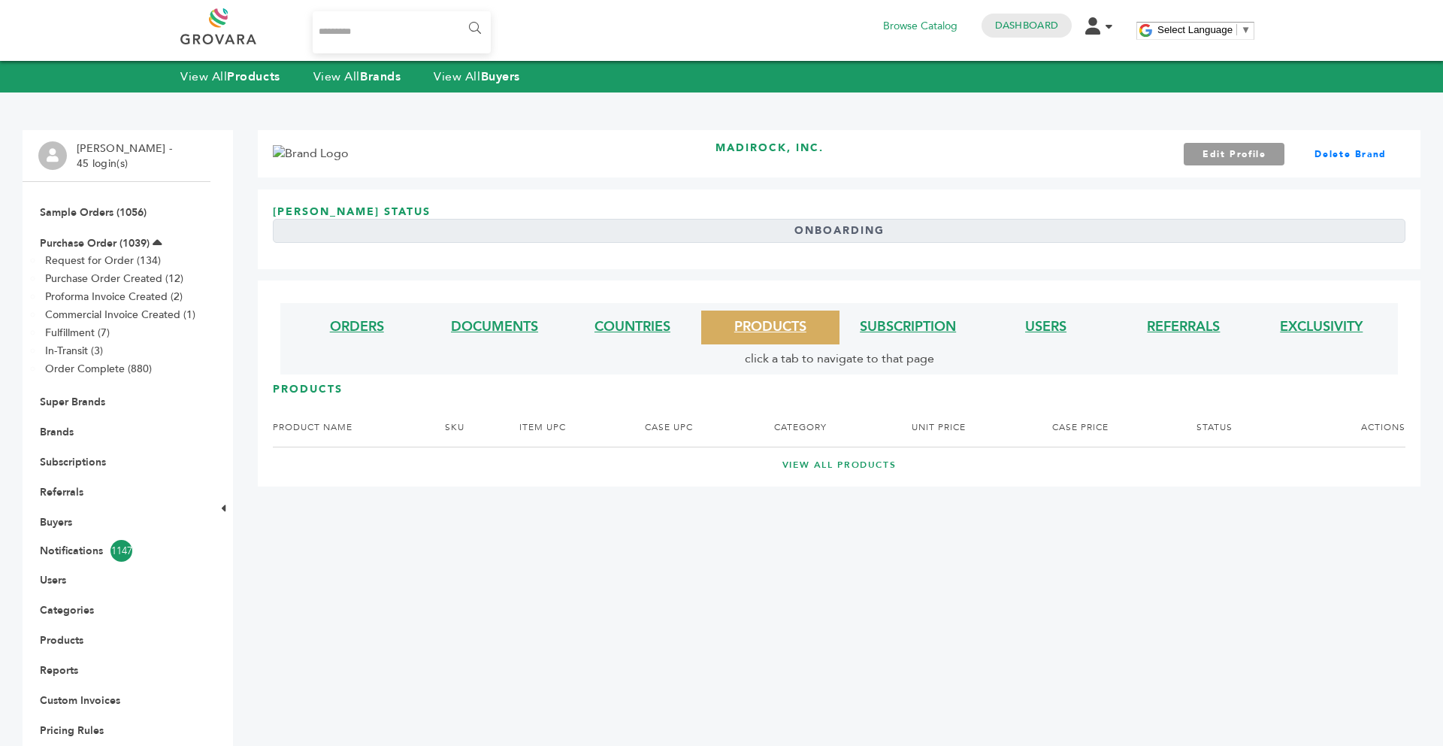
click at [826, 461] on link "VIEW ALL PRODUCTS" at bounding box center [839, 464] width 1073 height 13
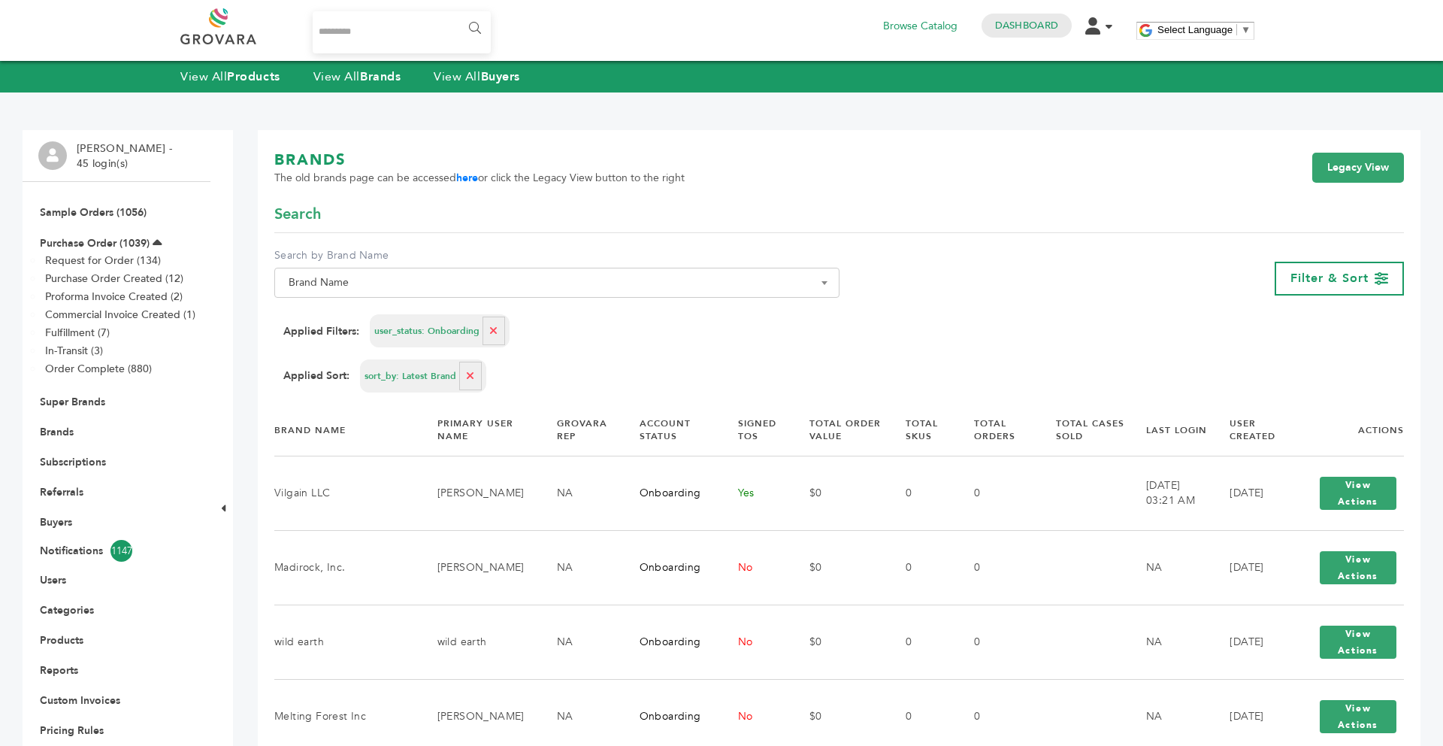
click at [637, 355] on form "**********" at bounding box center [839, 298] width 1130 height 189
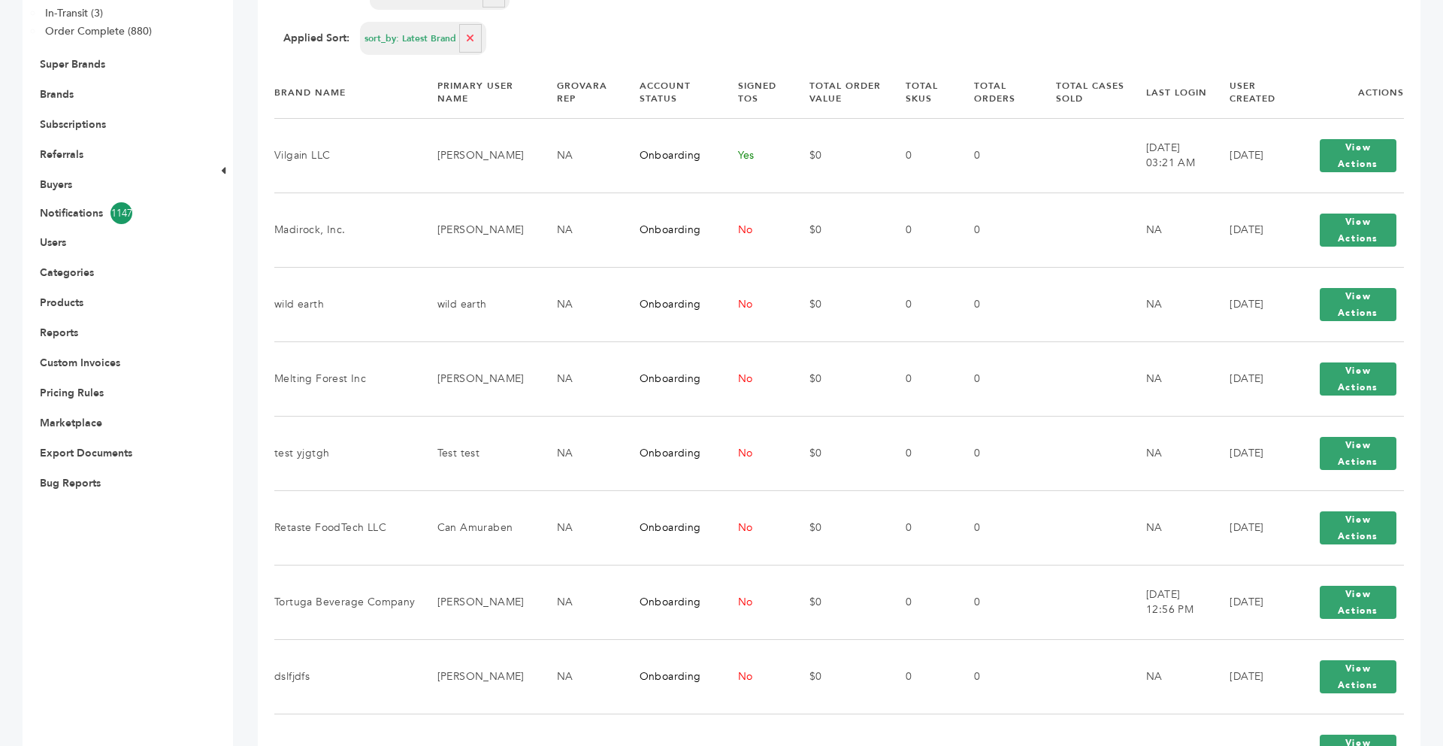
scroll to position [361, 0]
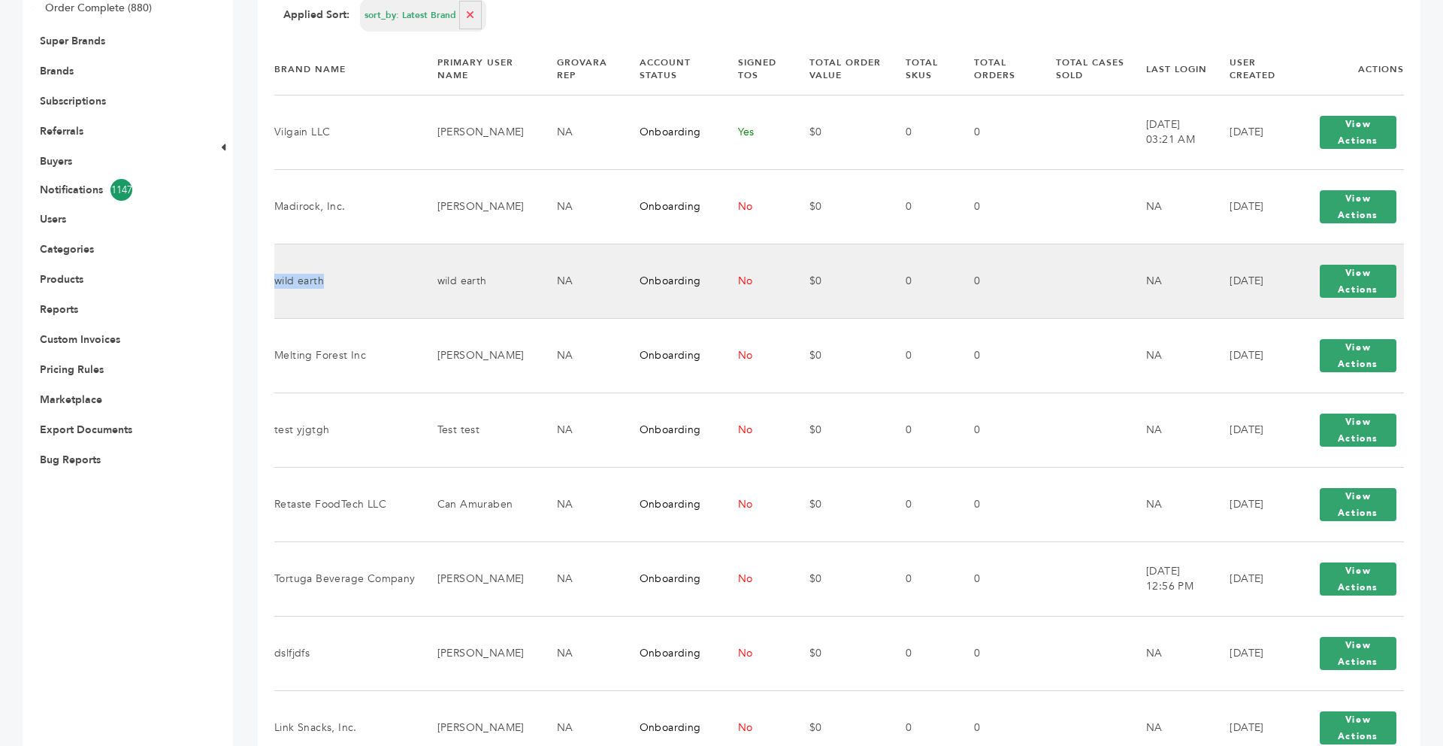
drag, startPoint x: 323, startPoint y: 280, endPoint x: 277, endPoint y: 282, distance: 45.9
click at [277, 282] on td "wild earth" at bounding box center [346, 281] width 144 height 74
copy td "wild earth"
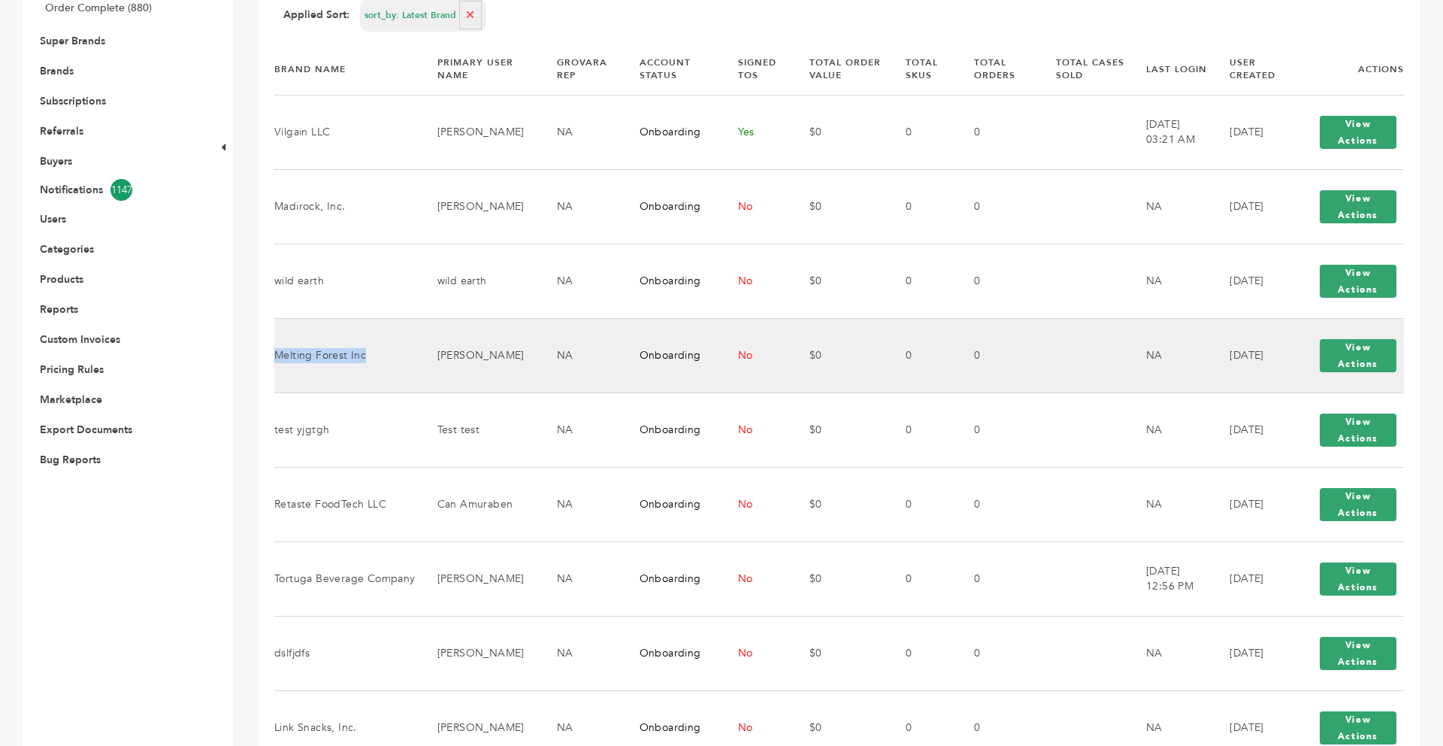
drag, startPoint x: 366, startPoint y: 361, endPoint x: 278, endPoint y: 358, distance: 88.0
click at [278, 358] on td "Melting Forest Inc" at bounding box center [346, 355] width 144 height 74
copy td "Melting Forest Inc"
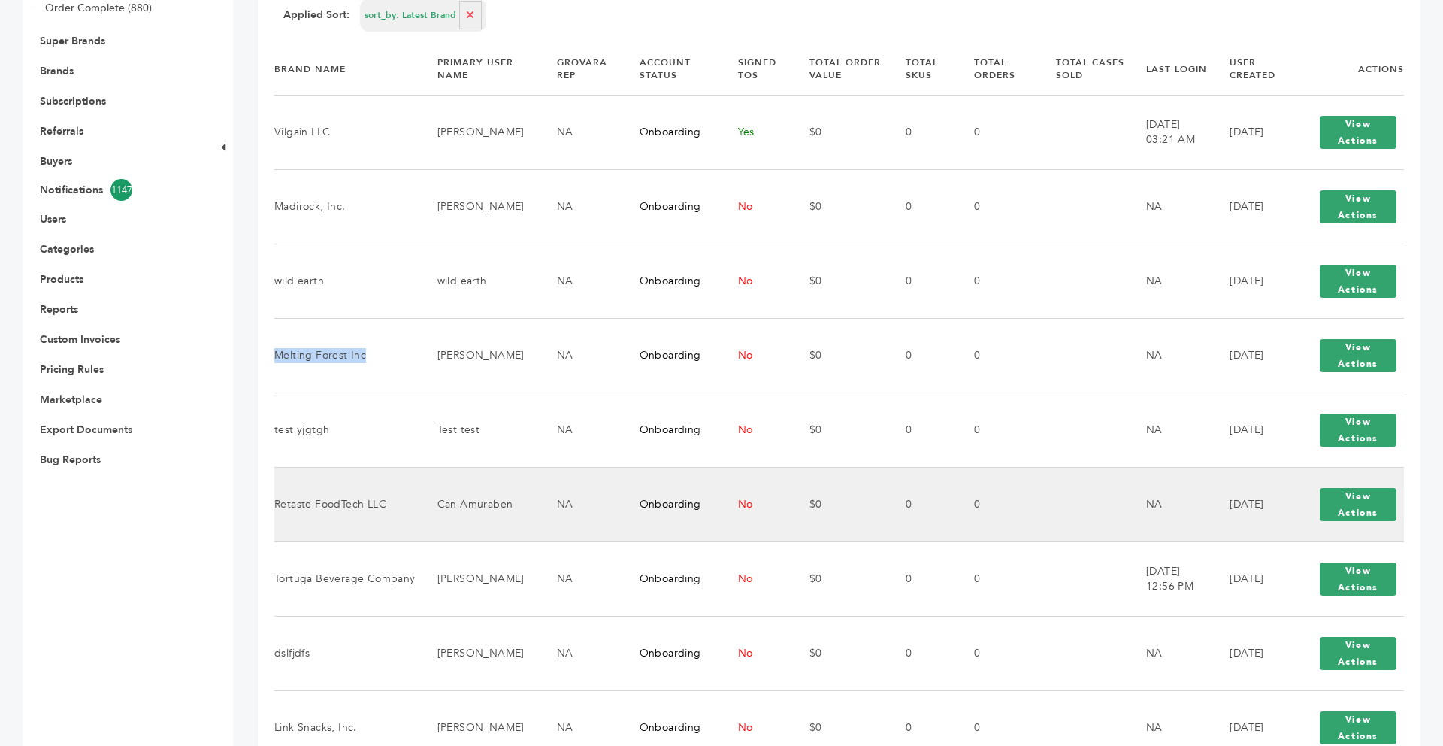
drag, startPoint x: 385, startPoint y: 504, endPoint x: 281, endPoint y: 502, distance: 103.7
click at [281, 502] on td "Retaste FoodTech LLC" at bounding box center [346, 504] width 144 height 74
drag, startPoint x: 393, startPoint y: 506, endPoint x: 277, endPoint y: 506, distance: 115.7
click at [277, 506] on td "Retaste FoodTech LLC" at bounding box center [346, 504] width 144 height 74
copy td "Retaste FoodTech LLC"
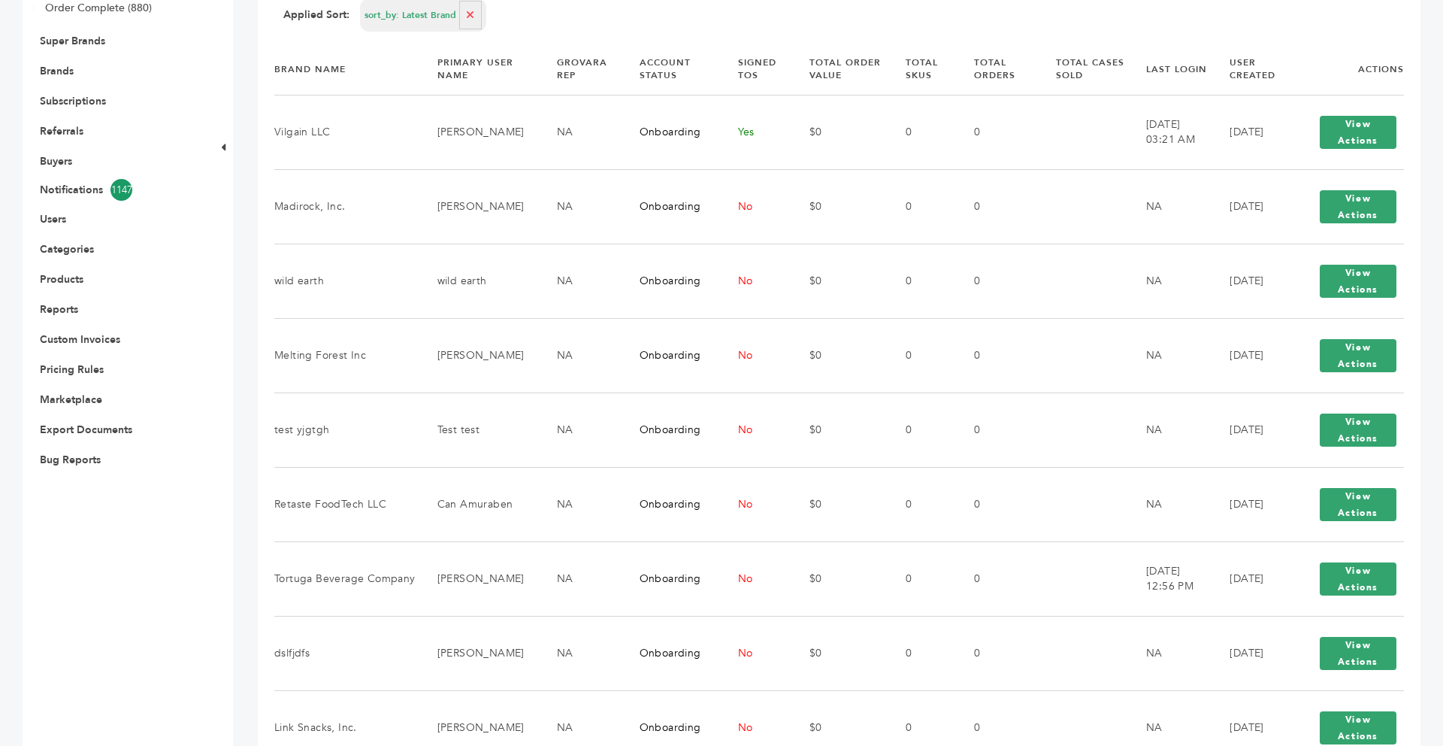
click at [246, 436] on div "[PERSON_NAME] - 45 login(s) Sample Orders (1056) Purchase Order (1039) Request …" at bounding box center [721, 562] width 1443 height 1631
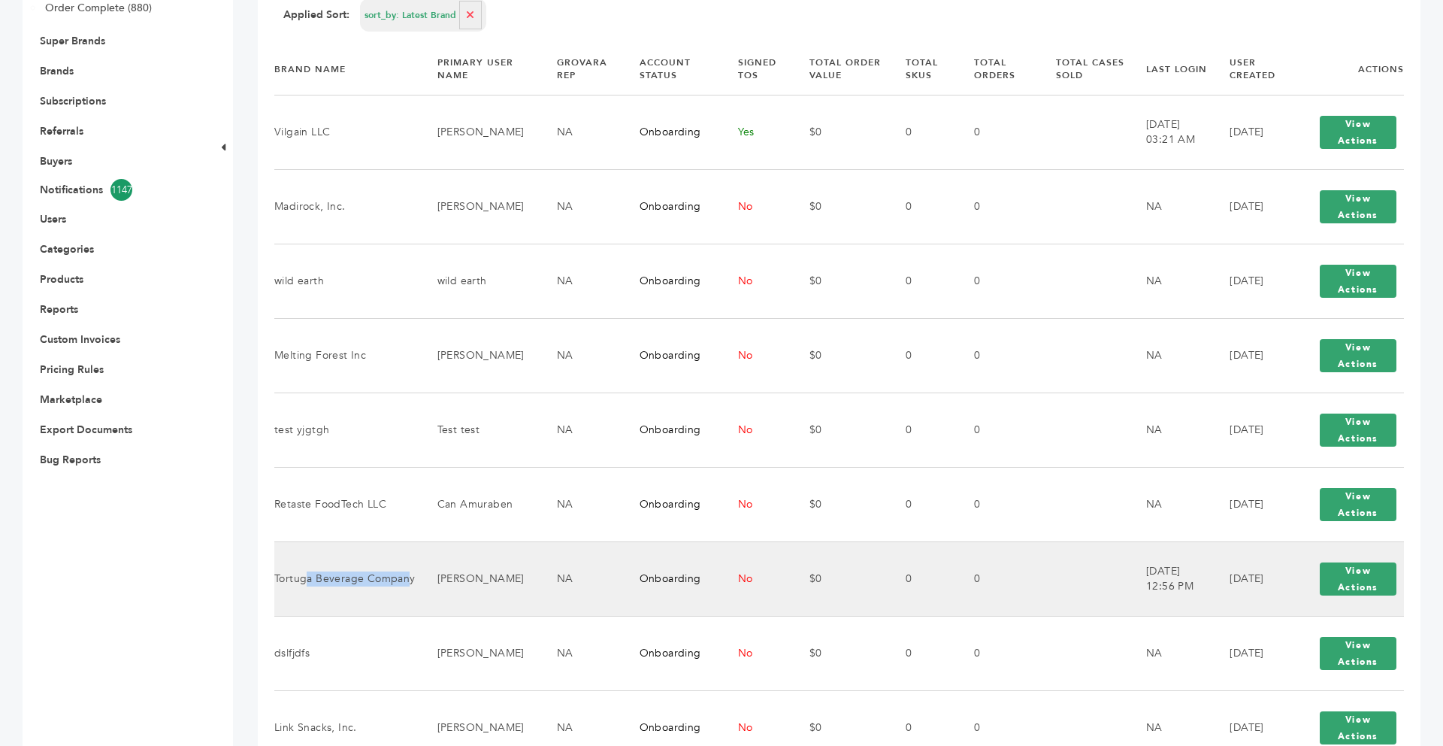
drag, startPoint x: 410, startPoint y: 579, endPoint x: 306, endPoint y: 577, distance: 103.7
click at [306, 577] on td "Tortuga Beverage Company" at bounding box center [346, 578] width 144 height 74
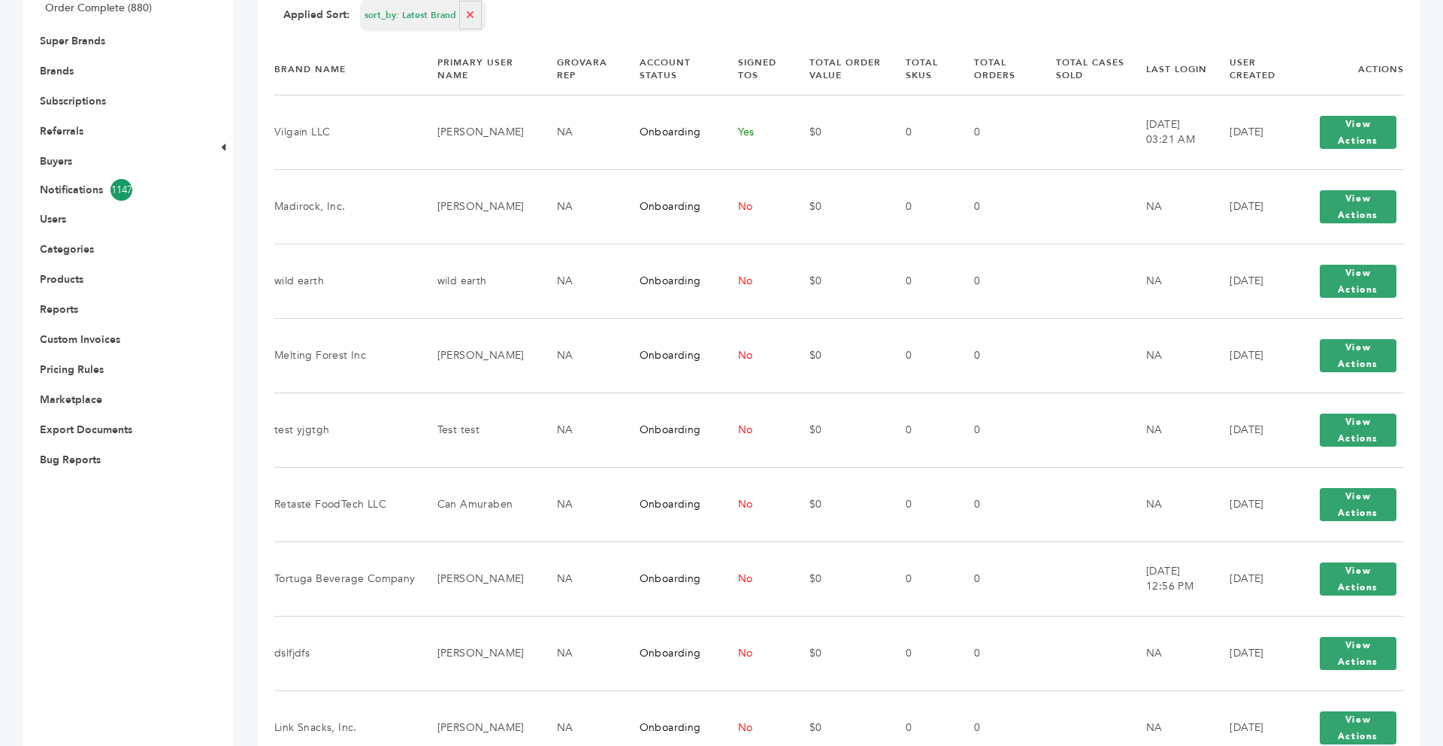
click at [246, 578] on div "[PERSON_NAME] - 45 login(s) Sample Orders (1056) Purchase Order (1039) Request …" at bounding box center [721, 562] width 1443 height 1631
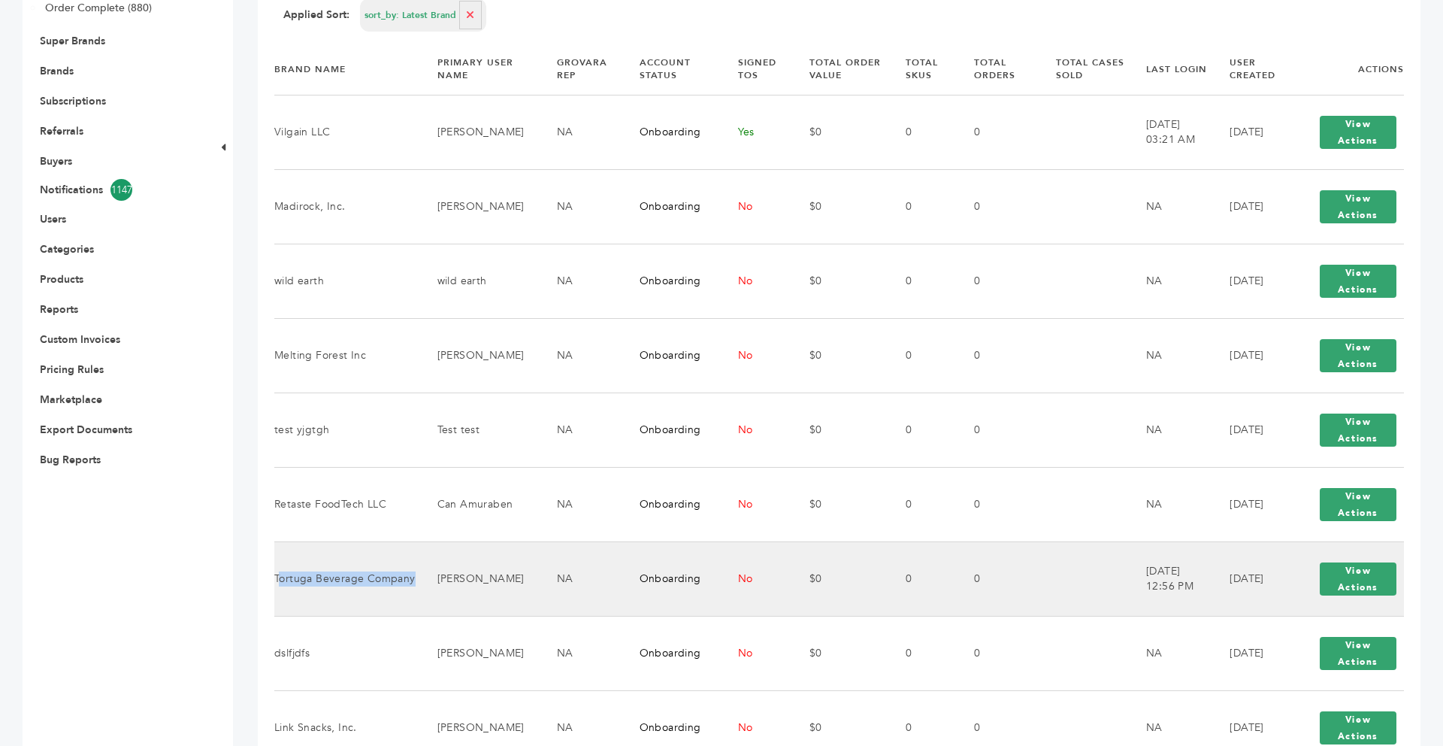
drag, startPoint x: 412, startPoint y: 577, endPoint x: 277, endPoint y: 583, distance: 134.6
click at [277, 583] on td "Tortuga Beverage Company" at bounding box center [346, 578] width 144 height 74
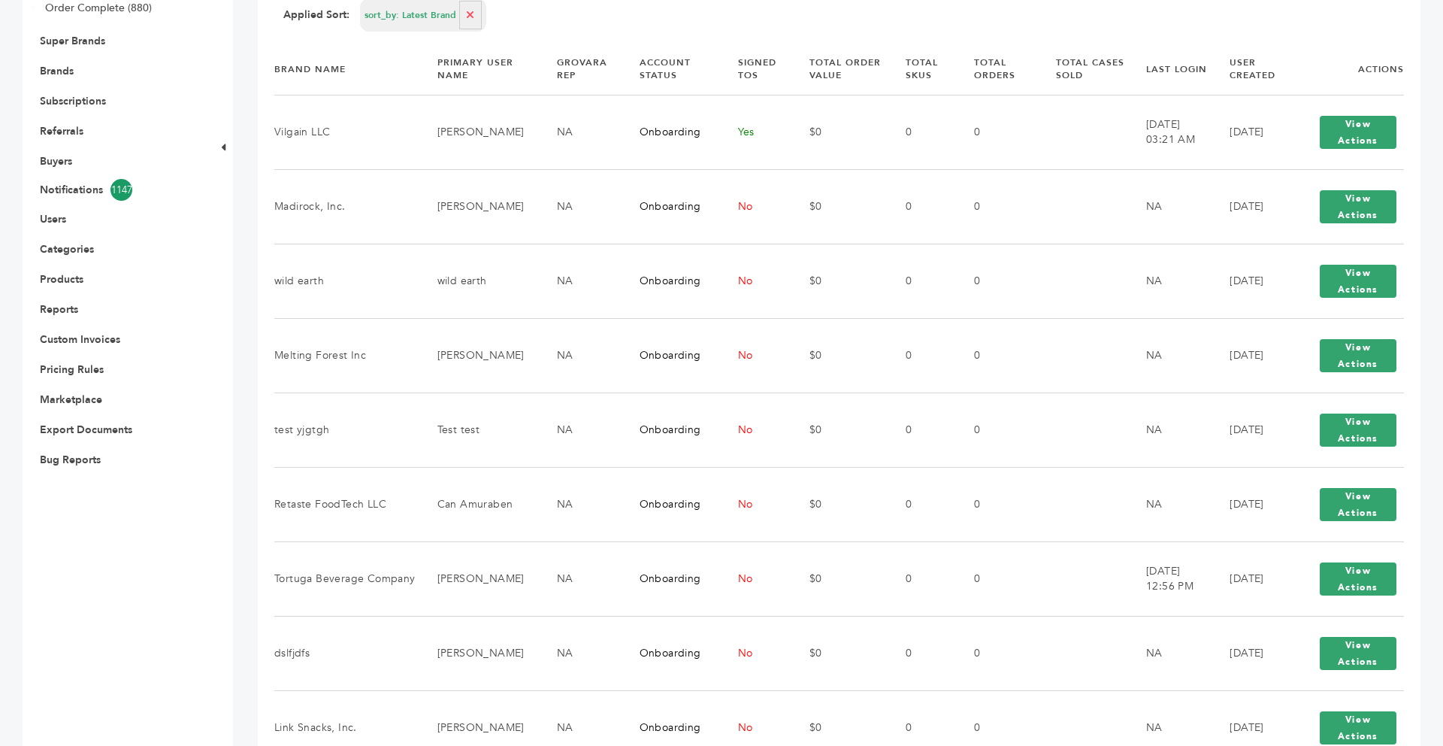
click at [259, 575] on div "**********" at bounding box center [839, 562] width 1163 height 1586
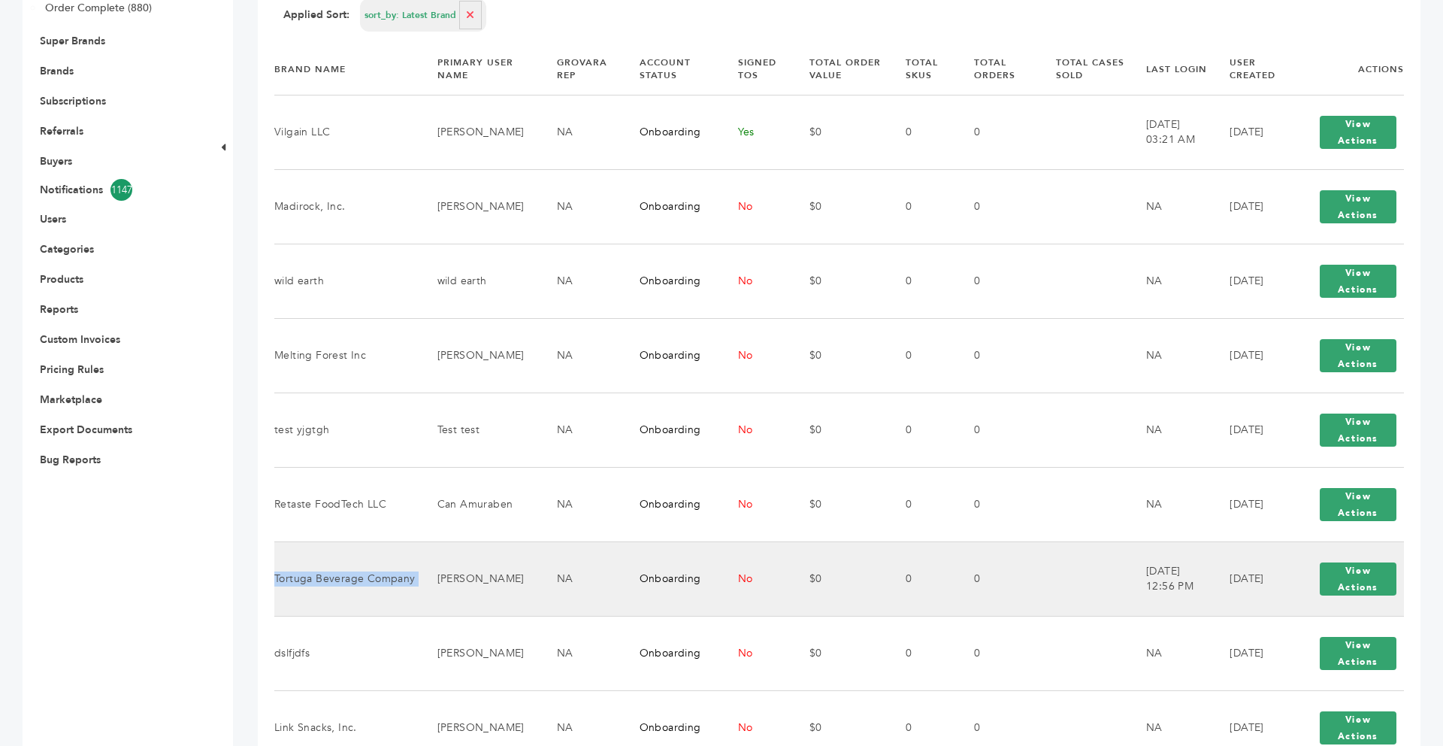
drag, startPoint x: 416, startPoint y: 580, endPoint x: 275, endPoint y: 582, distance: 140.6
click at [275, 582] on tr "Tortuga Beverage Company [PERSON_NAME] NA Onboarding No $0 0 0 [DATE] 12:56 PM …" at bounding box center [839, 578] width 1130 height 74
copy tr "Tortuga Beverage Company"
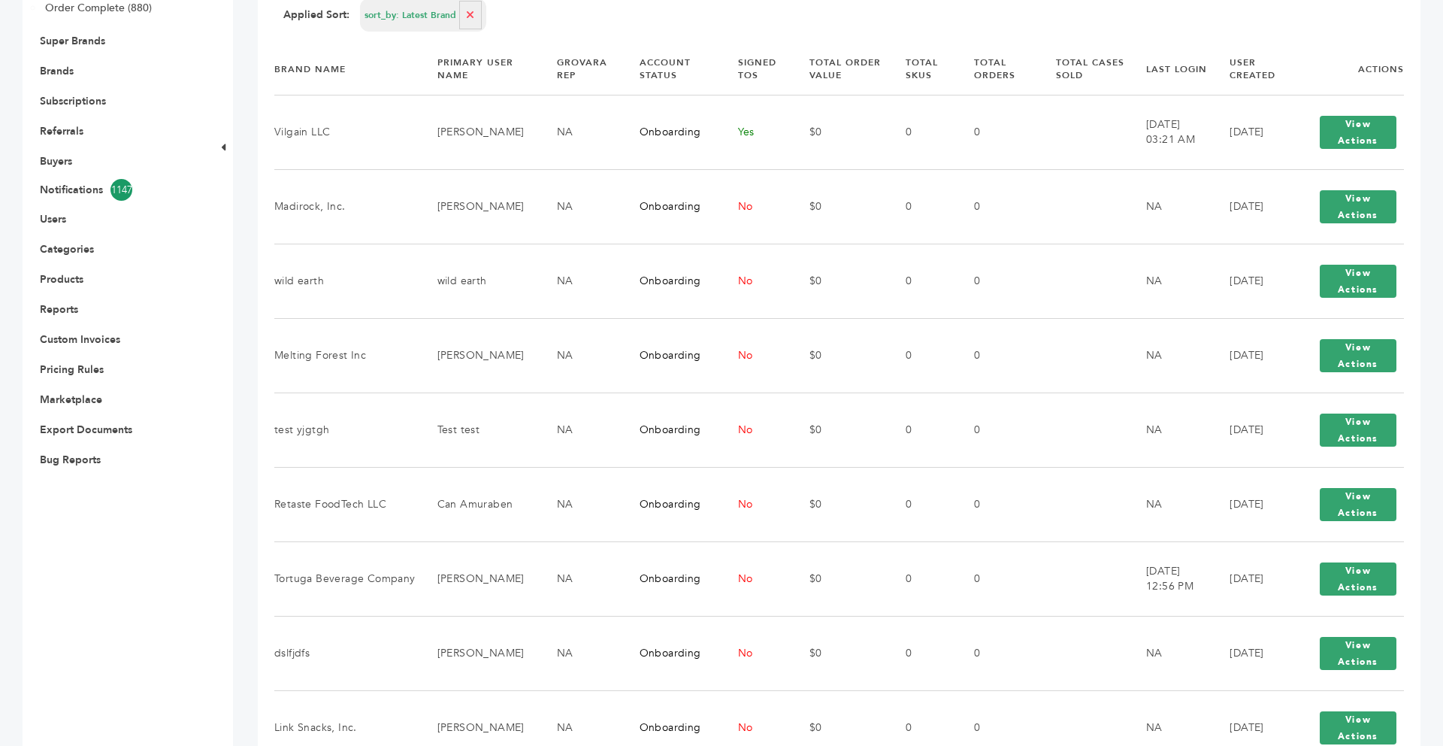
click at [240, 542] on div "[PERSON_NAME] - 45 login(s) Sample Orders (1056) Purchase Order (1039) Request …" at bounding box center [721, 562] width 1443 height 1631
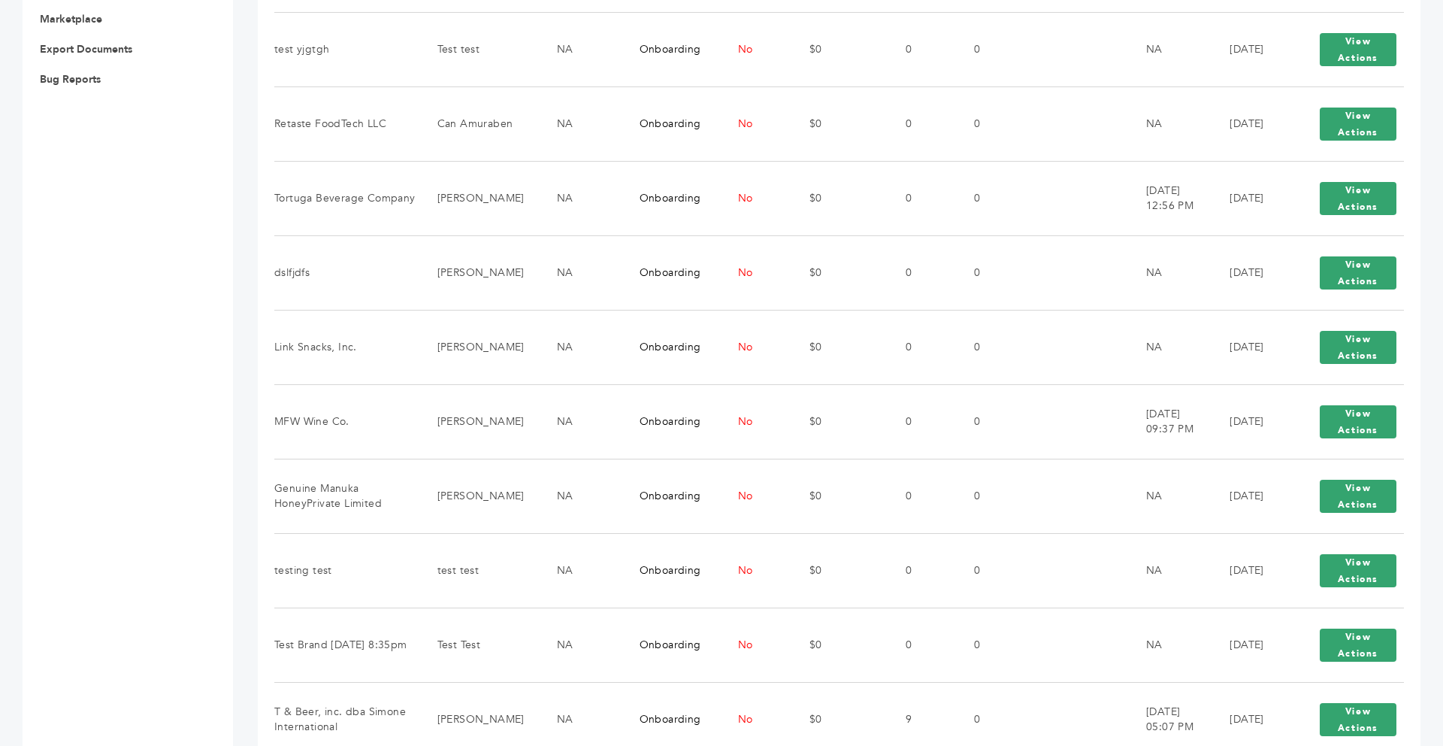
scroll to position [752, 0]
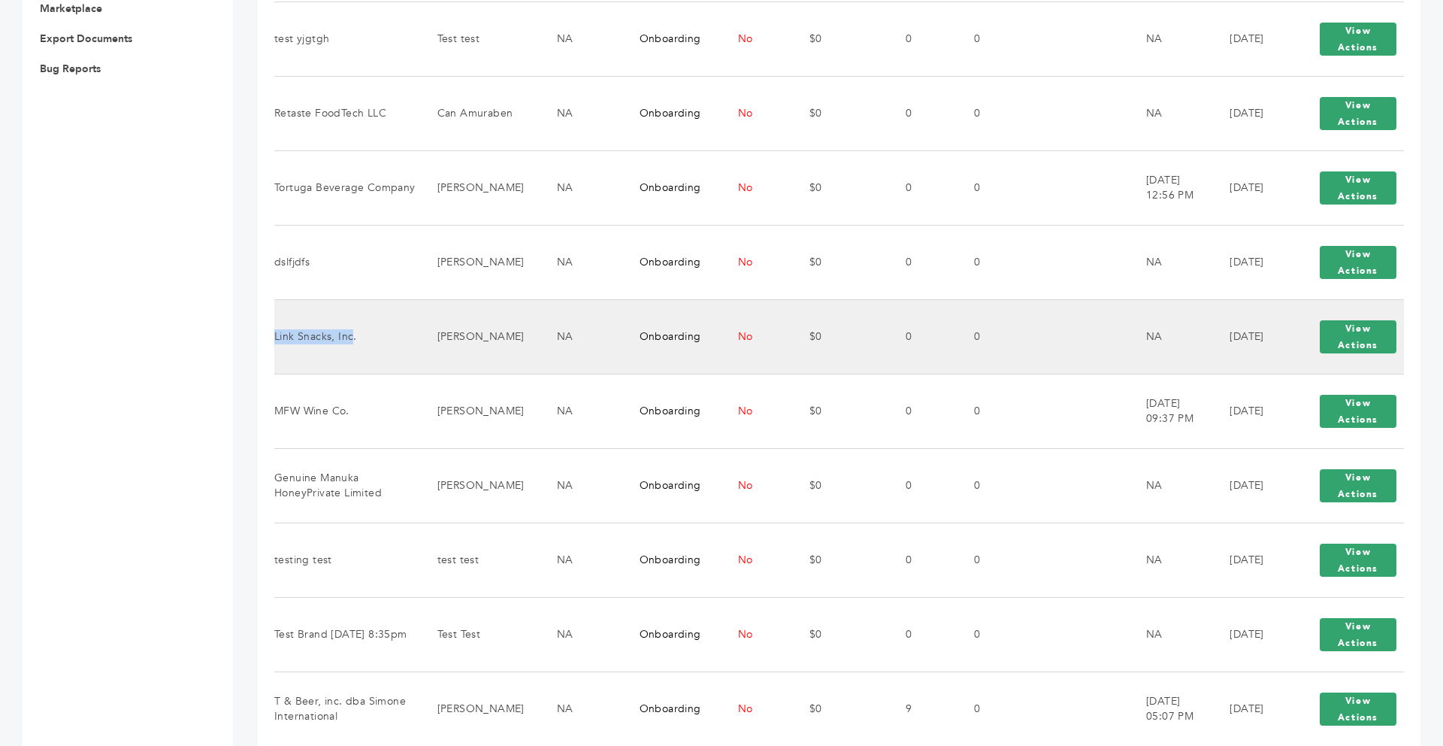
drag, startPoint x: 353, startPoint y: 339, endPoint x: 276, endPoint y: 340, distance: 76.7
click at [276, 340] on td "Link Snacks, Inc." at bounding box center [346, 336] width 144 height 74
copy td "Link Snacks, Inc"
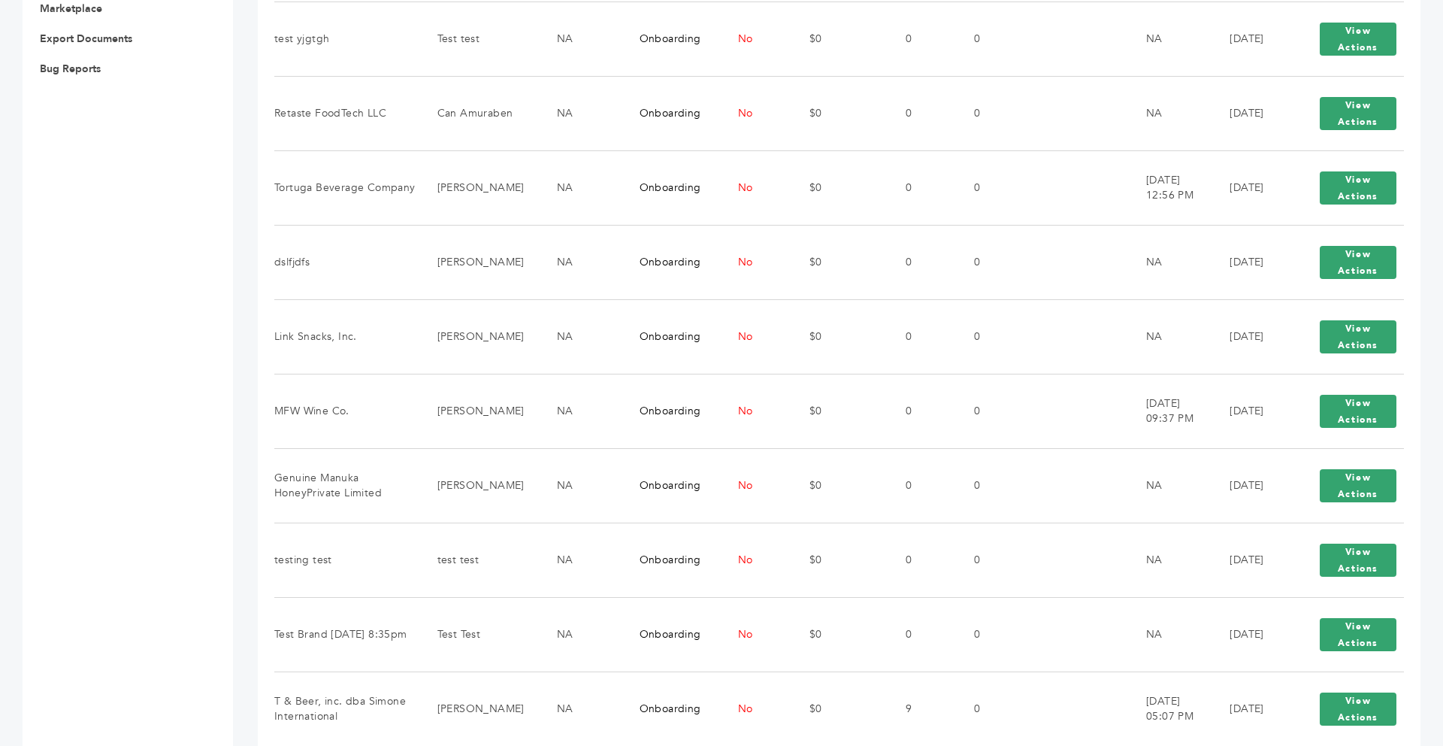
click at [252, 381] on div "[PERSON_NAME] - 45 login(s) Sample Orders (1056) Purchase Order (1039) Request …" at bounding box center [721, 171] width 1443 height 1631
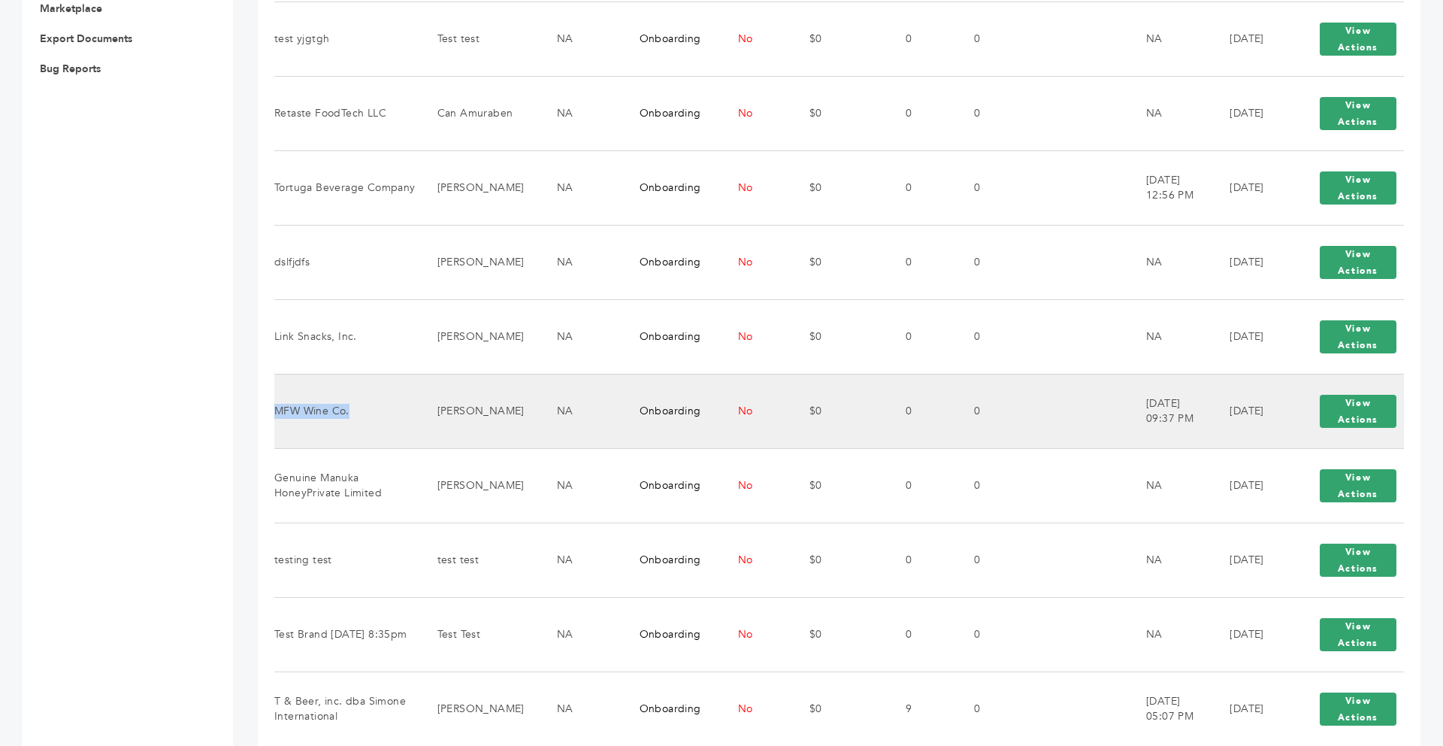
drag, startPoint x: 353, startPoint y: 413, endPoint x: 279, endPoint y: 413, distance: 73.7
click at [279, 413] on td "MFW Wine Co." at bounding box center [346, 411] width 144 height 74
copy td "MFW Wine Co."
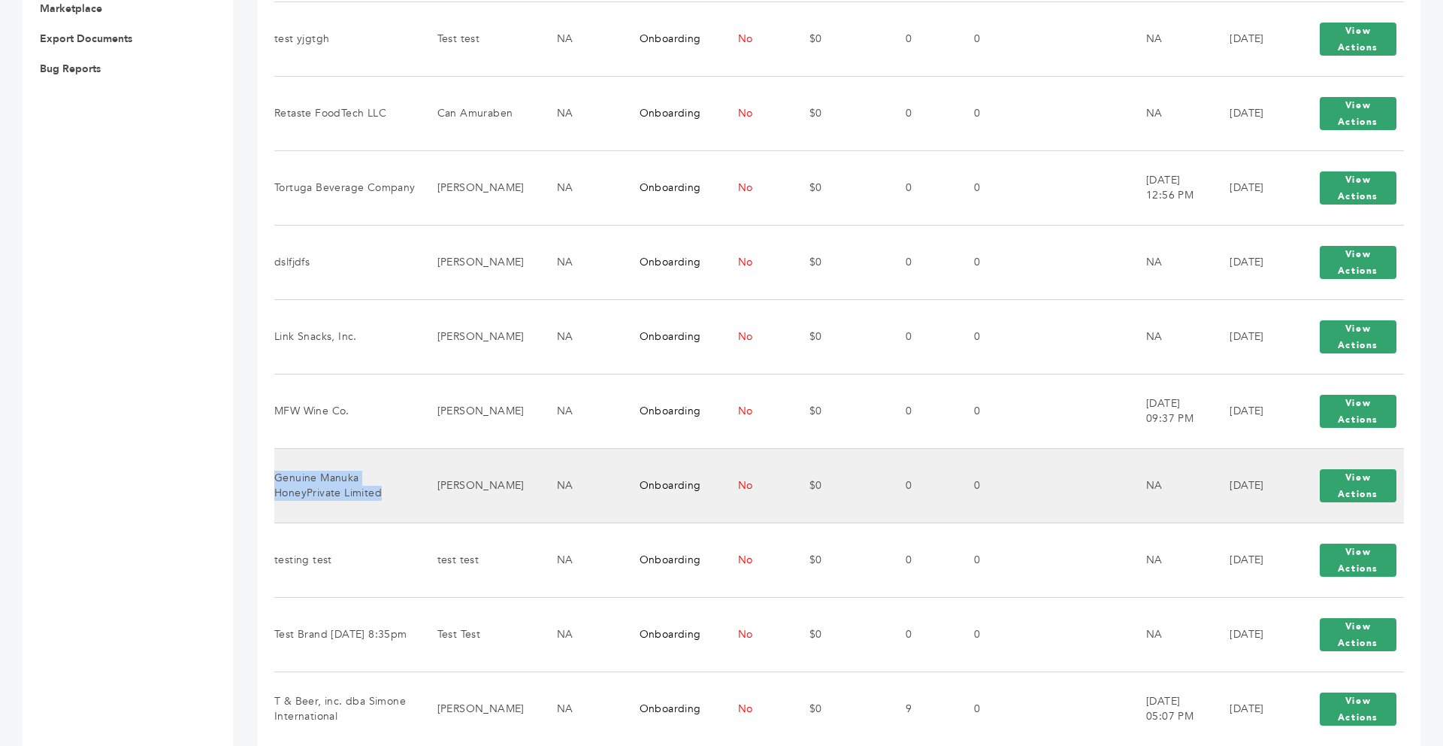
drag, startPoint x: 384, startPoint y: 495, endPoint x: 277, endPoint y: 480, distance: 108.6
click at [277, 480] on td "Genuine Manuka HoneyPrivate Limited" at bounding box center [346, 485] width 144 height 74
copy td "Genuine Manuka HoneyPrivate Limited"
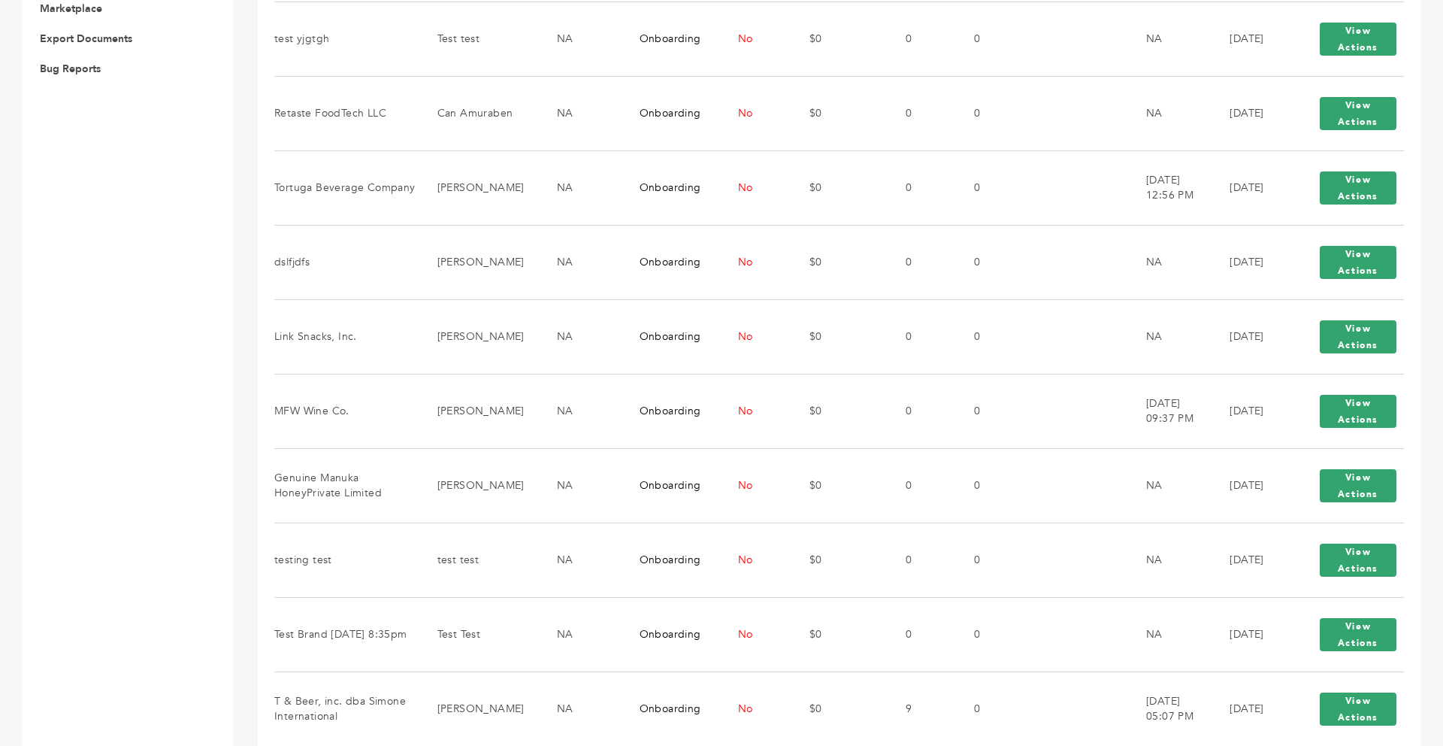
click at [248, 480] on div "[PERSON_NAME] - 45 login(s) Sample Orders (1056) Purchase Order (1039) Request …" at bounding box center [721, 171] width 1443 height 1631
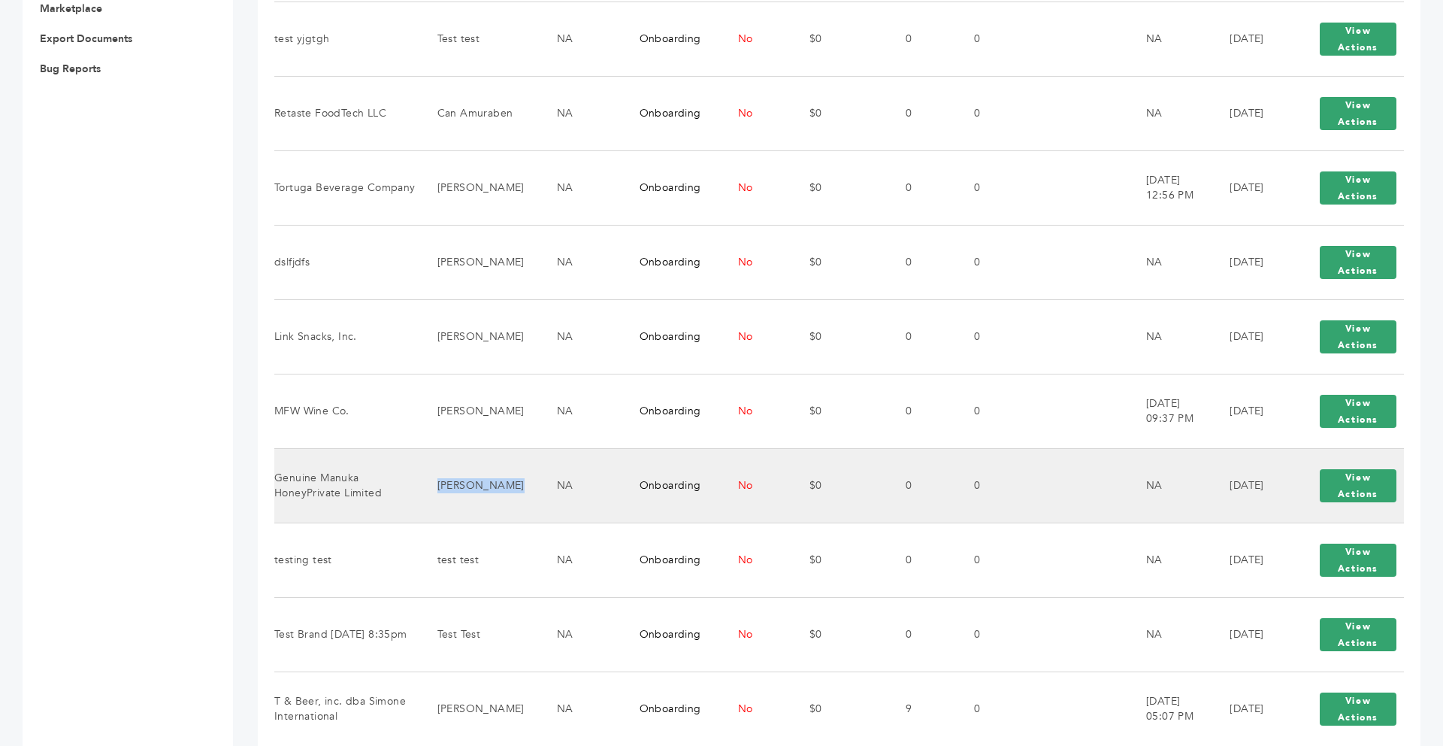
drag, startPoint x: 505, startPoint y: 488, endPoint x: 399, endPoint y: 489, distance: 106.0
click at [399, 489] on tr "Genuine Manuka HoneyPrivate Limited [PERSON_NAME] NA Onboarding No $0 0 0 NA [D…" at bounding box center [839, 485] width 1130 height 74
drag, startPoint x: 519, startPoint y: 489, endPoint x: 277, endPoint y: 480, distance: 241.4
click at [277, 480] on tr "Genuine Manuka HoneyPrivate Limited [PERSON_NAME] NA Onboarding No $0 0 0 NA [D…" at bounding box center [839, 485] width 1130 height 74
copy tr "Genuine Manuka HoneyPrivate Limited [PERSON_NAME]"
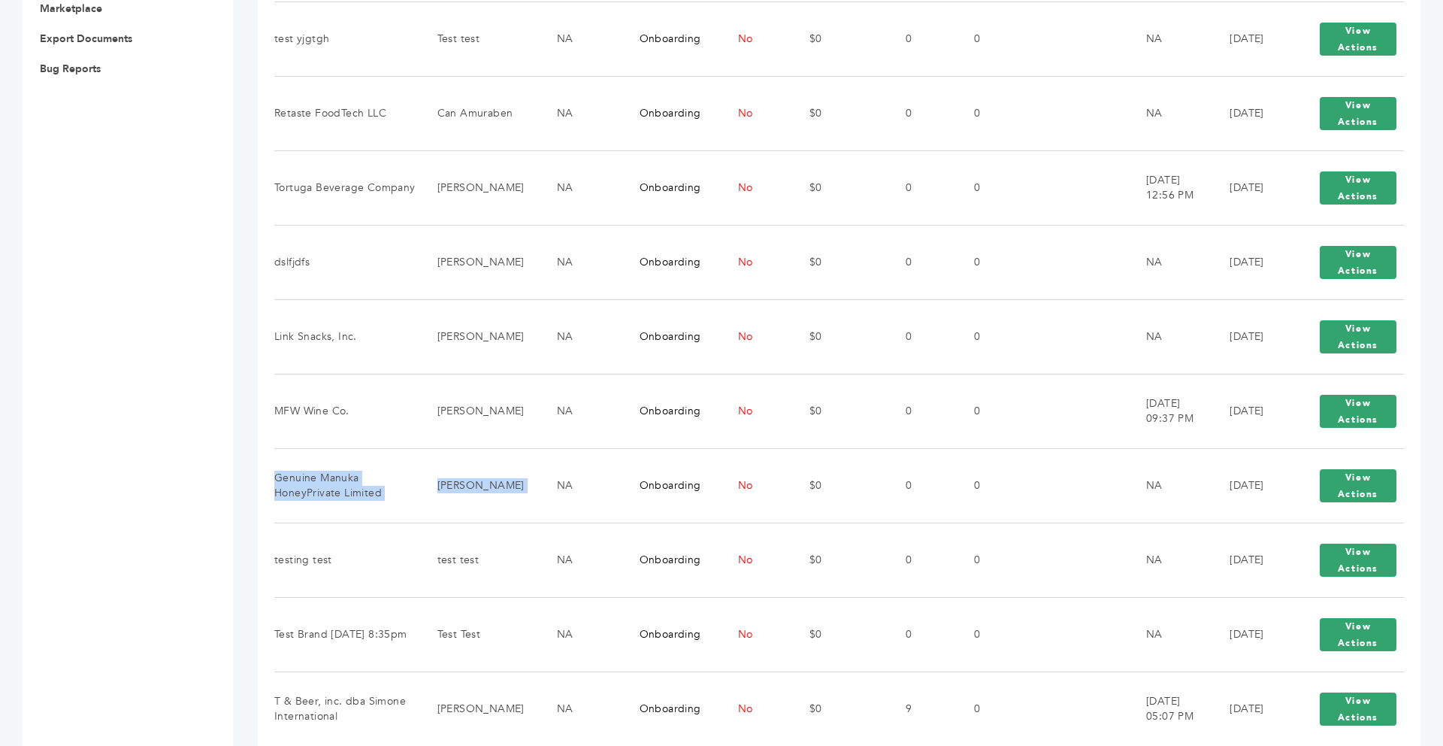
click at [250, 331] on div "[PERSON_NAME] - 45 login(s) Sample Orders (1056) Purchase Order (1039) Request …" at bounding box center [721, 171] width 1443 height 1631
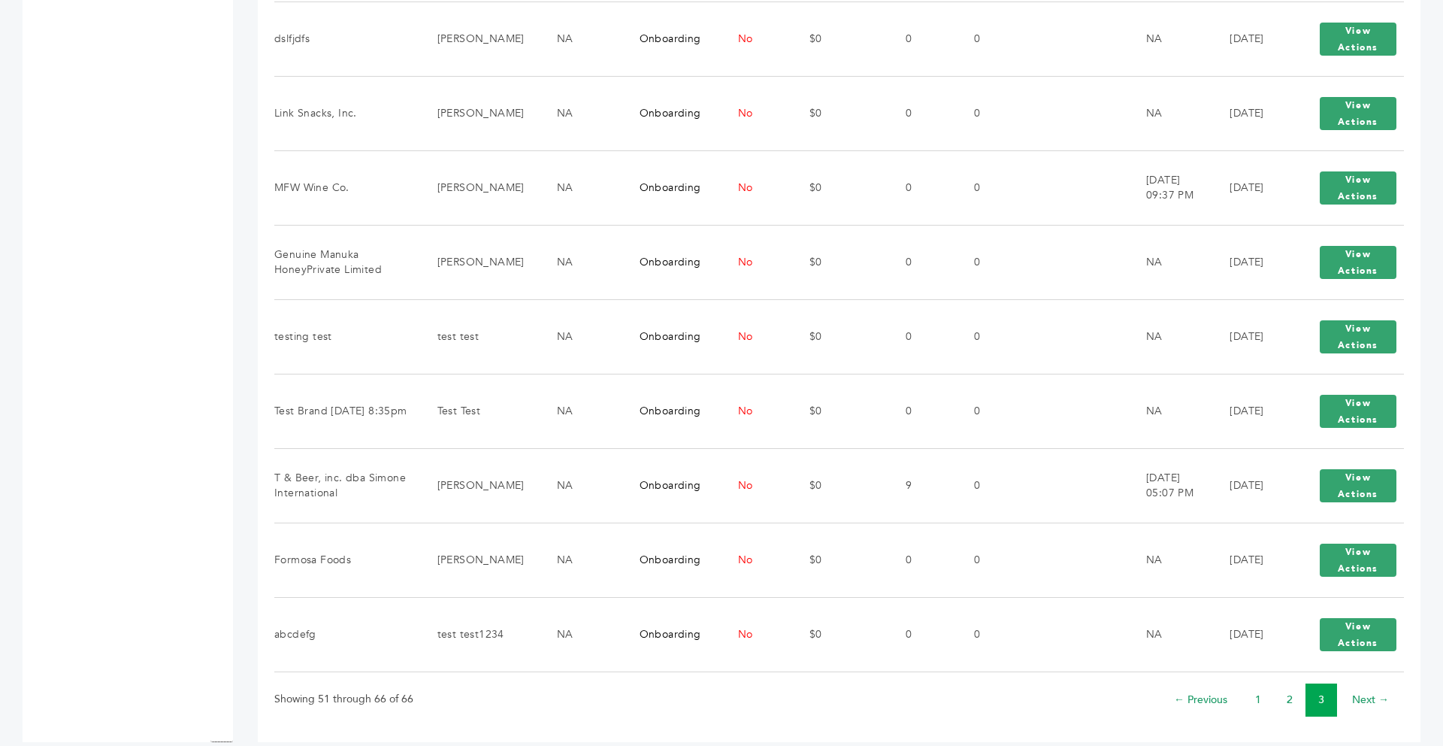
scroll to position [994, 0]
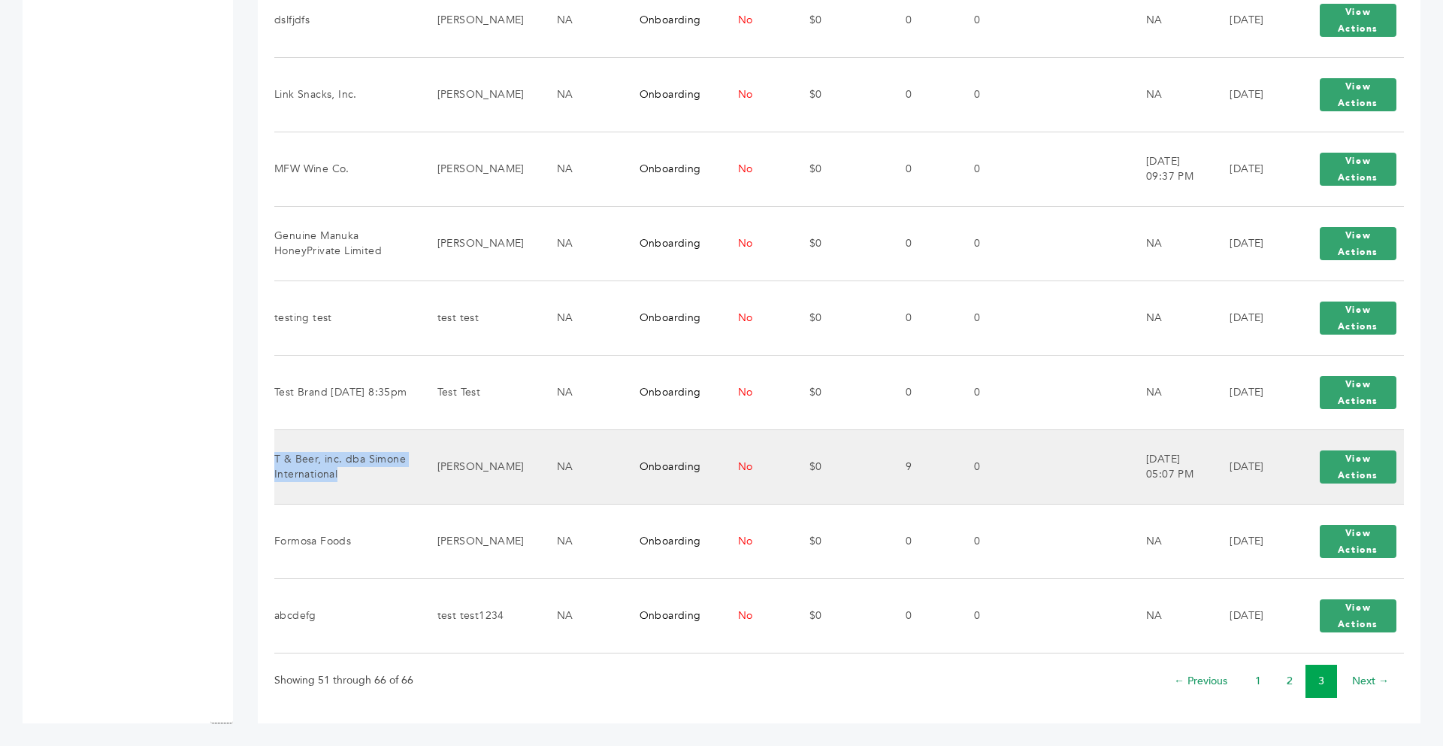
drag, startPoint x: 340, startPoint y: 478, endPoint x: 274, endPoint y: 464, distance: 66.9
click at [274, 464] on td "T & Beer, inc. dba Simone International" at bounding box center [346, 466] width 144 height 74
copy td "T & Beer, inc. dba Simone International"
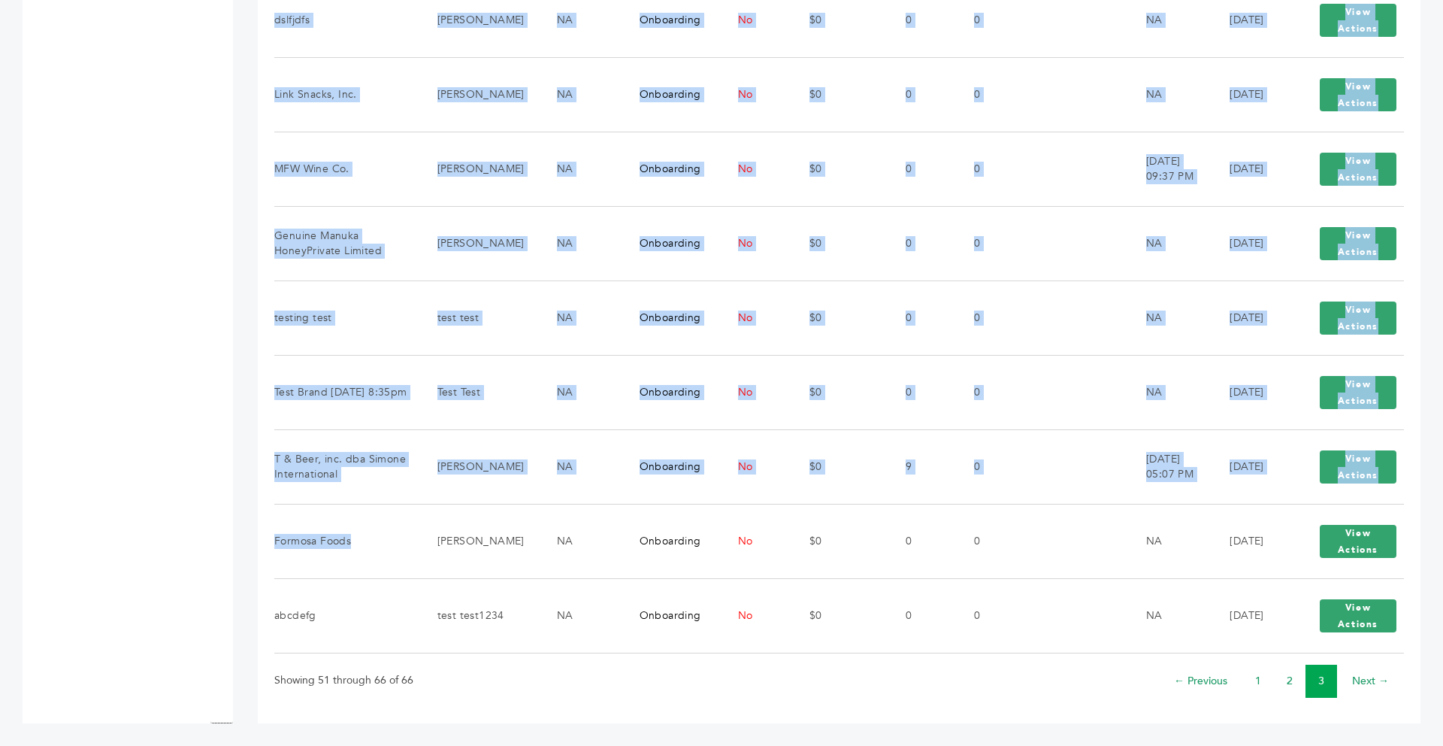
drag, startPoint x: 351, startPoint y: 546, endPoint x: 272, endPoint y: 540, distance: 79.1
drag, startPoint x: 353, startPoint y: 542, endPoint x: 241, endPoint y: 539, distance: 112.0
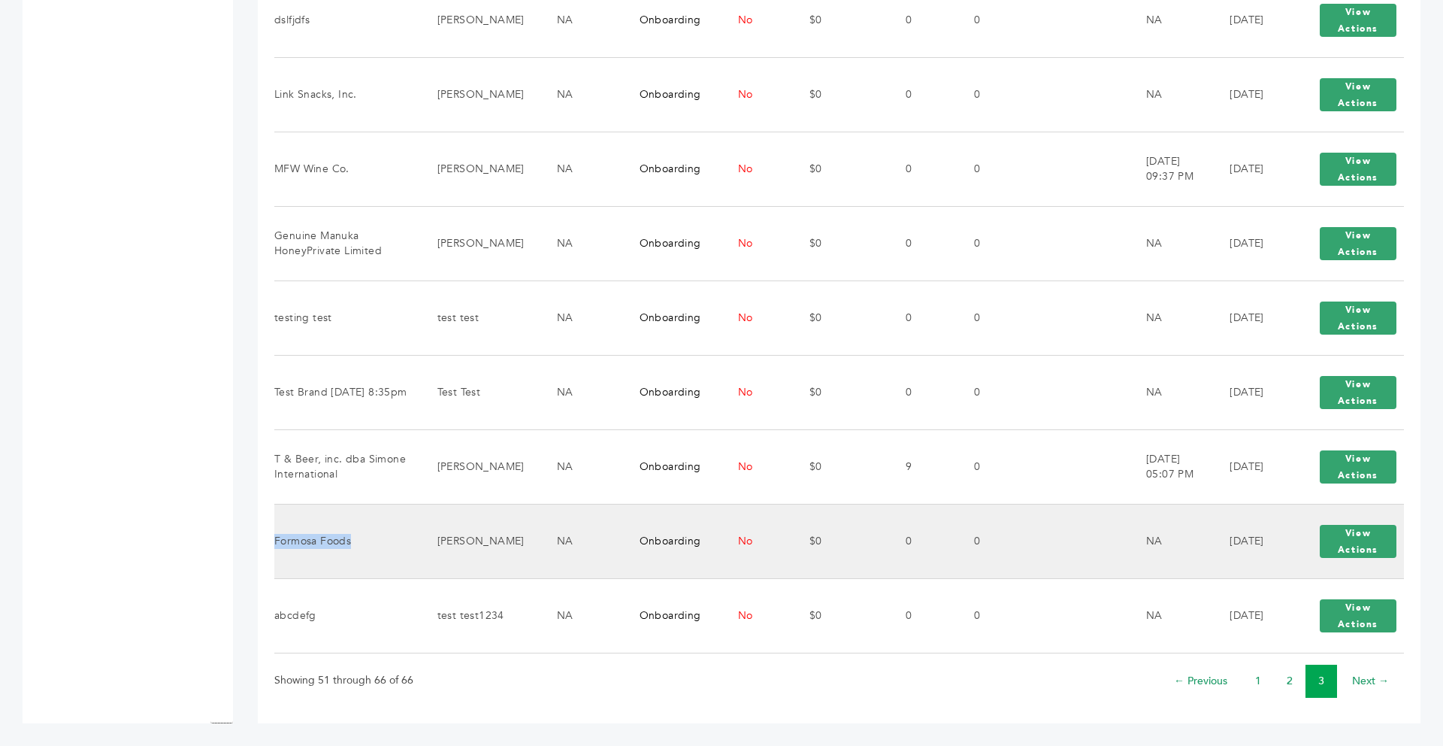
drag, startPoint x: 354, startPoint y: 539, endPoint x: 276, endPoint y: 543, distance: 78.3
click at [276, 543] on td "Formosa Foods" at bounding box center [346, 541] width 144 height 74
copy td "Formosa Foods"
